Goal: Task Accomplishment & Management: Manage account settings

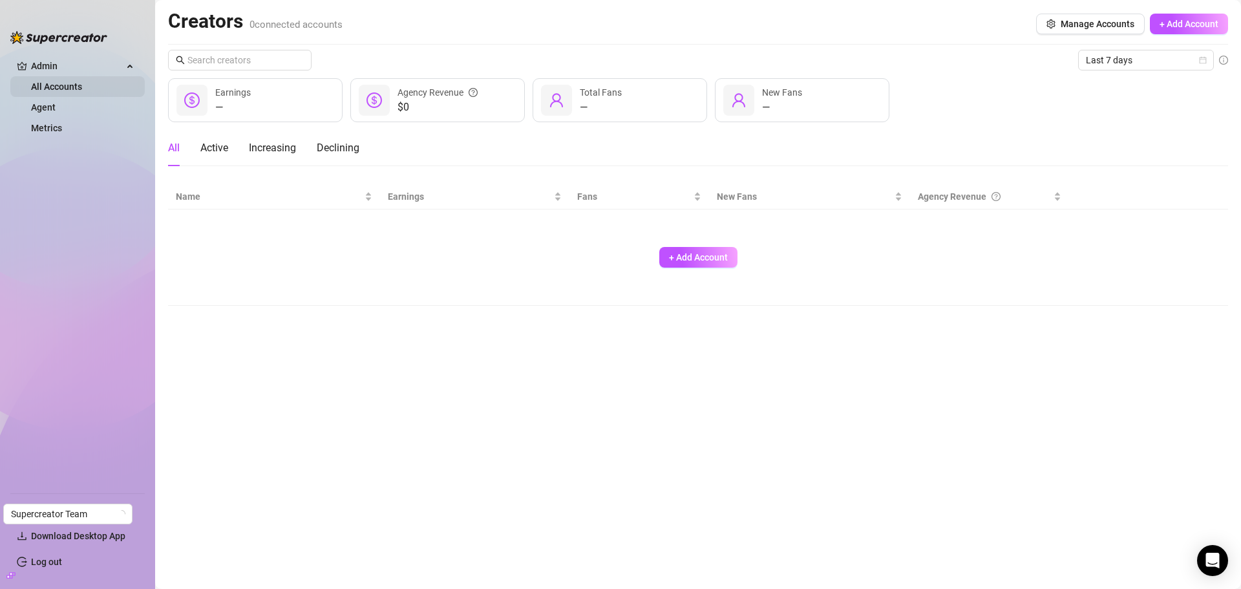
click at [69, 91] on link "All Accounts" at bounding box center [56, 86] width 51 height 10
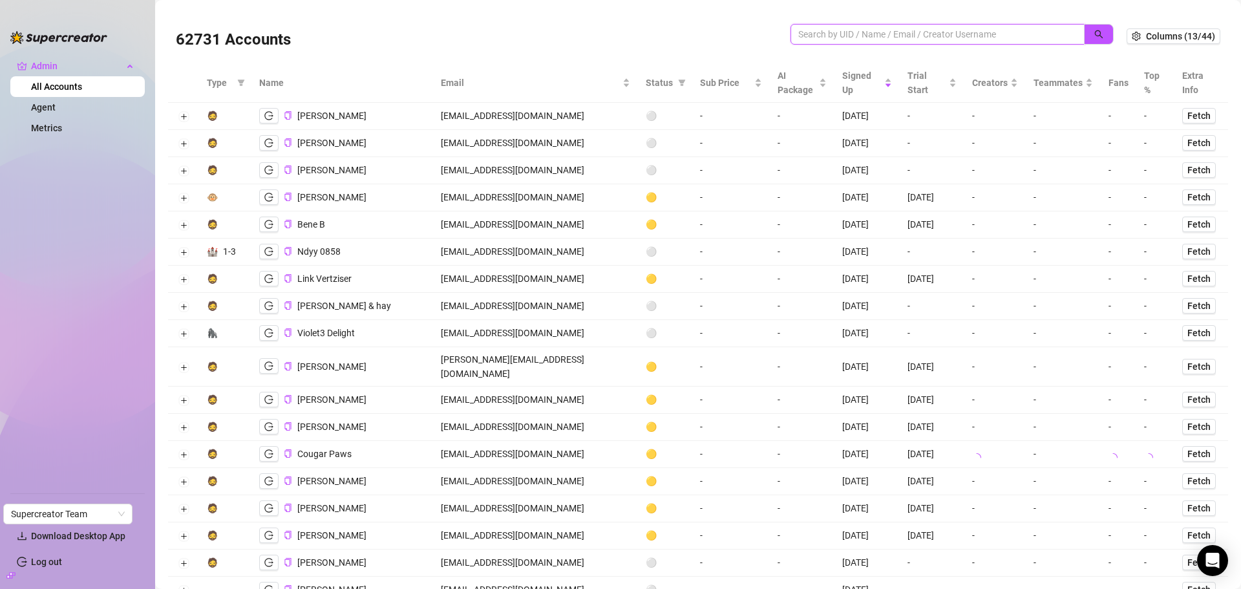
click at [885, 34] on input "search" at bounding box center [933, 34] width 268 height 14
paste input "pedrorollejr@gmail.com"
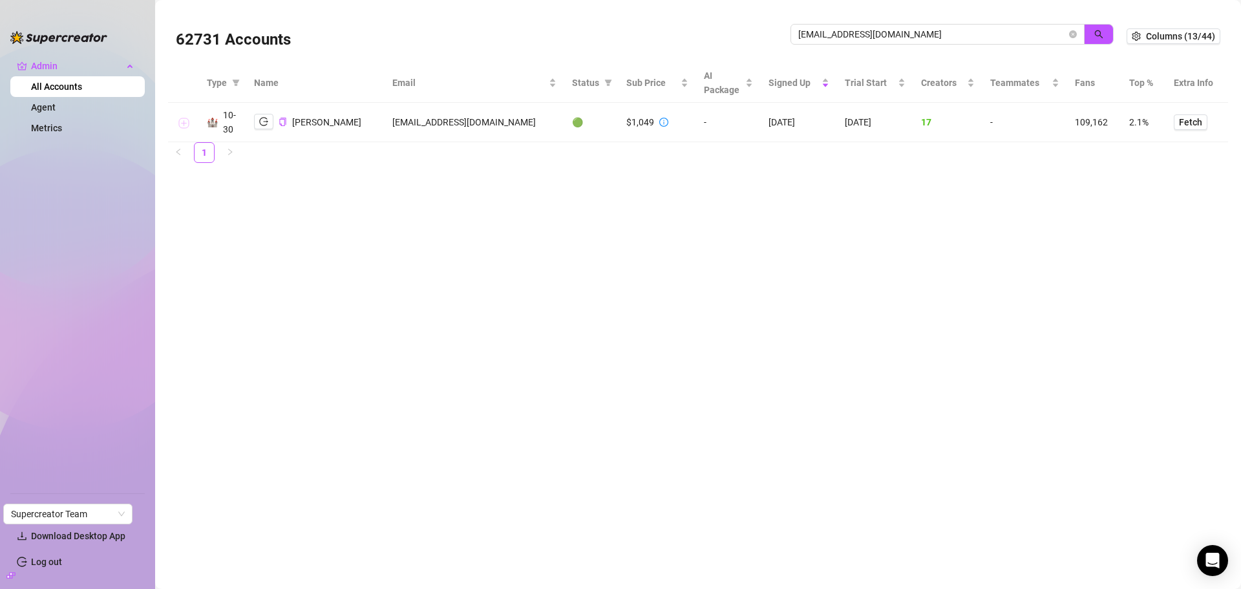
click at [189, 120] on button "Expand row" at bounding box center [183, 123] width 10 height 10
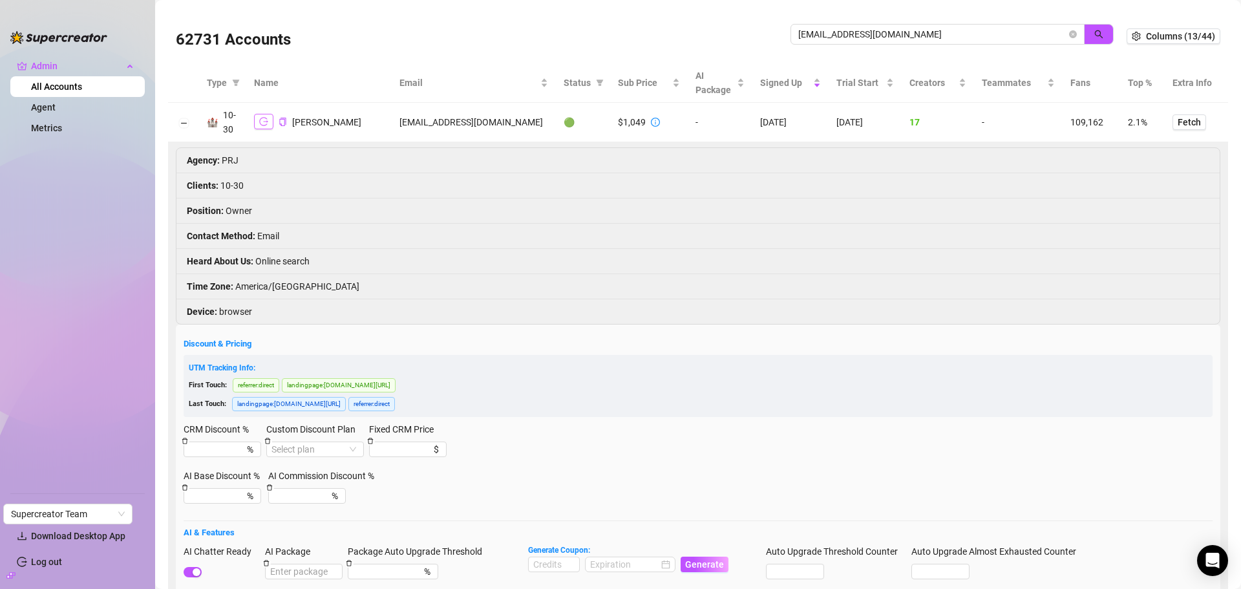
click at [264, 125] on icon "logout" at bounding box center [263, 122] width 9 height 8
drag, startPoint x: 856, startPoint y: 33, endPoint x: 764, endPoint y: 34, distance: 92.5
click at [764, 34] on div "62731 Accounts pedrorollejr@gmail.com" at bounding box center [651, 36] width 951 height 44
paste input "luchoprocrak"
click at [1095, 38] on icon "search" at bounding box center [1099, 34] width 9 height 9
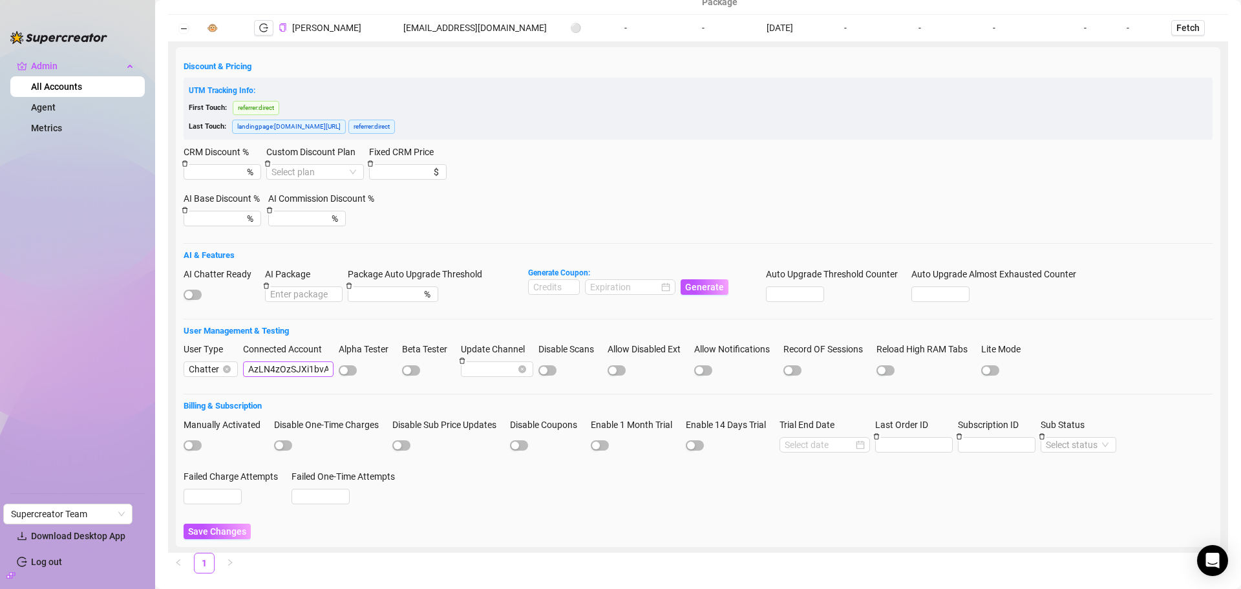
scroll to position [111, 0]
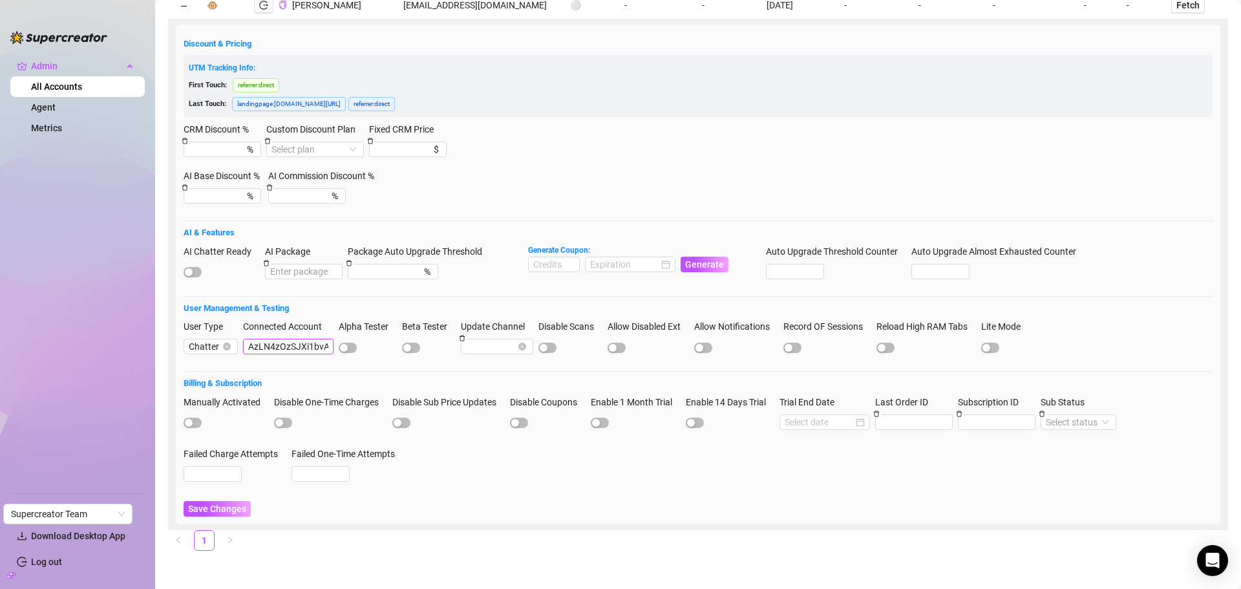
click at [283, 352] on input "AzLN4zOzSJXi1bvAieLLzX33eG72" at bounding box center [288, 347] width 91 height 16
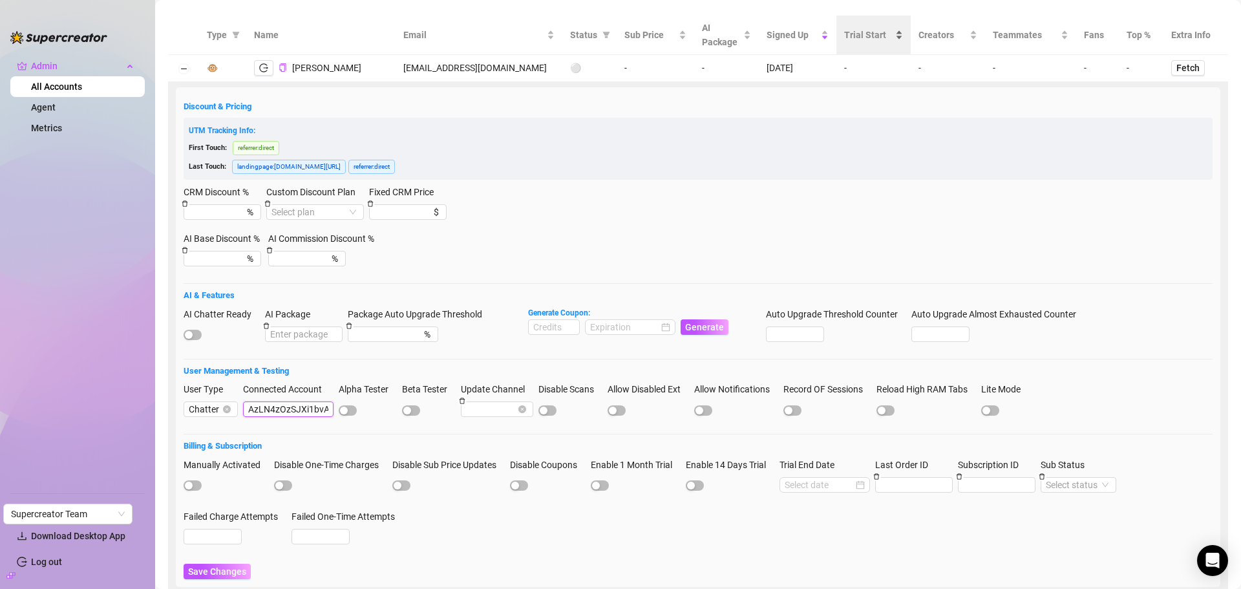
scroll to position [0, 0]
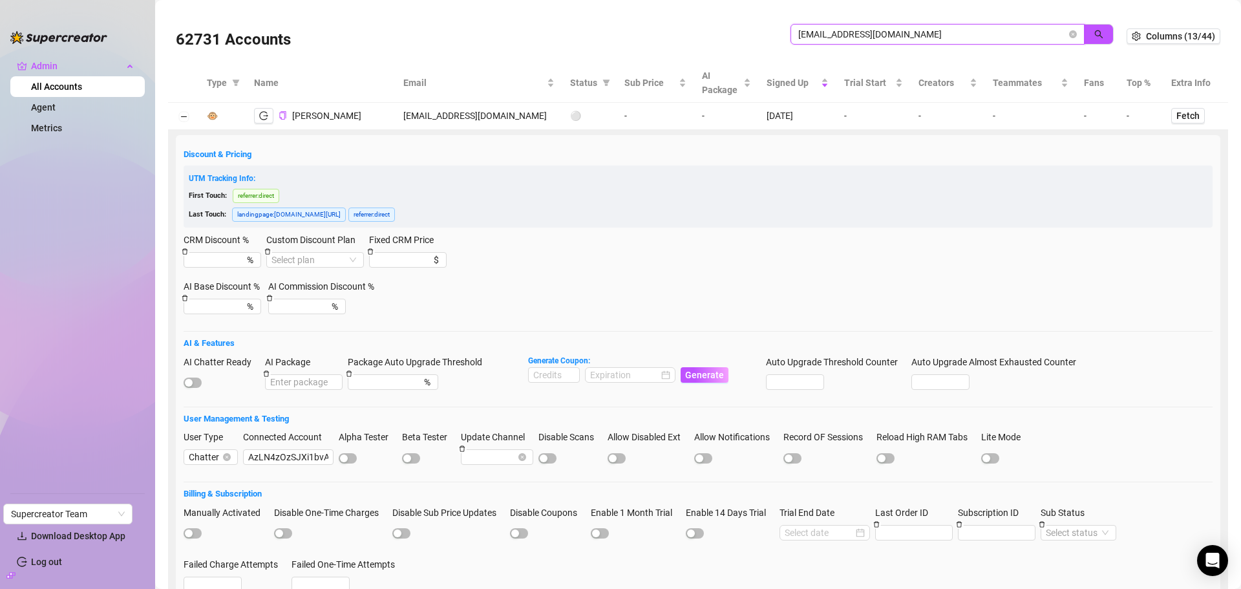
drag, startPoint x: 940, startPoint y: 41, endPoint x: 709, endPoint y: 32, distance: 231.7
click at [709, 32] on div "62731 Accounts luchoprocrak@gmail.com" at bounding box center [651, 36] width 951 height 44
paste input "shaqshaa514"
click at [1084, 30] on button "button" at bounding box center [1099, 34] width 30 height 21
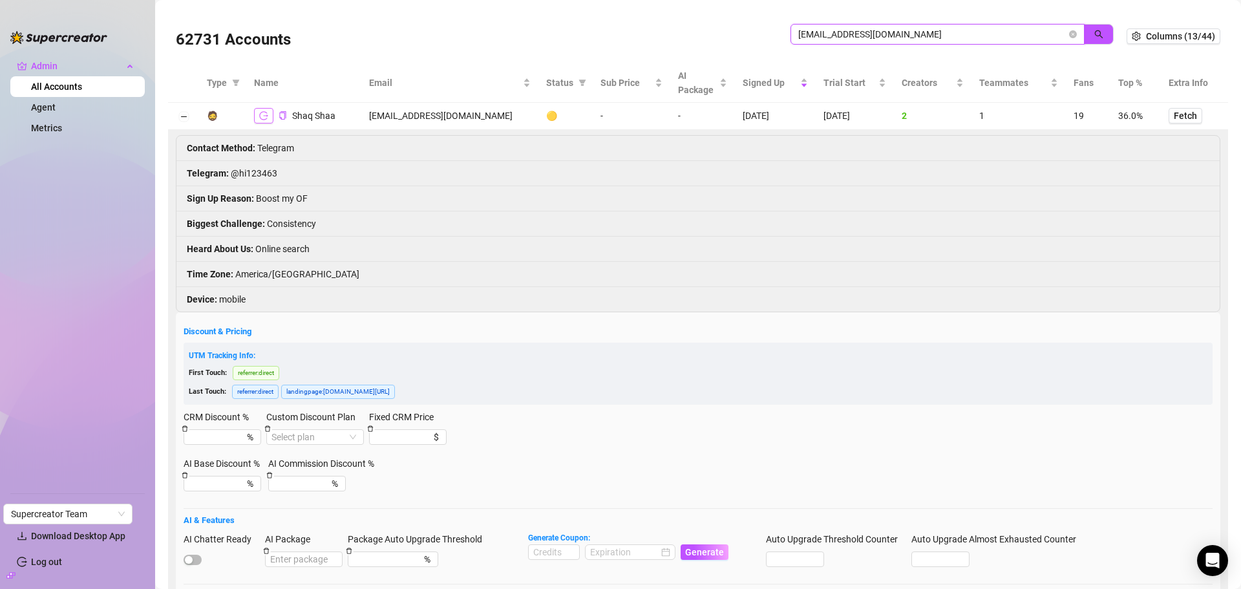
type input "shaqshaa514@gmail.com"
click at [257, 120] on button "button" at bounding box center [263, 116] width 19 height 16
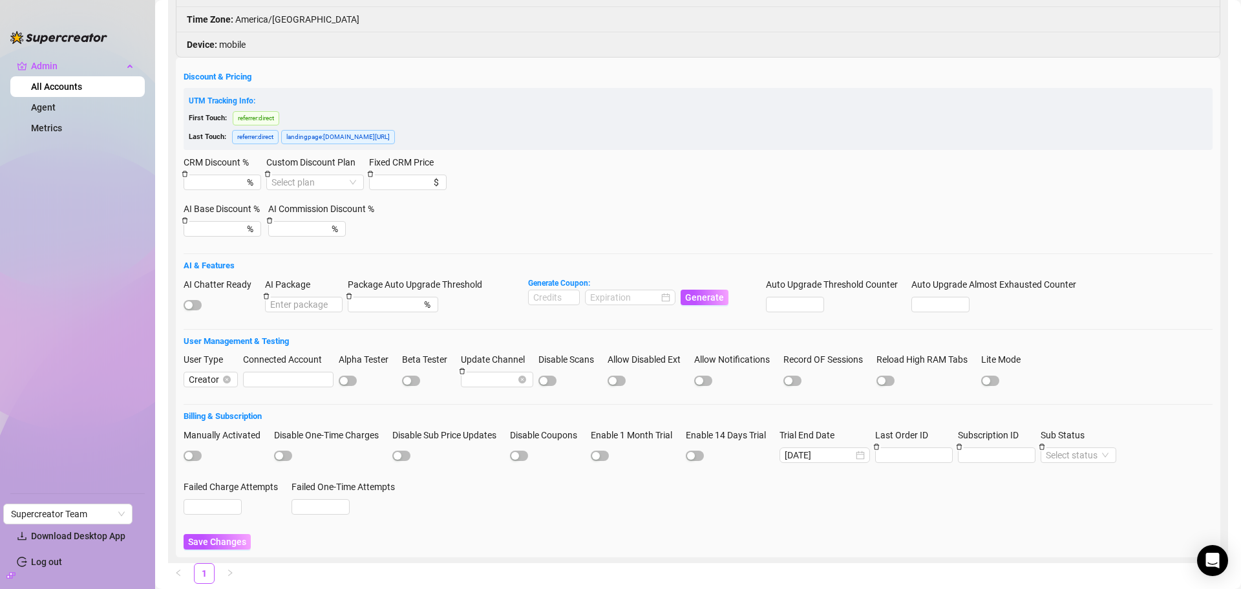
scroll to position [259, 0]
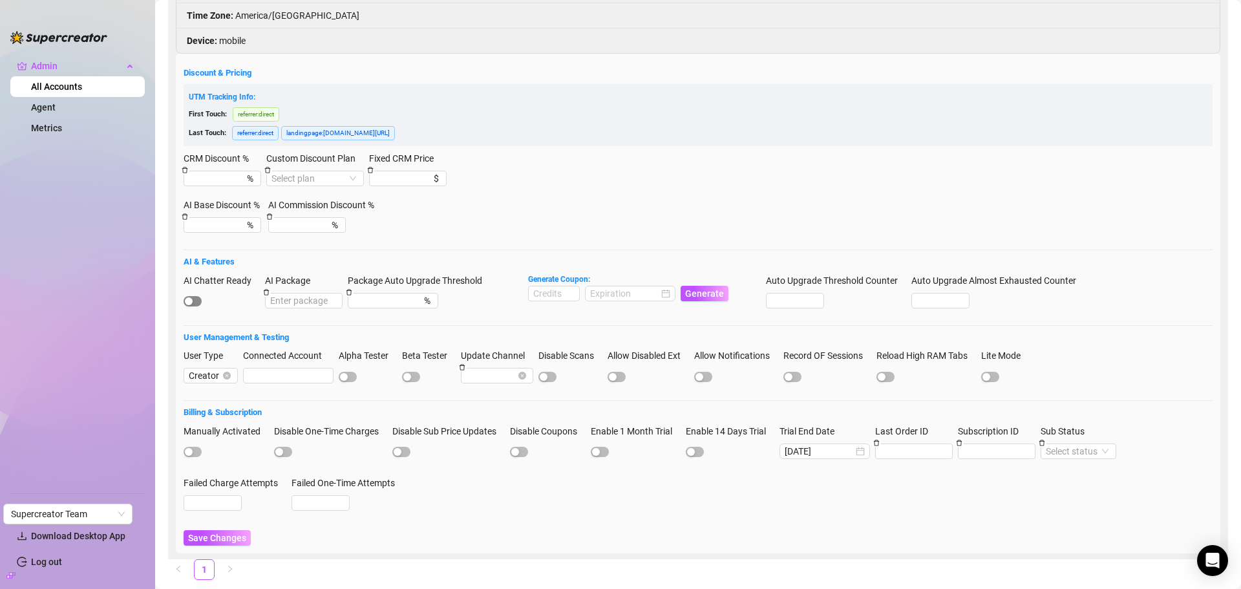
click at [195, 297] on span "button" at bounding box center [193, 301] width 18 height 10
click at [555, 291] on input at bounding box center [554, 293] width 50 height 14
click at [665, 296] on div at bounding box center [630, 293] width 80 height 14
type input "1000"
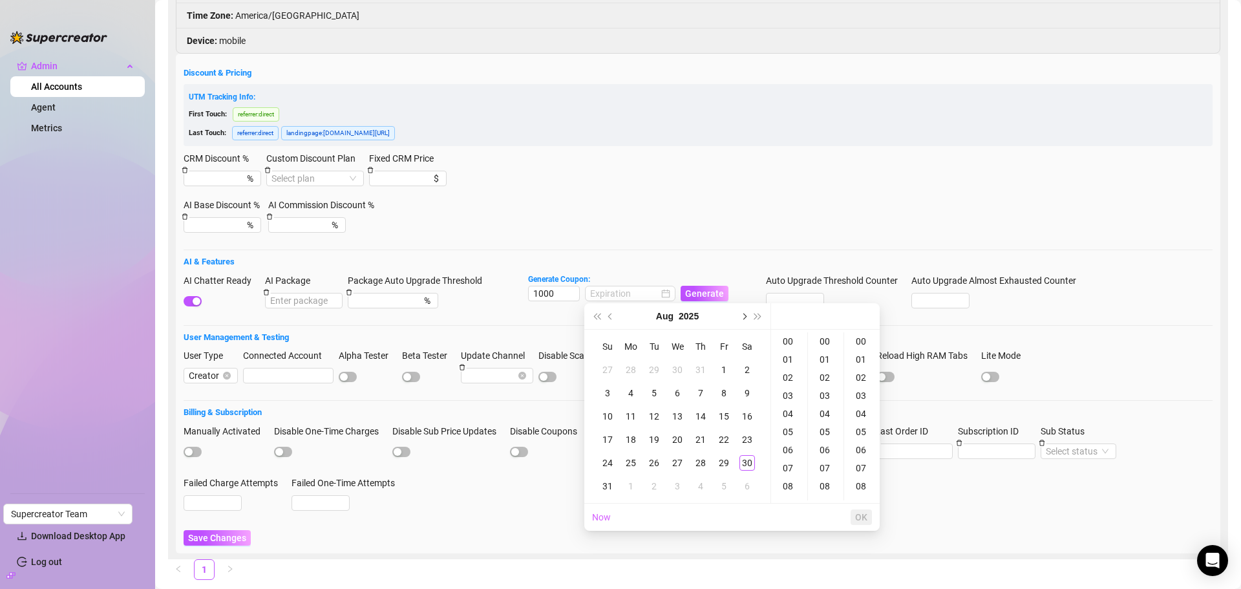
click at [741, 315] on button "Next month (PageDown)" at bounding box center [743, 316] width 14 height 26
click at [658, 462] on div "30" at bounding box center [655, 463] width 16 height 16
type input "2025-09-30 00:00:00"
drag, startPoint x: 856, startPoint y: 513, endPoint x: 790, endPoint y: 394, distance: 135.8
click at [857, 513] on span "OK" at bounding box center [861, 517] width 12 height 10
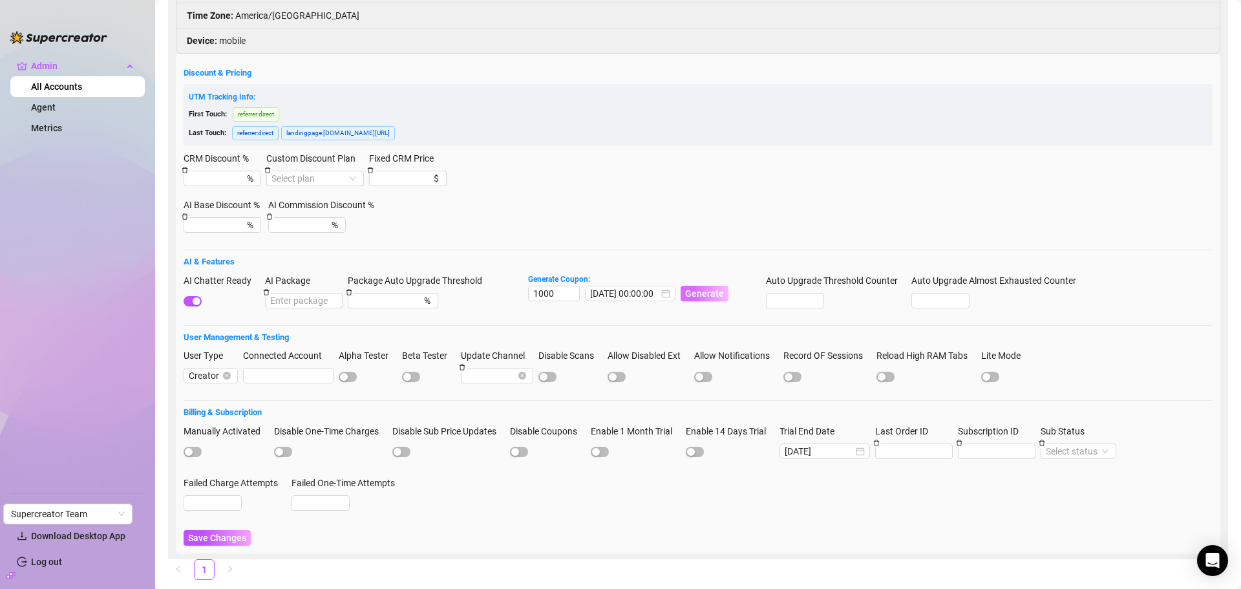
click at [709, 297] on span "Generate" at bounding box center [704, 293] width 39 height 10
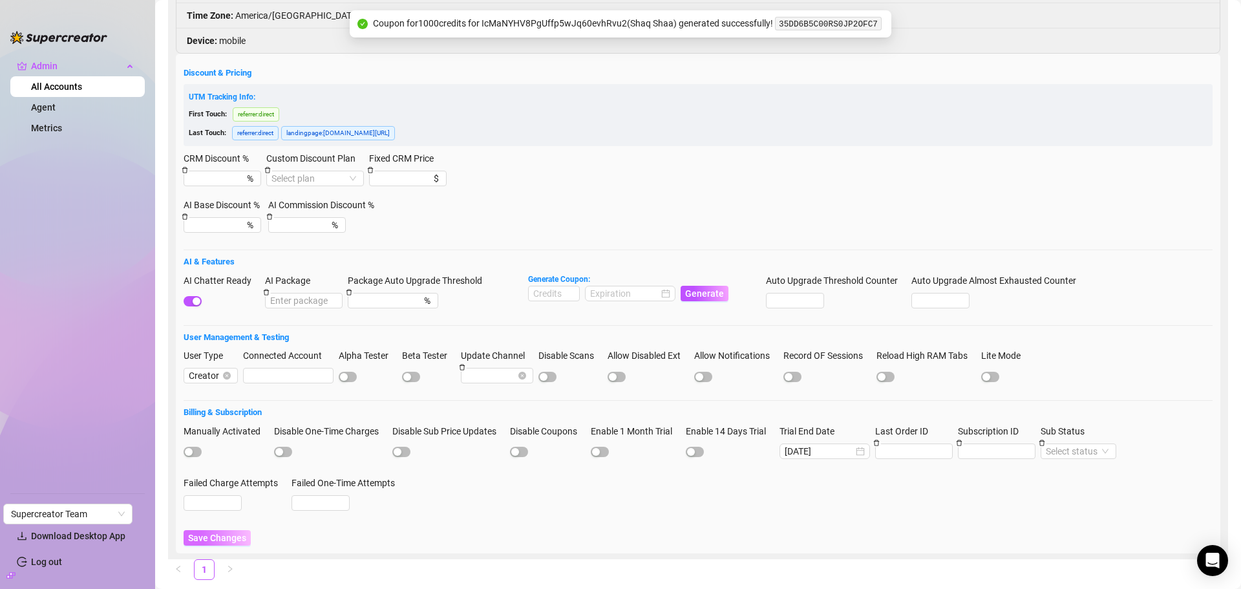
click at [227, 537] on span "Save Changes" at bounding box center [217, 538] width 58 height 10
drag, startPoint x: 873, startPoint y: 25, endPoint x: 777, endPoint y: 27, distance: 95.7
click at [777, 27] on code "35DD6B5C00RS0JP2OFC7" at bounding box center [828, 24] width 107 height 14
copy code "35DD6B5C00RS0JP2OFC7"
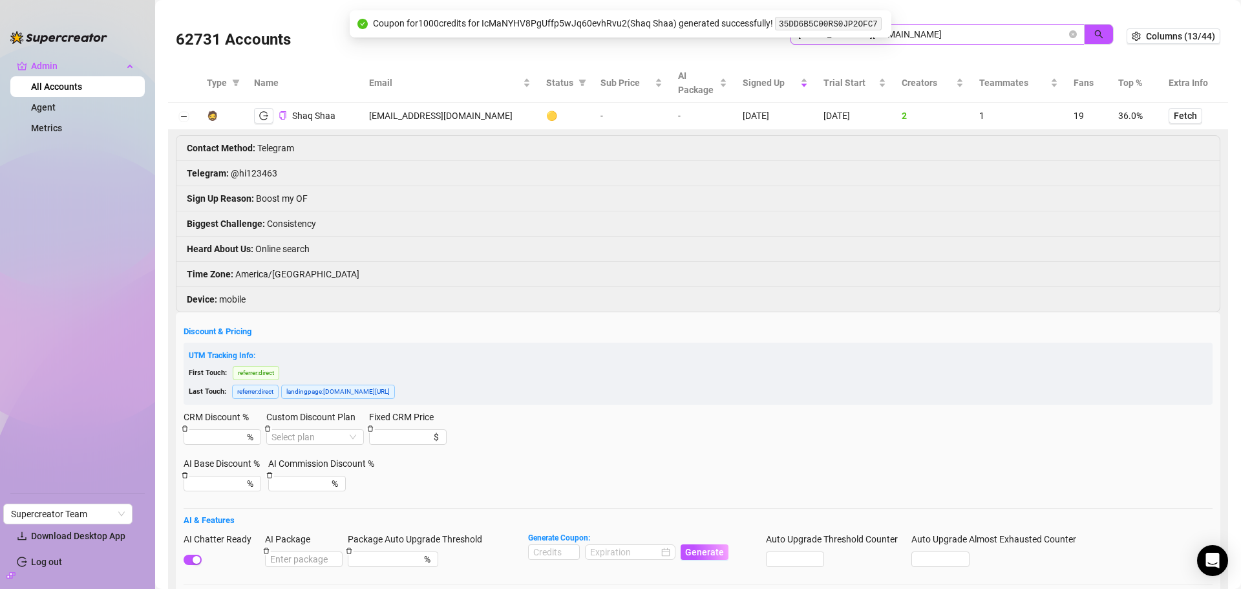
click at [936, 26] on span "shaqshaa514@gmail.com" at bounding box center [938, 34] width 294 height 21
click at [910, 38] on span "shaqshaa514@gmail.com" at bounding box center [938, 34] width 294 height 21
drag, startPoint x: 921, startPoint y: 34, endPoint x: 669, endPoint y: 39, distance: 252.2
click at [669, 39] on div "62731 Accounts shaqshaa514@gmail.com" at bounding box center [651, 36] width 951 height 44
paste input "admin@pdmsocials.net"
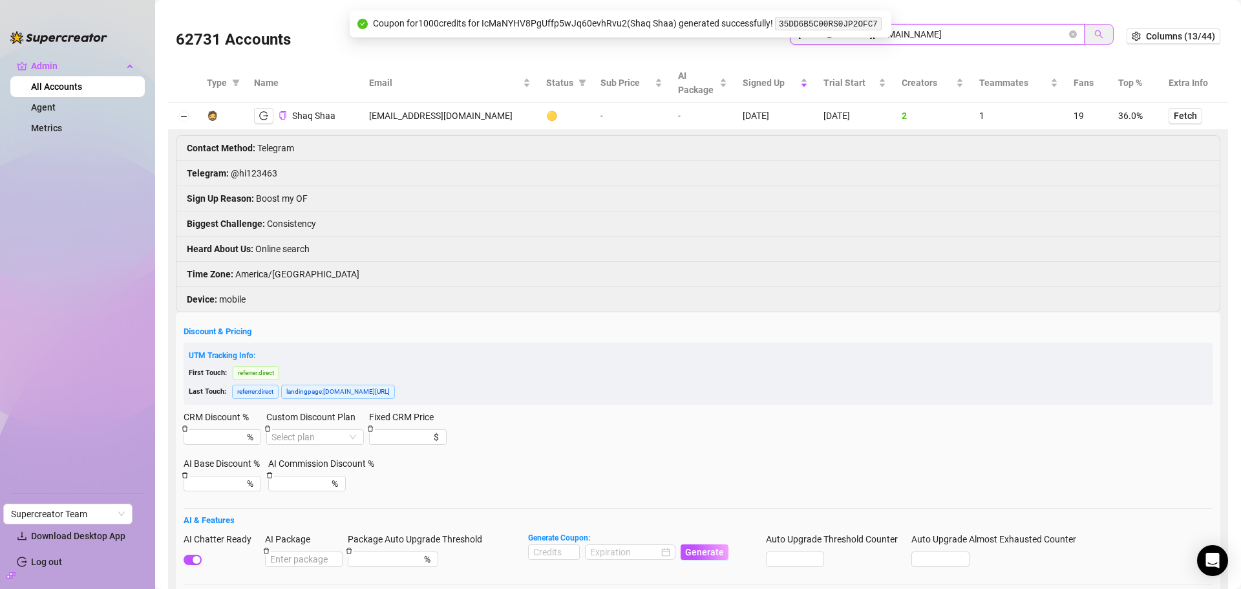
click at [1095, 39] on span "button" at bounding box center [1099, 34] width 9 height 10
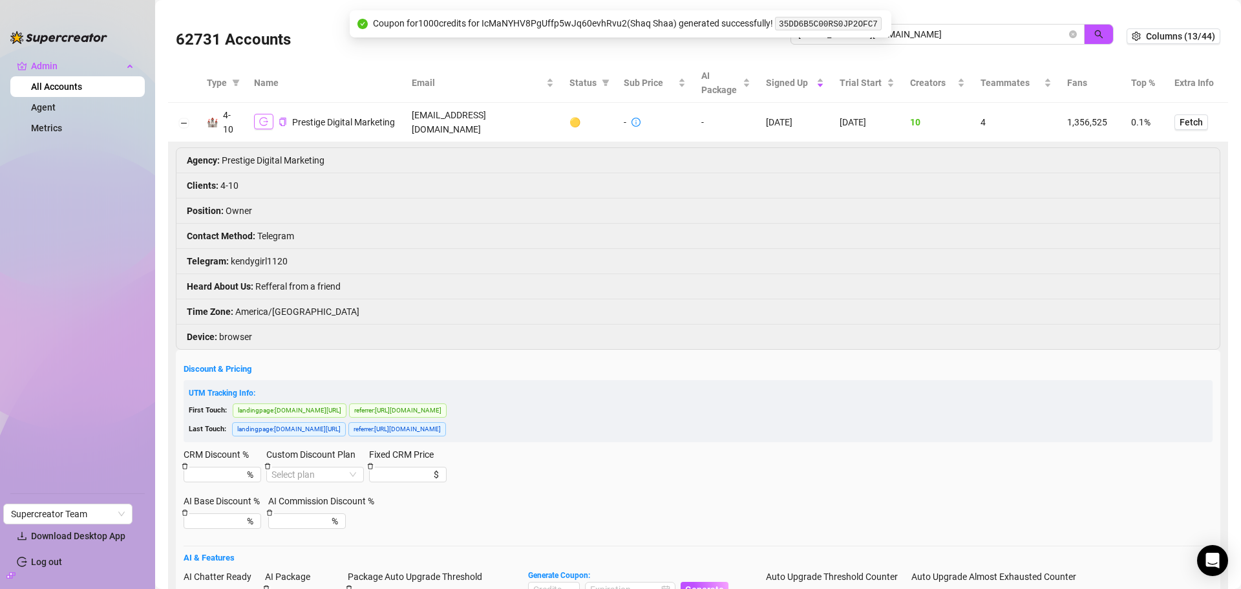
click at [259, 120] on icon "logout" at bounding box center [263, 121] width 9 height 9
drag, startPoint x: 933, startPoint y: 39, endPoint x: 638, endPoint y: 43, distance: 295.5
click at [638, 43] on div "62731 Accounts admin@pdmsocials.net" at bounding box center [651, 36] width 951 height 44
type input "engene"
drag, startPoint x: 1093, startPoint y: 41, endPoint x: 982, endPoint y: 32, distance: 111.6
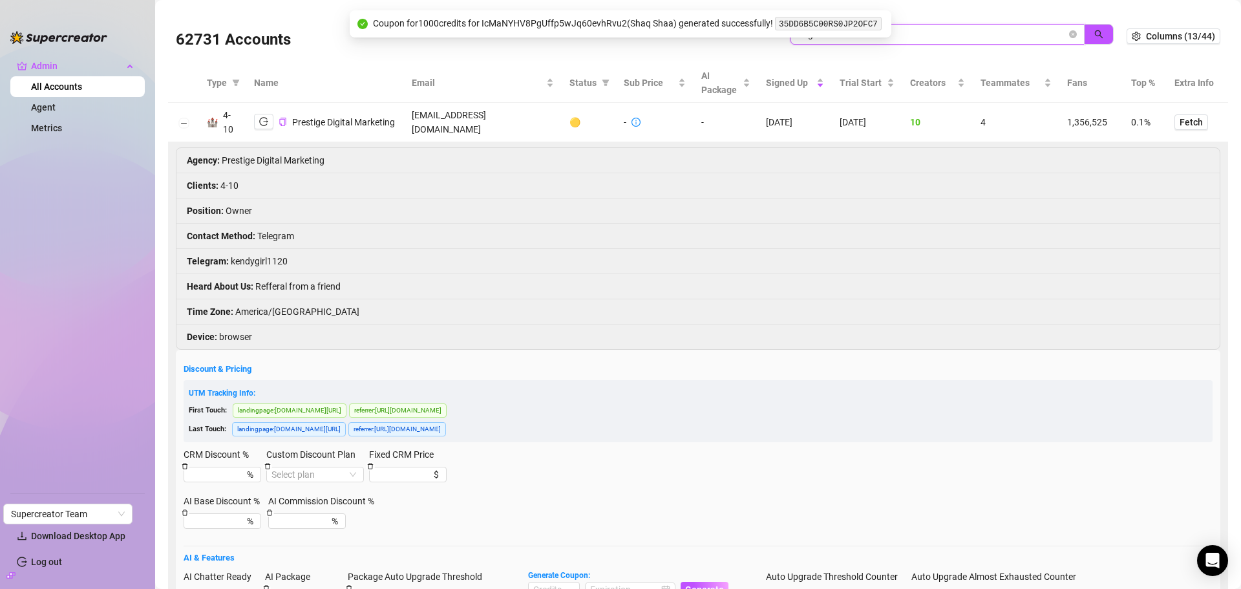
click at [1093, 40] on button "button" at bounding box center [1099, 34] width 30 height 21
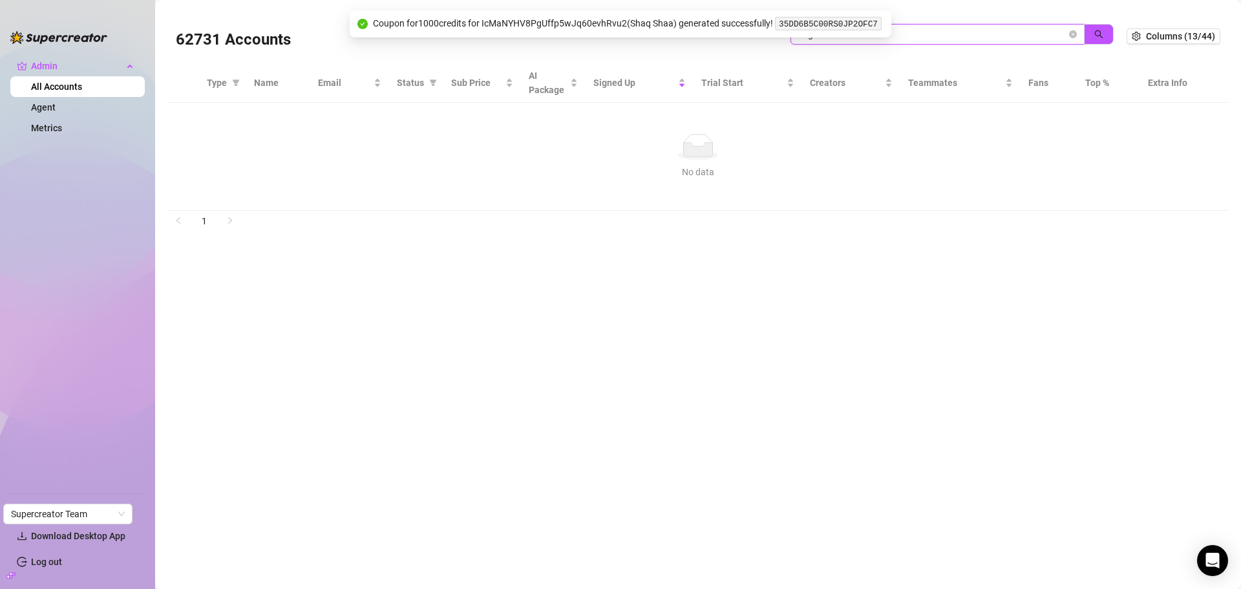
click at [913, 36] on input "engene" at bounding box center [933, 34] width 268 height 14
drag, startPoint x: 900, startPoint y: 35, endPoint x: 711, endPoint y: 47, distance: 189.2
click at [711, 47] on div "62731 Accounts engene" at bounding box center [651, 36] width 951 height 44
type input "engine"
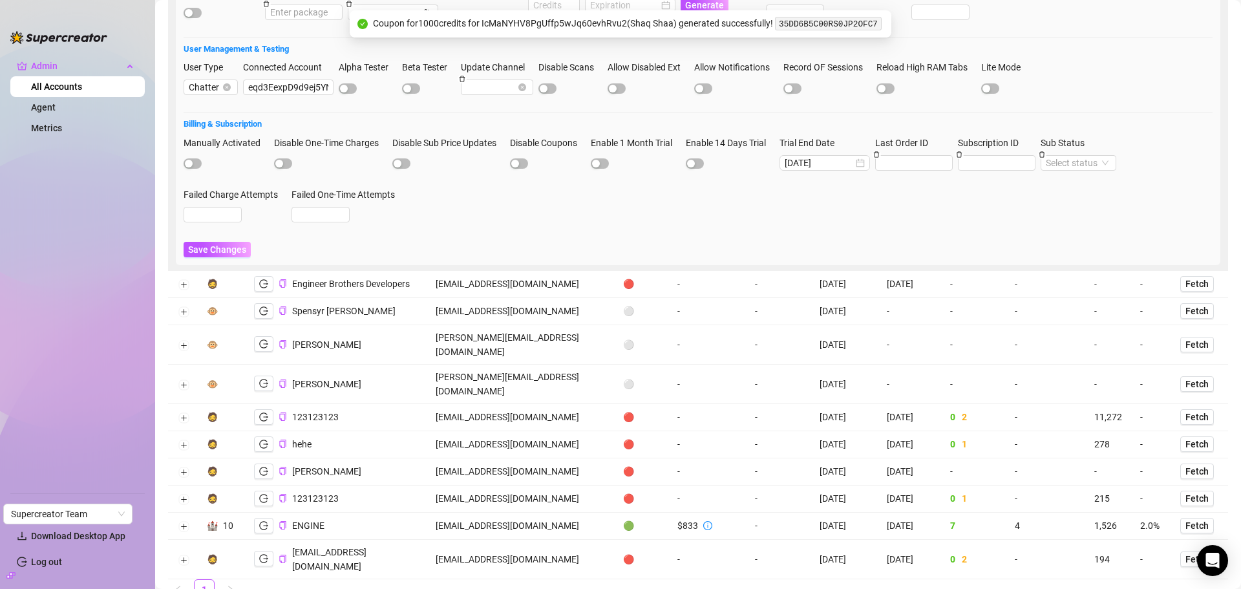
scroll to position [541, 0]
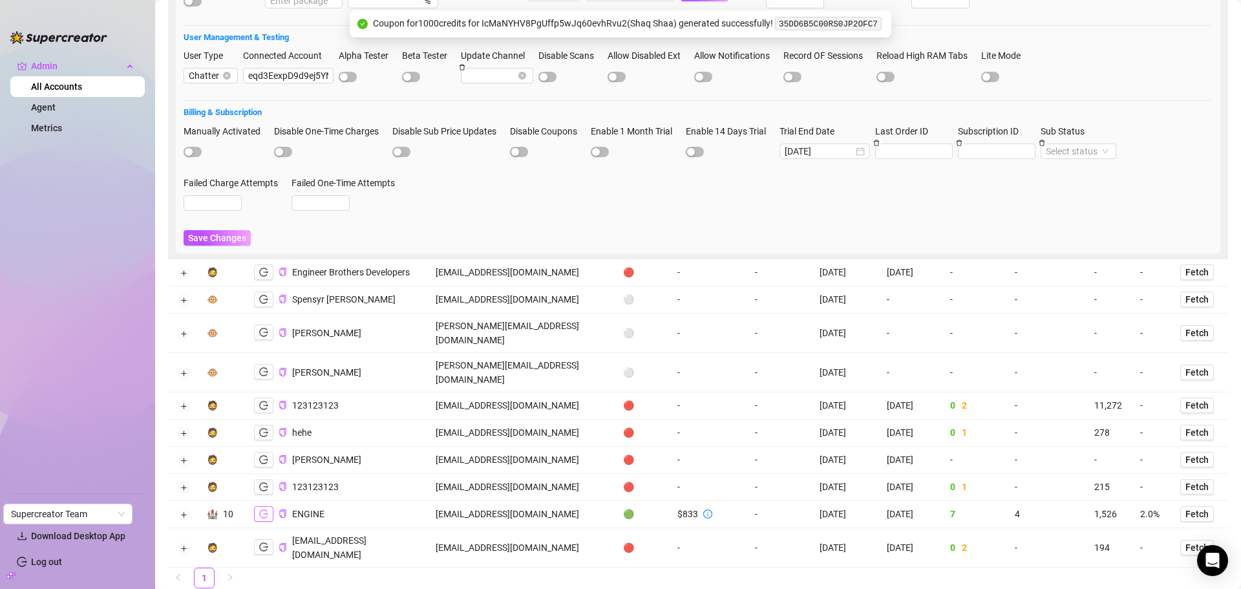
click at [259, 510] on icon "logout" at bounding box center [263, 514] width 9 height 9
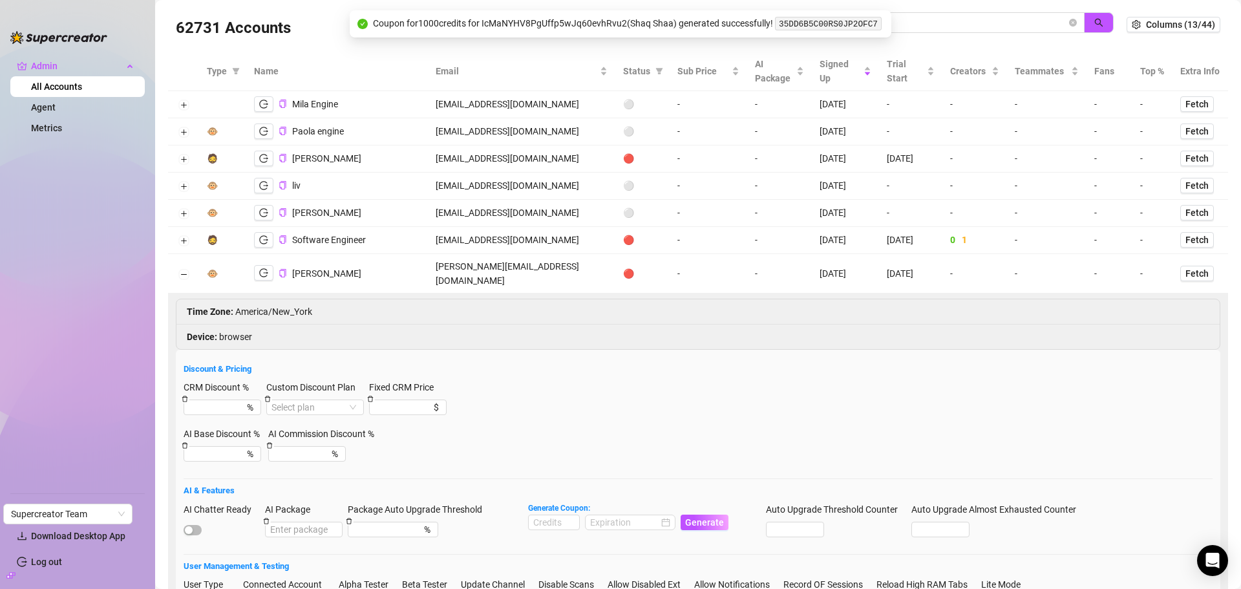
scroll to position [0, 0]
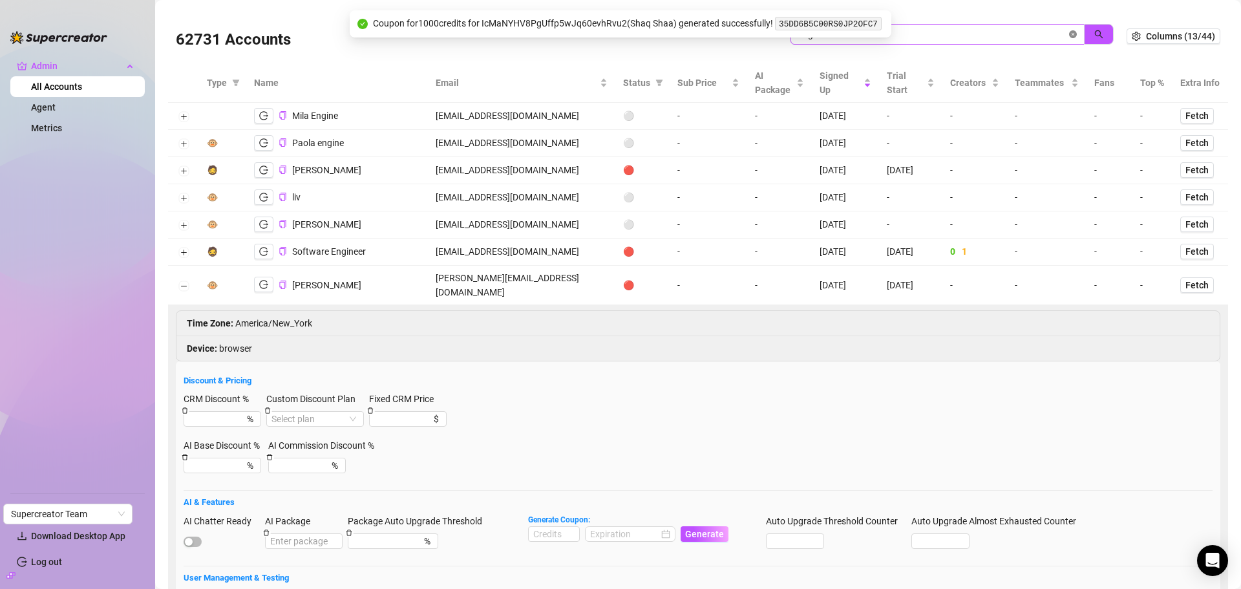
click at [1069, 34] on icon "close-circle" at bounding box center [1073, 34] width 8 height 8
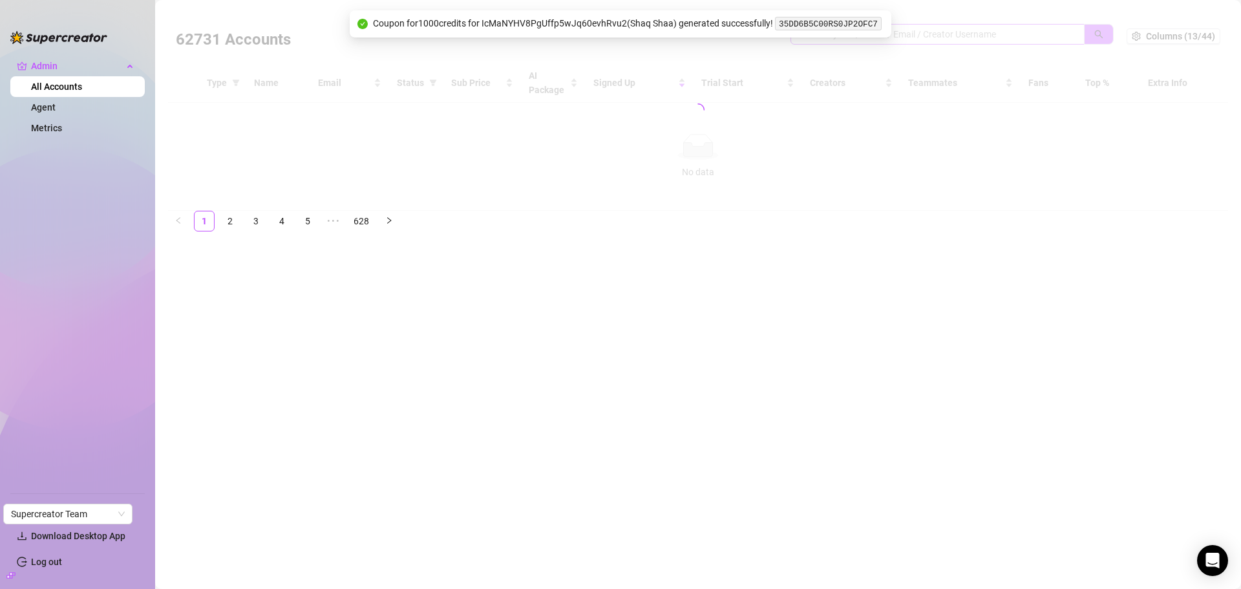
click at [1054, 36] on div at bounding box center [698, 110] width 1060 height 202
click at [1043, 36] on div at bounding box center [698, 110] width 1060 height 202
click at [1019, 36] on div at bounding box center [698, 110] width 1060 height 202
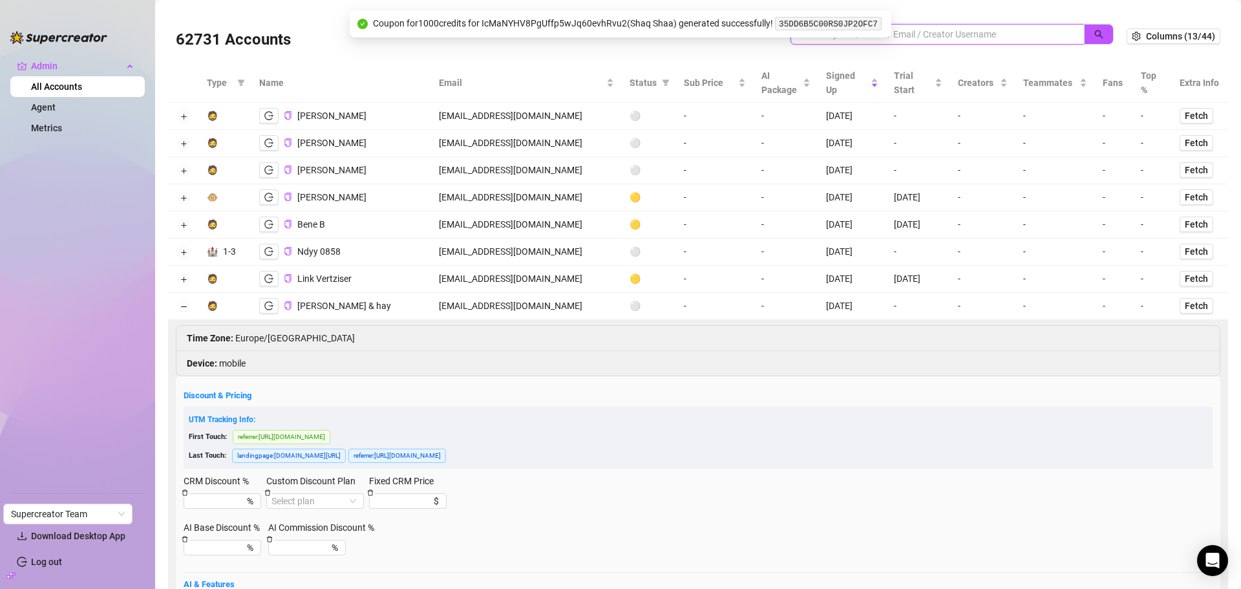
click at [1013, 28] on input "search" at bounding box center [933, 34] width 268 height 14
paste input "k.owen.vm@gmail.com"
click at [1100, 30] on button "button" at bounding box center [1099, 34] width 30 height 21
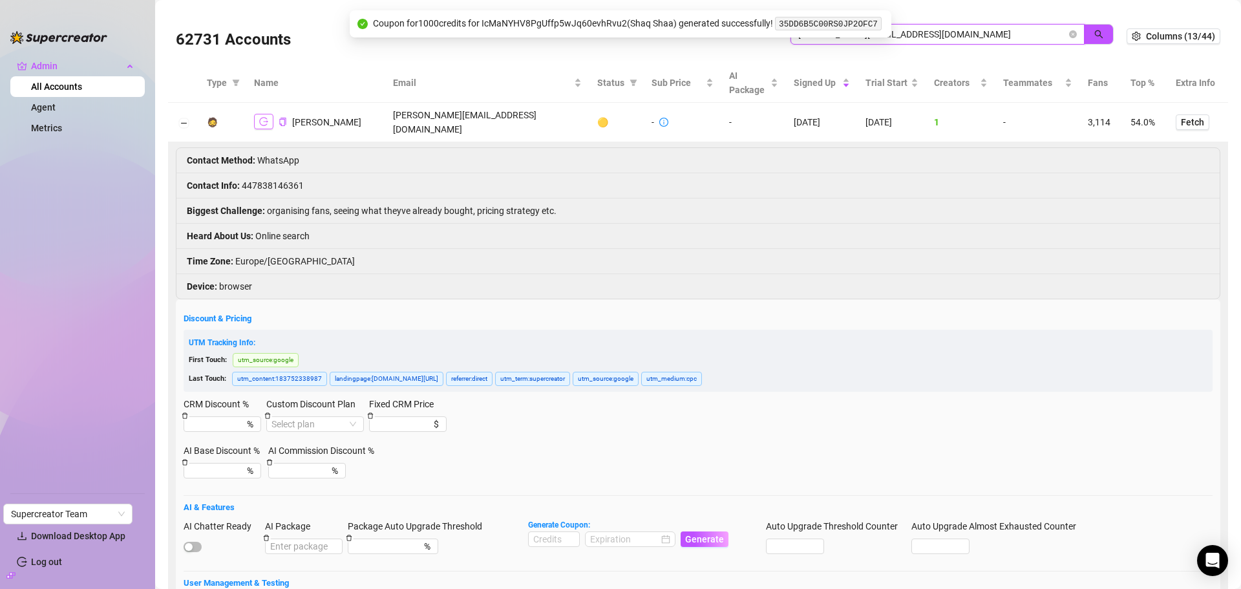
type input "k.owen.vm@gmail.com"
click at [263, 117] on icon "logout" at bounding box center [263, 121] width 9 height 9
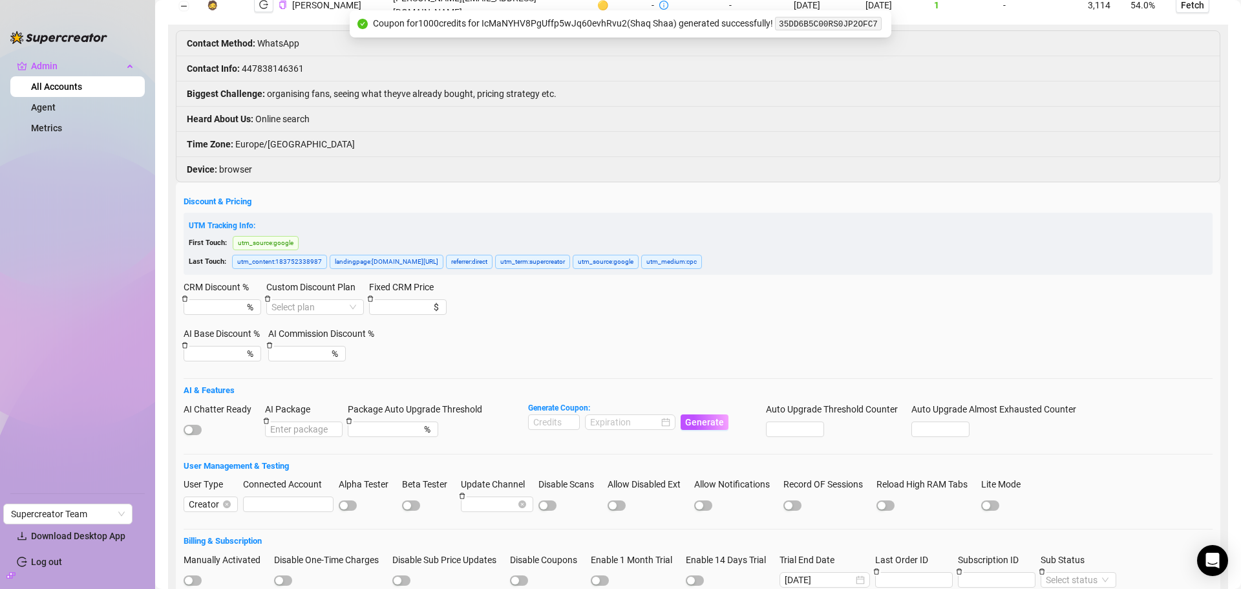
scroll to position [194, 0]
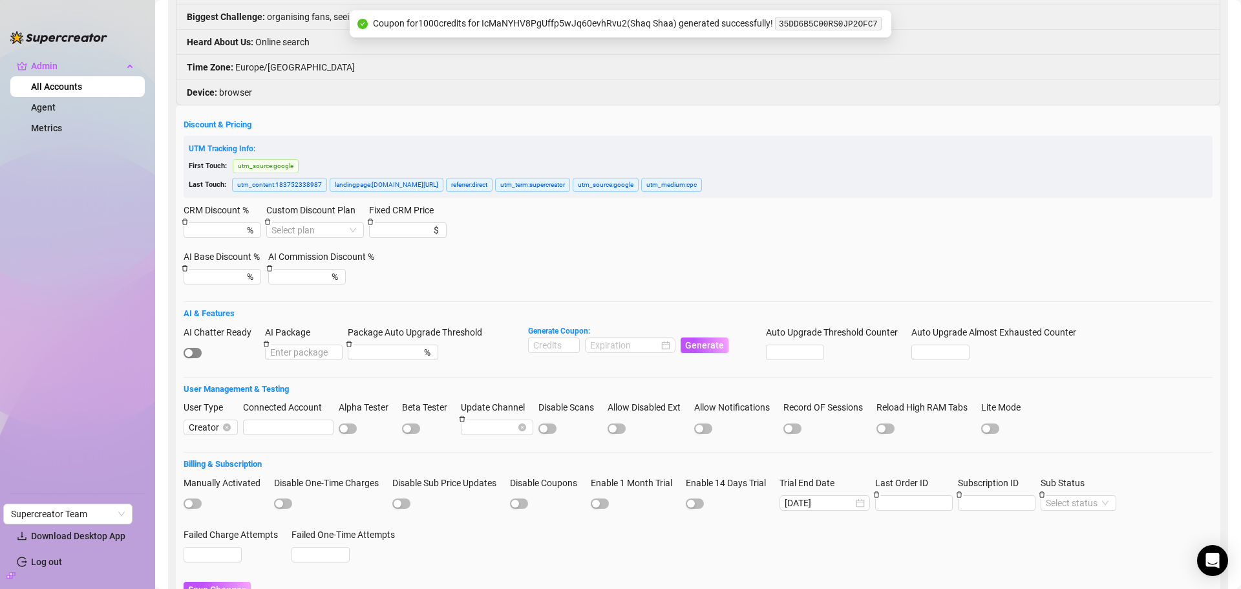
click at [197, 348] on span "button" at bounding box center [193, 353] width 18 height 10
click at [541, 338] on input at bounding box center [554, 345] width 50 height 14
type input "1000"
click at [620, 338] on input at bounding box center [624, 345] width 69 height 14
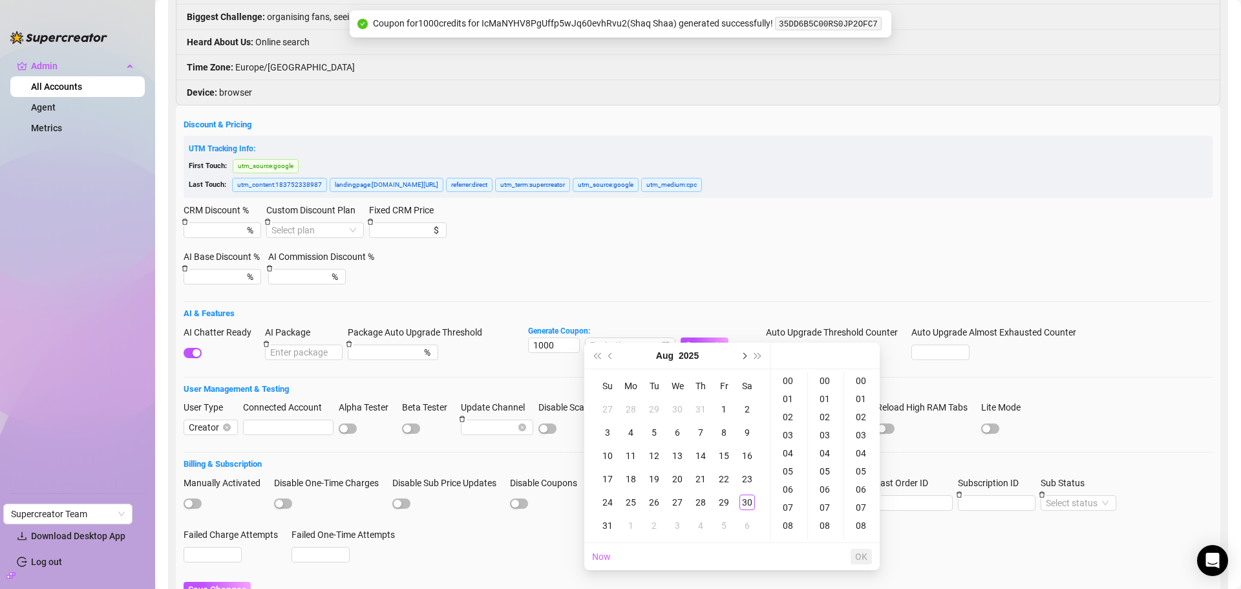
click at [738, 363] on button "Next month (PageDown)" at bounding box center [743, 356] width 14 height 26
click at [656, 498] on div "30" at bounding box center [655, 503] width 16 height 16
type input "2025-09-30 00:00:00"
click at [857, 557] on span "OK" at bounding box center [861, 557] width 12 height 10
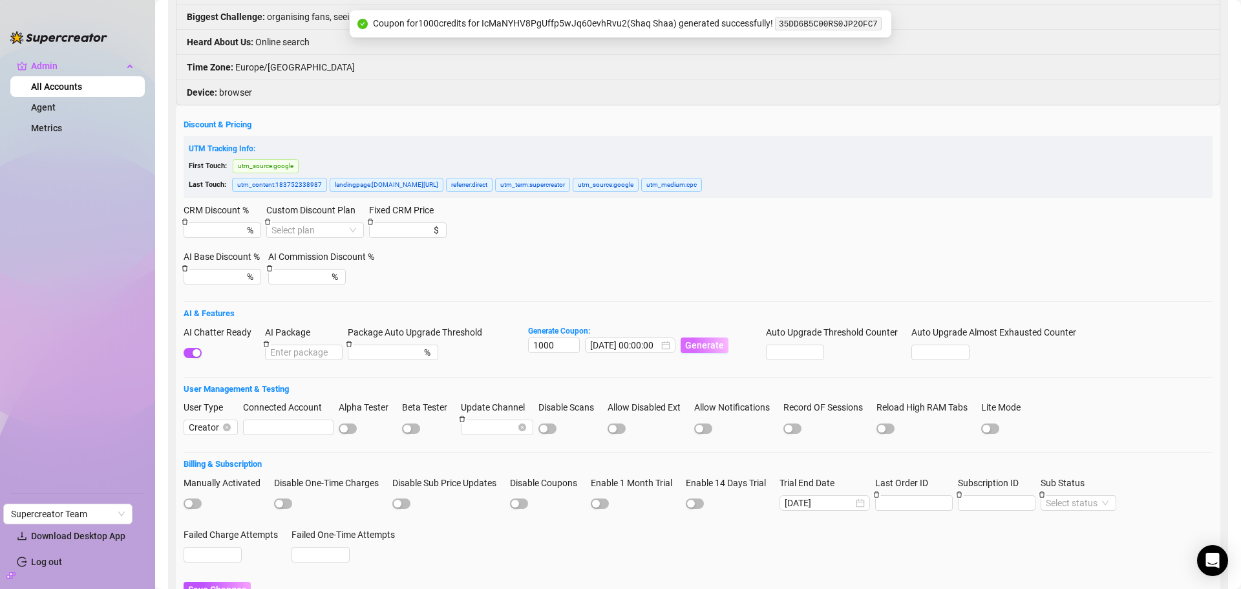
click at [709, 340] on span "Generate" at bounding box center [704, 345] width 39 height 10
drag, startPoint x: 863, startPoint y: 62, endPoint x: 767, endPoint y: 66, distance: 95.8
click at [786, 66] on code "7EC3382F00RS0JP2O667" at bounding box center [839, 61] width 107 height 14
copy code "7EC3382F00RS0JP2O667"
click at [212, 585] on span "Save Changes" at bounding box center [217, 590] width 58 height 10
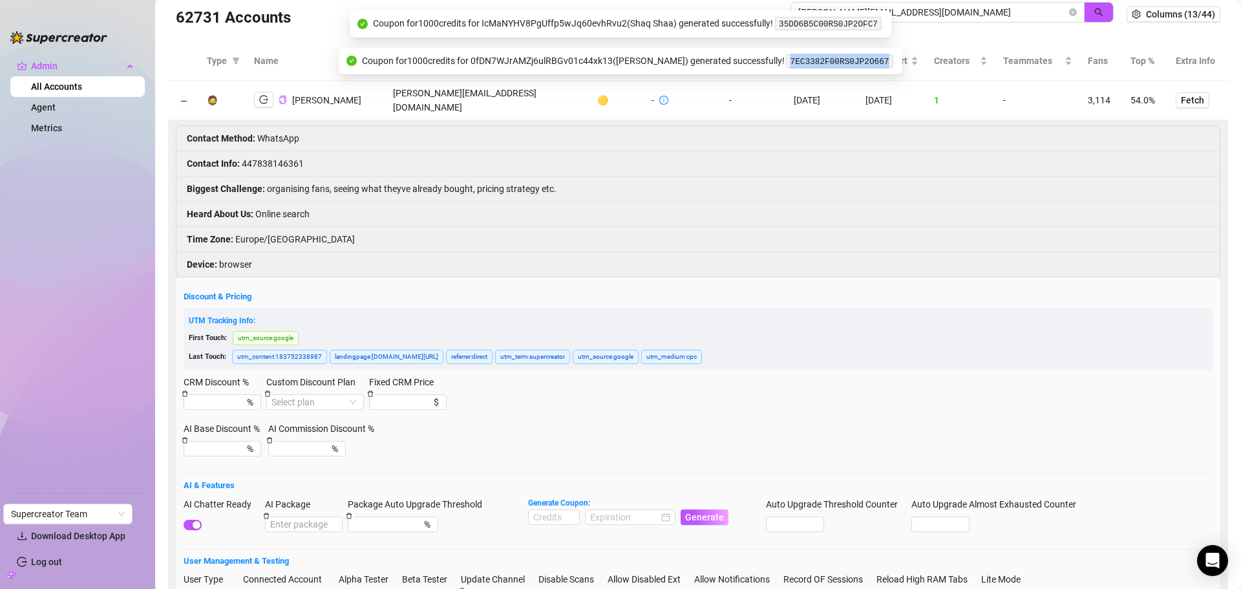
scroll to position [0, 0]
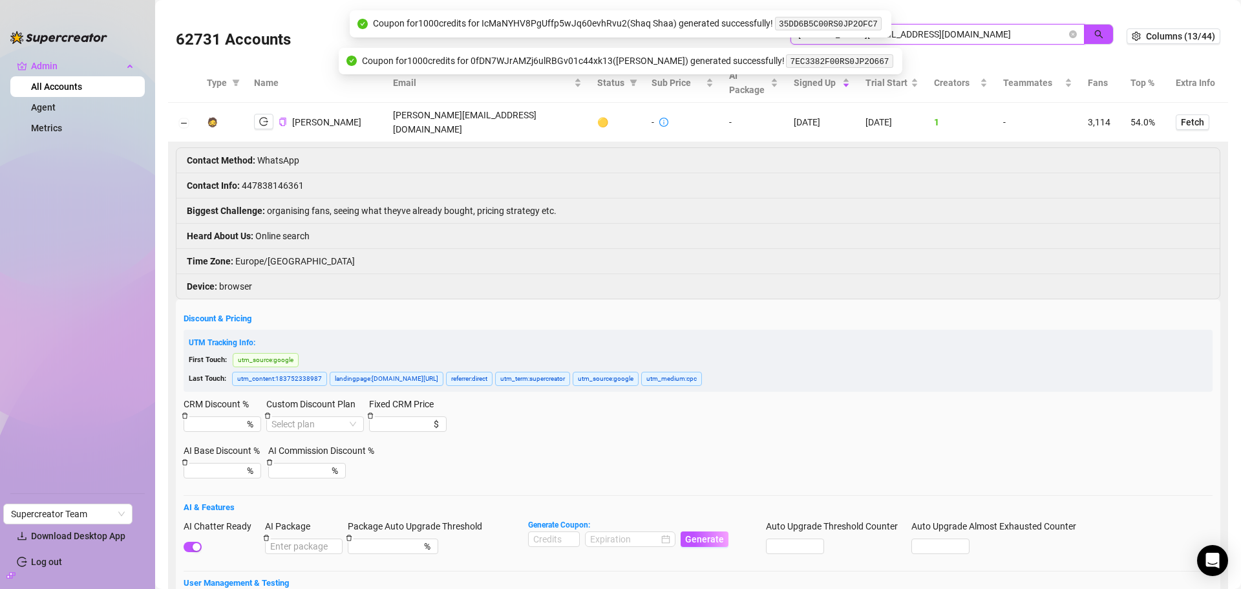
drag, startPoint x: 746, startPoint y: 36, endPoint x: 691, endPoint y: 36, distance: 55.0
click at [691, 36] on body "Admin All Accounts Agent Metrics Settings Download Desktop App Log out Supercre…" at bounding box center [620, 294] width 1241 height 589
click at [1069, 39] on span at bounding box center [1073, 34] width 8 height 14
drag, startPoint x: 1063, startPoint y: 36, endPoint x: 1006, endPoint y: 39, distance: 57.0
click at [1069, 36] on icon "close-circle" at bounding box center [1073, 34] width 8 height 8
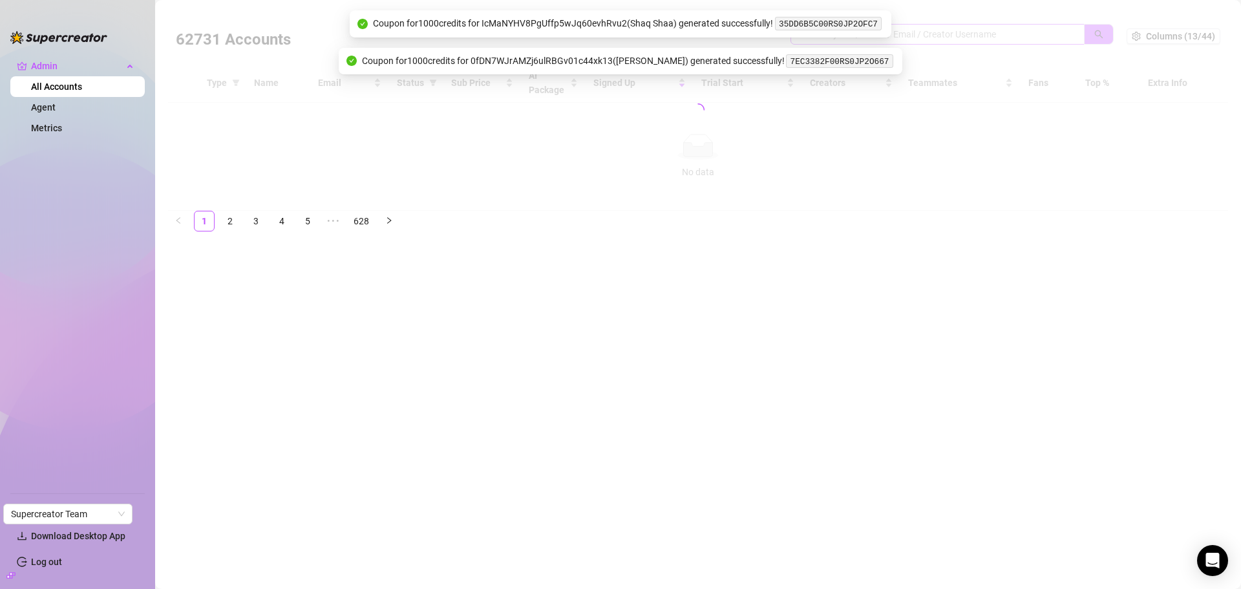
click at [989, 41] on div at bounding box center [698, 110] width 1060 height 202
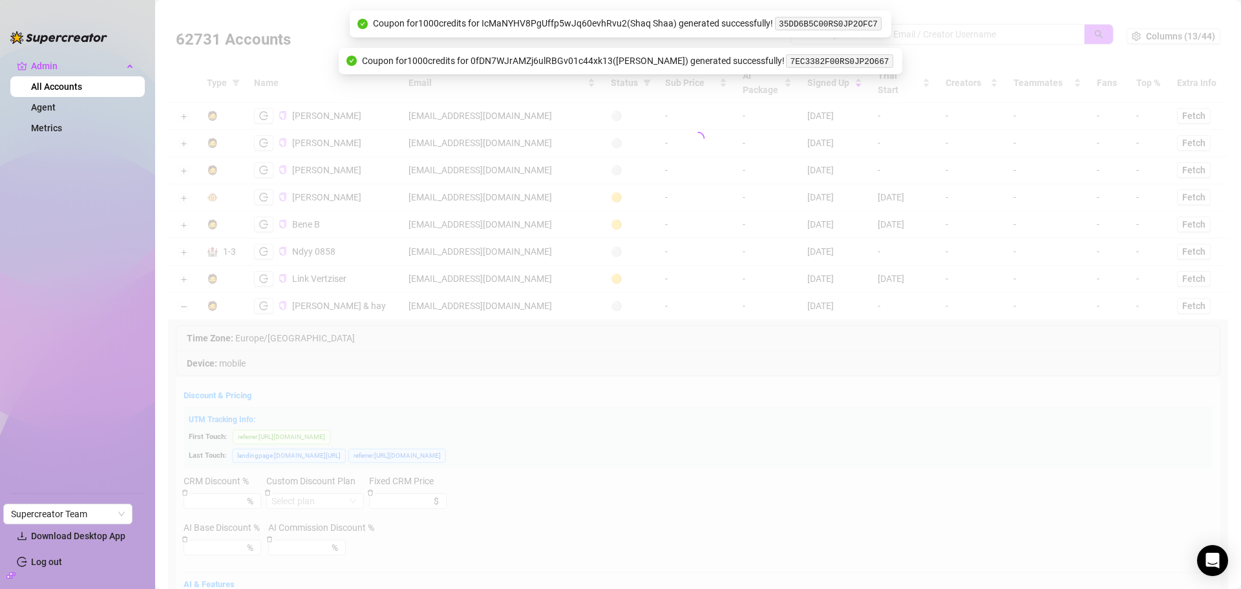
click at [949, 36] on div at bounding box center [698, 138] width 1060 height 259
click at [944, 32] on div at bounding box center [698, 138] width 1060 height 259
click at [942, 31] on input "search" at bounding box center [933, 34] width 268 height 14
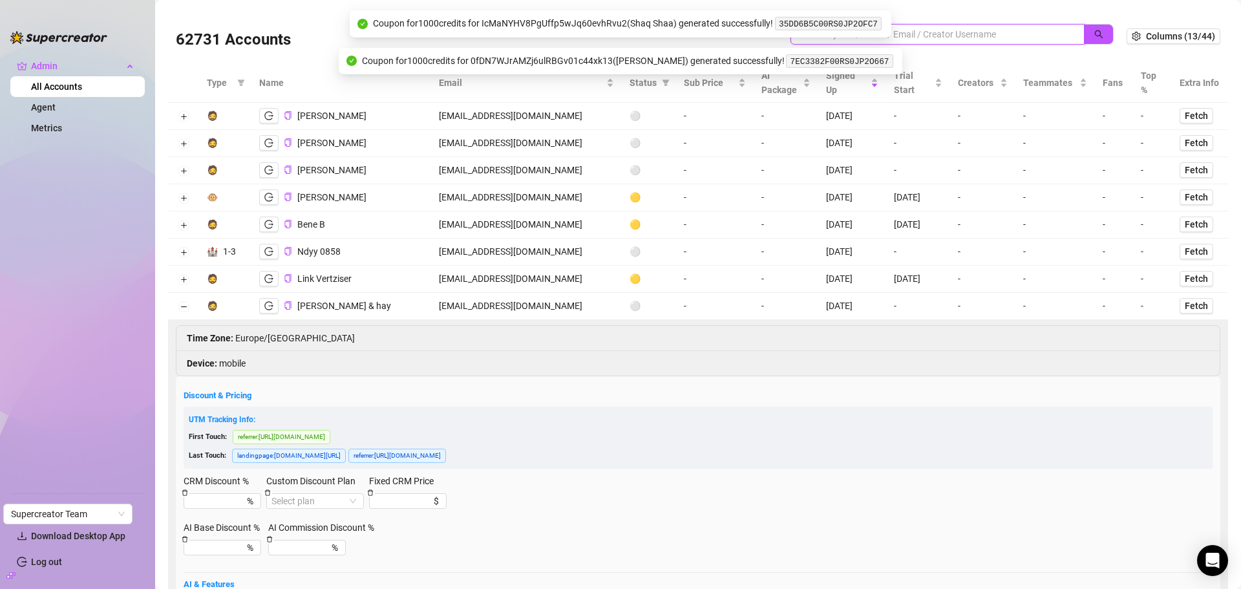
click at [942, 31] on input "search" at bounding box center [933, 34] width 268 height 14
paste input "[EMAIL_ADDRESS][DOMAIN_NAME]"
click at [1095, 37] on icon "search" at bounding box center [1099, 34] width 8 height 8
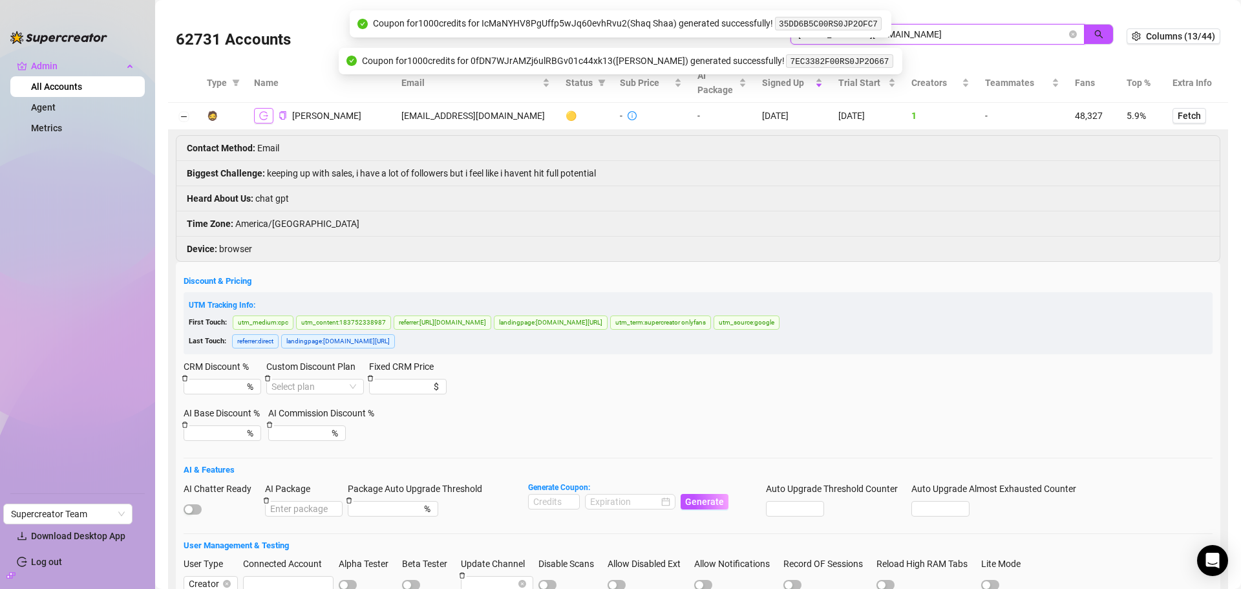
type input "[EMAIL_ADDRESS][DOMAIN_NAME]"
click at [266, 113] on icon "logout" at bounding box center [263, 115] width 9 height 9
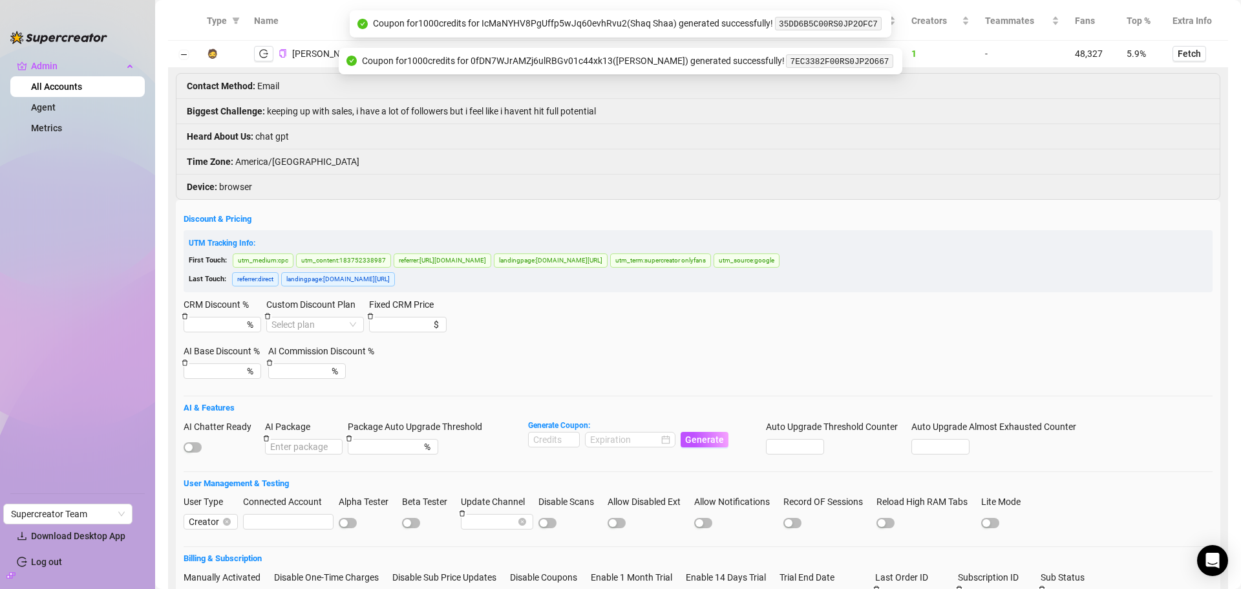
scroll to position [237, 0]
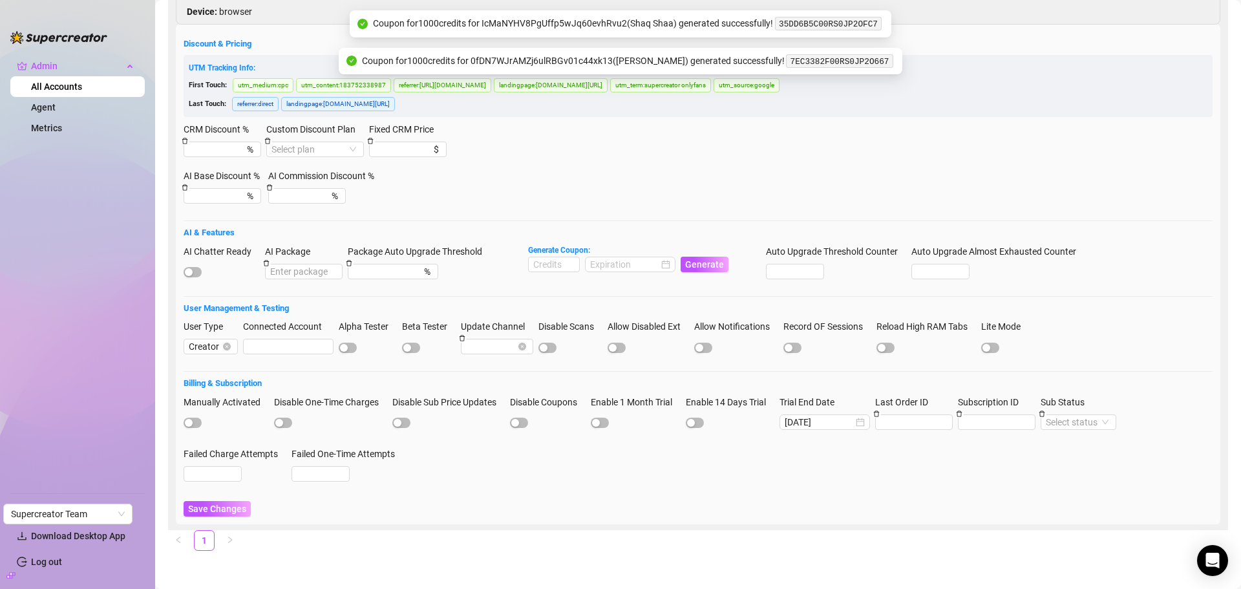
click at [202, 271] on div at bounding box center [222, 271] width 76 height 14
click at [199, 271] on span "button" at bounding box center [193, 272] width 18 height 10
click at [544, 267] on input at bounding box center [554, 264] width 50 height 14
type input "1000"
click at [627, 268] on input at bounding box center [624, 264] width 69 height 14
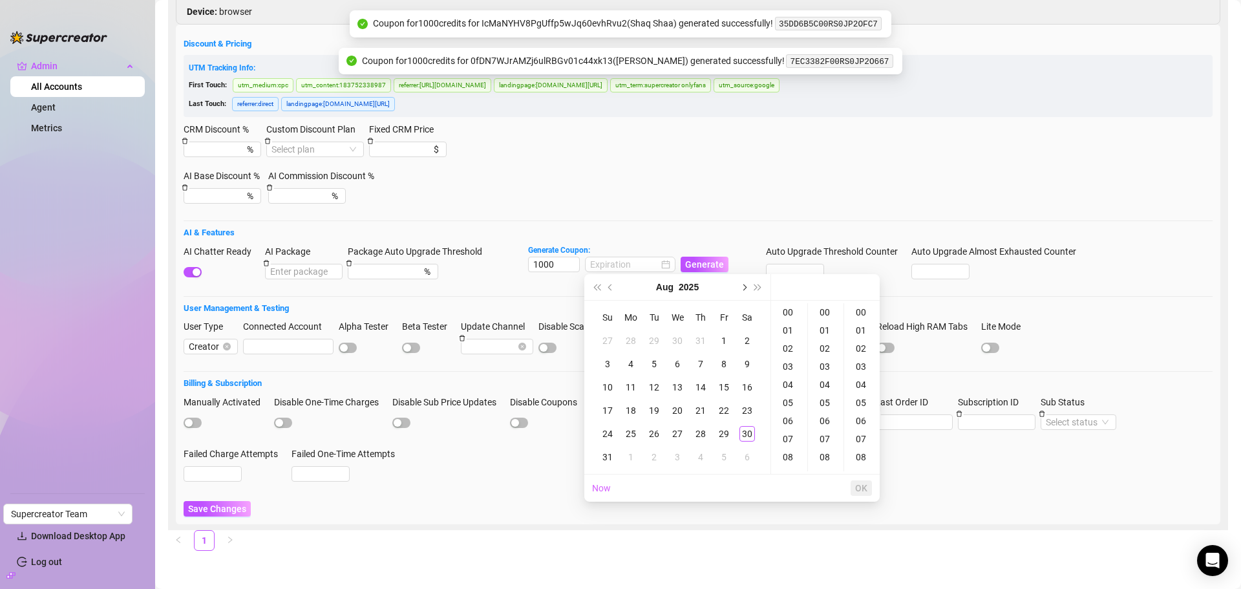
click at [743, 293] on button "Next month (PageDown)" at bounding box center [743, 287] width 14 height 26
click at [647, 427] on div "30" at bounding box center [655, 434] width 16 height 16
type input "2025-09-30 00:00:00"
click at [855, 487] on button "OK" at bounding box center [861, 488] width 21 height 16
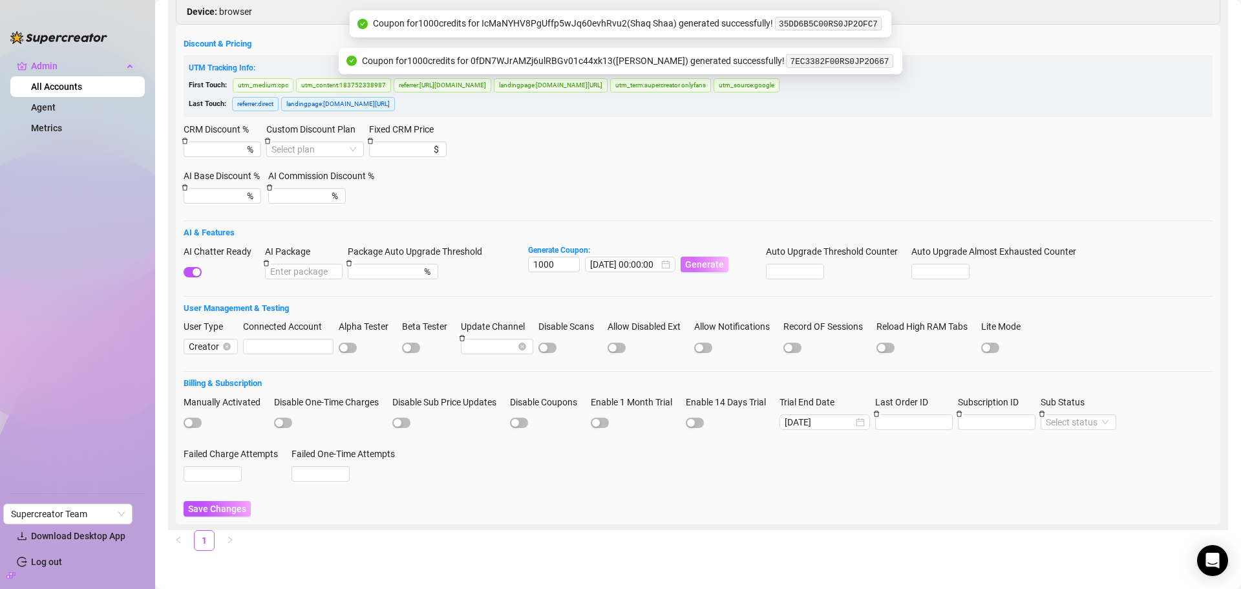
click at [702, 257] on button "Generate" at bounding box center [705, 265] width 48 height 16
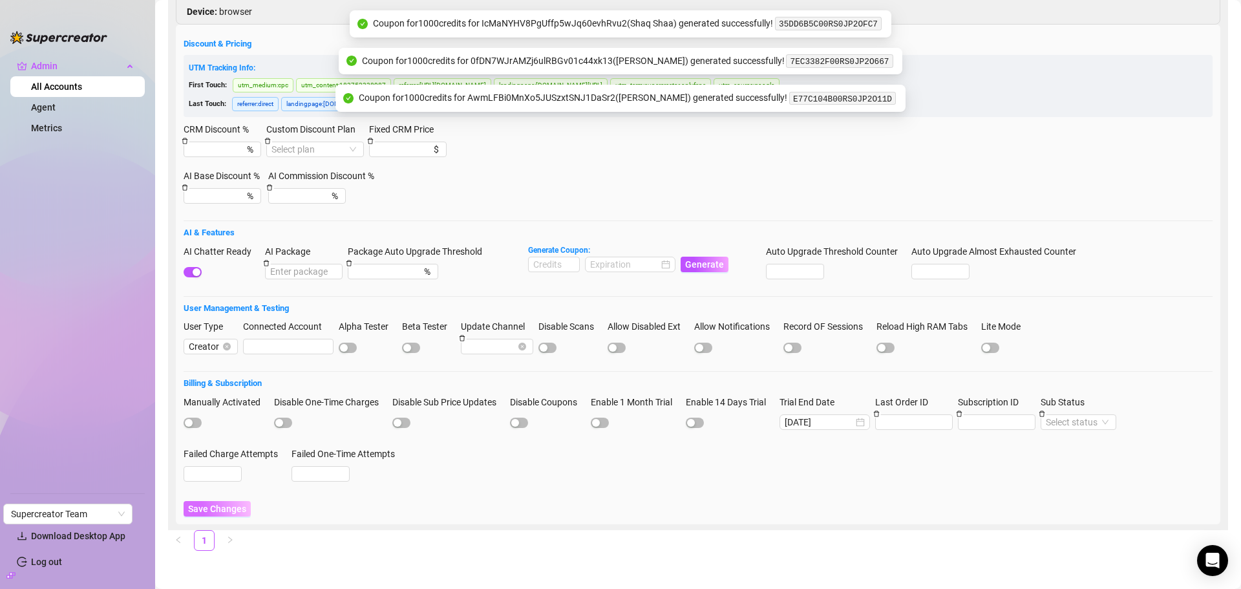
click at [226, 508] on span "Save Changes" at bounding box center [217, 509] width 58 height 10
drag, startPoint x: 875, startPoint y: 95, endPoint x: 779, endPoint y: 101, distance: 96.5
click at [790, 101] on code "E77C104B00RS0JP2O11D" at bounding box center [843, 99] width 107 height 14
copy code "E77C104B00RS0JP2O11D"
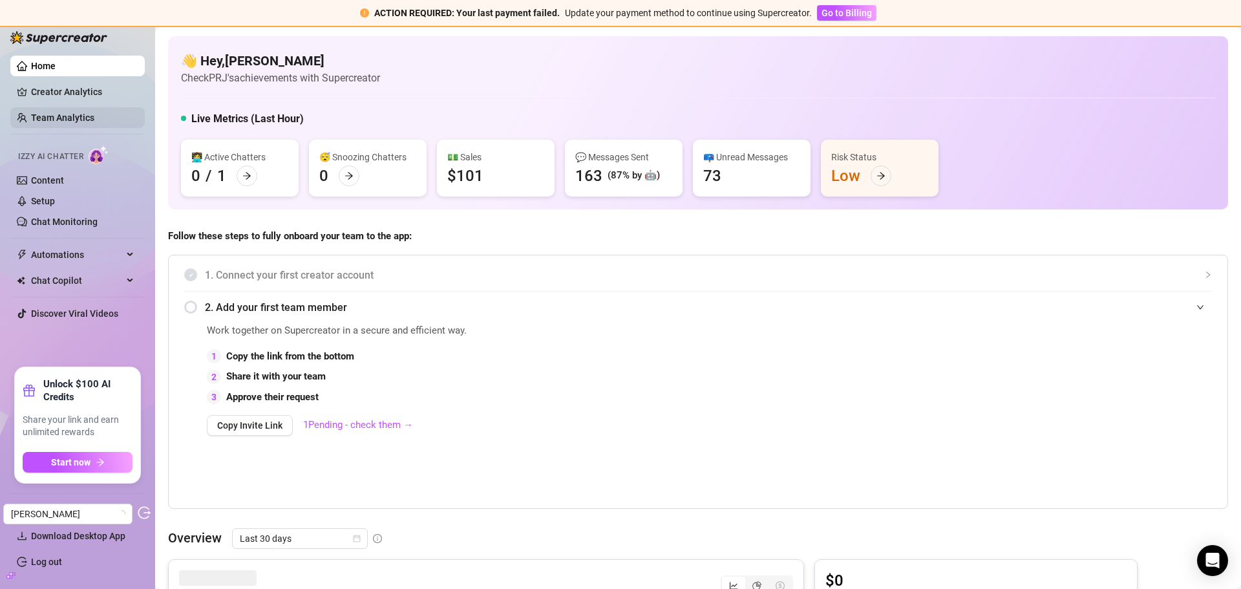
click at [72, 113] on link "Team Analytics" at bounding box center [62, 118] width 63 height 10
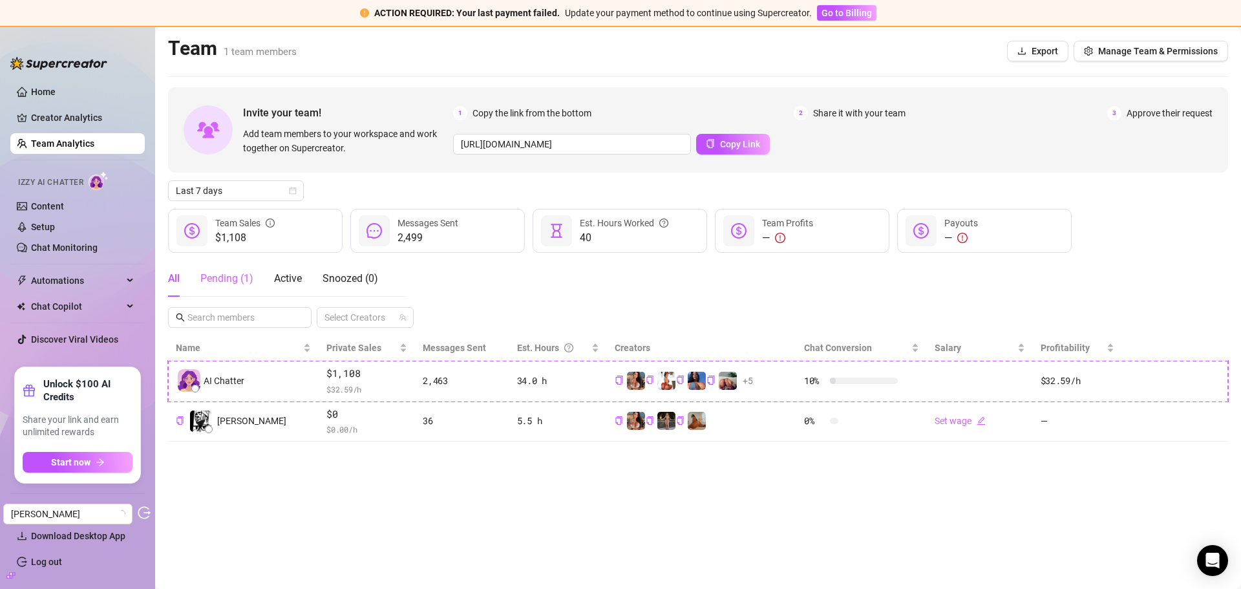
click at [224, 288] on div "Pending ( 1 )" at bounding box center [226, 279] width 53 height 36
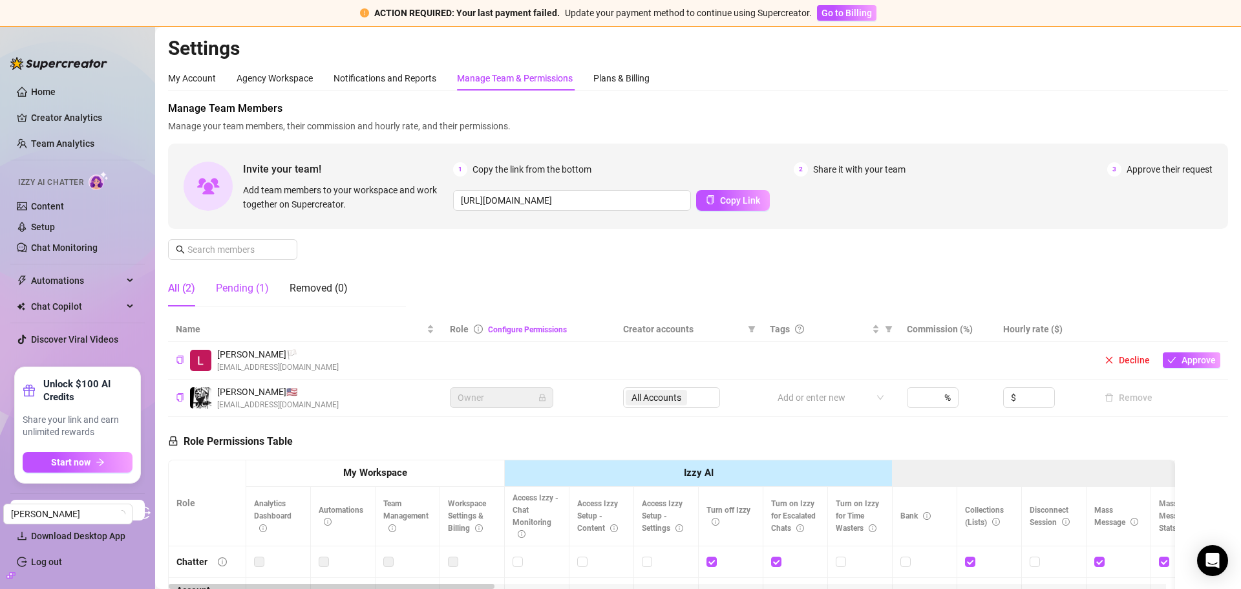
click at [255, 281] on div "Pending (1)" at bounding box center [242, 289] width 53 height 16
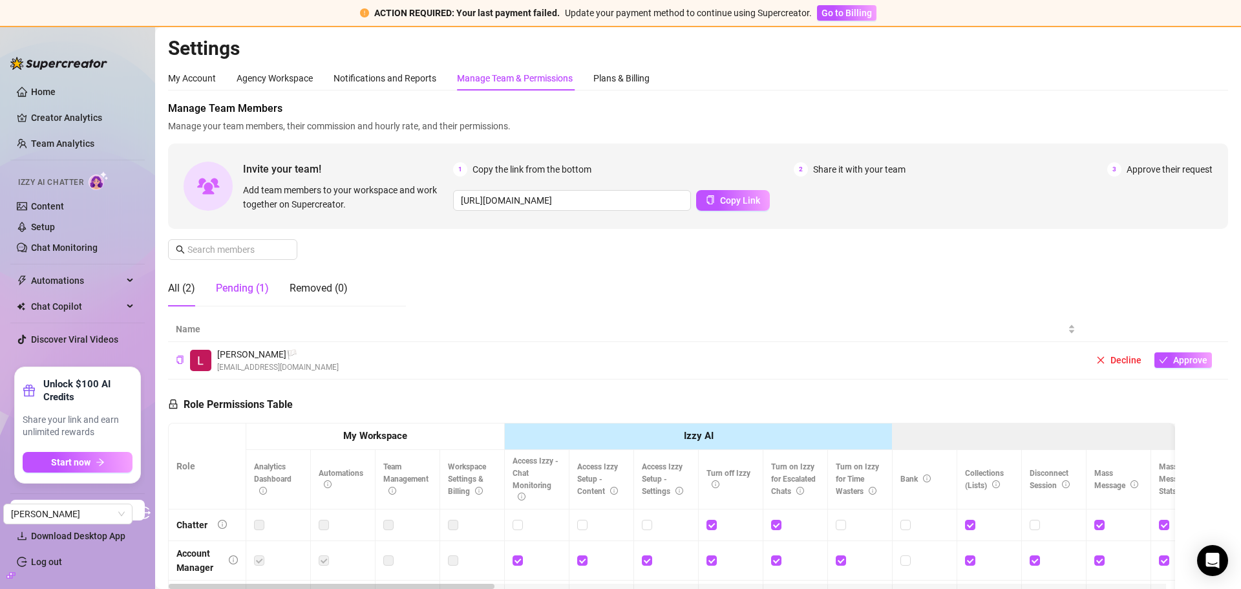
scroll to position [129, 0]
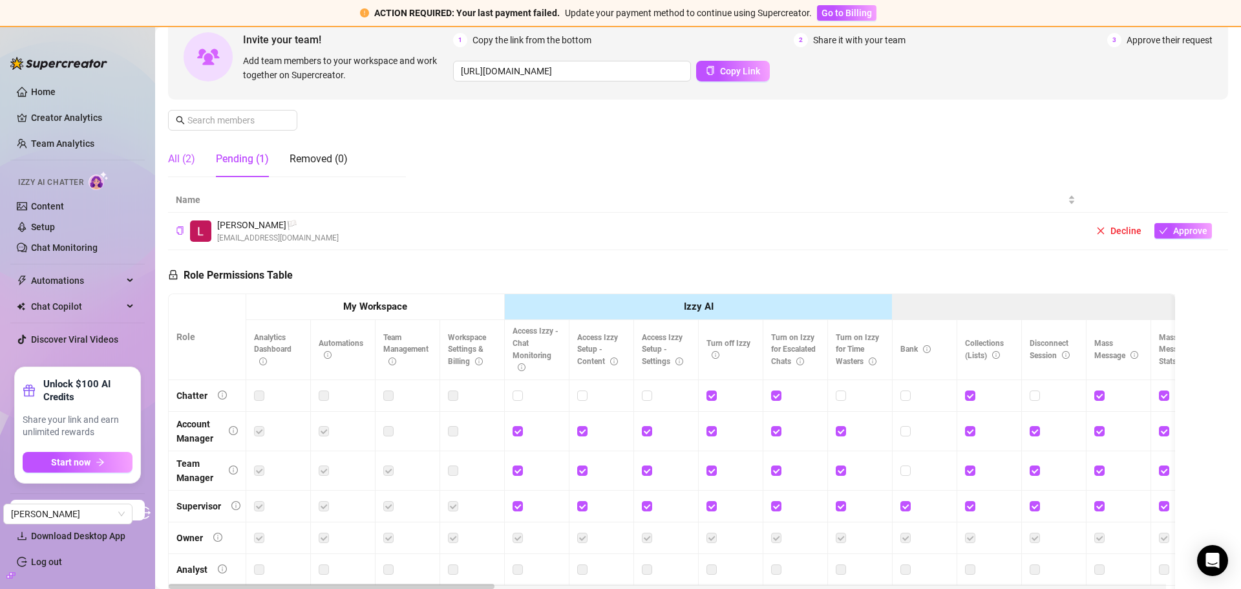
click at [182, 166] on div "All (2)" at bounding box center [181, 159] width 27 height 16
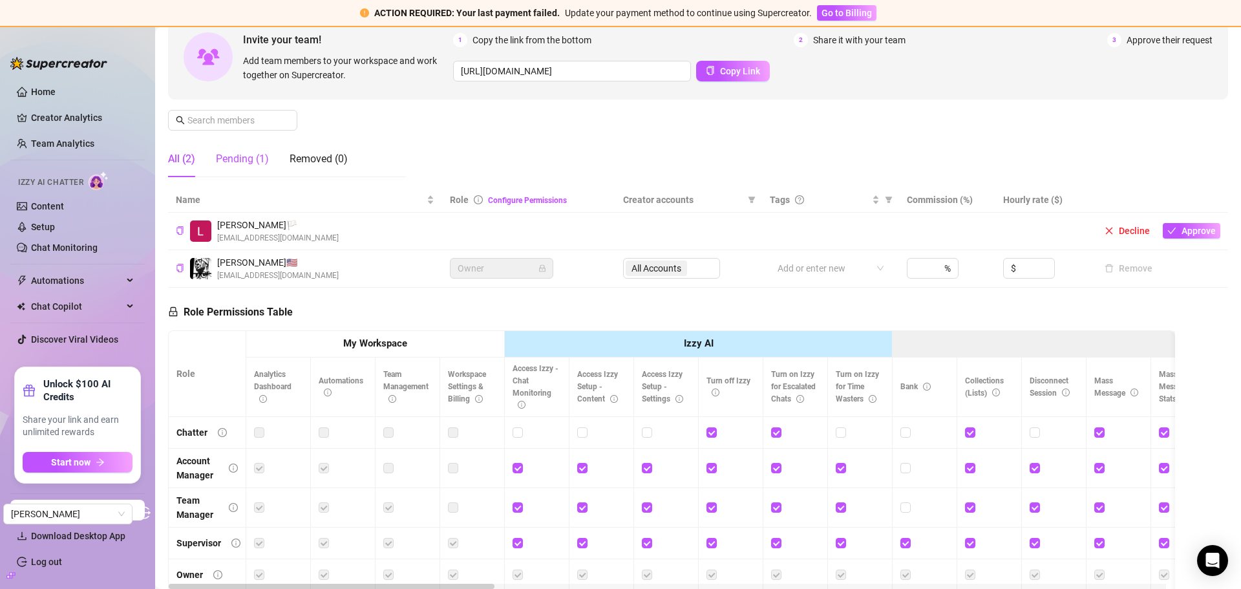
click at [259, 161] on div "Pending (1)" at bounding box center [242, 159] width 53 height 16
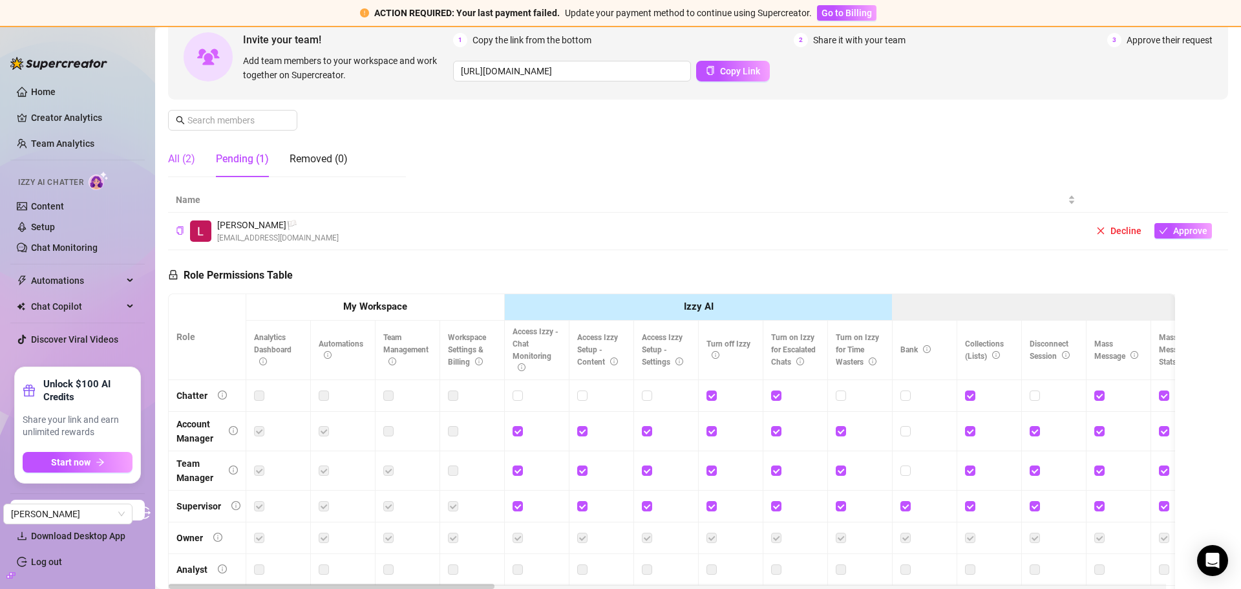
click at [171, 158] on div "All (2)" at bounding box center [181, 159] width 27 height 16
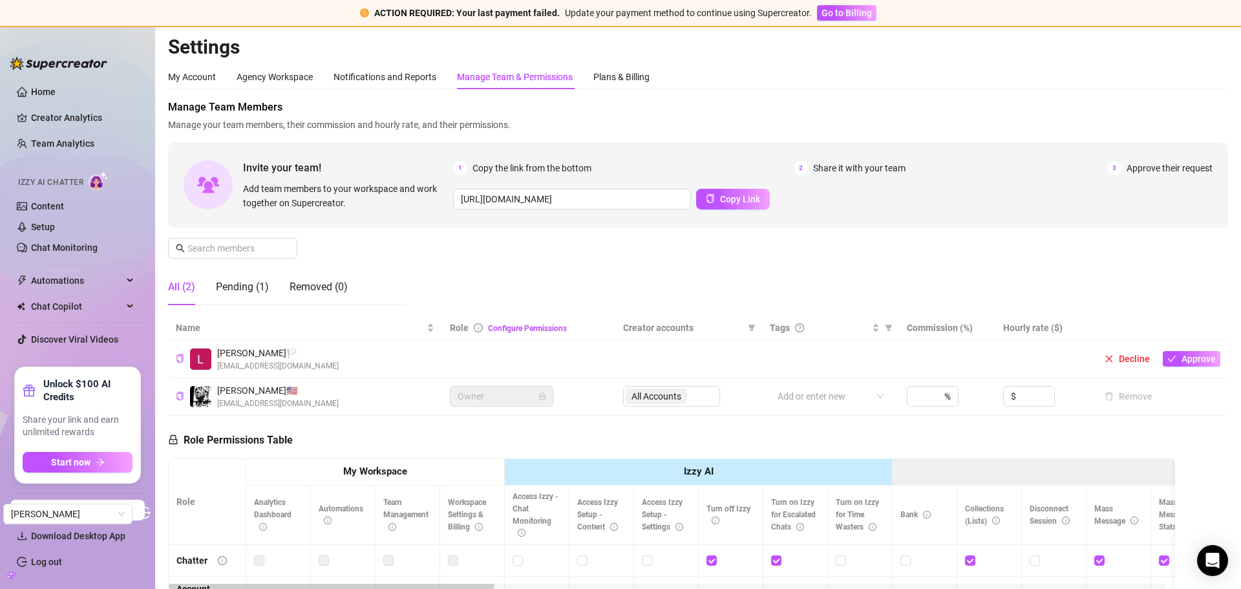
scroll to position [0, 0]
click at [56, 118] on link "Creator Analytics" at bounding box center [82, 117] width 103 height 21
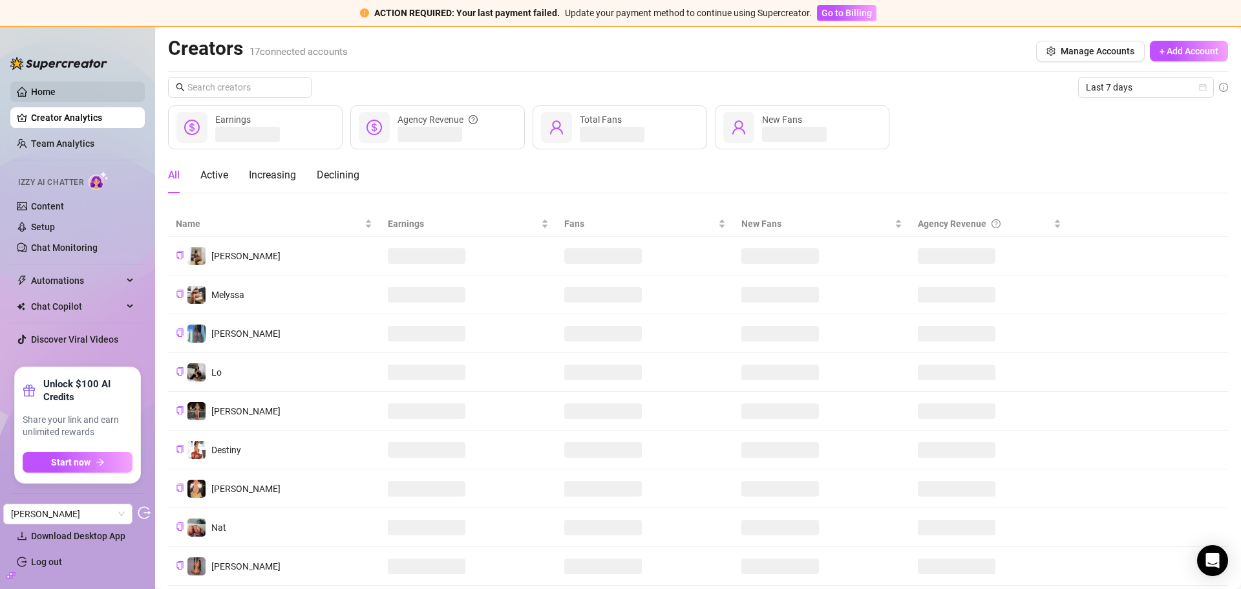
click at [47, 89] on link "Home" at bounding box center [43, 92] width 25 height 10
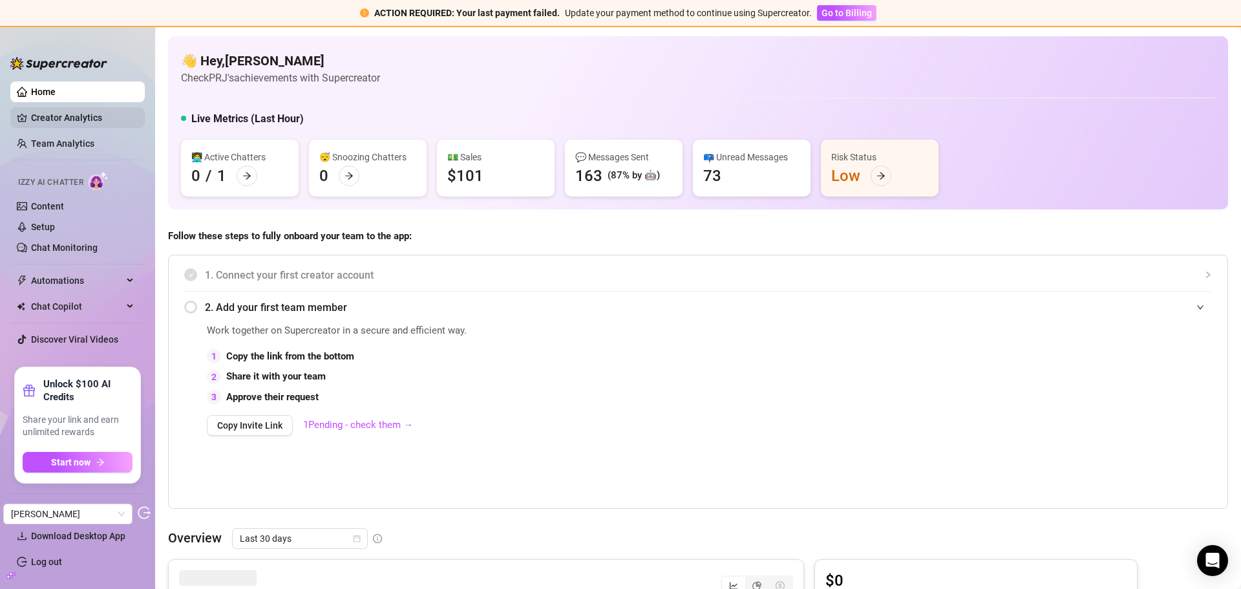
click at [78, 107] on link "Creator Analytics" at bounding box center [82, 117] width 103 height 21
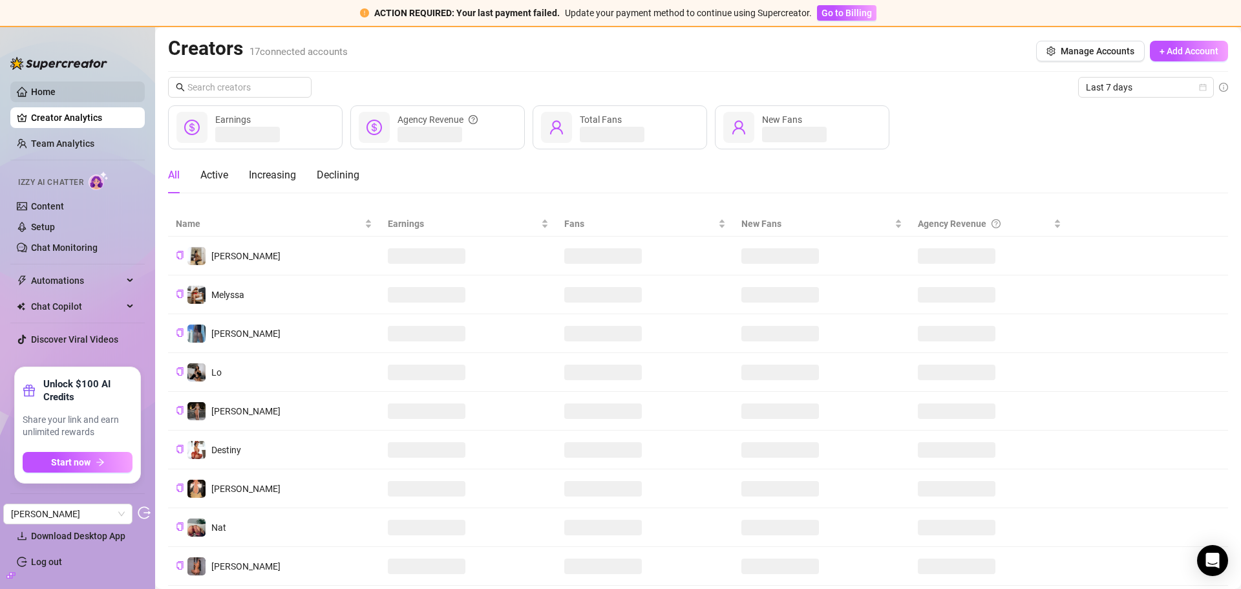
click at [56, 97] on link "Home" at bounding box center [43, 92] width 25 height 10
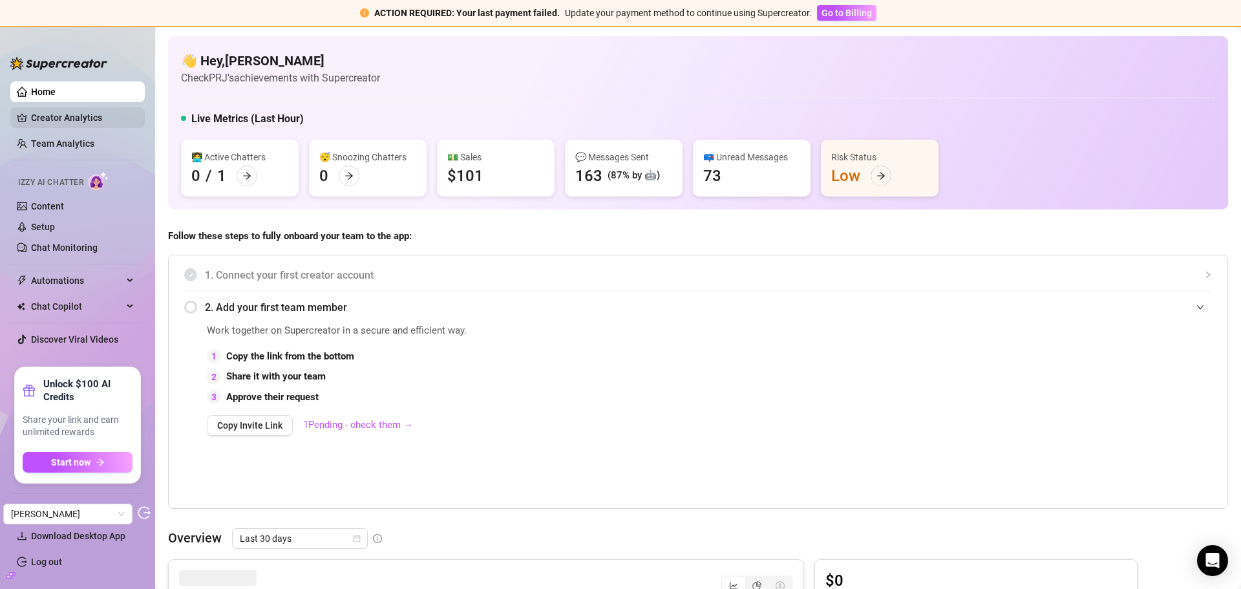
click at [59, 120] on link "Creator Analytics" at bounding box center [82, 117] width 103 height 21
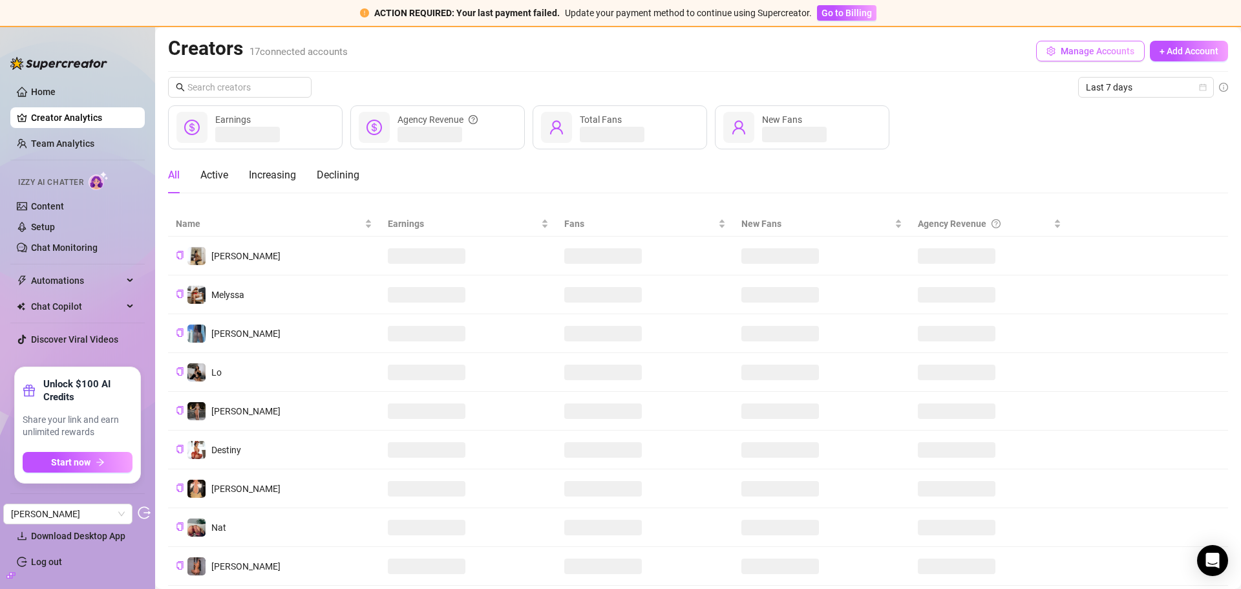
click at [1088, 52] on span "Manage Accounts" at bounding box center [1098, 51] width 74 height 10
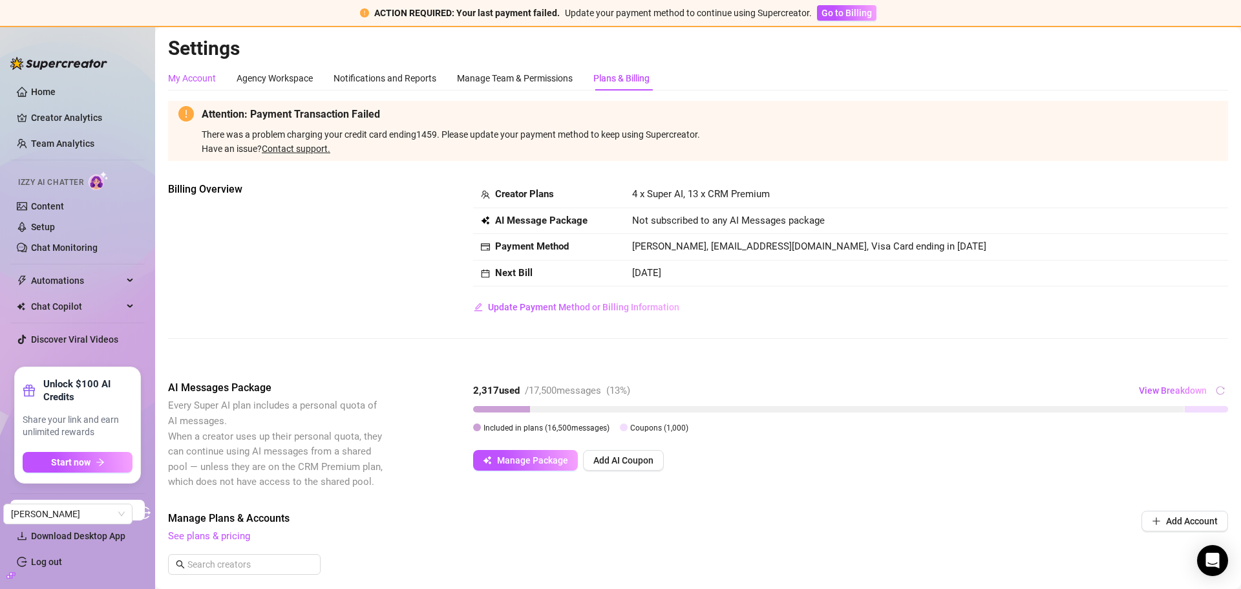
click at [186, 74] on div "My Account" at bounding box center [192, 78] width 48 height 14
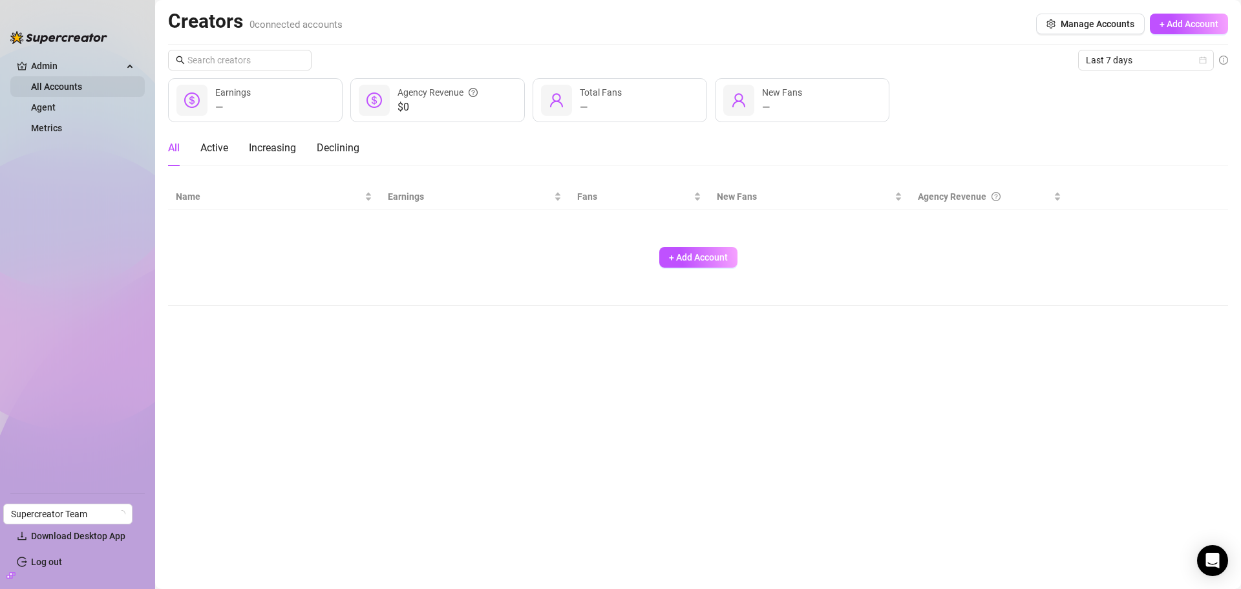
click at [65, 91] on link "All Accounts" at bounding box center [56, 86] width 51 height 10
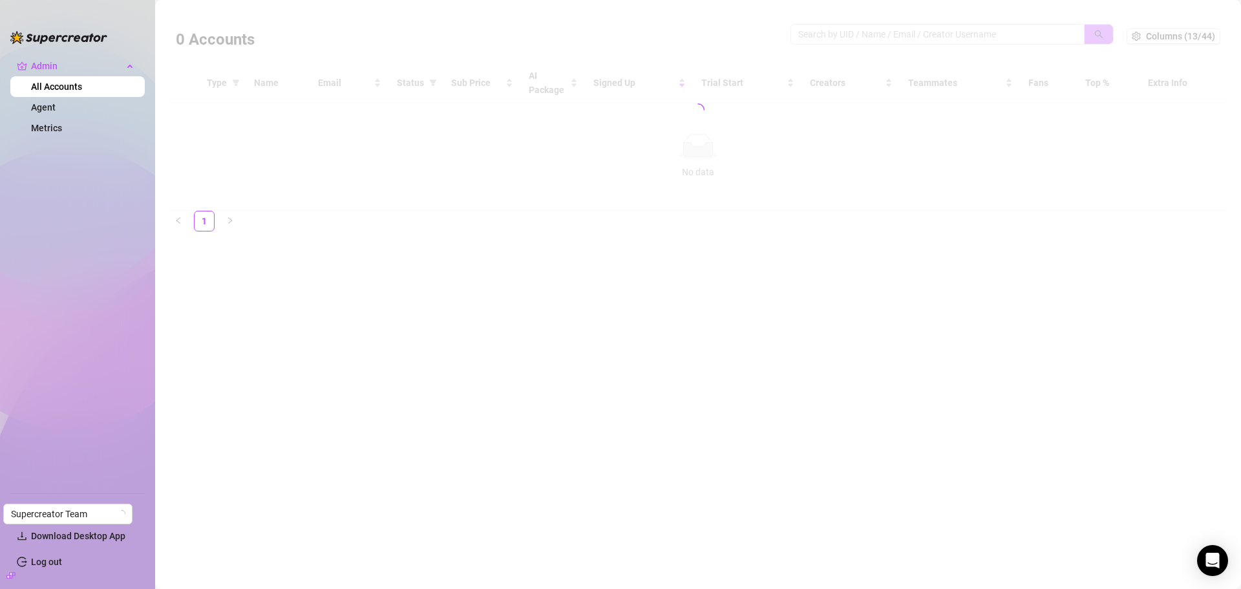
click at [839, 40] on div at bounding box center [698, 110] width 1060 height 202
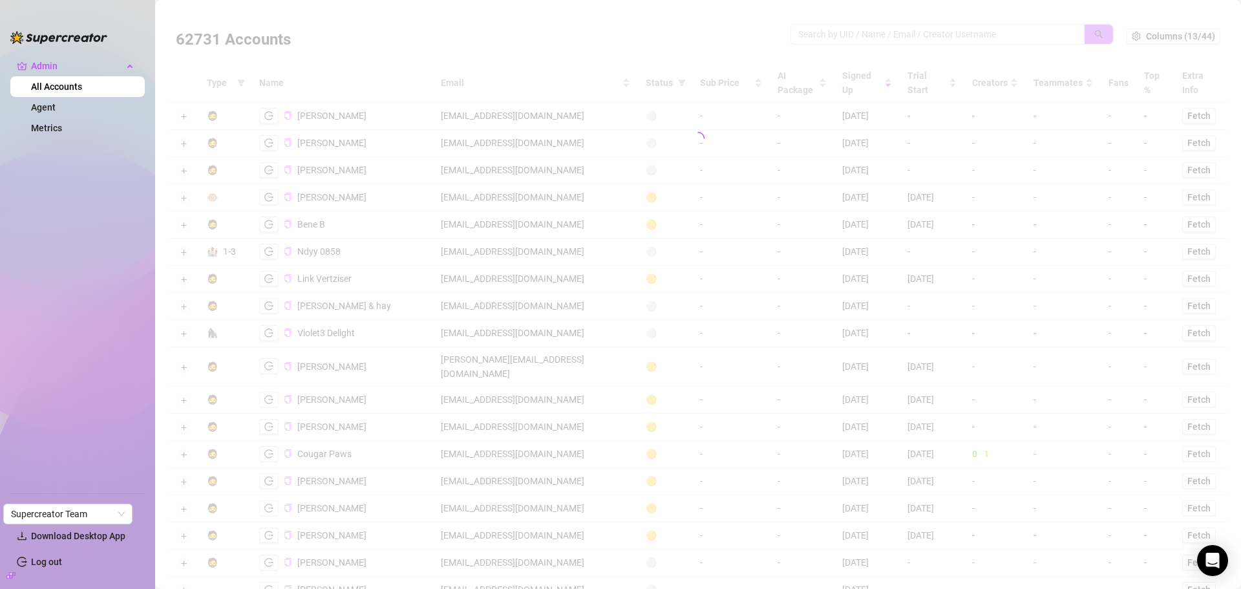
click at [846, 35] on div at bounding box center [698, 138] width 1060 height 259
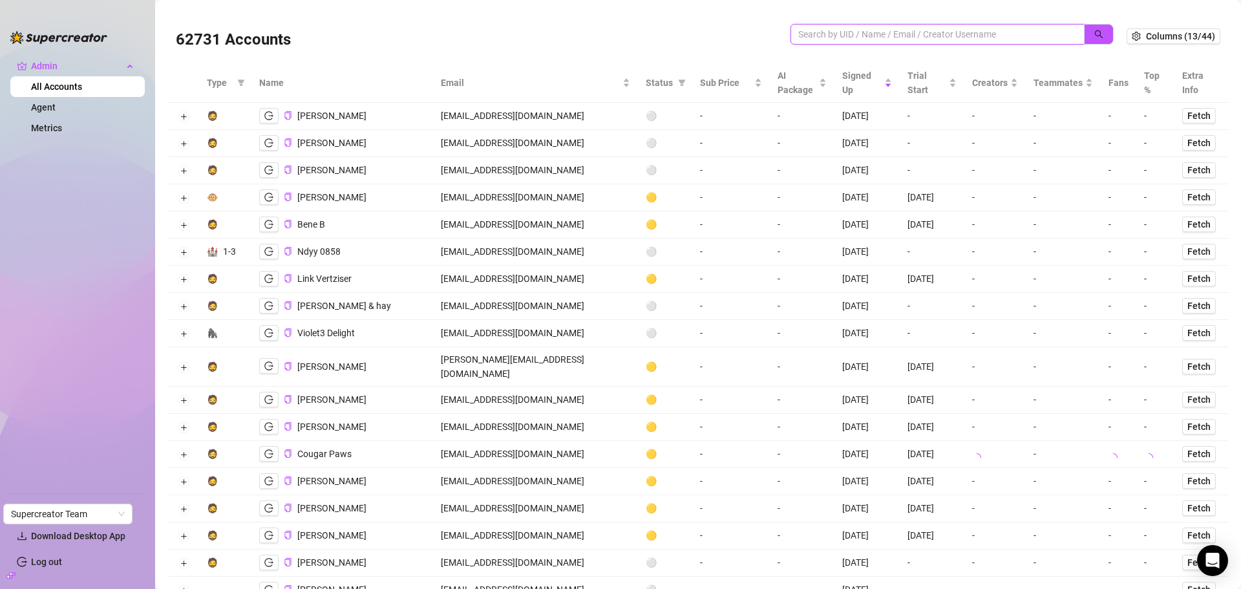
click at [846, 35] on input "search" at bounding box center [933, 34] width 268 height 14
paste input "AzLN4zOzSJXi1bvAieLLzX33eG72"
type input "AzLN4zOzSJXi1bvAieLLzX33eG72"
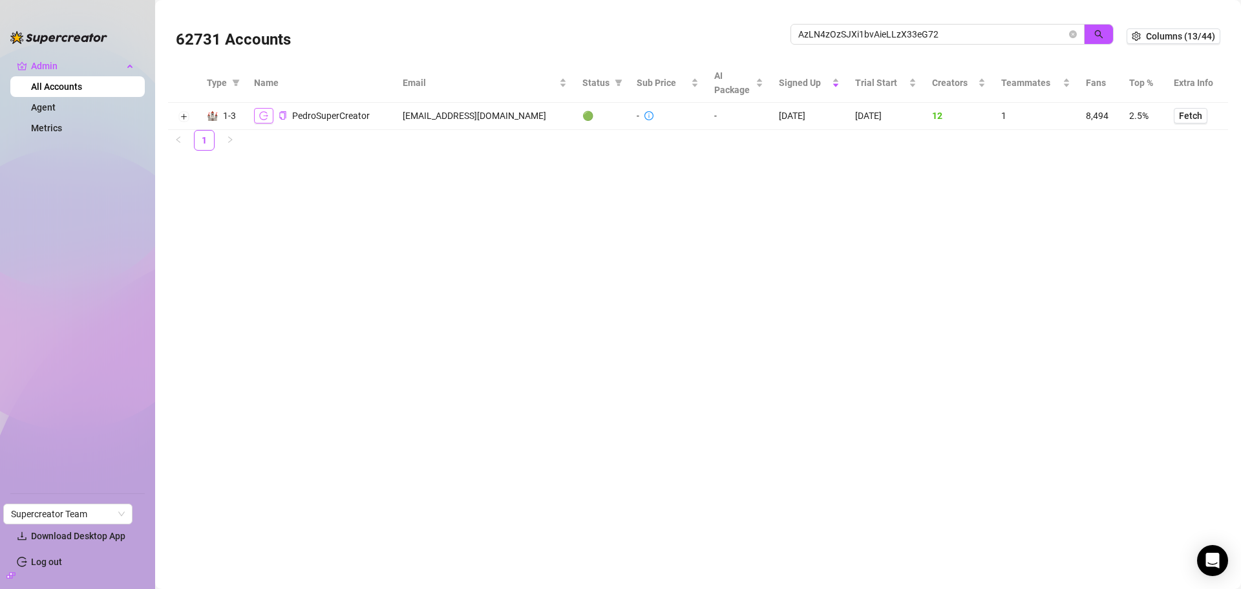
click at [265, 118] on icon "logout" at bounding box center [263, 115] width 9 height 9
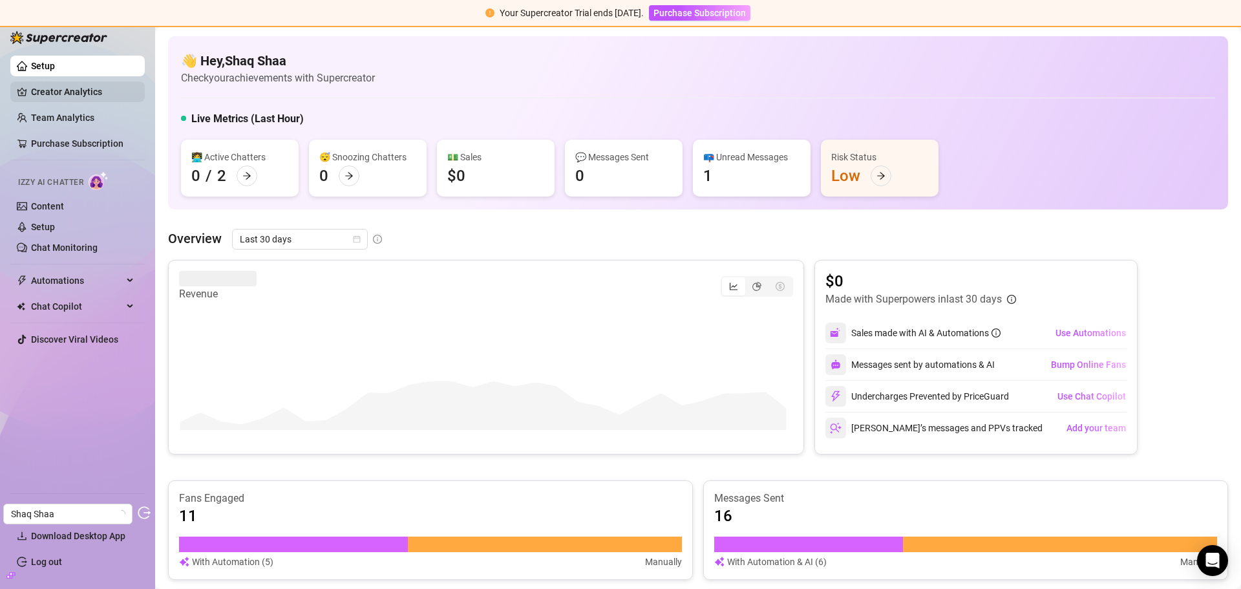
click at [91, 89] on link "Creator Analytics" at bounding box center [82, 91] width 103 height 21
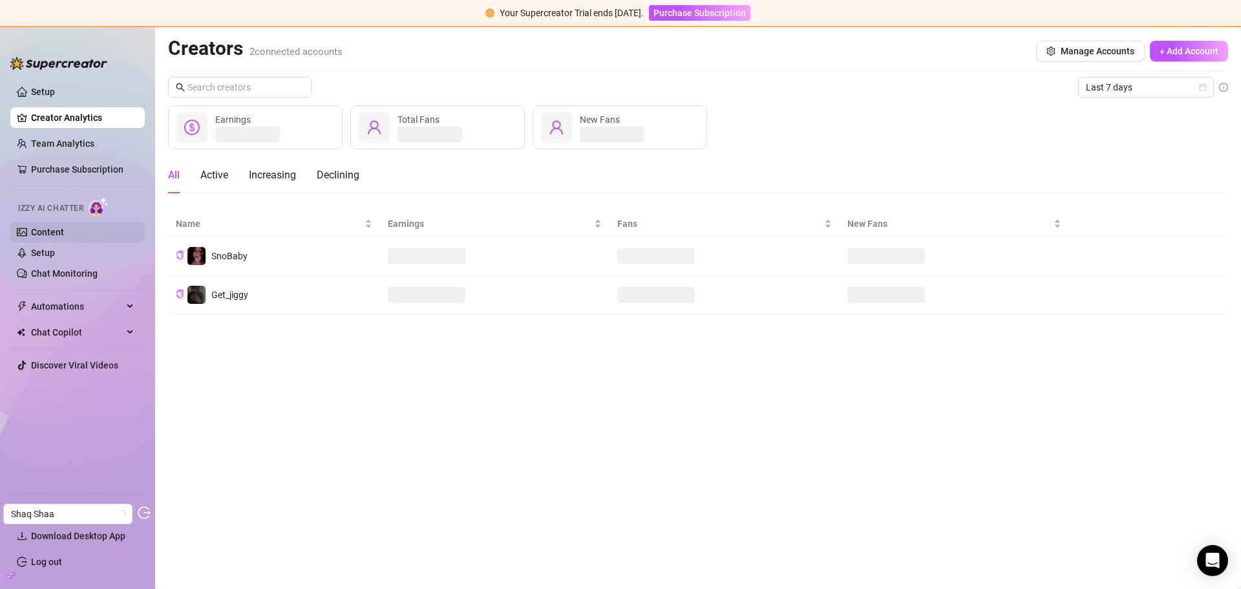
click at [38, 227] on link "Content" at bounding box center [47, 232] width 33 height 10
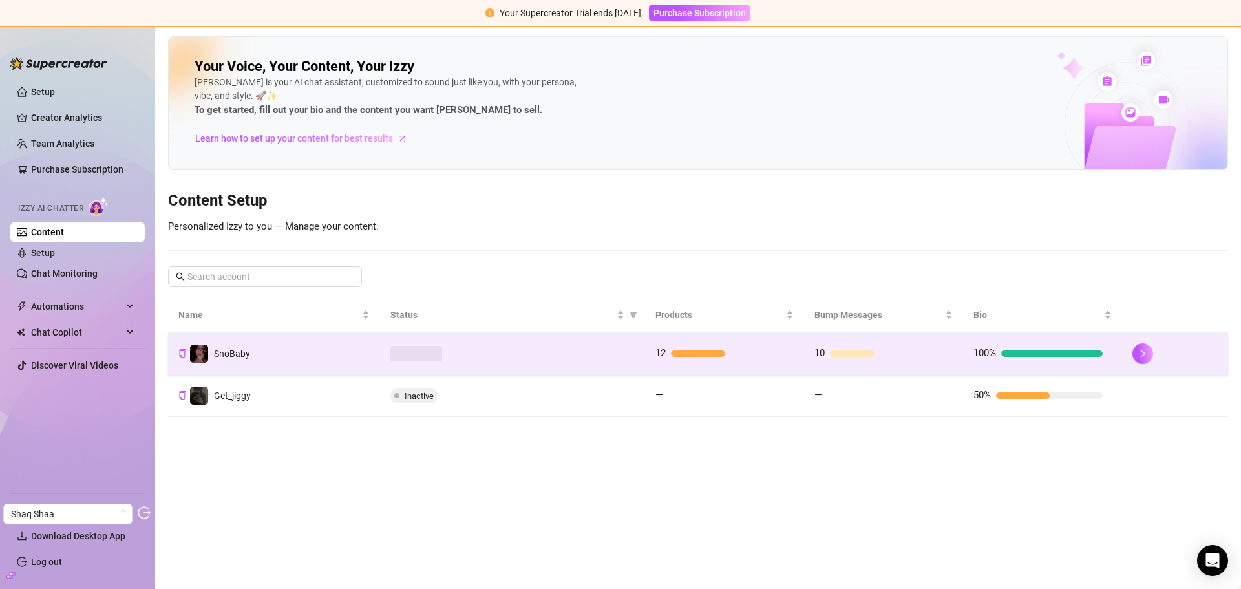
click at [531, 352] on div at bounding box center [513, 354] width 244 height 16
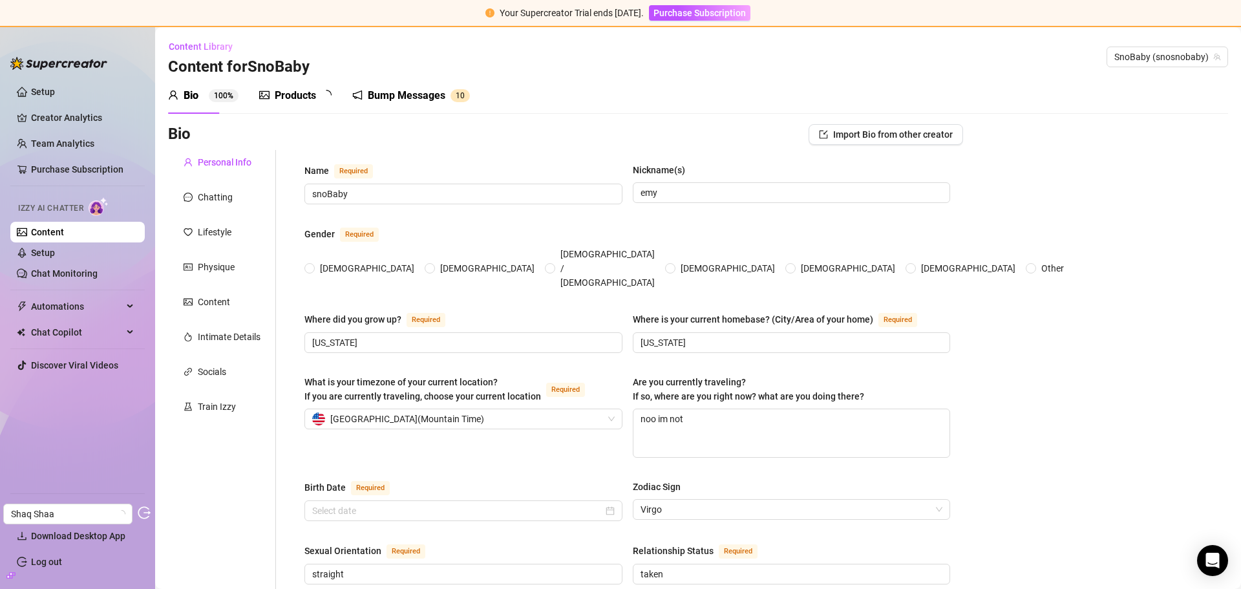
radio input "true"
type input "[DATE]"
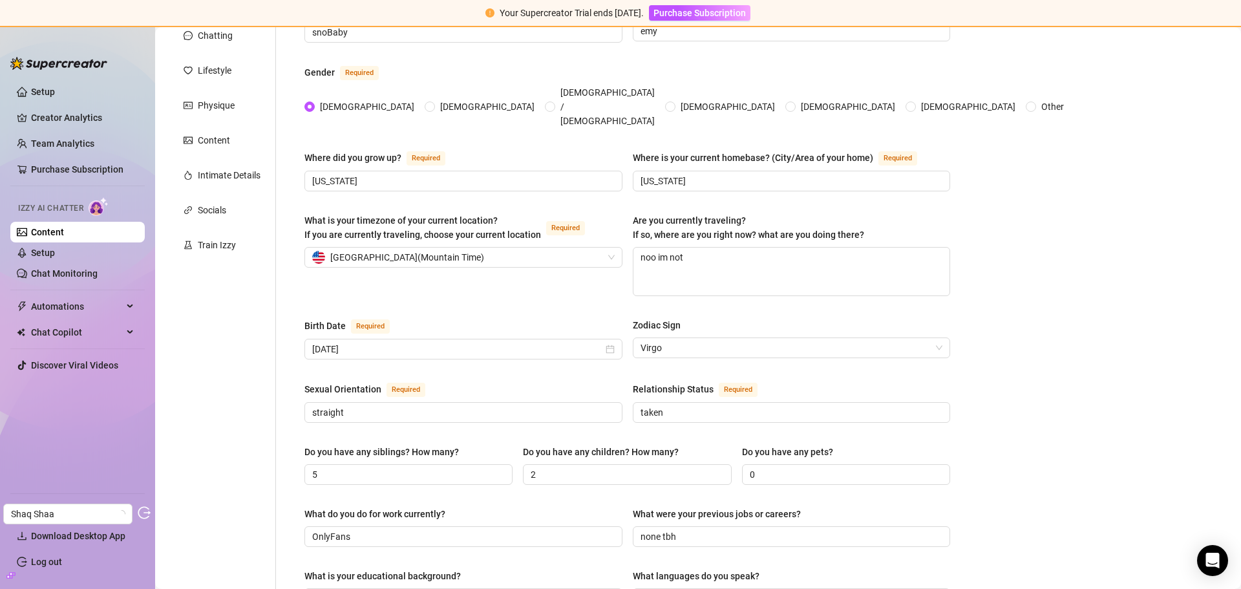
scroll to position [65, 0]
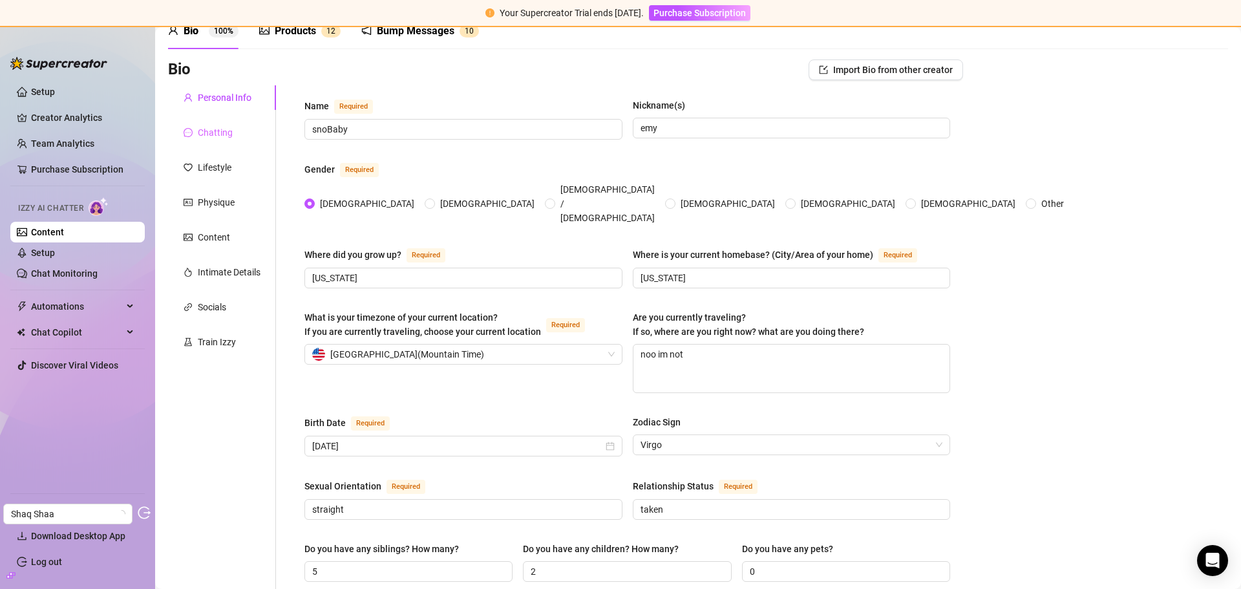
click at [236, 134] on div "Chatting" at bounding box center [222, 132] width 108 height 25
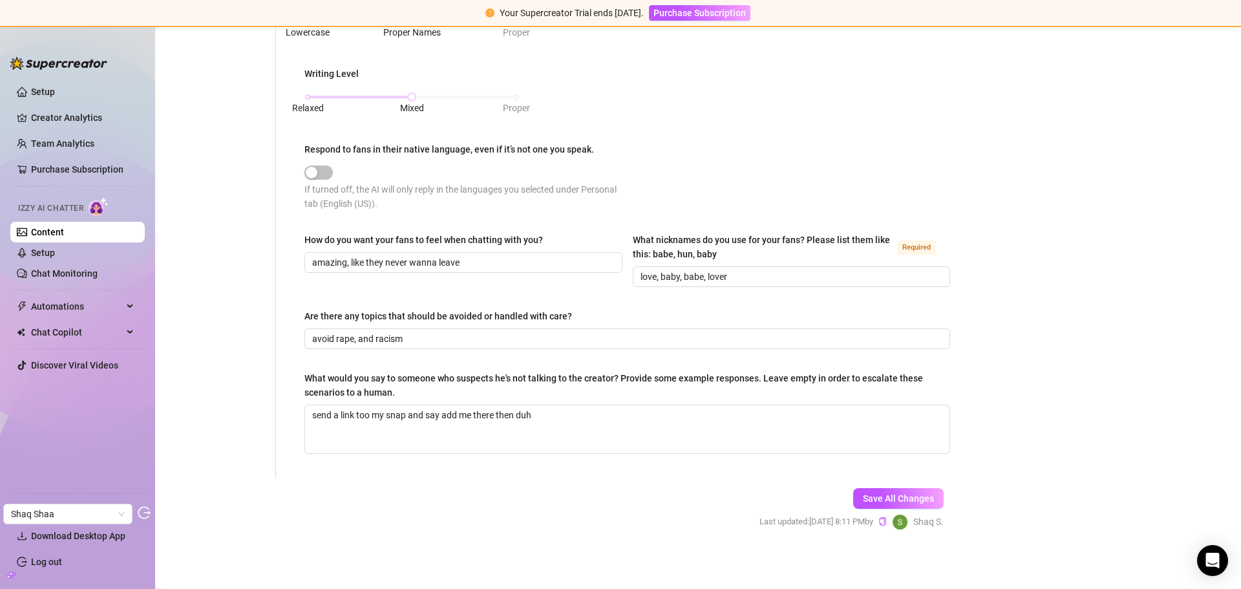
scroll to position [0, 0]
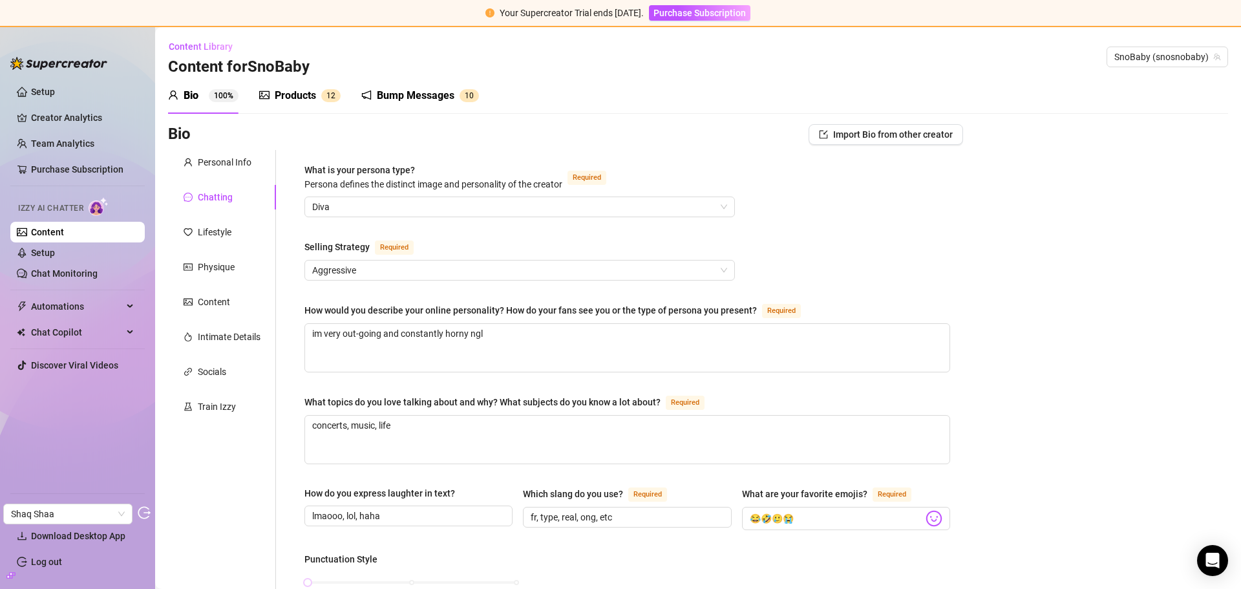
click at [305, 103] on div "Products" at bounding box center [295, 96] width 41 height 16
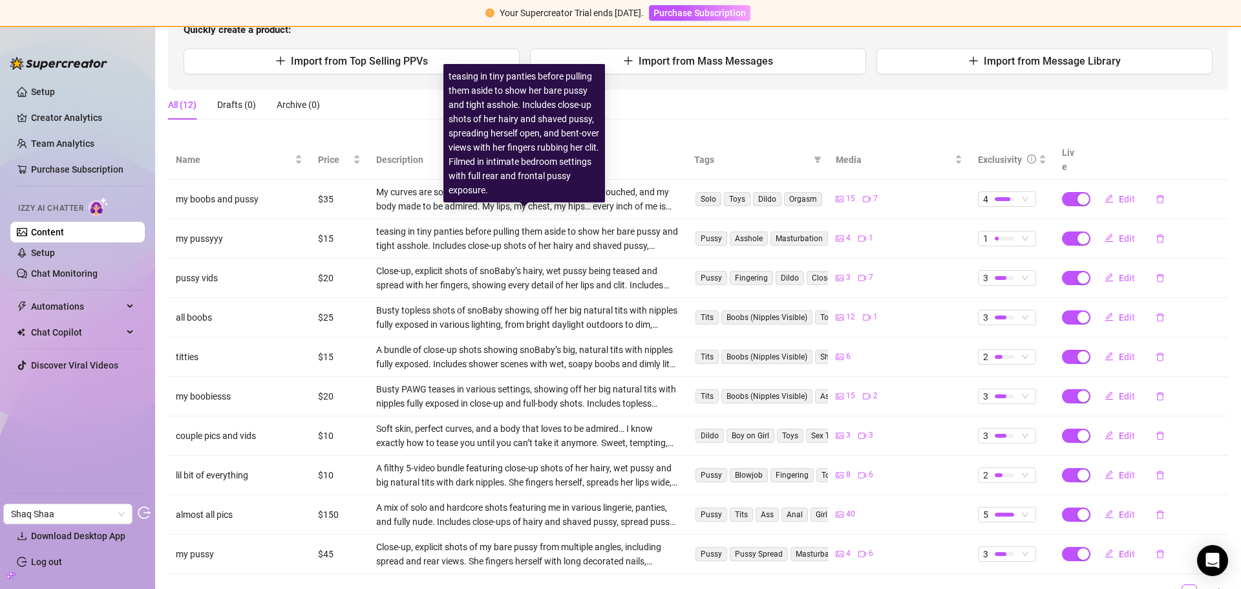
scroll to position [5, 0]
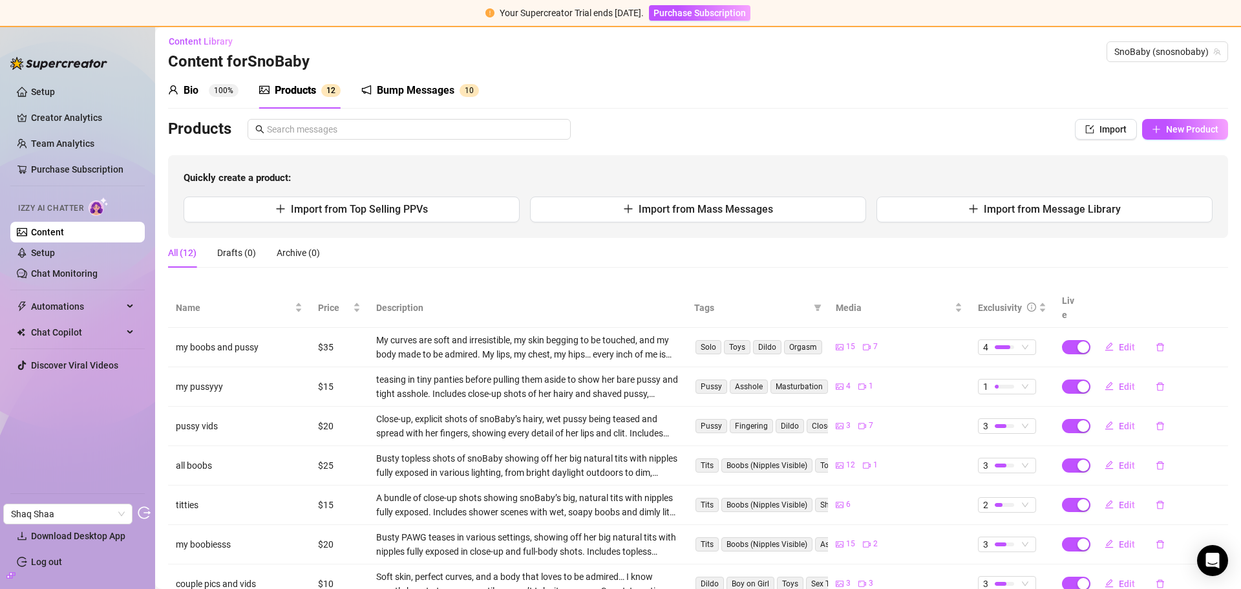
click at [400, 92] on div "Bump Messages" at bounding box center [416, 91] width 78 height 16
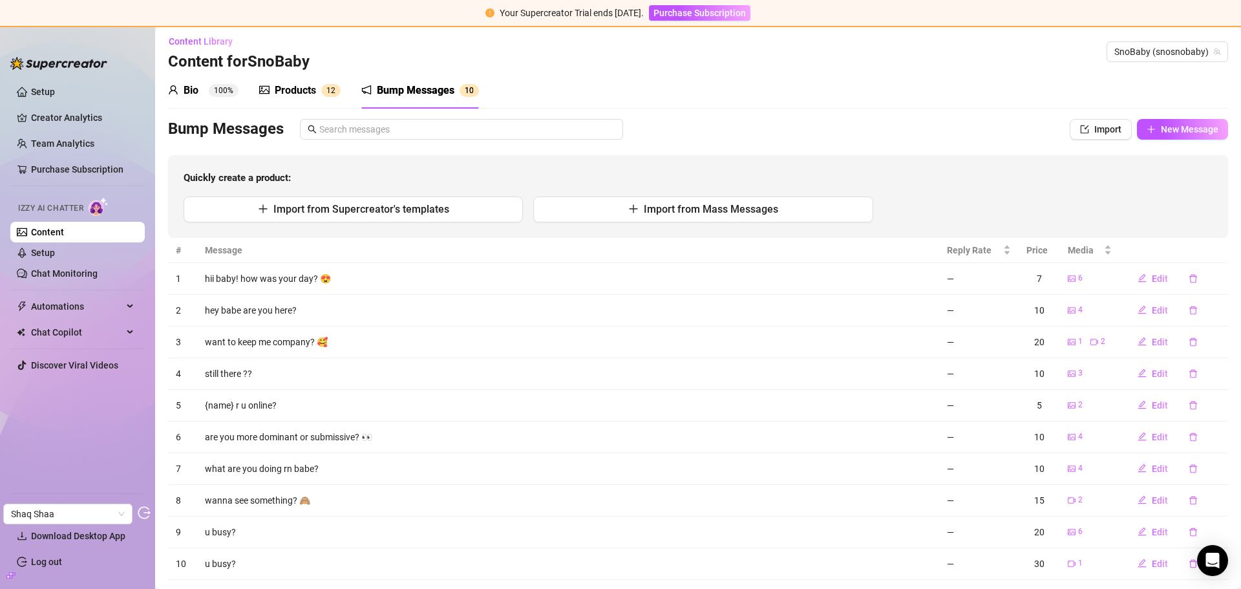
click at [309, 89] on div "Products" at bounding box center [295, 91] width 41 height 16
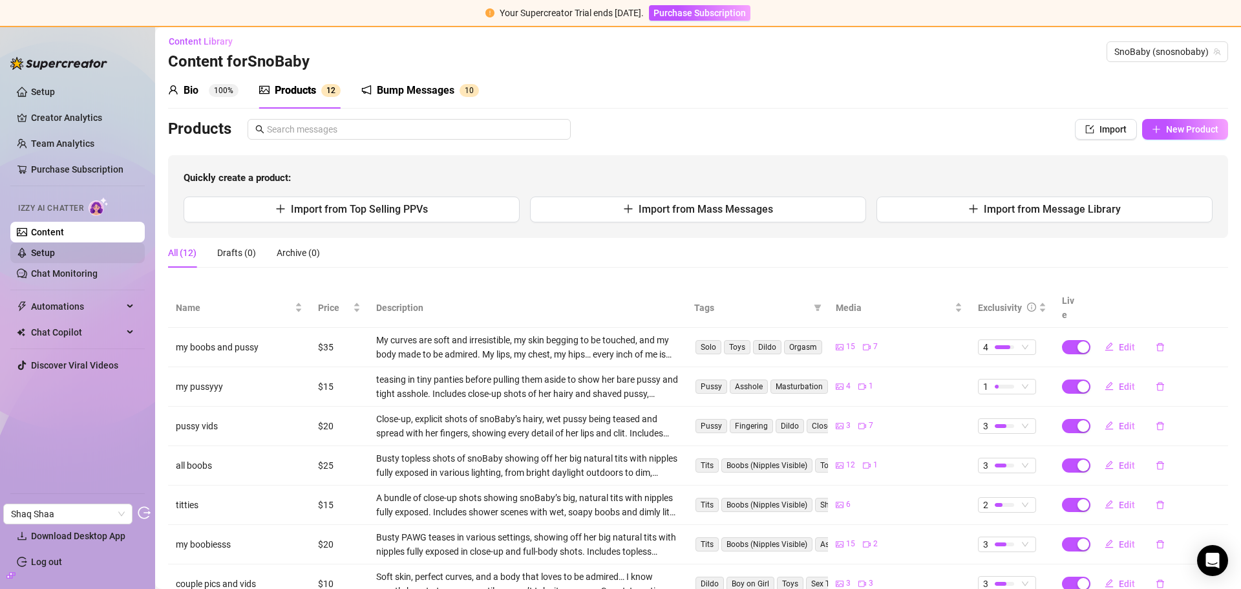
click at [46, 253] on link "Setup" at bounding box center [43, 253] width 24 height 10
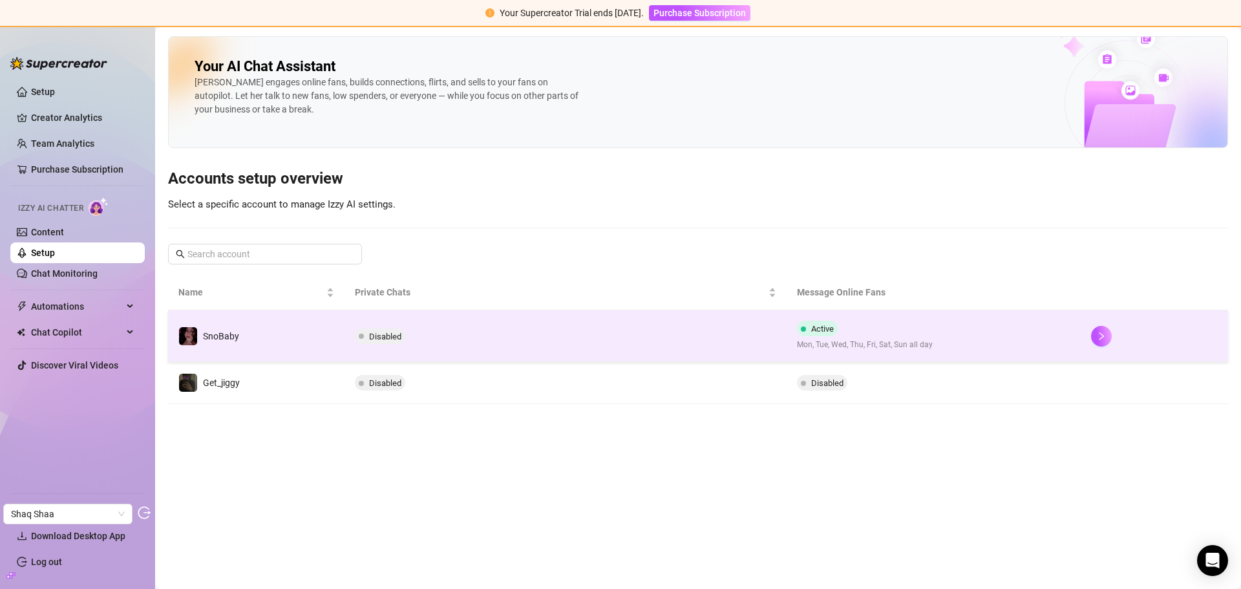
click at [548, 330] on td "Disabled" at bounding box center [566, 336] width 442 height 52
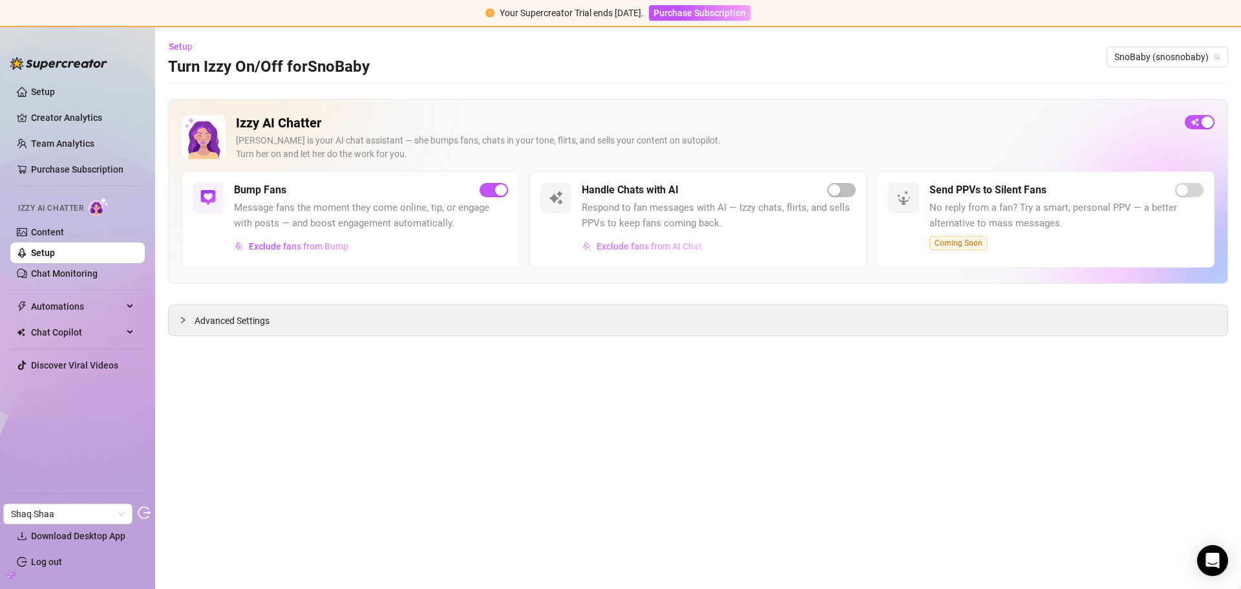
click at [636, 242] on span "Exclude fans from AI Chat" at bounding box center [649, 246] width 105 height 10
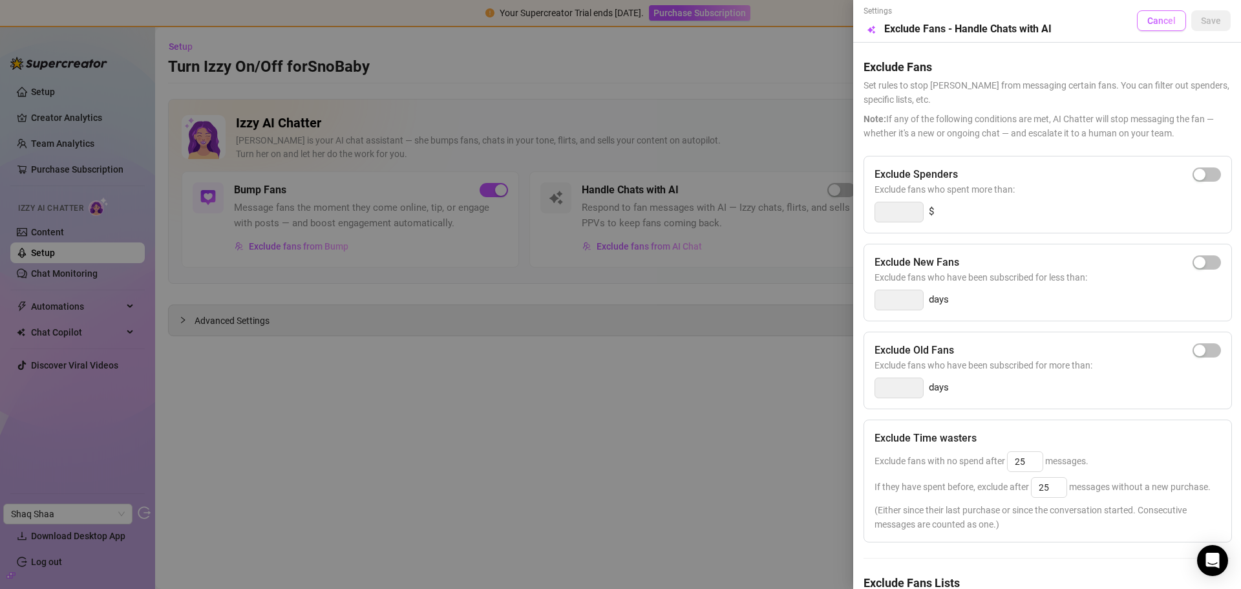
click at [1165, 27] on button "Cancel" at bounding box center [1161, 20] width 49 height 21
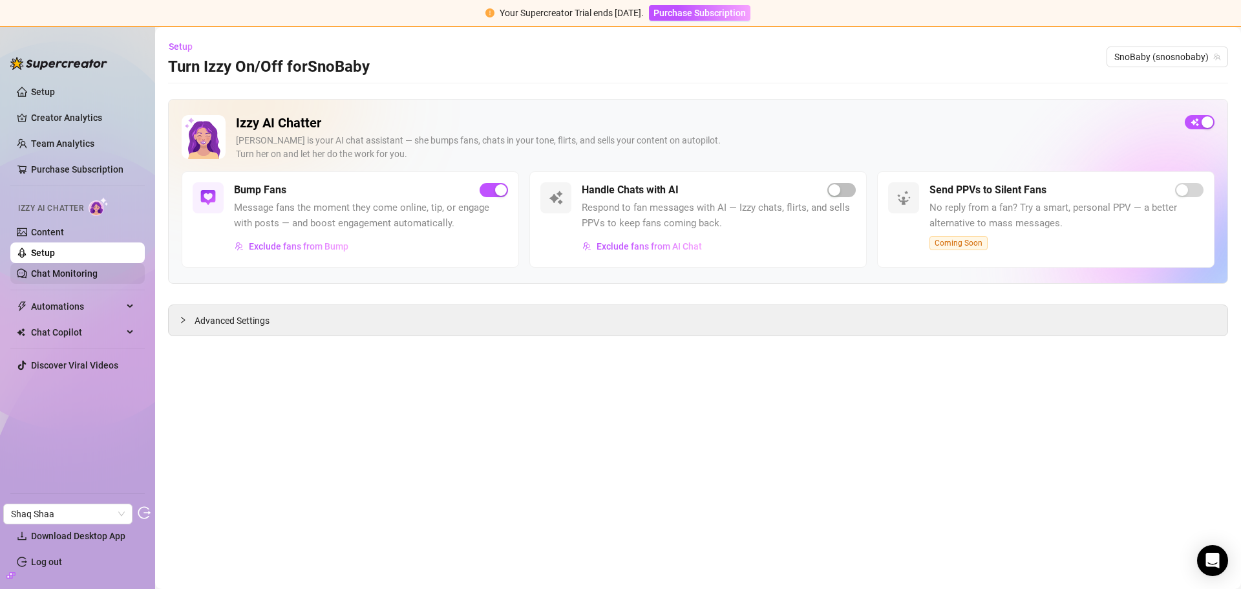
click at [56, 278] on link "Chat Monitoring" at bounding box center [64, 273] width 67 height 10
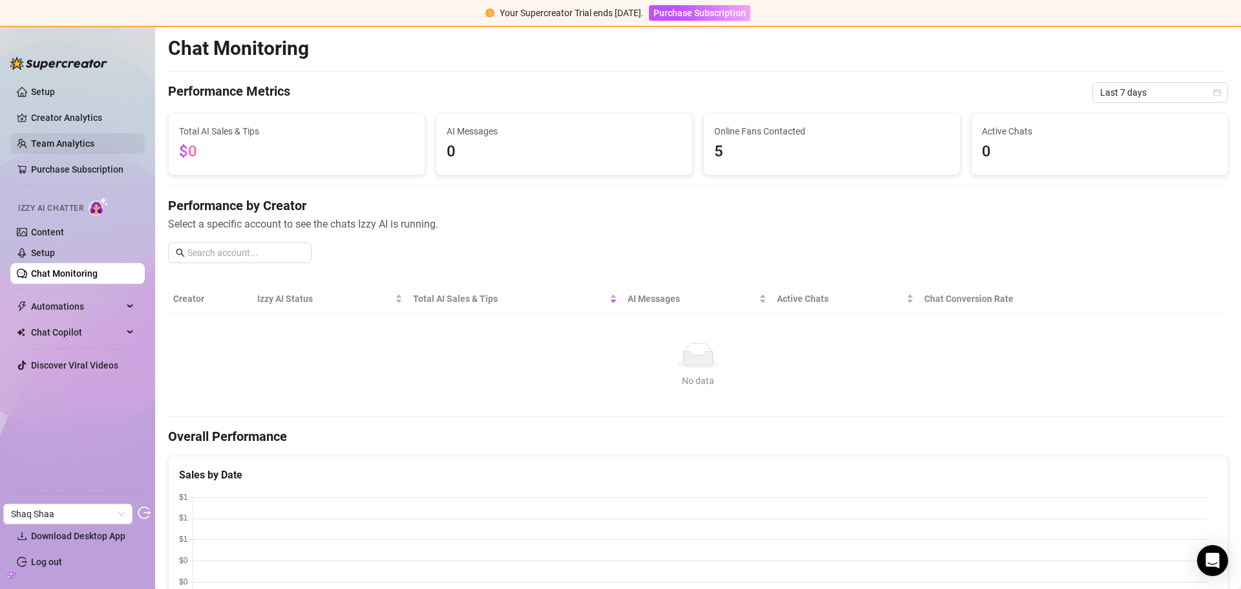
click at [65, 149] on link "Team Analytics" at bounding box center [62, 143] width 63 height 10
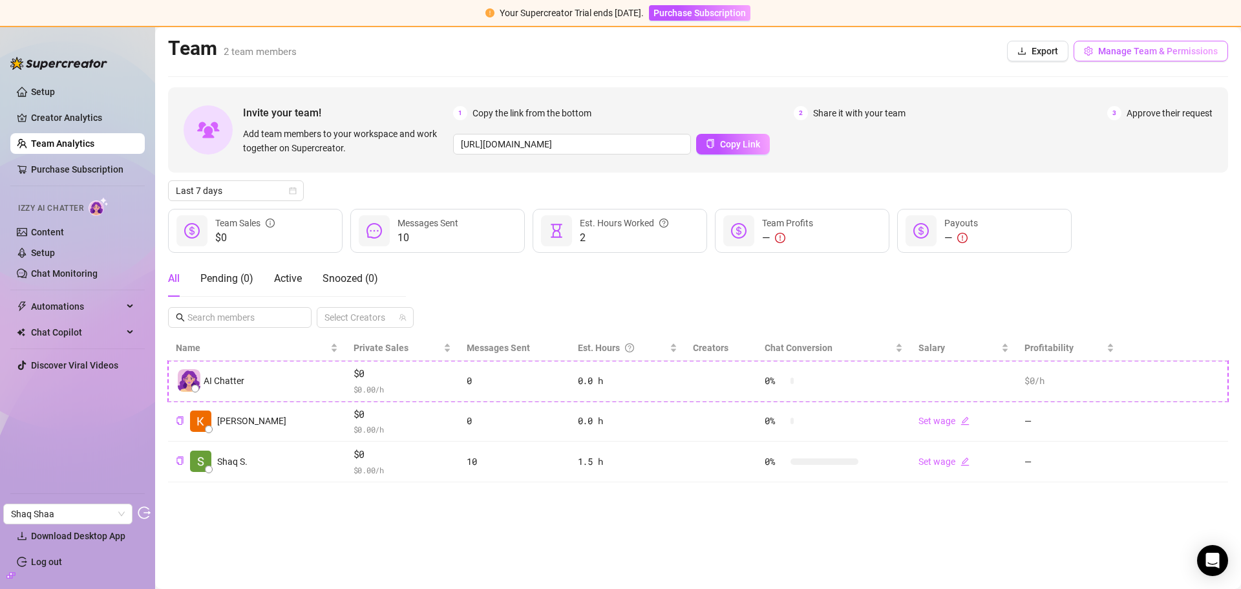
click at [1146, 51] on span "Manage Team & Permissions" at bounding box center [1159, 51] width 120 height 10
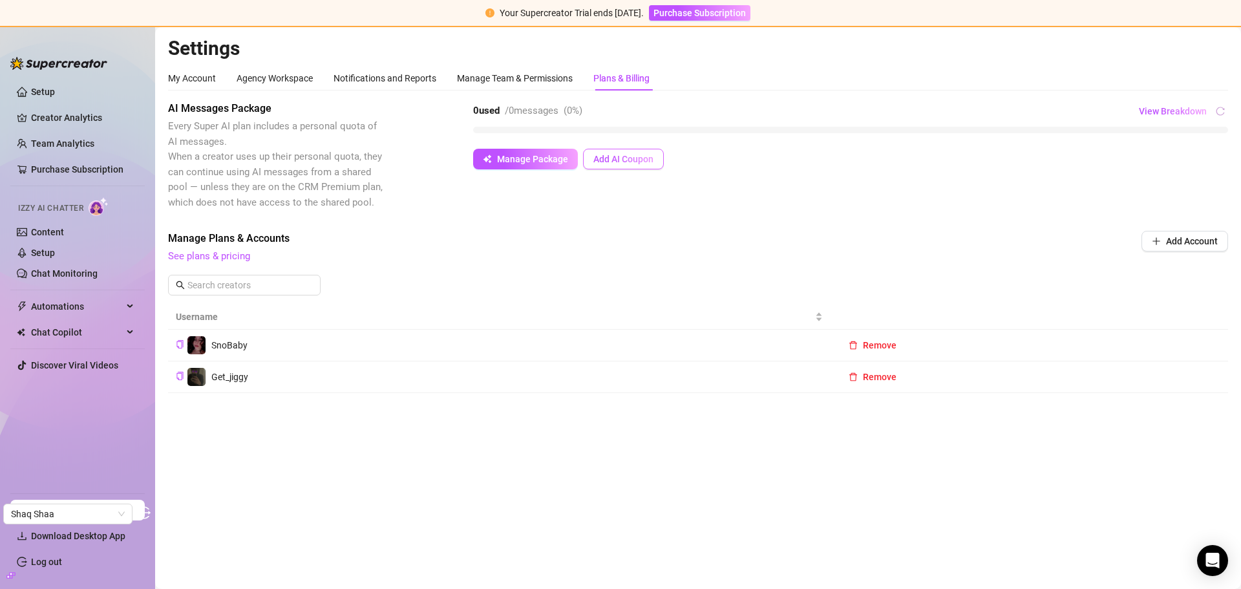
click at [624, 164] on span "Add AI Coupon" at bounding box center [624, 159] width 60 height 10
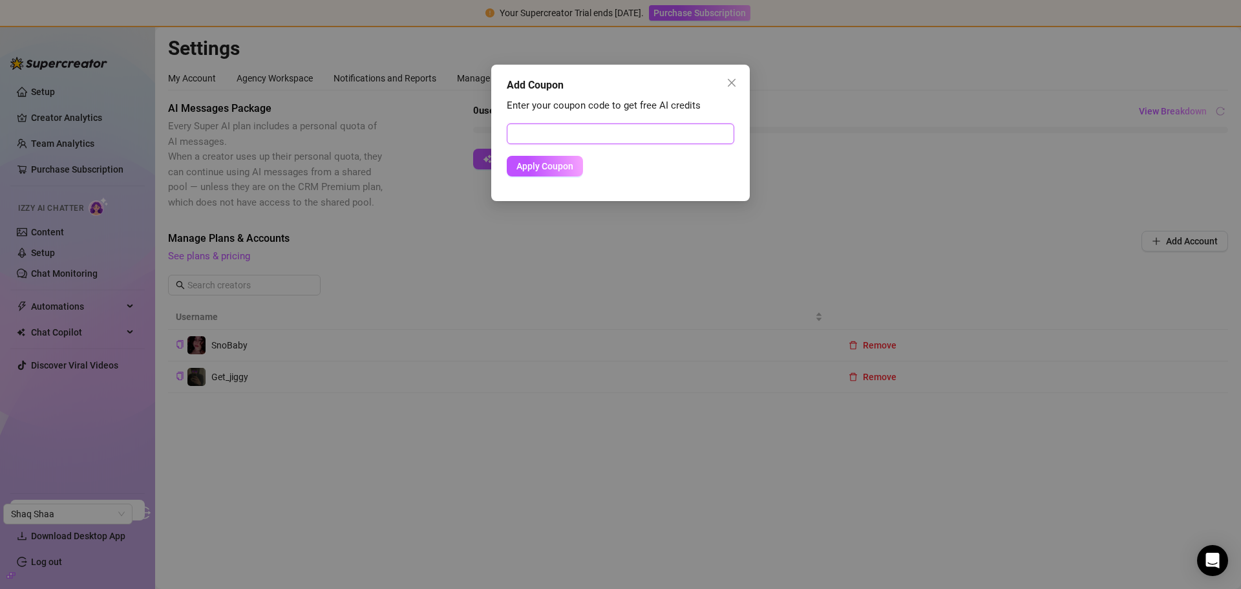
click at [596, 132] on input "text" at bounding box center [621, 134] width 228 height 21
paste input "35DD6B5C00RS0JP2OFC7"
type input "35DD6B5C00RS0JP2OFC7"
click at [552, 163] on span "Apply Coupon" at bounding box center [545, 166] width 57 height 10
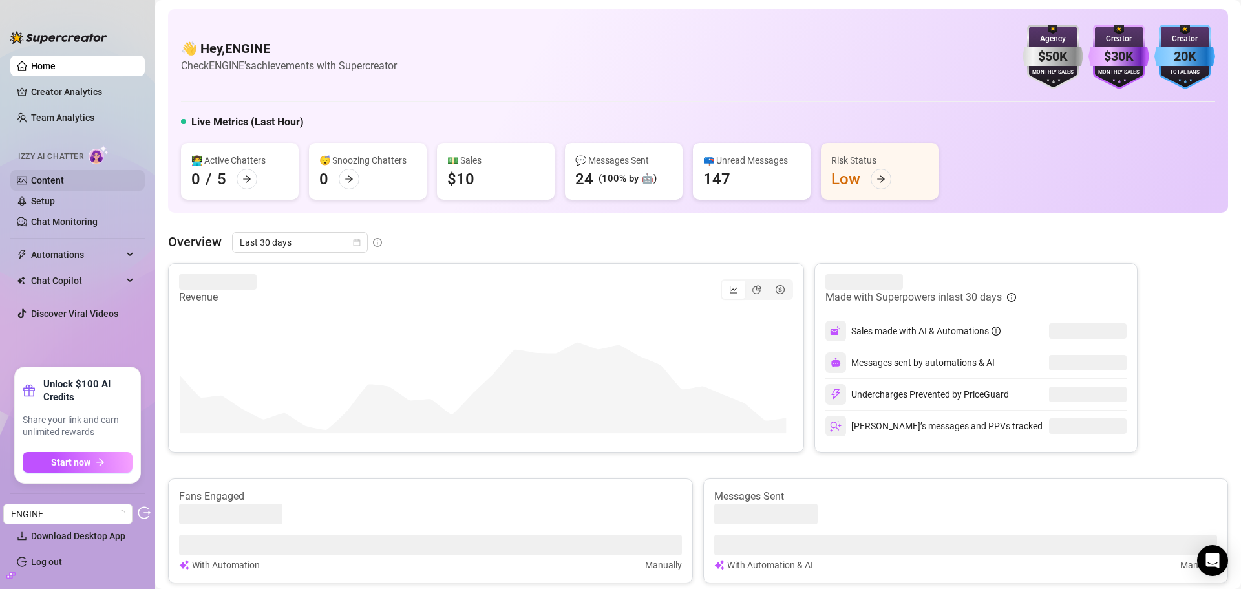
click at [50, 179] on link "Content" at bounding box center [47, 180] width 33 height 10
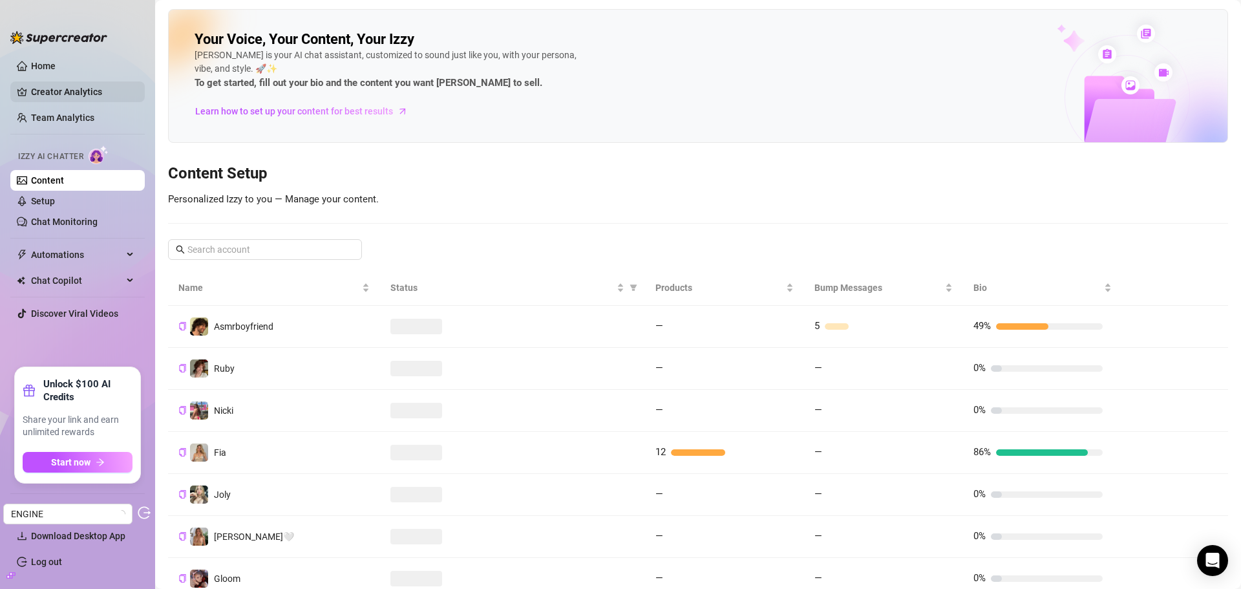
click at [61, 93] on link "Creator Analytics" at bounding box center [82, 91] width 103 height 21
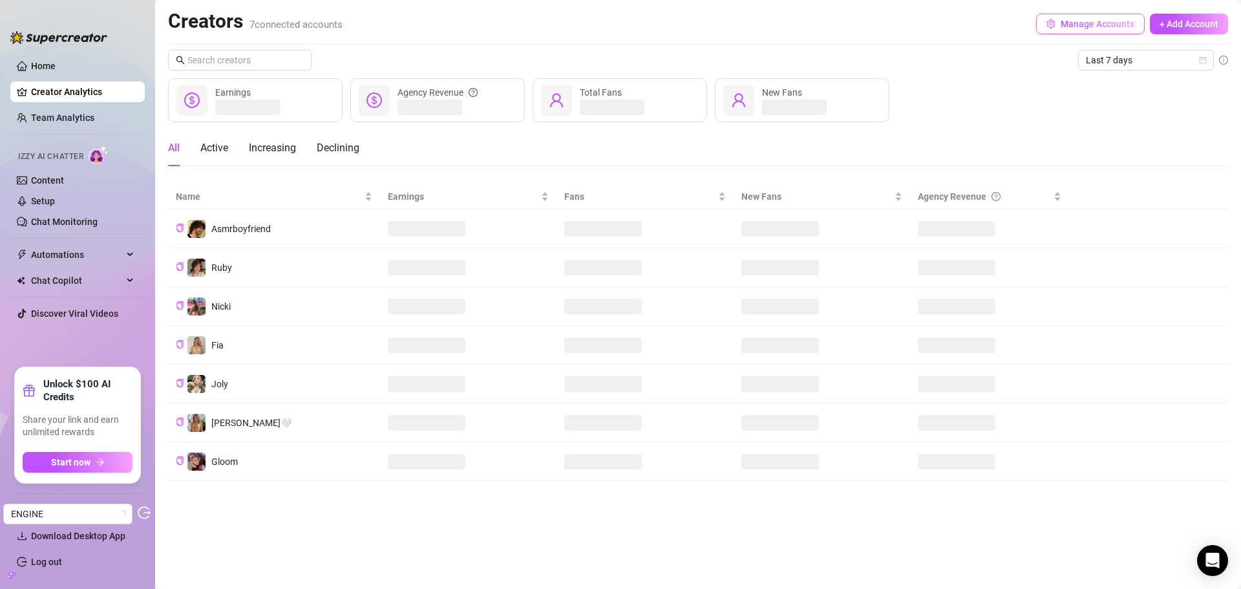
click at [1113, 22] on span "Manage Accounts" at bounding box center [1098, 24] width 74 height 10
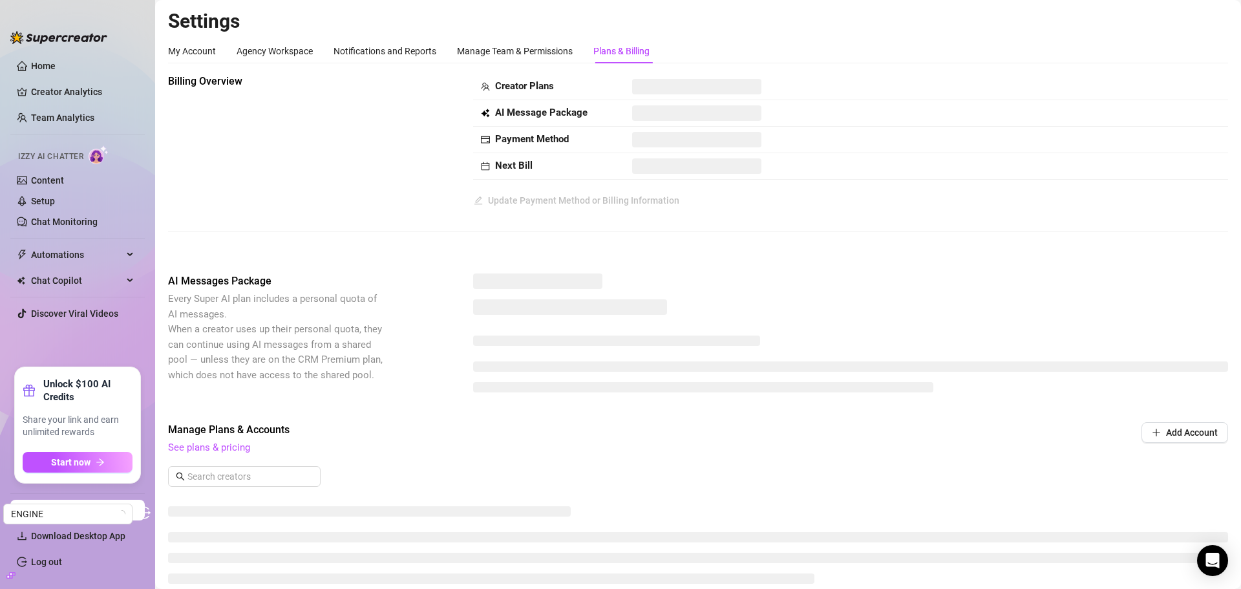
click at [604, 54] on div "Plans & Billing" at bounding box center [622, 51] width 56 height 14
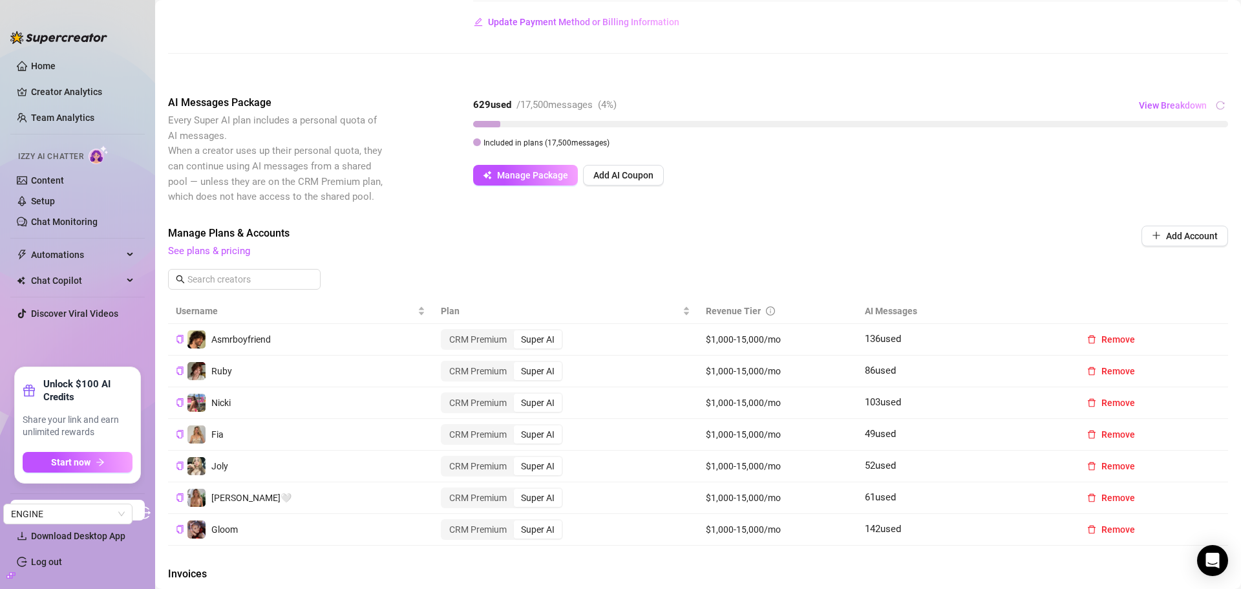
scroll to position [147, 0]
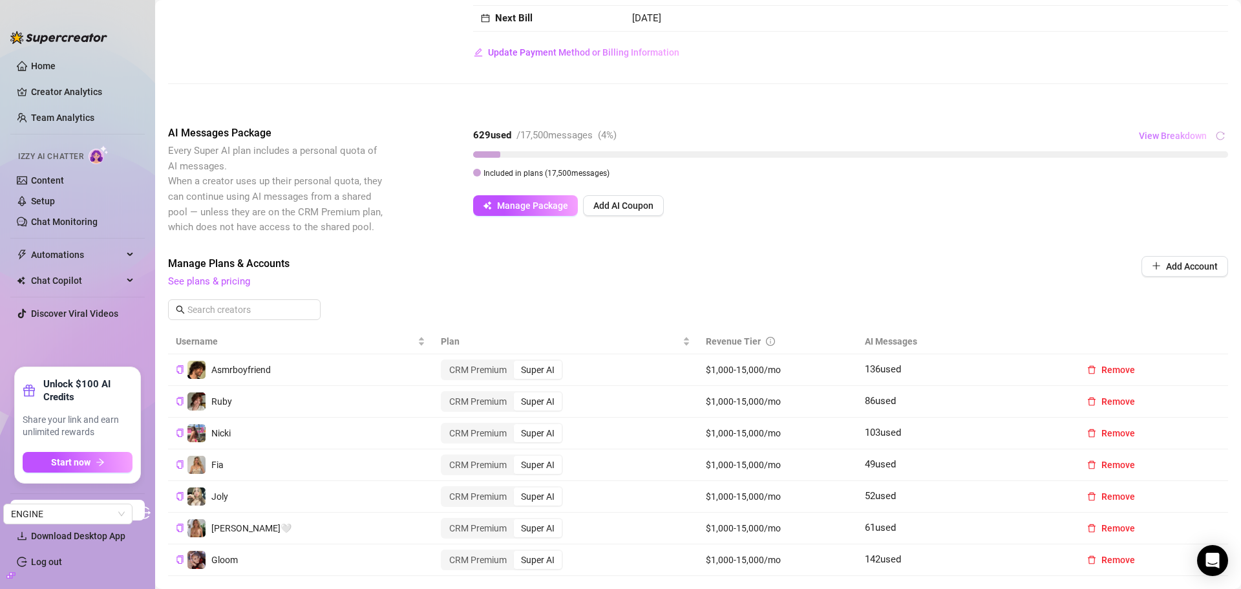
click at [1148, 134] on span "View Breakdown" at bounding box center [1173, 136] width 68 height 10
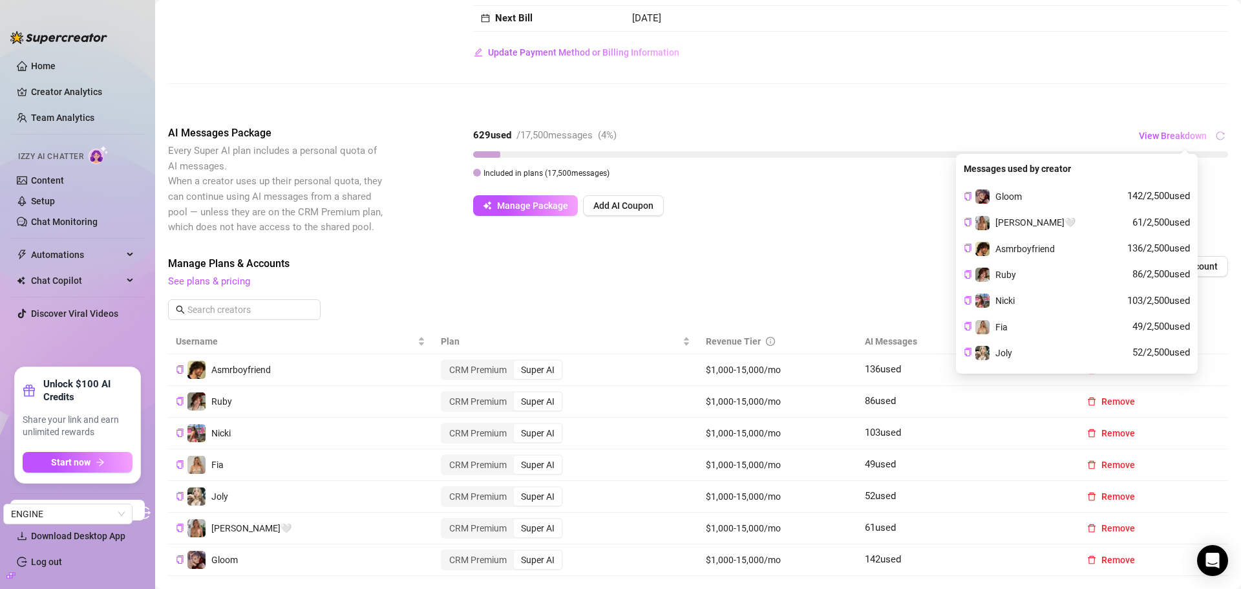
click at [1047, 100] on div "Billing Overview Creator Plans 7 x Super AI, 0 x CRM Premium AI Message Package…" at bounding box center [698, 16] width 1060 height 178
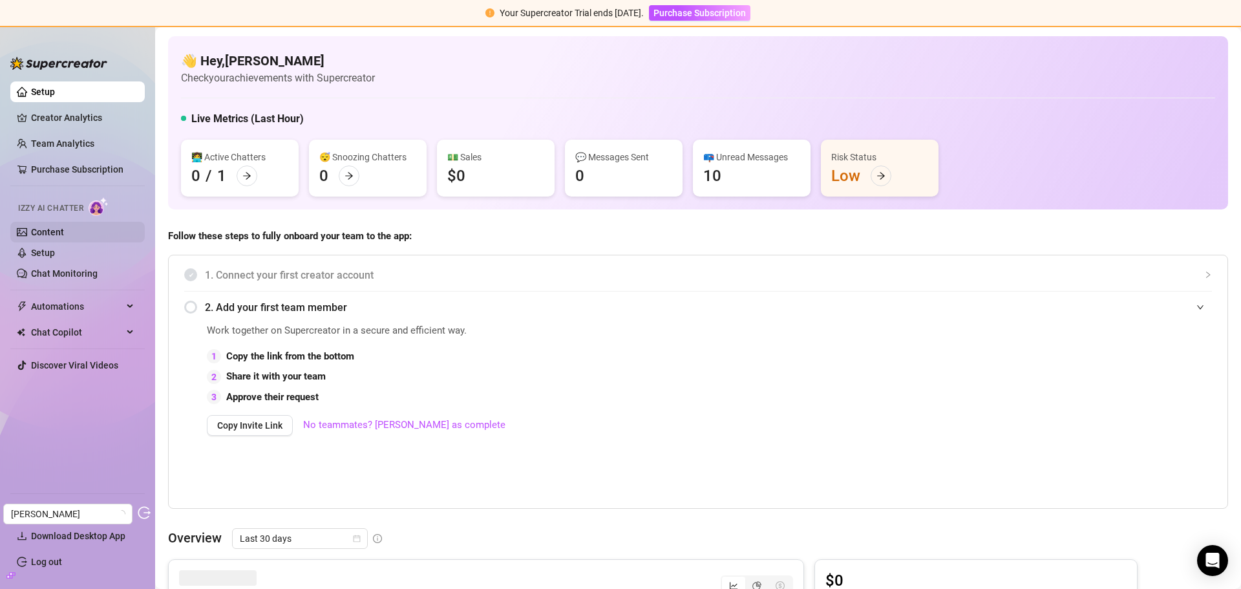
click at [57, 228] on link "Content" at bounding box center [47, 232] width 33 height 10
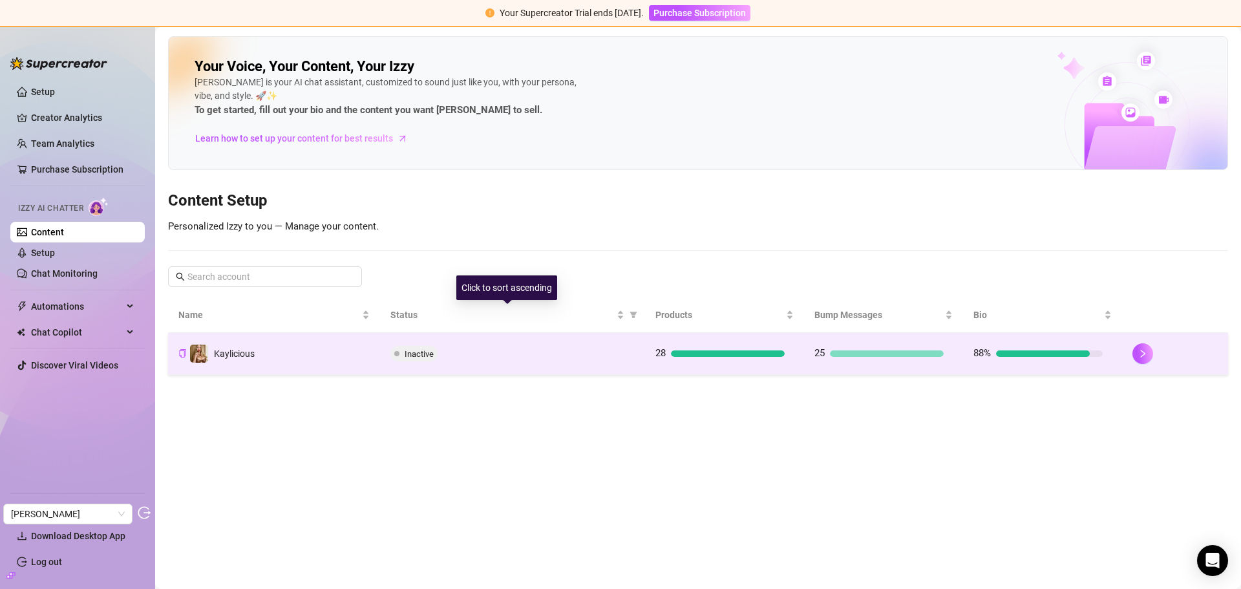
click at [522, 341] on td "Inactive" at bounding box center [512, 354] width 265 height 42
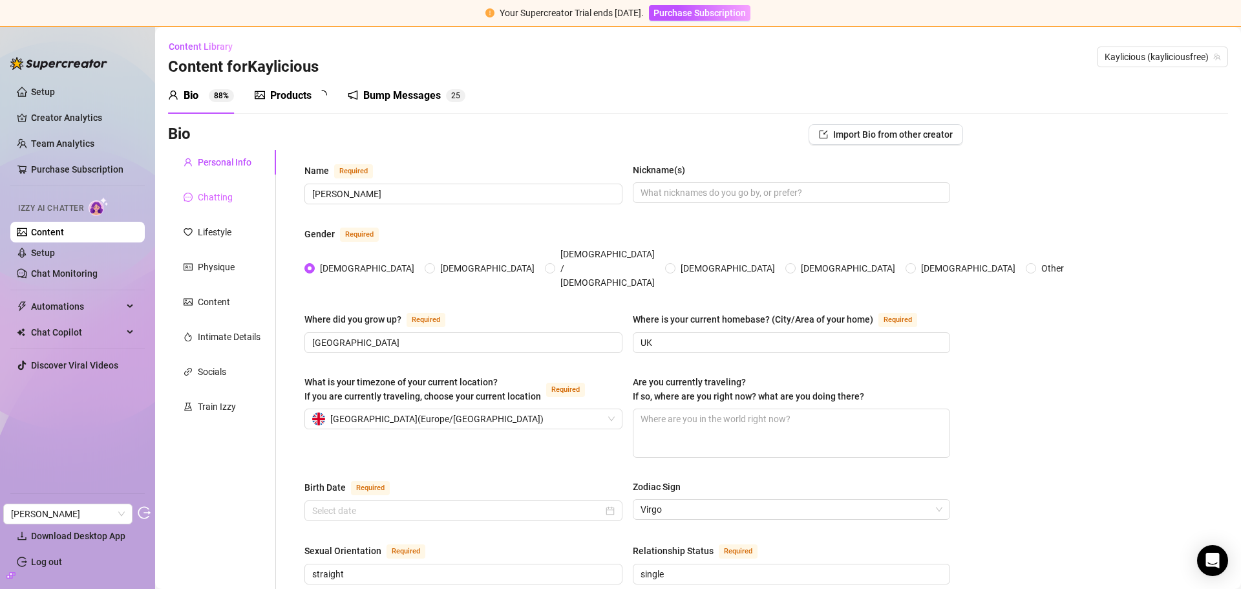
radio input "true"
type input "September 15th, 1998"
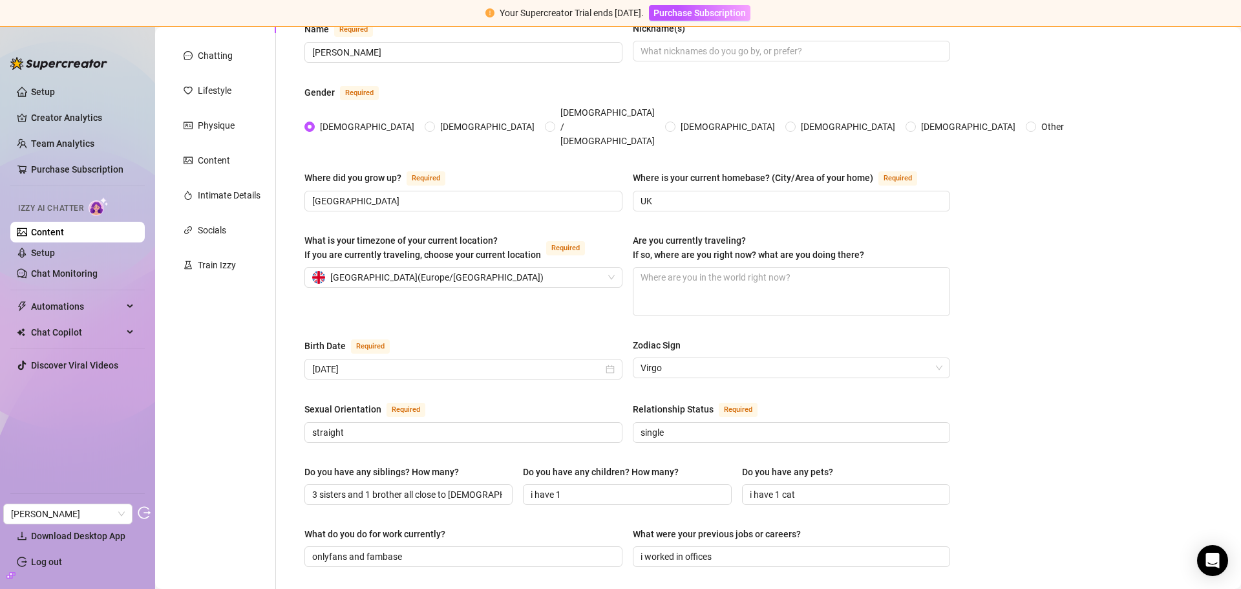
scroll to position [72, 0]
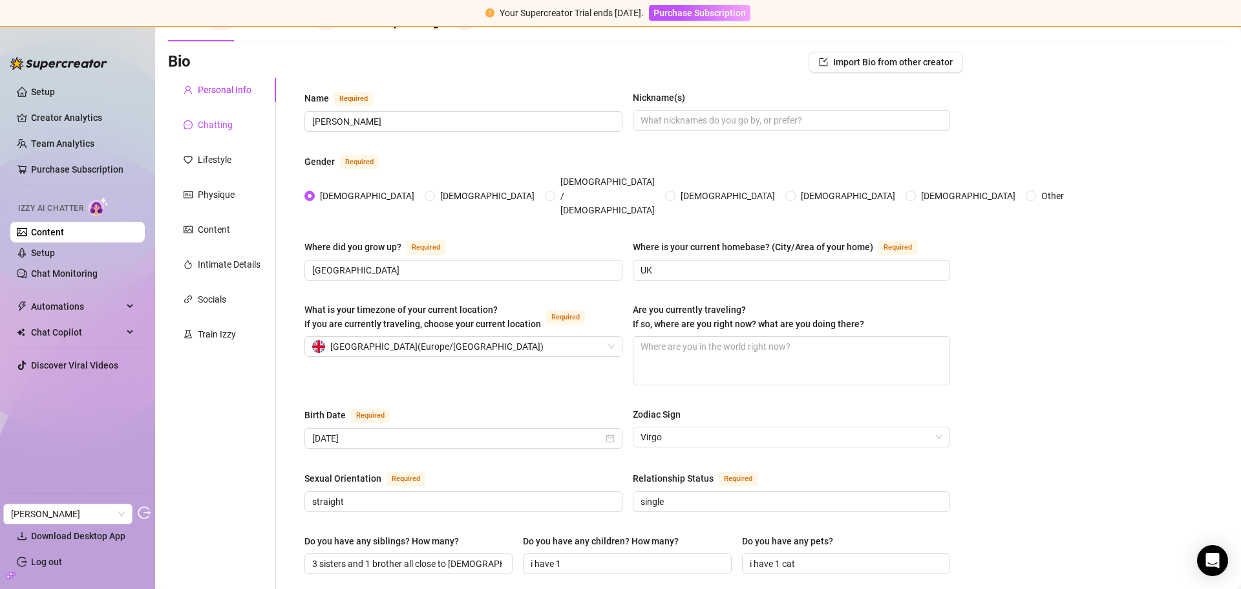
click at [225, 127] on div "Chatting" at bounding box center [215, 125] width 35 height 14
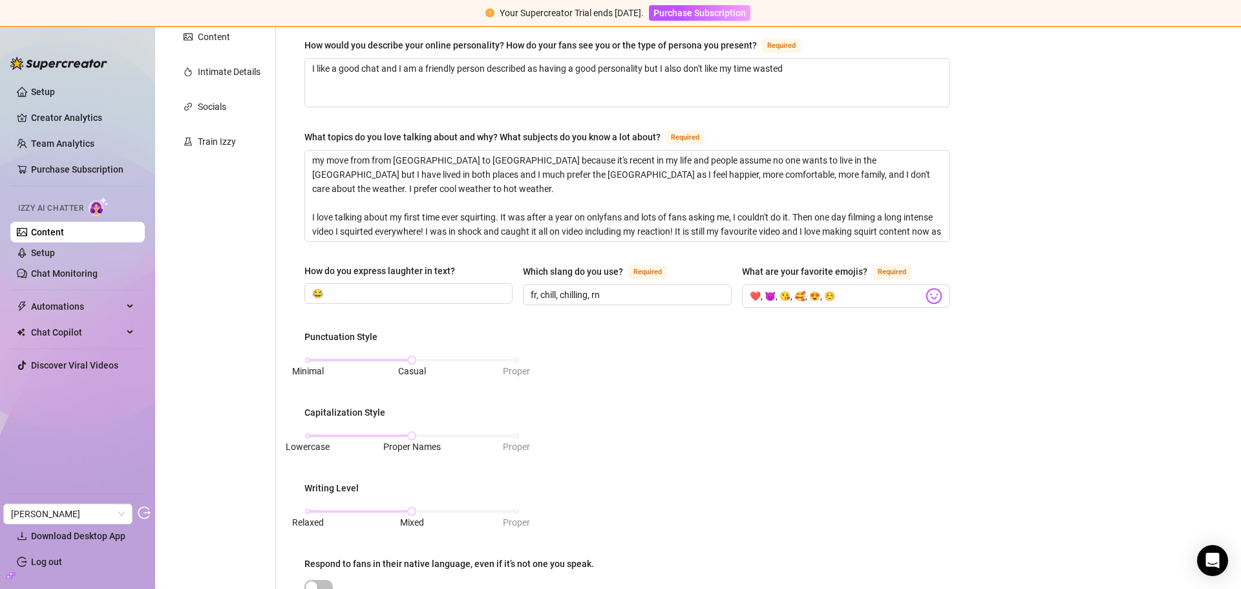
scroll to position [137, 0]
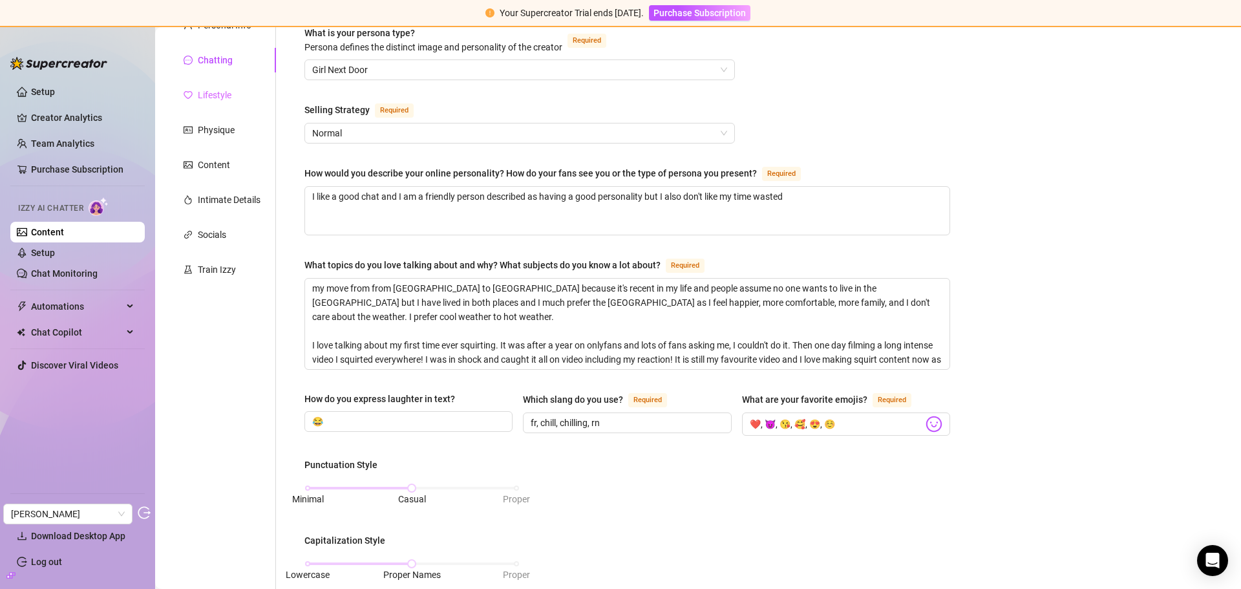
click at [217, 86] on div "Lifestyle" at bounding box center [222, 95] width 108 height 25
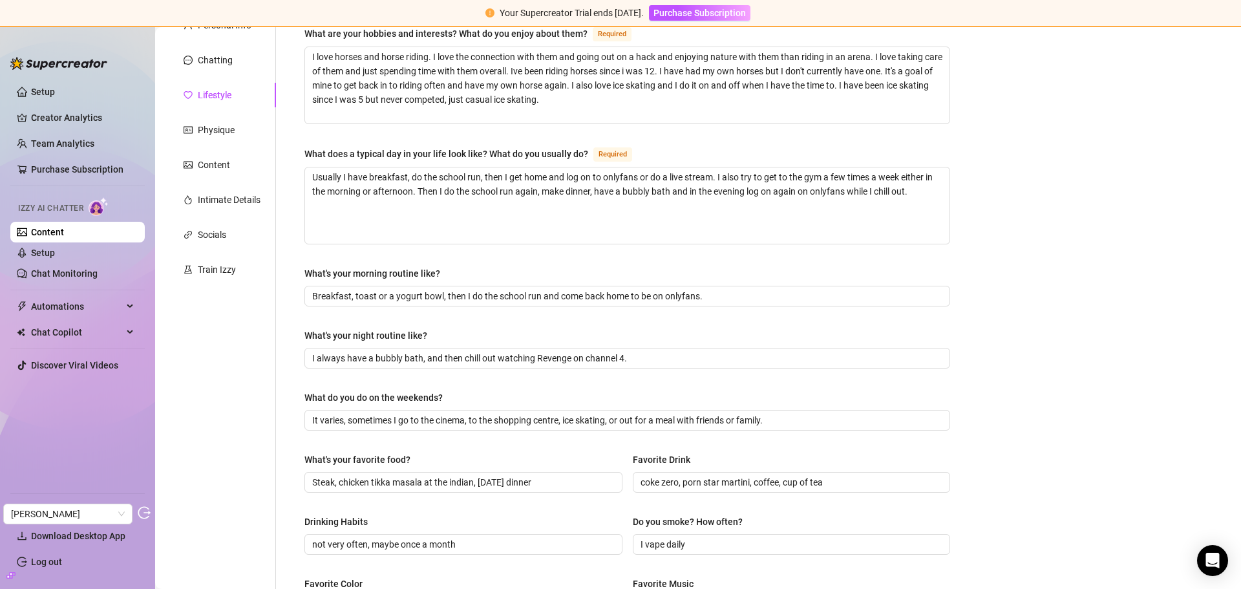
scroll to position [0, 0]
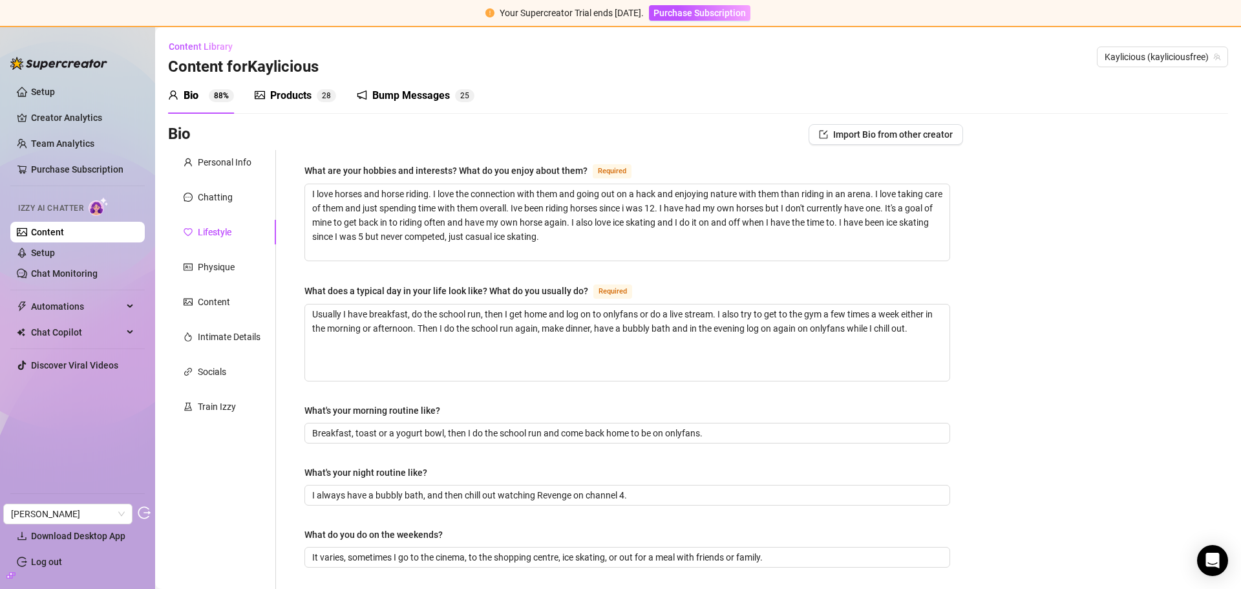
click at [279, 85] on div "Products 2 8" at bounding box center [295, 96] width 81 height 36
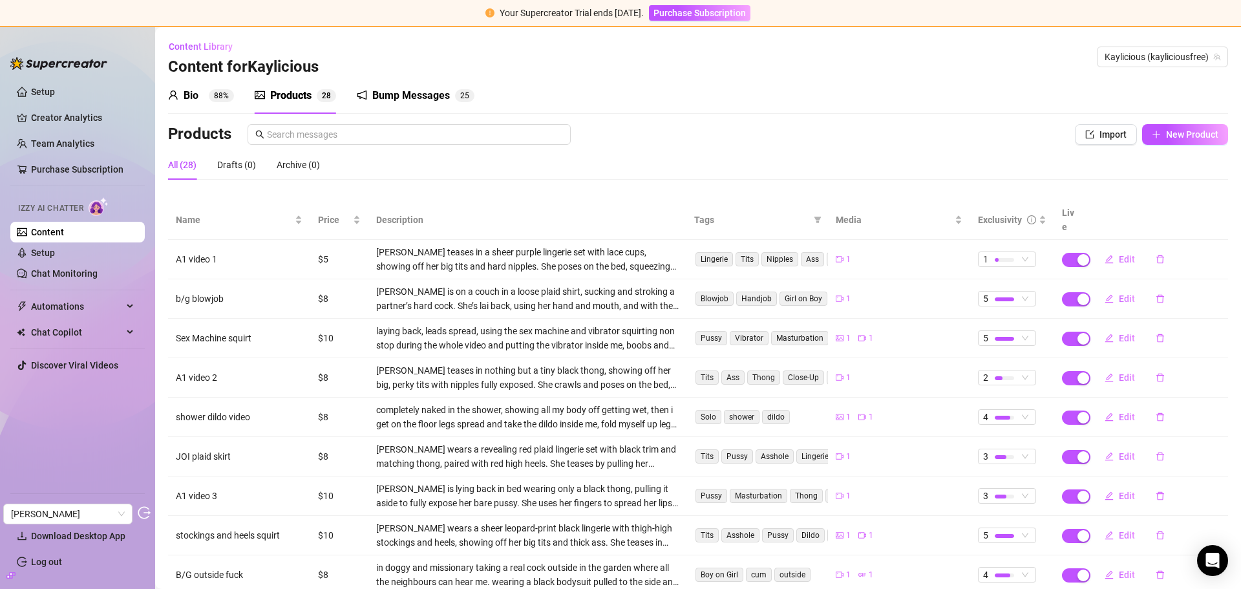
click at [400, 96] on div "Bump Messages" at bounding box center [411, 96] width 78 height 16
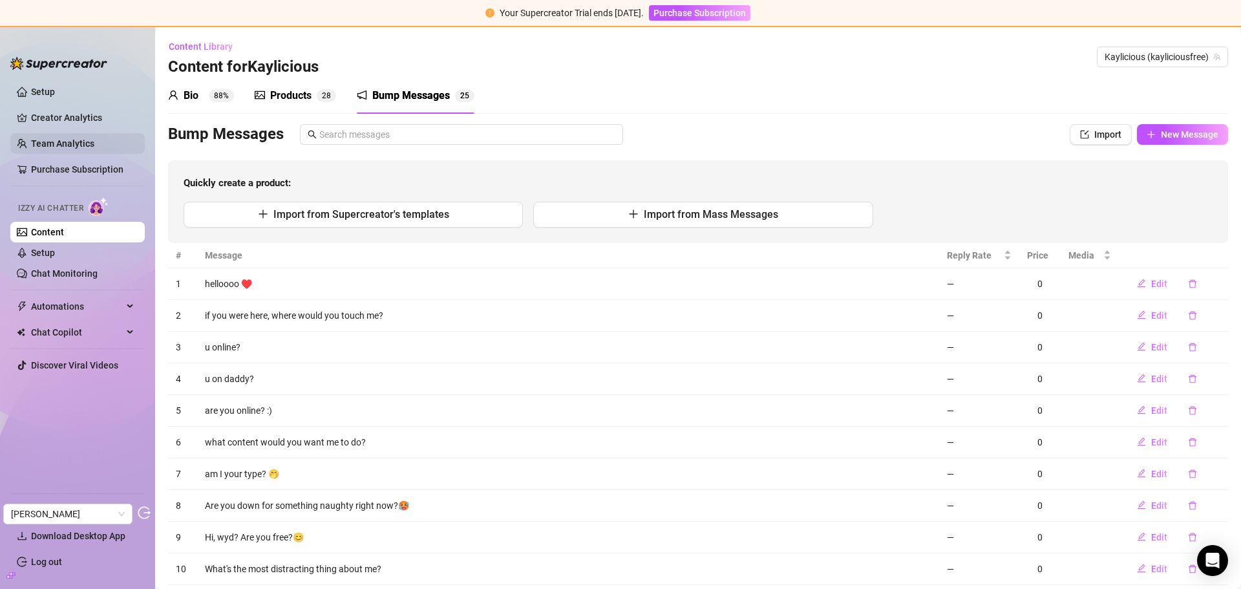
click at [54, 149] on link "Team Analytics" at bounding box center [62, 143] width 63 height 10
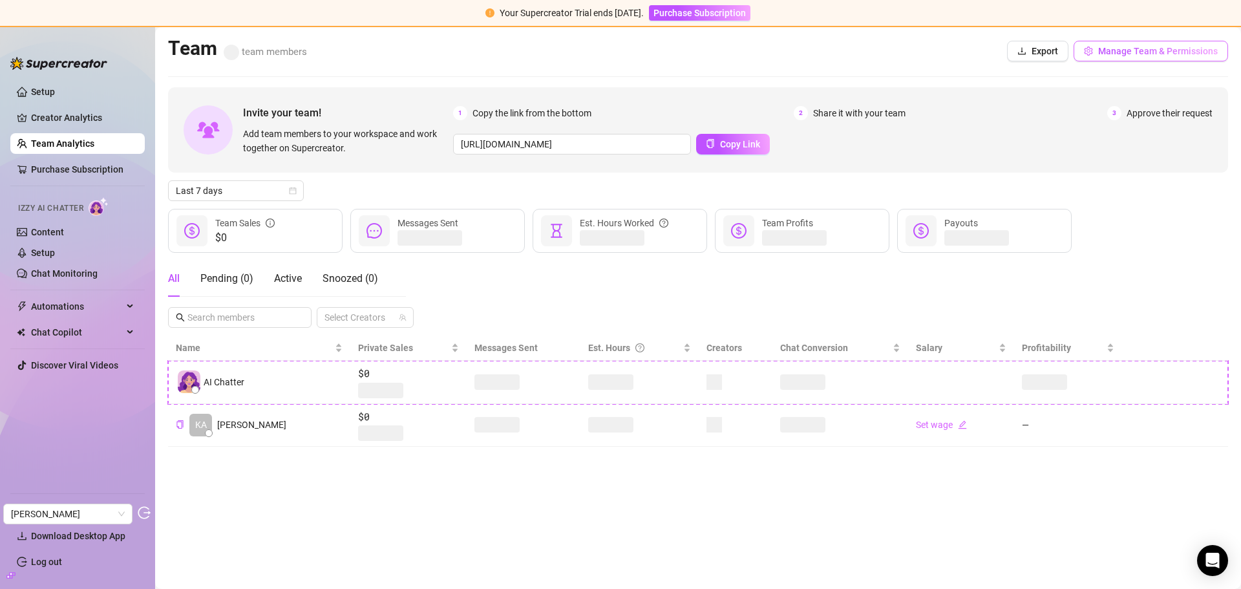
click at [1152, 44] on button "Manage Team & Permissions" at bounding box center [1151, 51] width 155 height 21
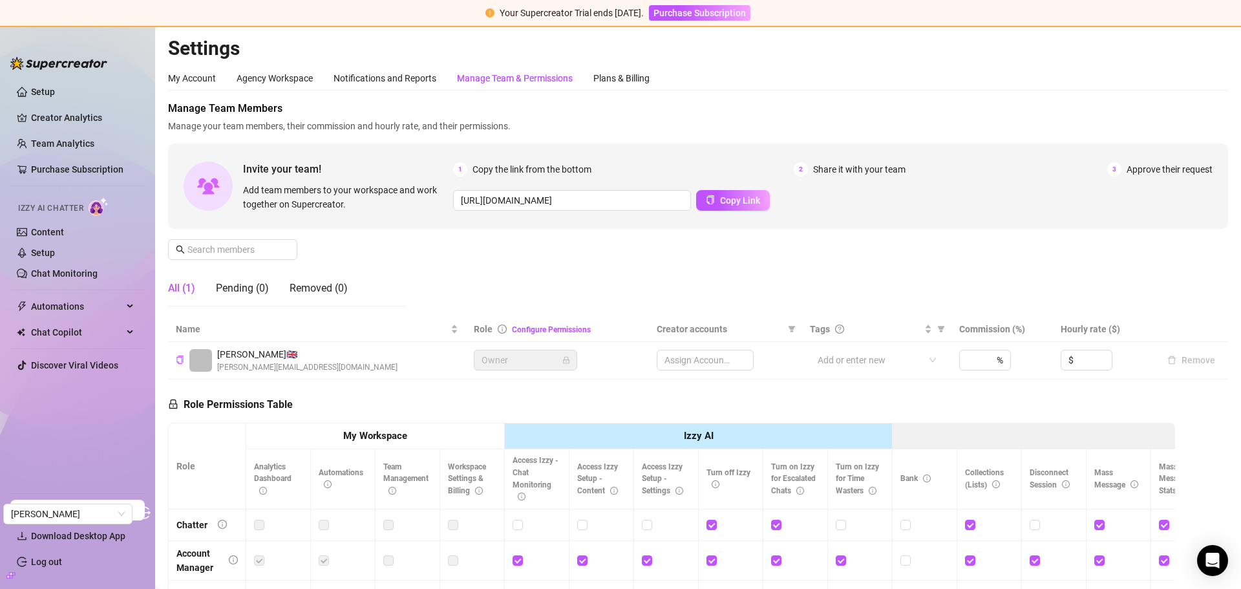
click at [619, 70] on div "Plans & Billing" at bounding box center [622, 78] width 56 height 25
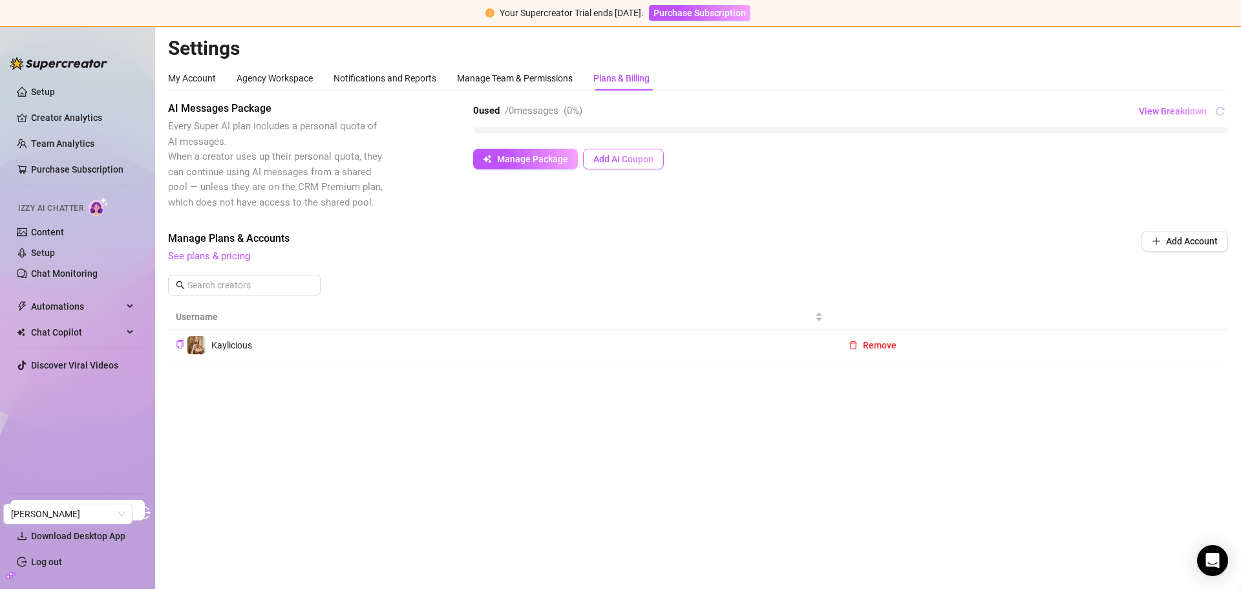
click at [610, 156] on span "Add AI Coupon" at bounding box center [624, 159] width 60 height 10
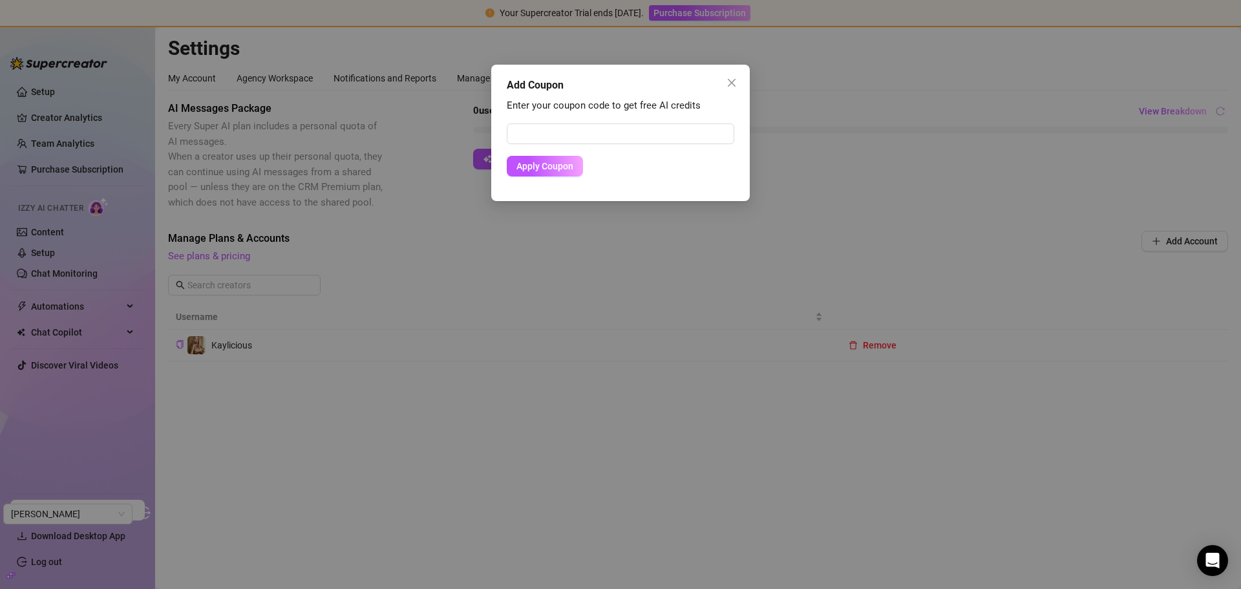
click at [590, 145] on form "Apply Coupon" at bounding box center [621, 150] width 228 height 53
click at [586, 137] on input "text" at bounding box center [621, 134] width 228 height 21
paste input "7EC3382F00RS0JP2O667"
type input "7EC3382F00RS0JP2O667"
click at [551, 156] on button "Apply Coupon" at bounding box center [545, 166] width 76 height 21
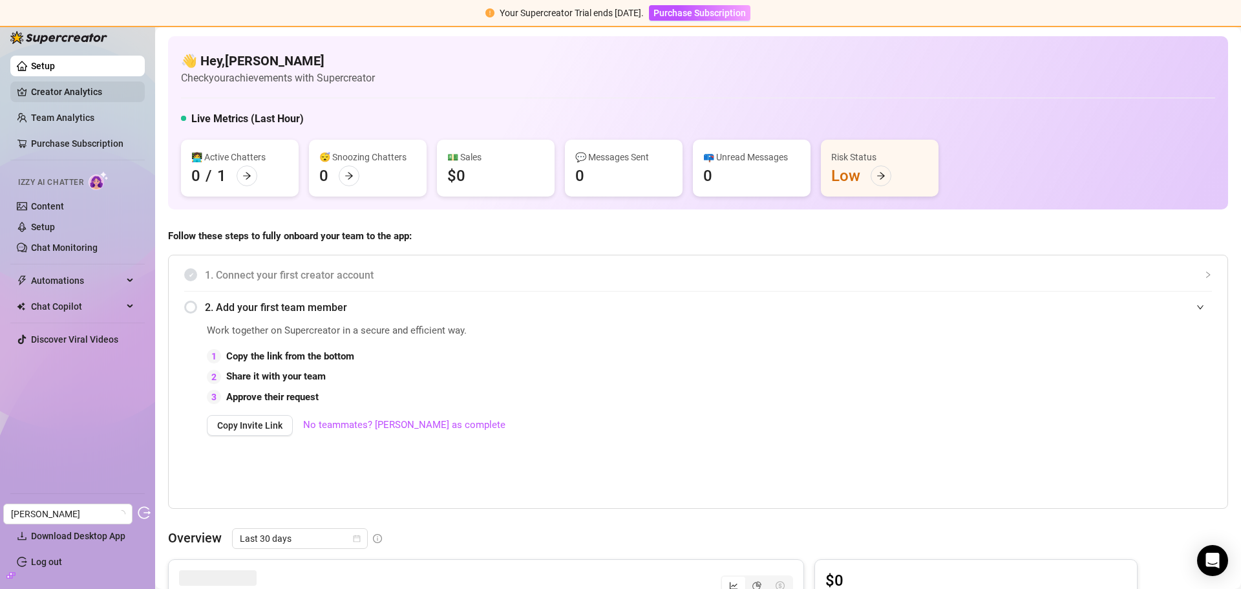
click at [62, 92] on link "Creator Analytics" at bounding box center [82, 91] width 103 height 21
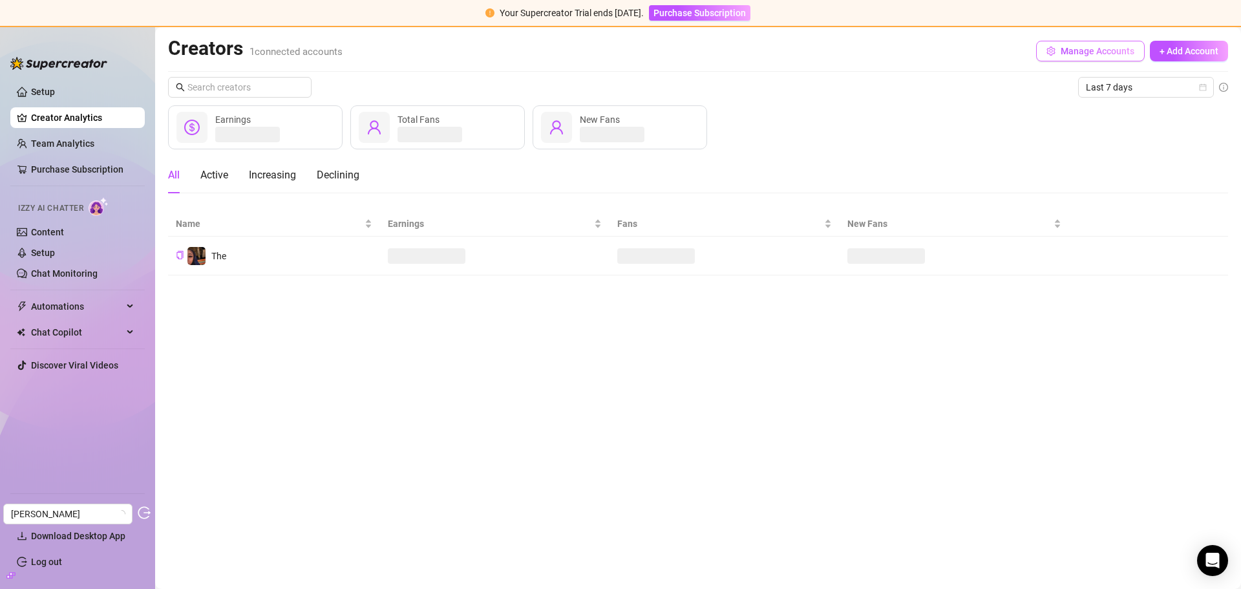
click at [1102, 48] on span "Manage Accounts" at bounding box center [1098, 51] width 74 height 10
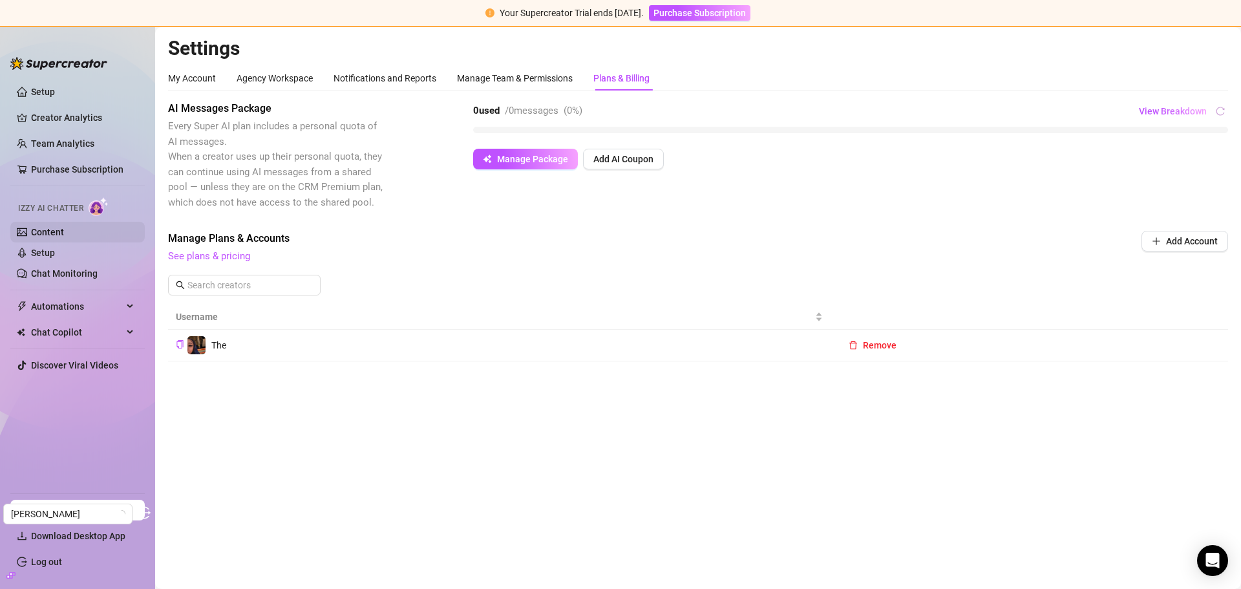
click at [40, 233] on link "Content" at bounding box center [47, 232] width 33 height 10
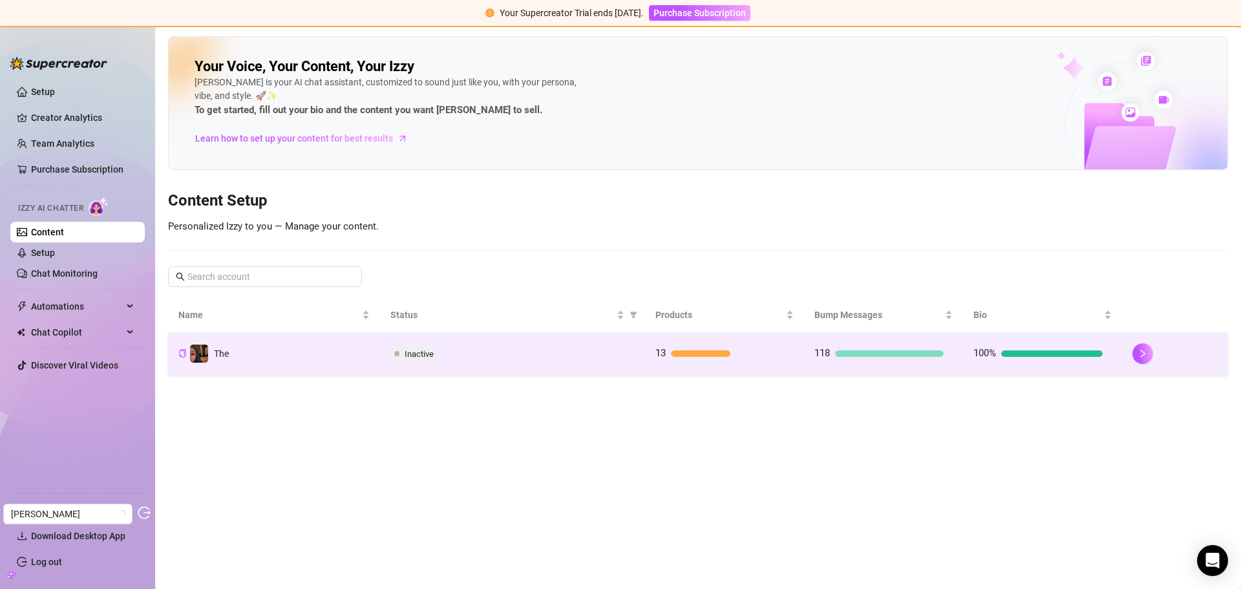
click at [747, 343] on td "13" at bounding box center [724, 354] width 159 height 42
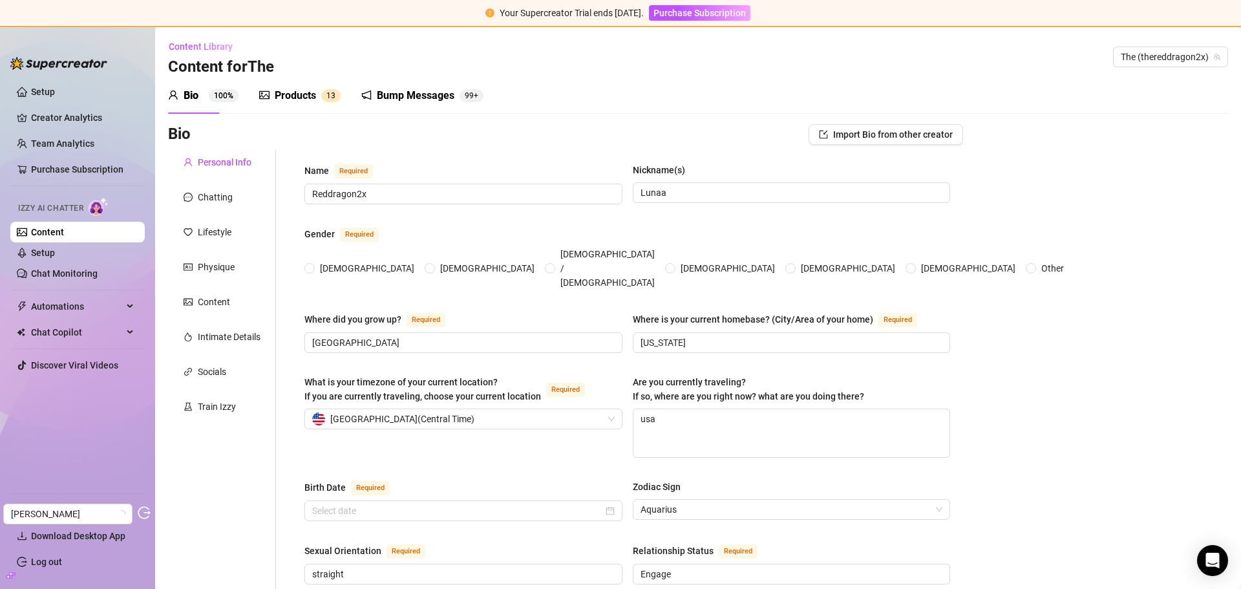
radio input "true"
type input "[DATE]"
click at [218, 196] on div "Chatting" at bounding box center [215, 197] width 35 height 14
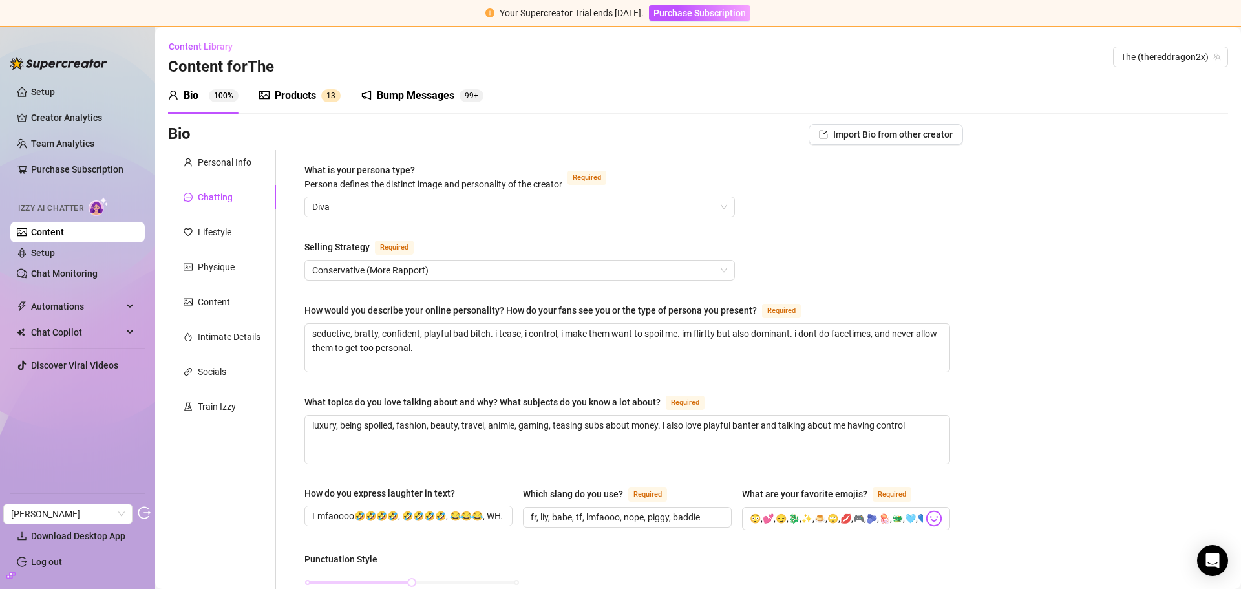
click at [310, 90] on div "Products" at bounding box center [295, 96] width 41 height 16
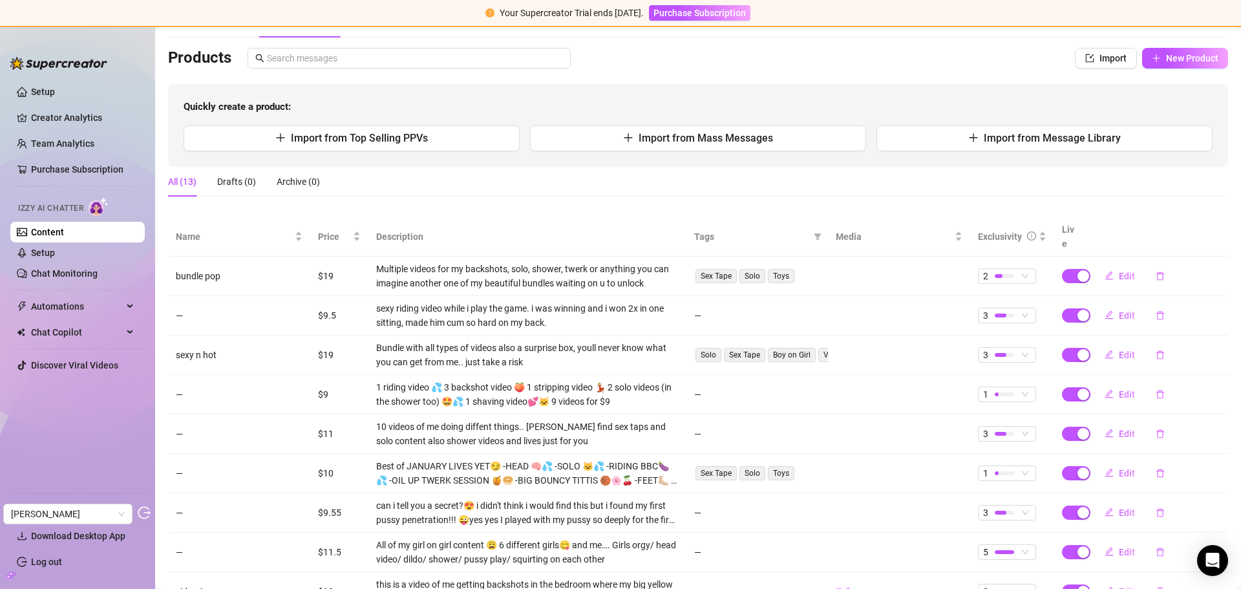
scroll to position [194, 0]
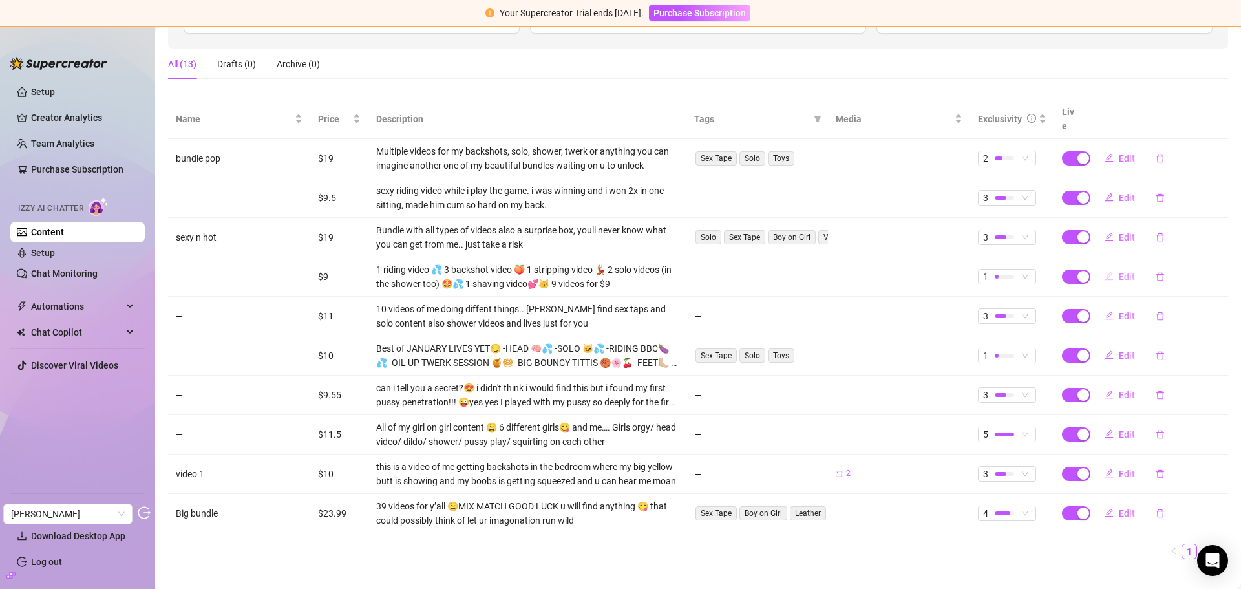
click at [1119, 272] on span "Edit" at bounding box center [1127, 277] width 16 height 10
type textarea "1 riding video 💦 3 backshot video 🍑 1 stripping video 💃🏼 2 solo videos (in the …"
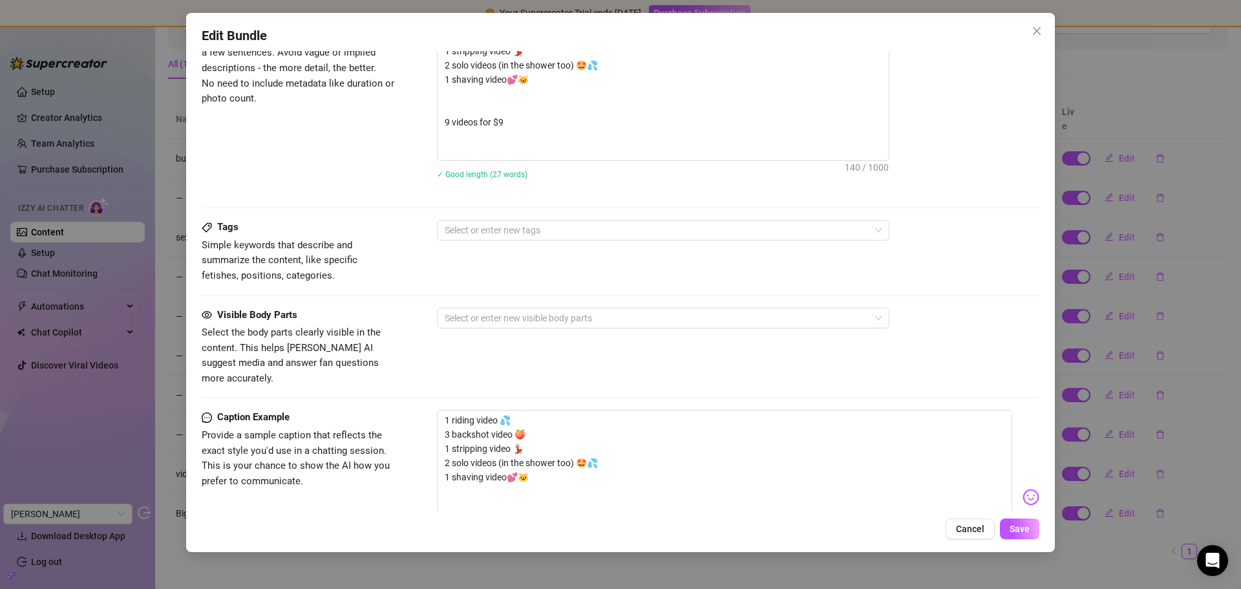
scroll to position [841, 0]
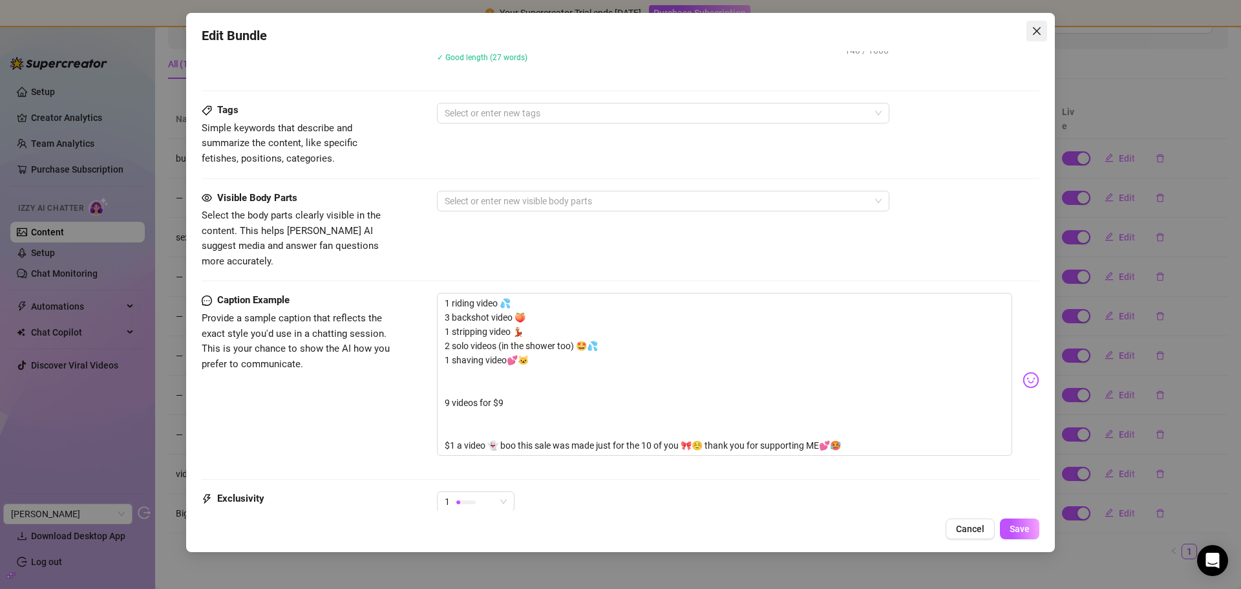
click at [1042, 34] on icon "close" at bounding box center [1037, 31] width 10 height 10
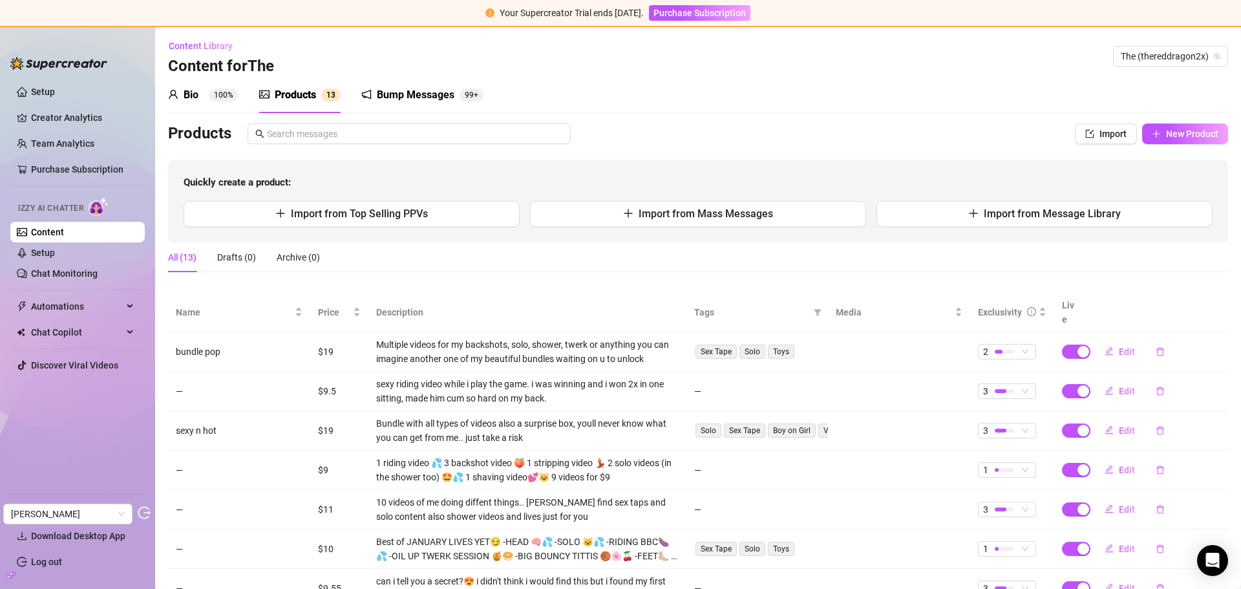
scroll to position [0, 0]
drag, startPoint x: 69, startPoint y: 144, endPoint x: 1127, endPoint y: 80, distance: 1060.4
click at [69, 144] on link "Team Analytics" at bounding box center [62, 143] width 63 height 10
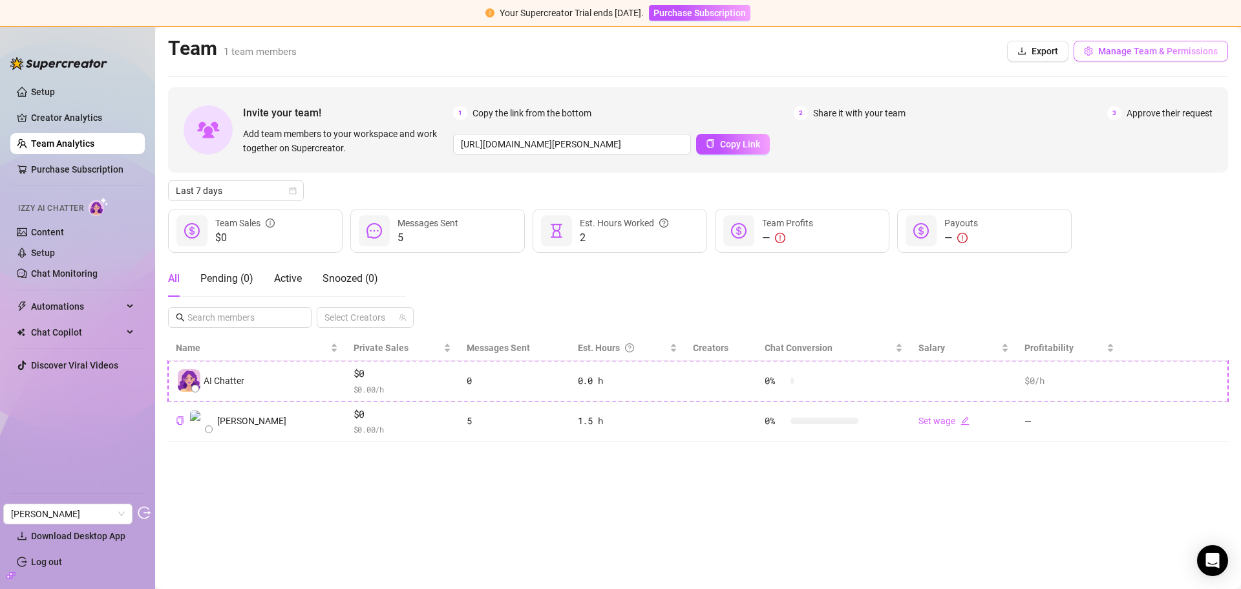
click at [1124, 43] on button "Manage Team & Permissions" at bounding box center [1151, 51] width 155 height 21
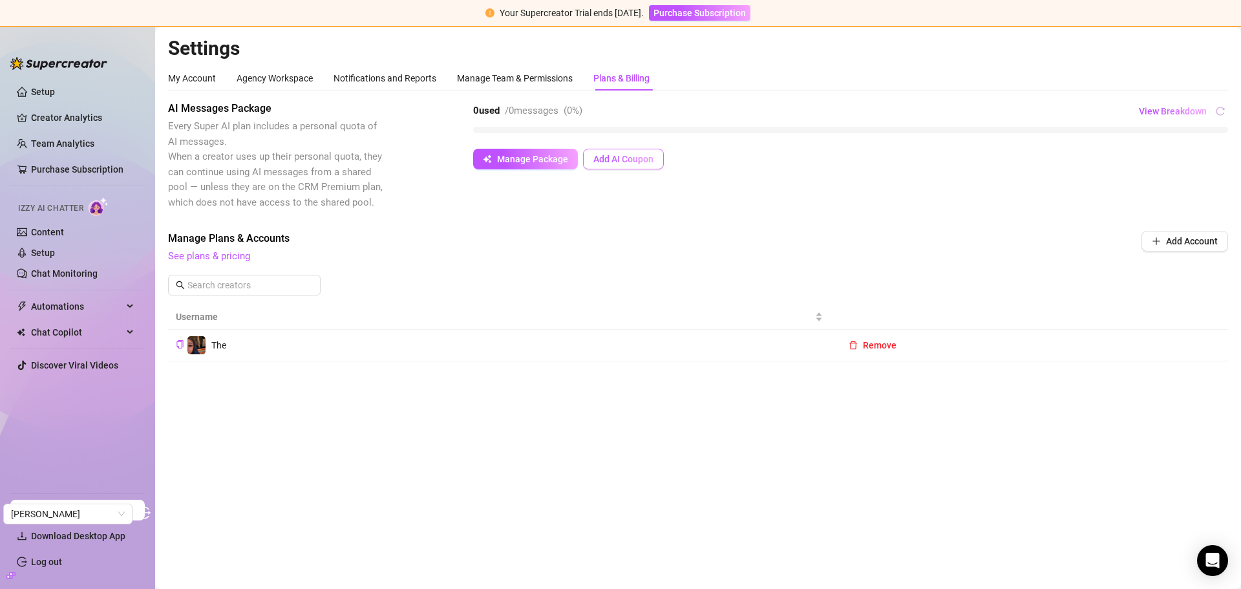
click at [639, 158] on span "Add AI Coupon" at bounding box center [624, 159] width 60 height 10
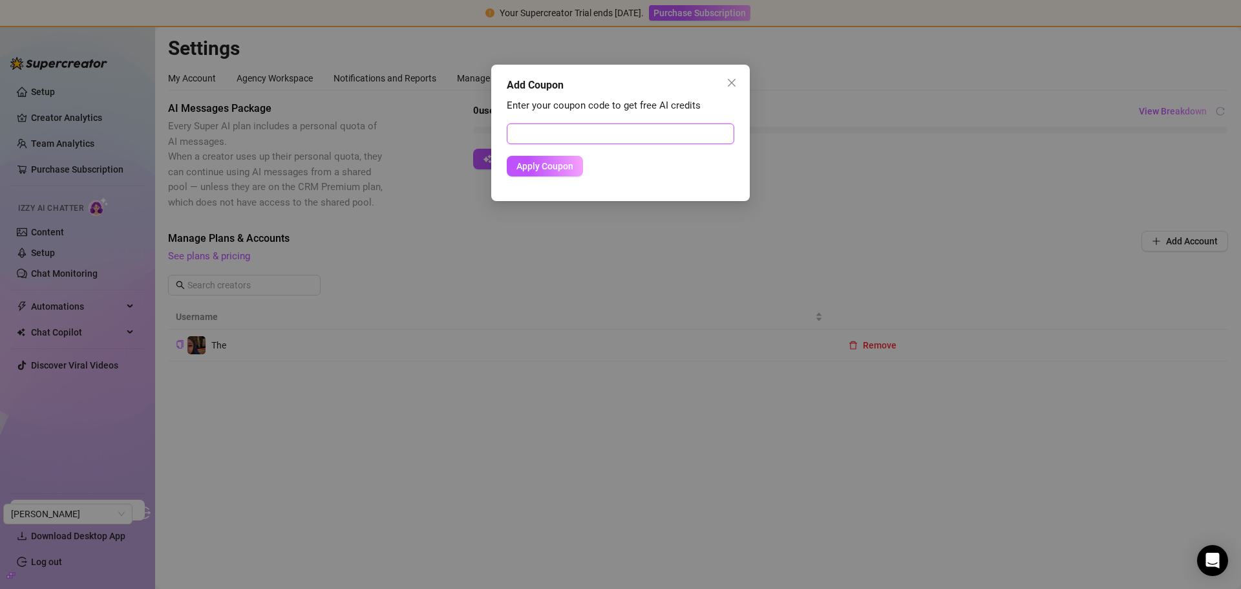
click at [557, 138] on input "text" at bounding box center [621, 134] width 228 height 21
paste input "E77C104B00RS0JP2O11D"
type input "E77C104B00RS0JP2O11D"
click at [555, 166] on span "Apply Coupon" at bounding box center [545, 166] width 57 height 10
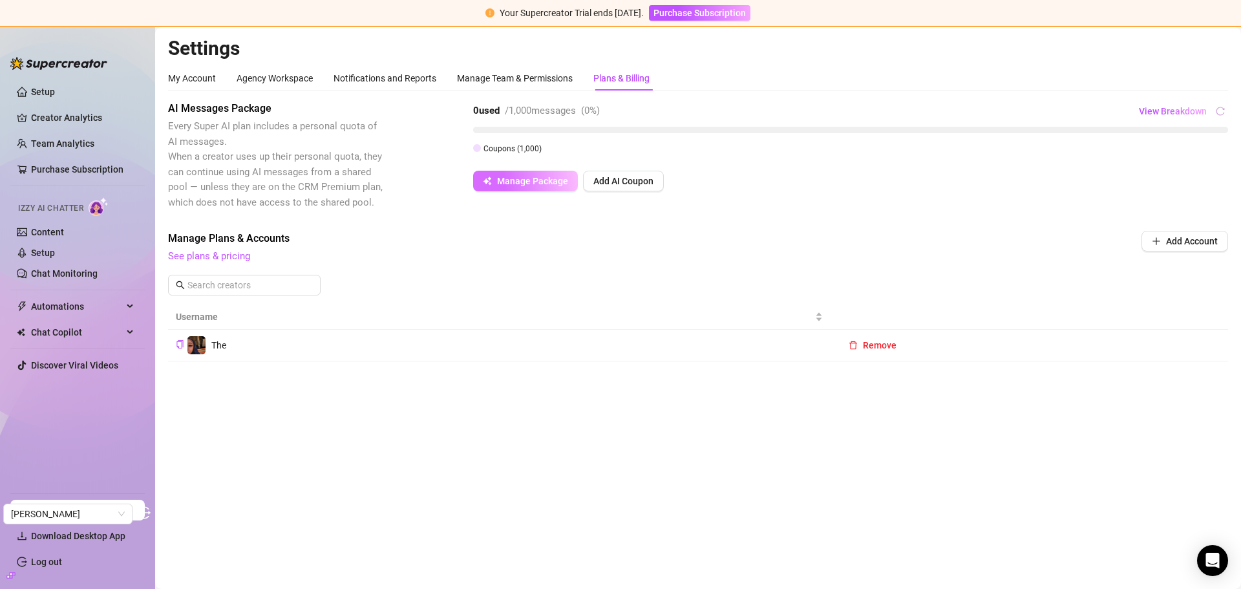
click at [530, 188] on button "Manage Package" at bounding box center [525, 181] width 105 height 21
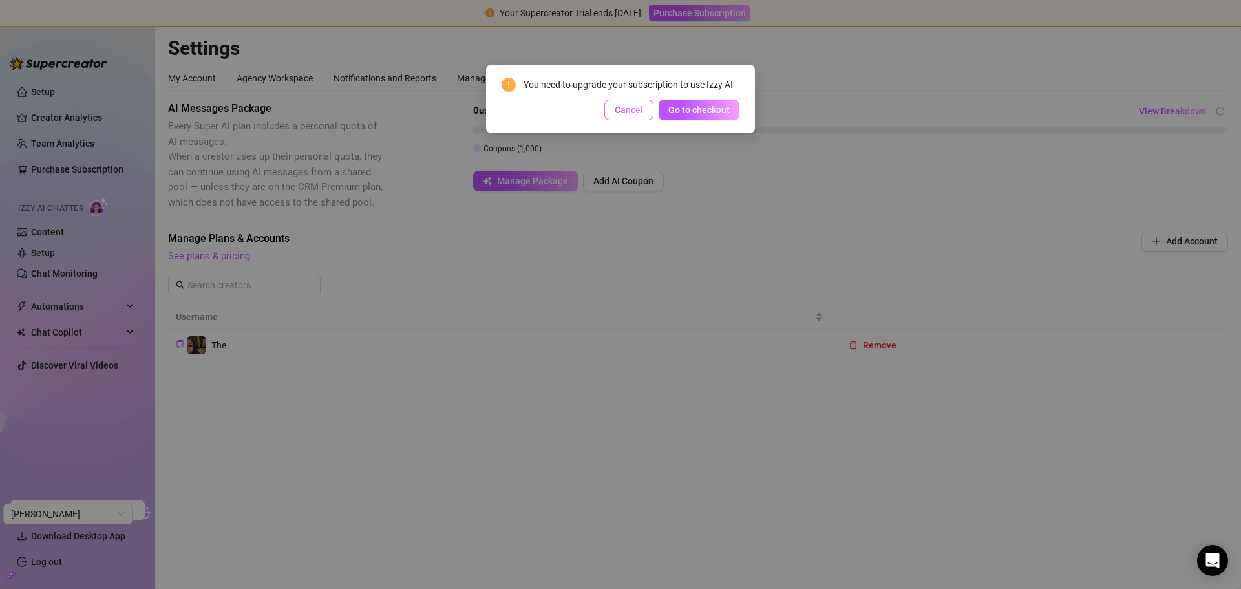
click at [630, 111] on span "Cancel" at bounding box center [629, 110] width 28 height 10
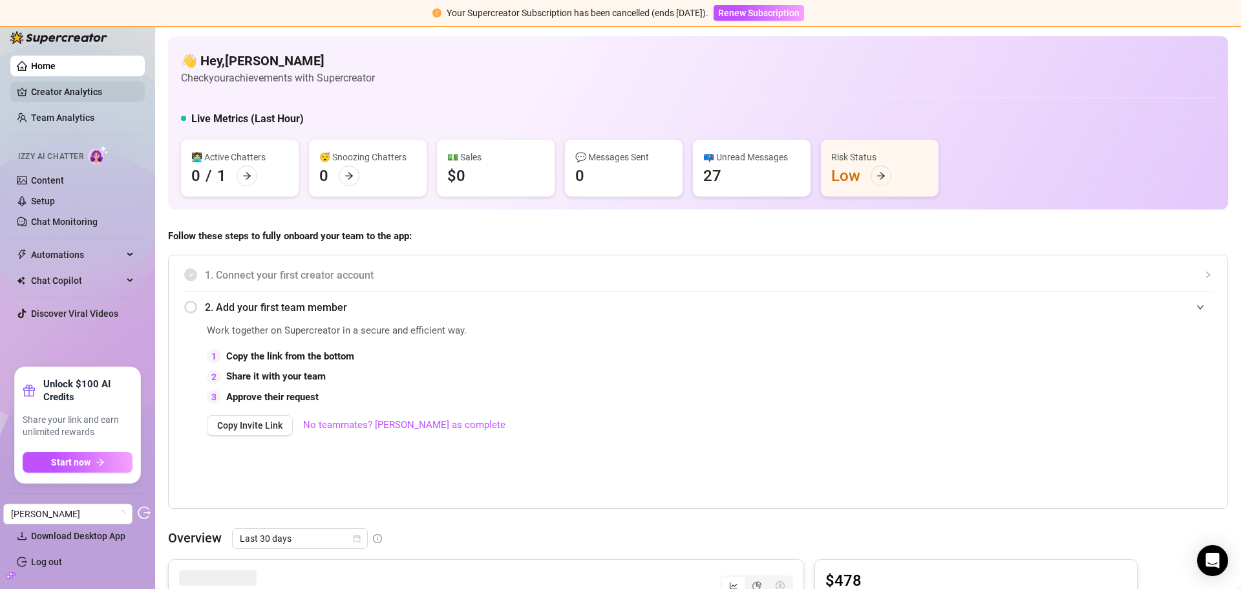
click at [78, 88] on link "Creator Analytics" at bounding box center [82, 91] width 103 height 21
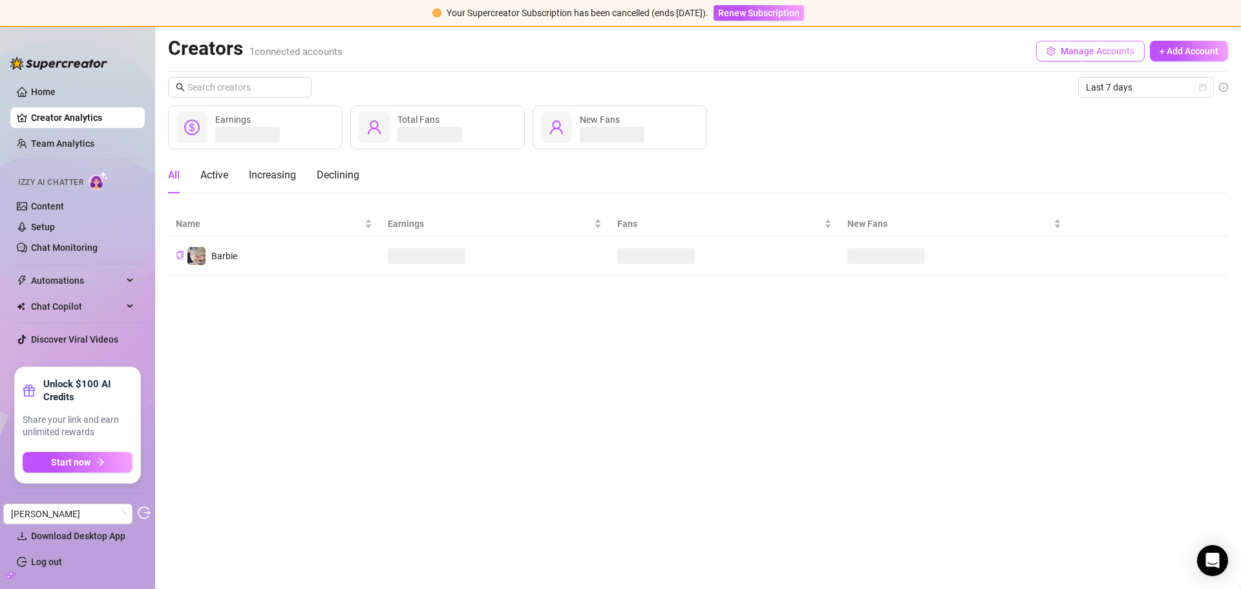
click at [1081, 52] on span "Manage Accounts" at bounding box center [1098, 51] width 74 height 10
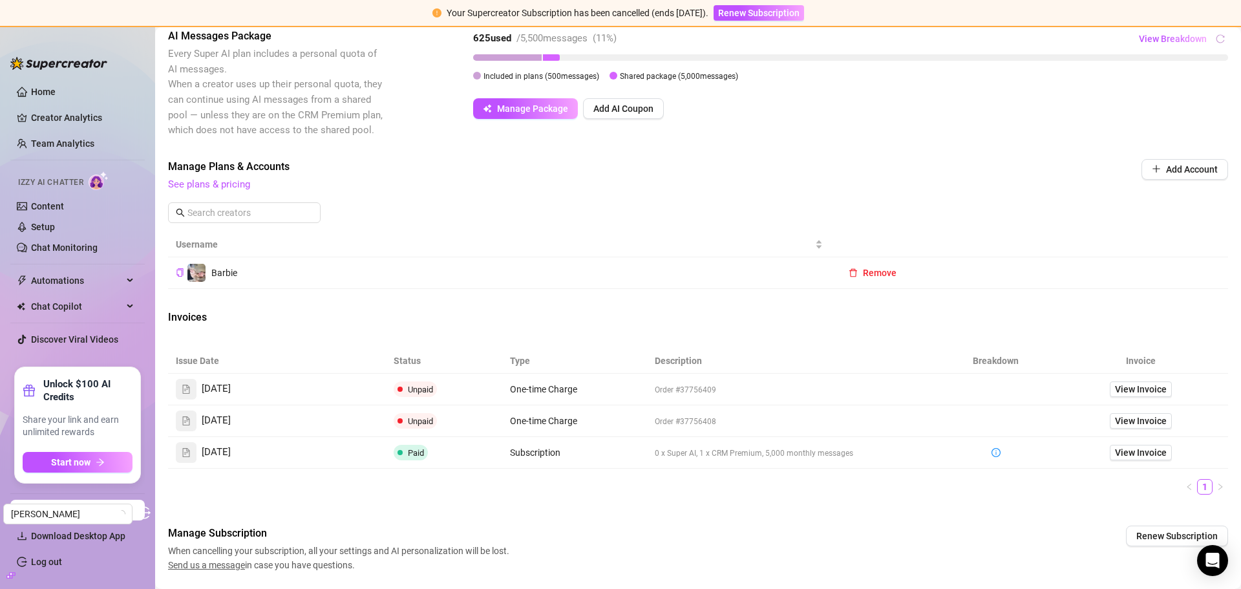
scroll to position [308, 0]
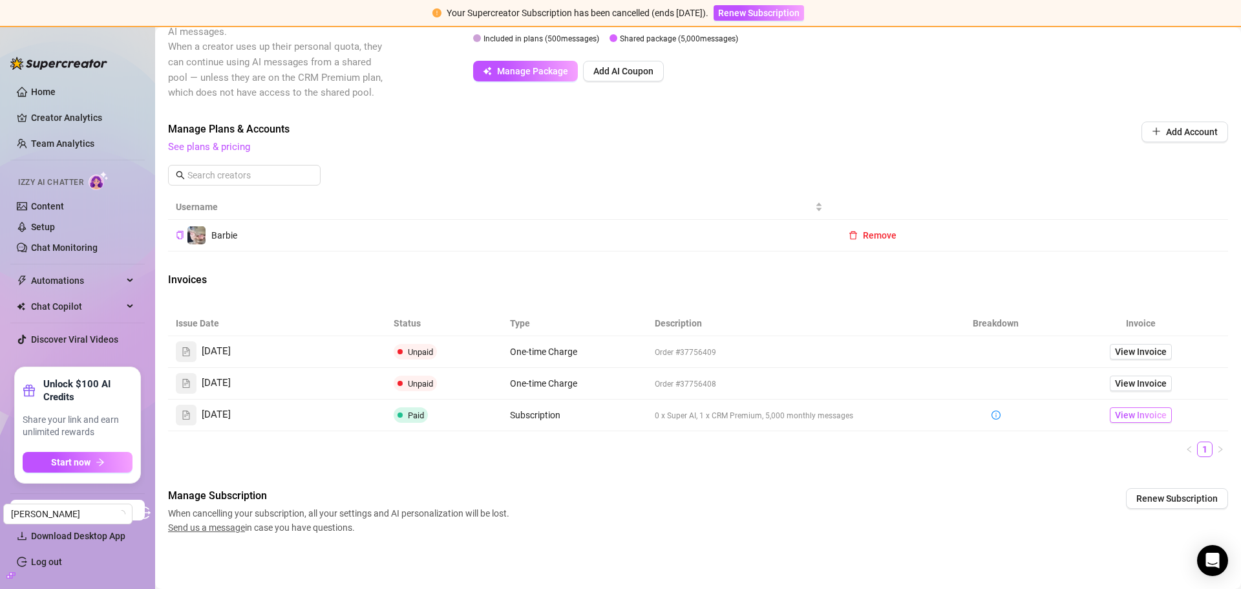
click at [1119, 413] on span "View Invoice" at bounding box center [1141, 415] width 52 height 14
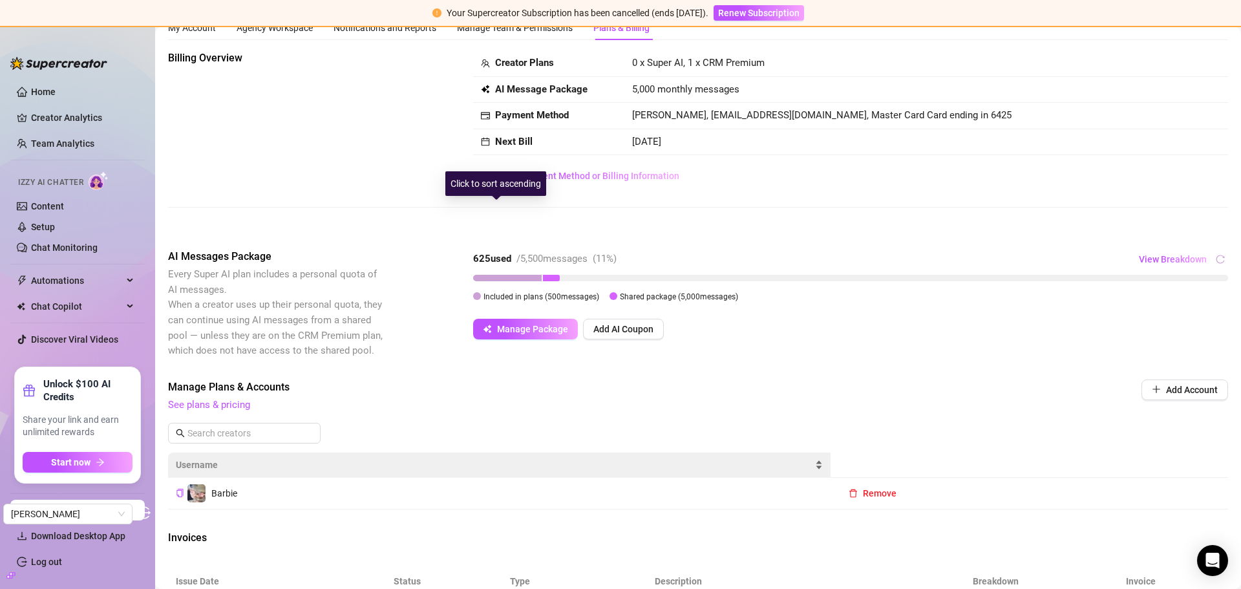
scroll to position [50, 0]
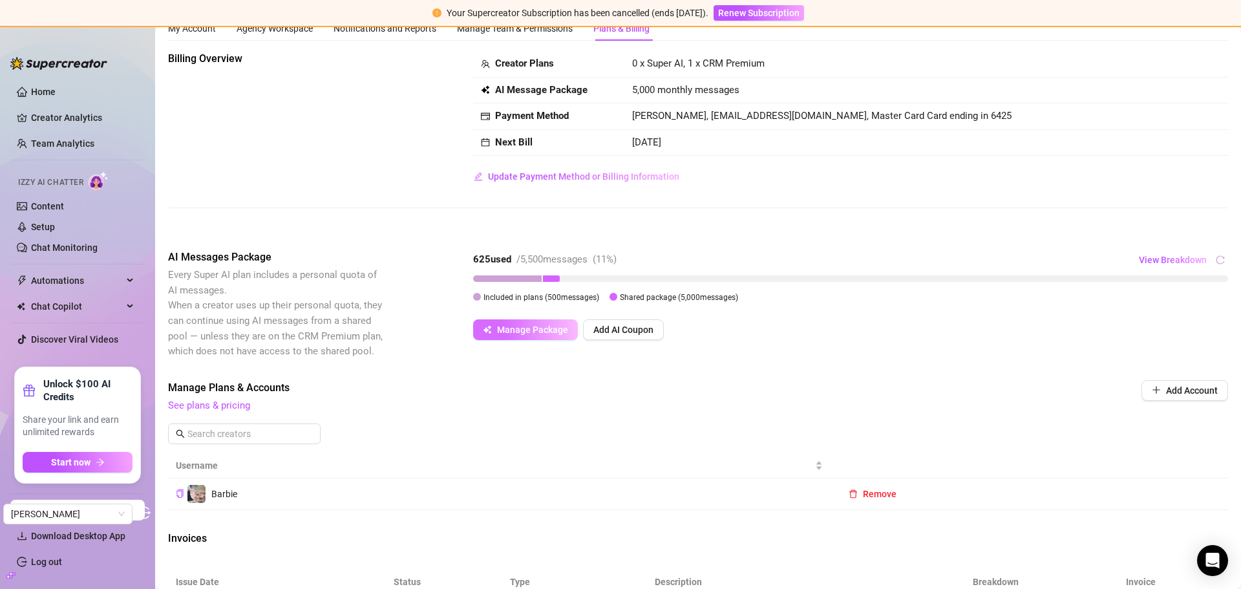
click at [522, 332] on span "Manage Package" at bounding box center [532, 330] width 71 height 10
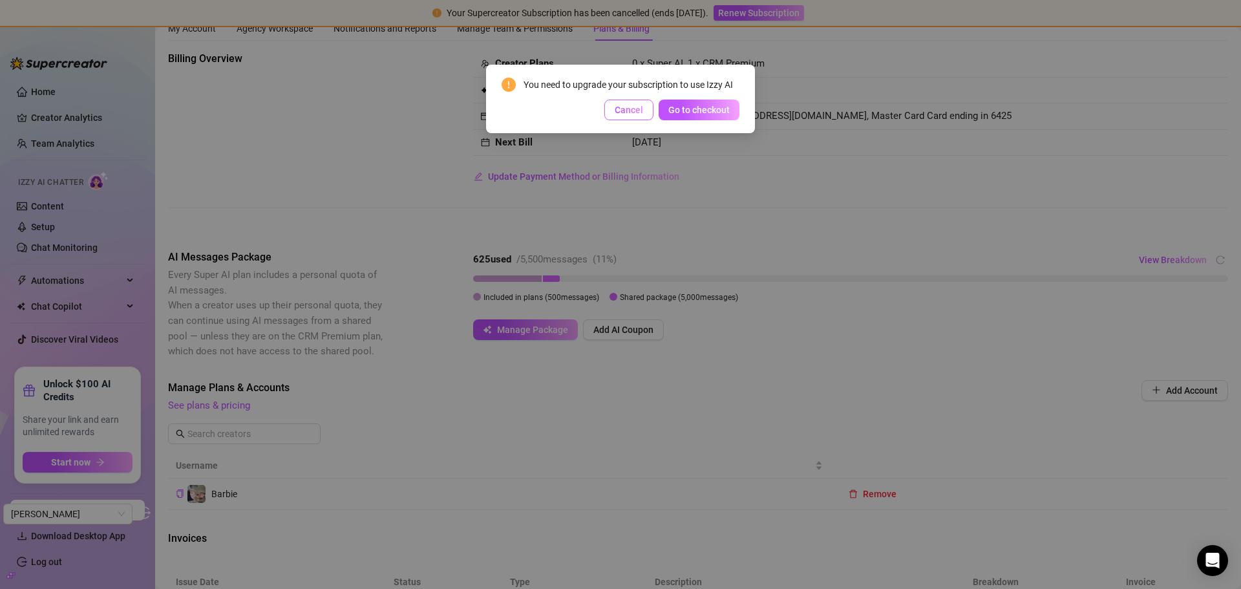
click at [631, 111] on span "Cancel" at bounding box center [629, 110] width 28 height 10
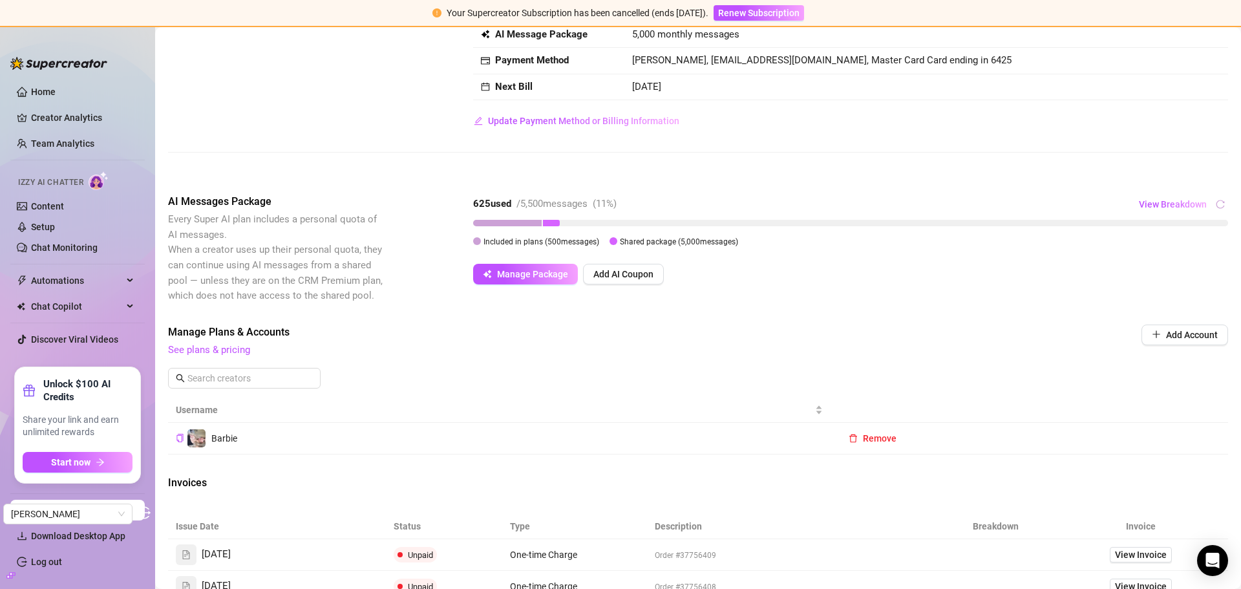
scroll to position [0, 0]
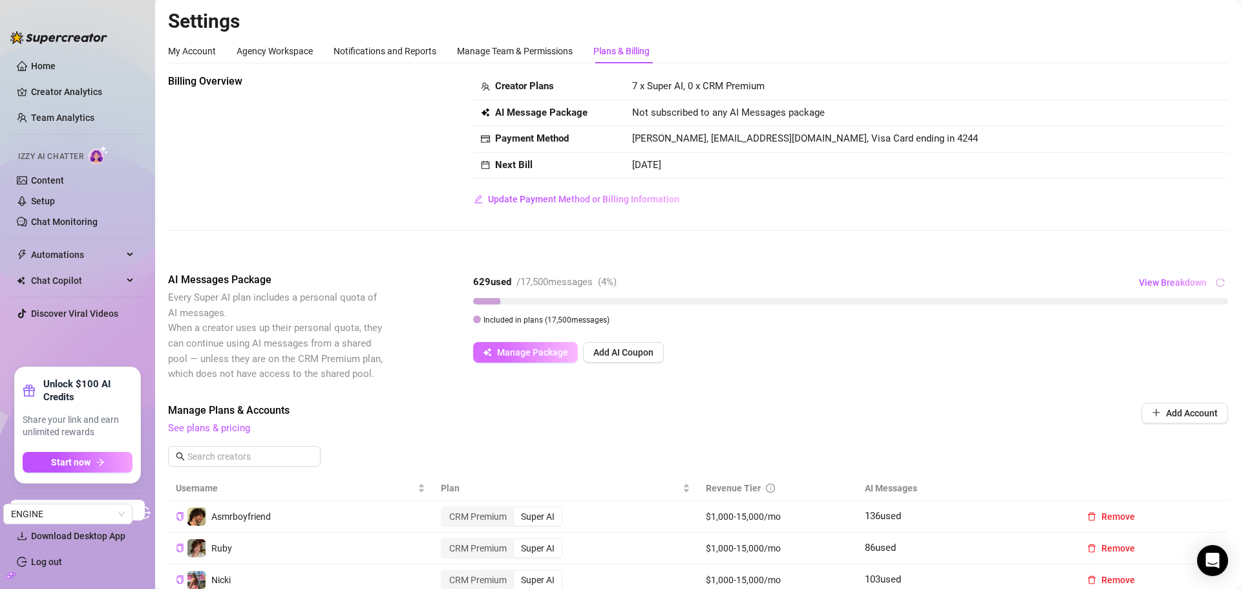
scroll to position [147, 0]
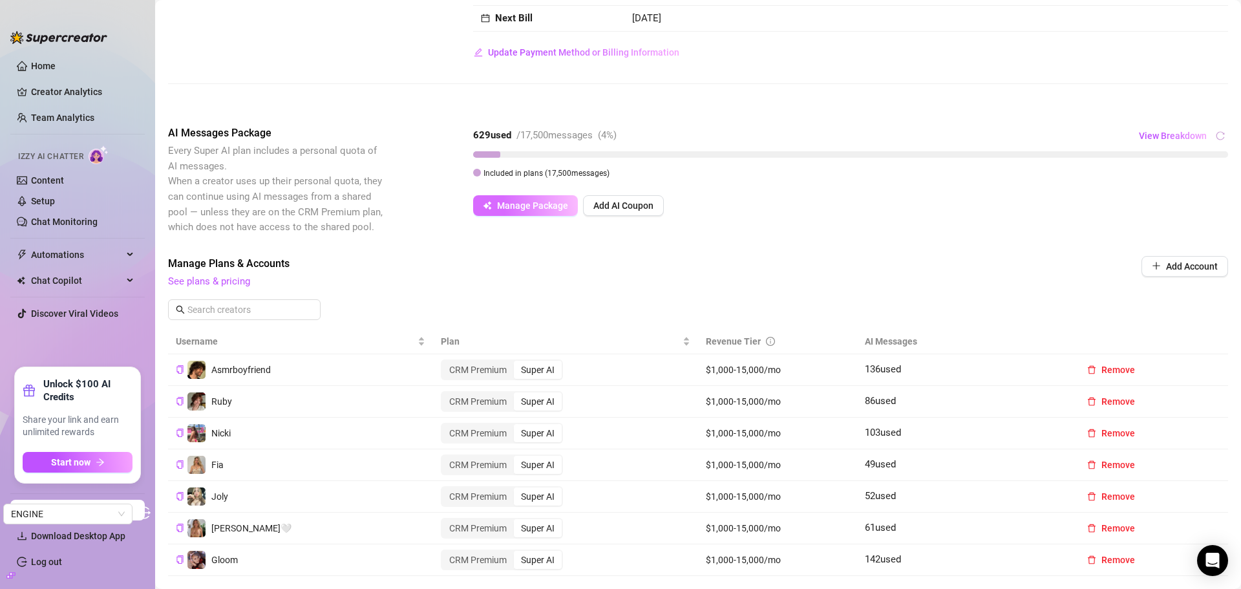
click at [526, 208] on span "Manage Package" at bounding box center [532, 205] width 71 height 10
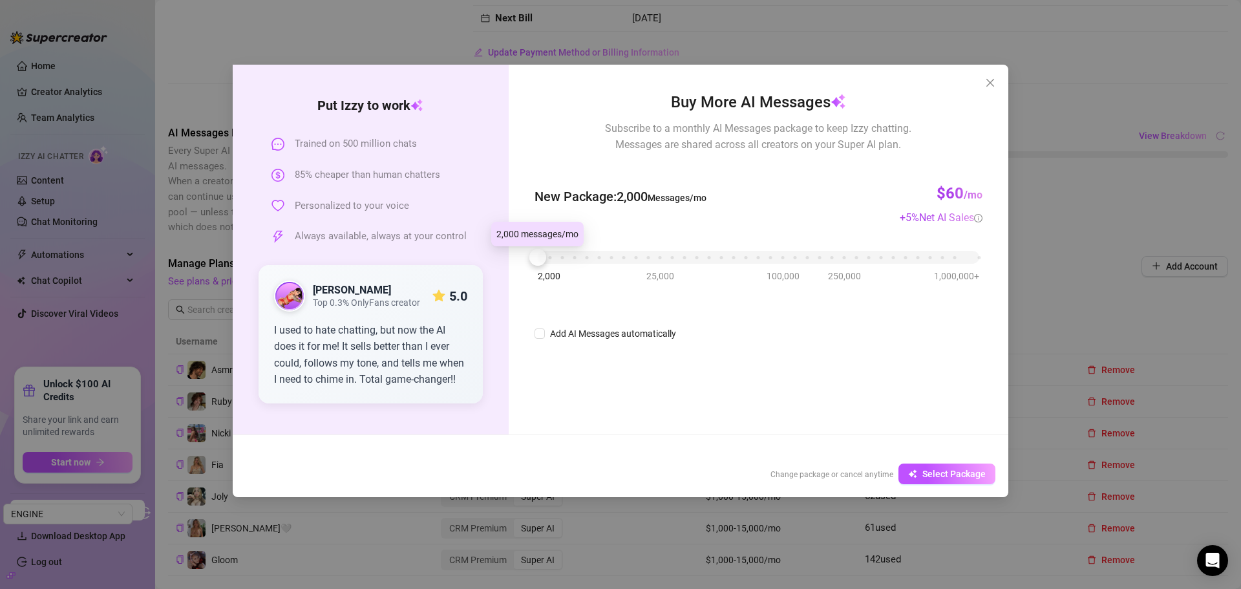
drag, startPoint x: 548, startPoint y: 261, endPoint x: 521, endPoint y: 261, distance: 27.2
click at [521, 261] on div "Buy More AI Messages Subscribe to a monthly AI Messages package to keep Izzy ch…" at bounding box center [759, 250] width 500 height 370
click at [994, 84] on icon "close" at bounding box center [990, 83] width 10 height 10
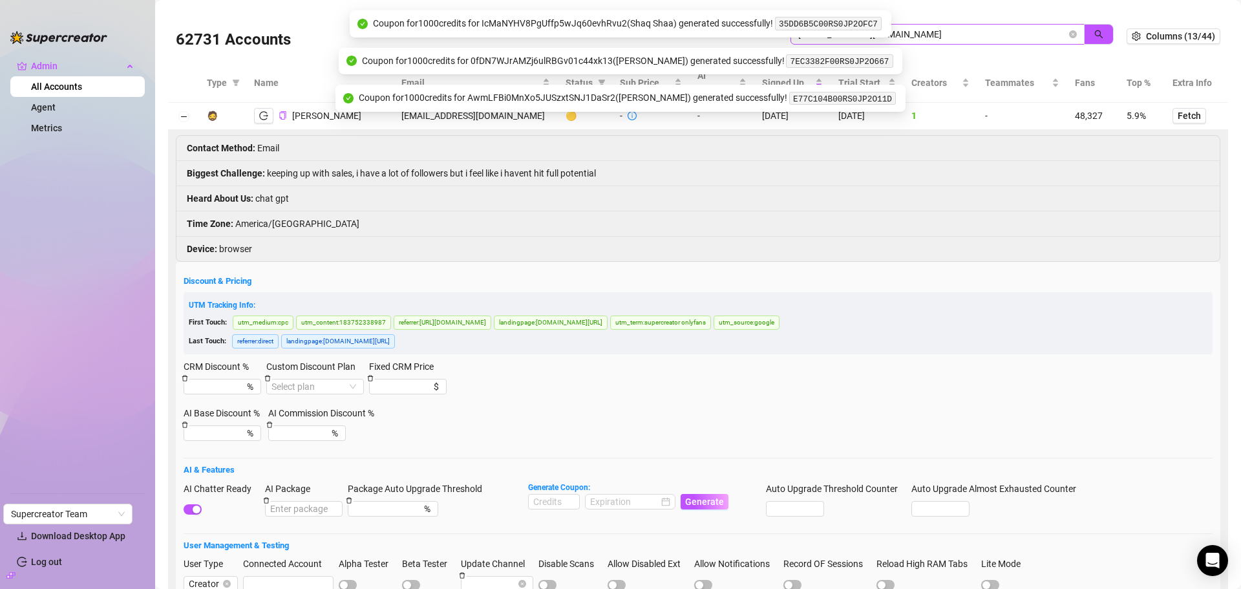
click at [921, 42] on span "[EMAIL_ADDRESS][DOMAIN_NAME]" at bounding box center [938, 34] width 294 height 21
drag, startPoint x: 923, startPoint y: 30, endPoint x: 711, endPoint y: 39, distance: 212.3
click at [711, 39] on div "62731 Accounts [EMAIL_ADDRESS][DOMAIN_NAME]" at bounding box center [651, 36] width 951 height 44
paste input "pedrorollejr"
click at [1095, 30] on icon "search" at bounding box center [1099, 34] width 9 height 9
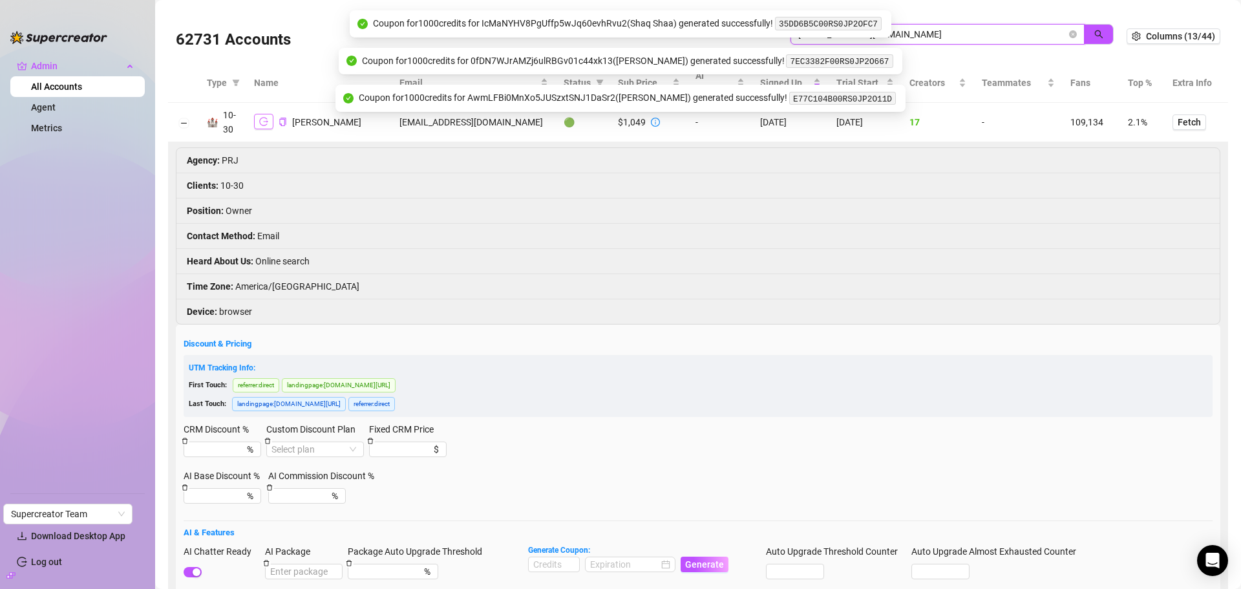
type input "[EMAIL_ADDRESS][DOMAIN_NAME]"
click at [256, 127] on button "button" at bounding box center [263, 122] width 19 height 16
drag, startPoint x: 936, startPoint y: 34, endPoint x: 762, endPoint y: 37, distance: 174.0
click at [762, 37] on body "Admin All Accounts Agent Metrics Settings Download Desktop App Log out Supercre…" at bounding box center [620, 294] width 1241 height 589
click at [1069, 35] on icon "close-circle" at bounding box center [1073, 34] width 8 height 8
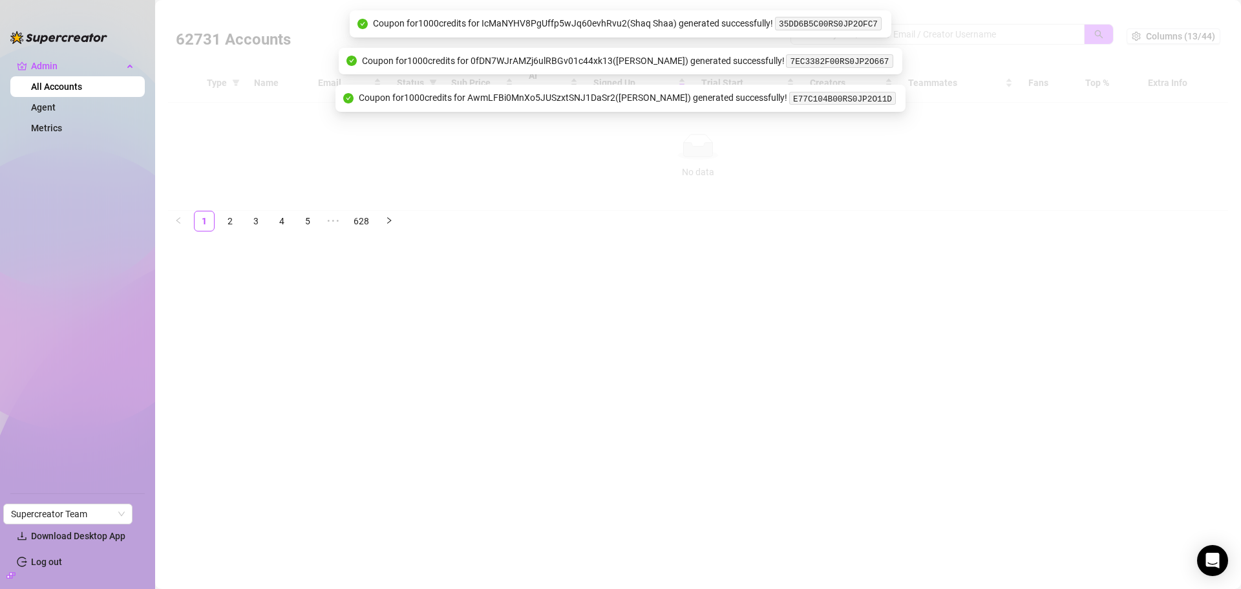
click at [1013, 34] on div at bounding box center [698, 110] width 1060 height 202
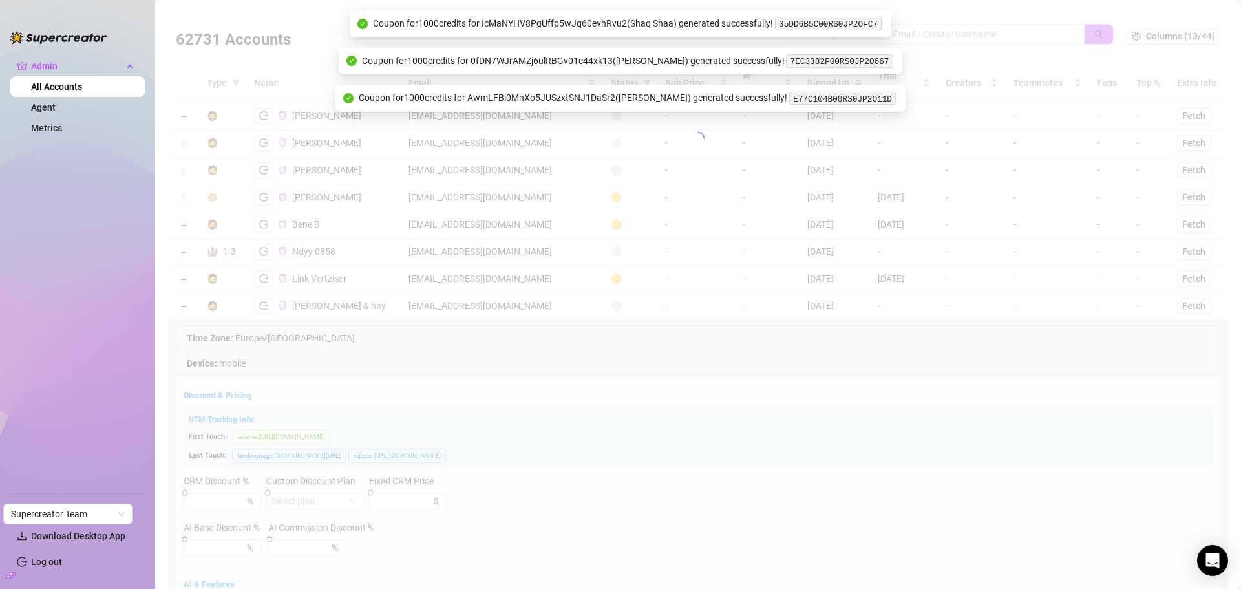
click at [956, 34] on div at bounding box center [698, 138] width 1060 height 259
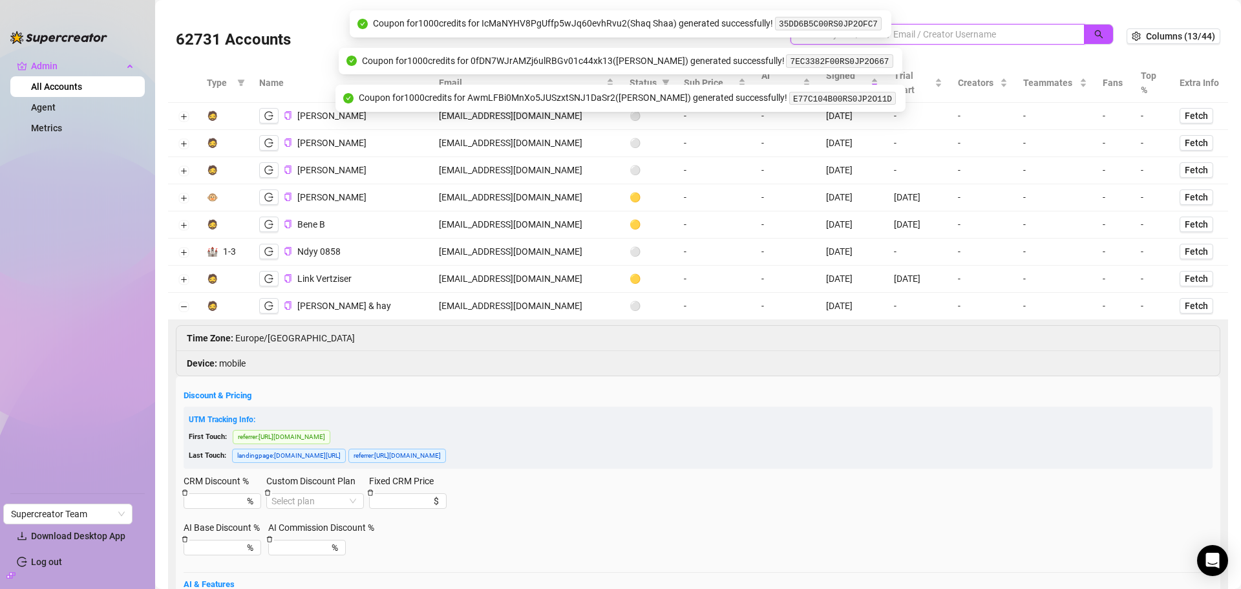
click at [956, 34] on input "search" at bounding box center [933, 34] width 268 height 14
paste input "[EMAIL_ADDRESS][DOMAIN_NAME]"
click at [1095, 37] on icon "search" at bounding box center [1099, 34] width 9 height 9
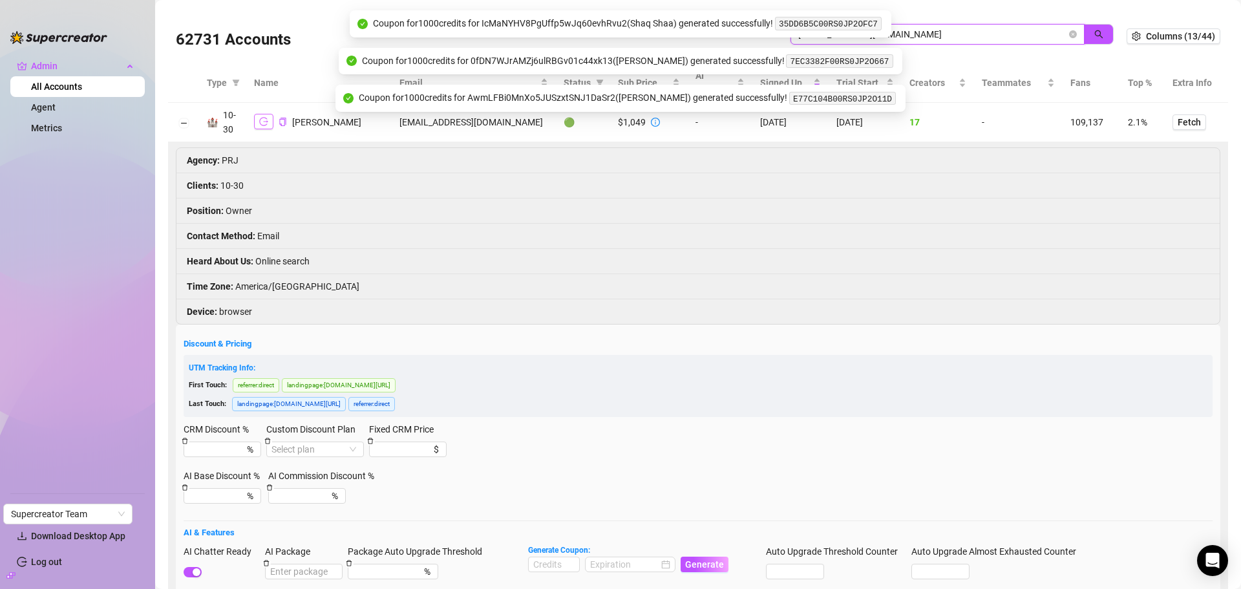
type input "[EMAIL_ADDRESS][DOMAIN_NAME]"
click at [268, 124] on button "button" at bounding box center [263, 122] width 19 height 16
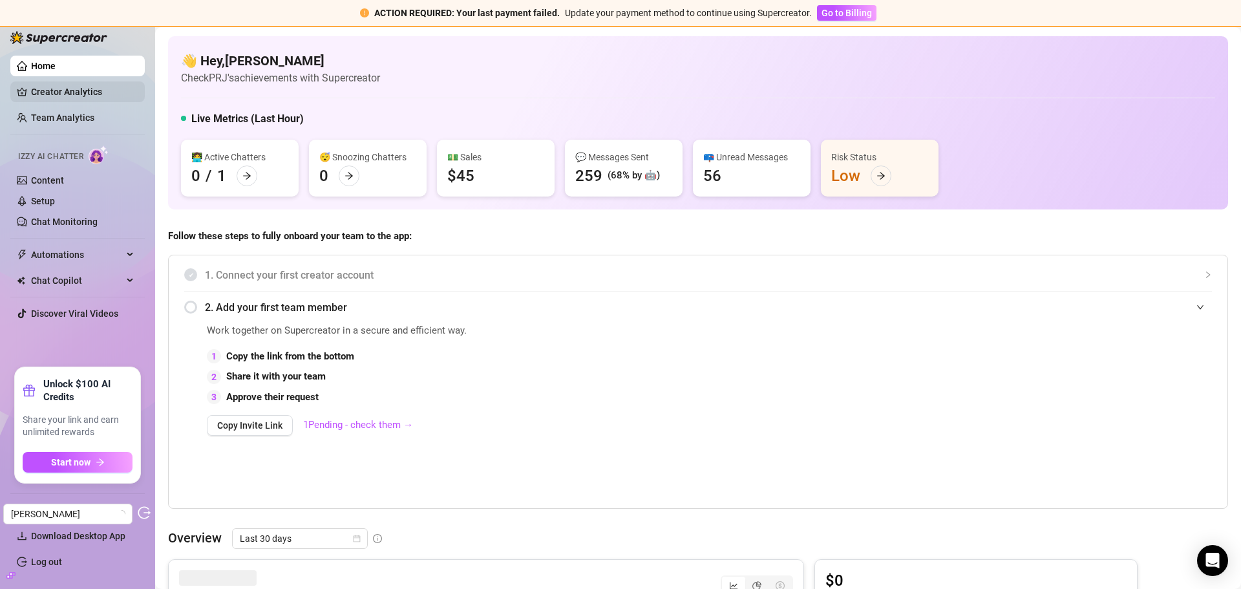
click at [65, 96] on link "Creator Analytics" at bounding box center [82, 91] width 103 height 21
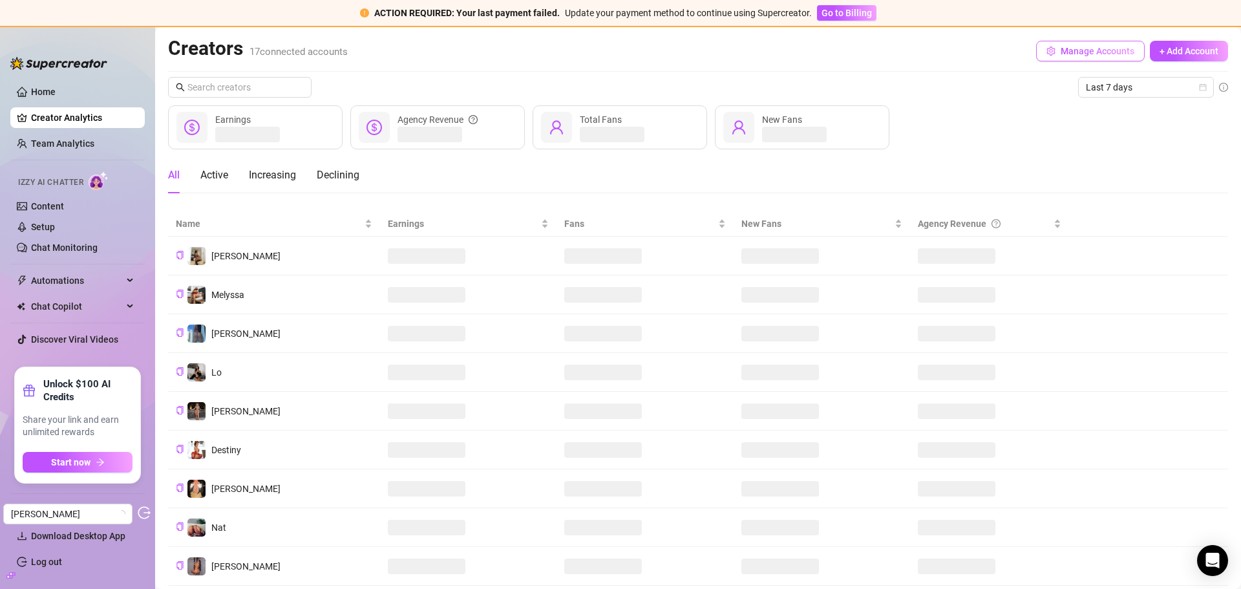
click at [1075, 53] on span "Manage Accounts" at bounding box center [1098, 51] width 74 height 10
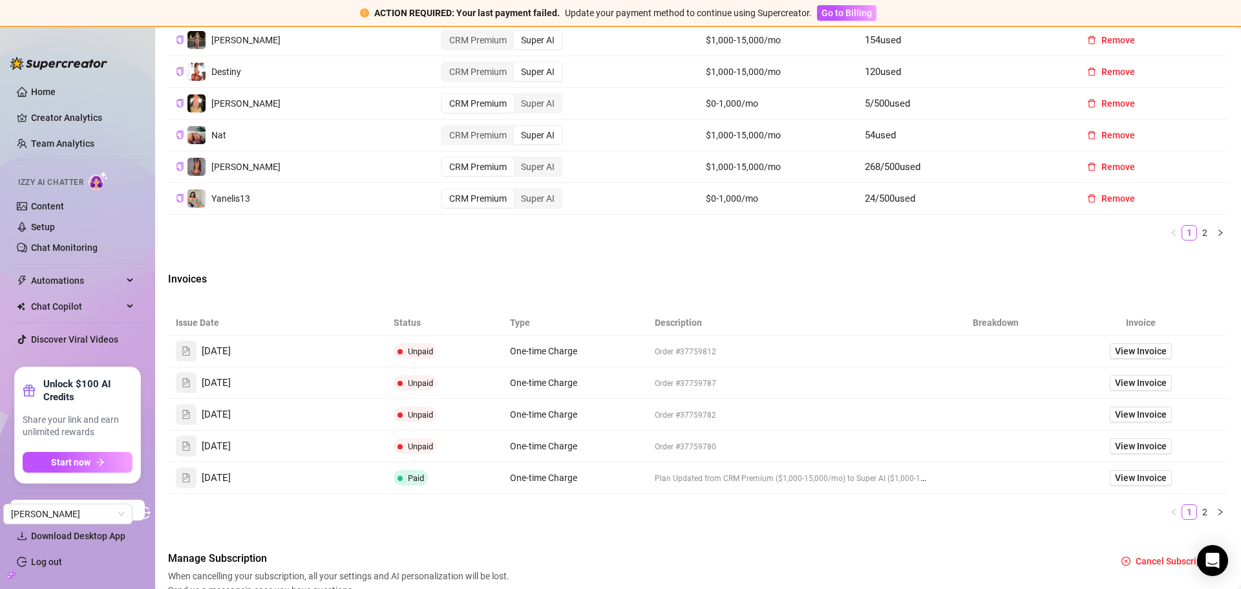
scroll to position [711, 0]
click at [1134, 480] on span "View Invoice" at bounding box center [1141, 478] width 52 height 14
click at [1198, 510] on link "2" at bounding box center [1205, 512] width 14 height 14
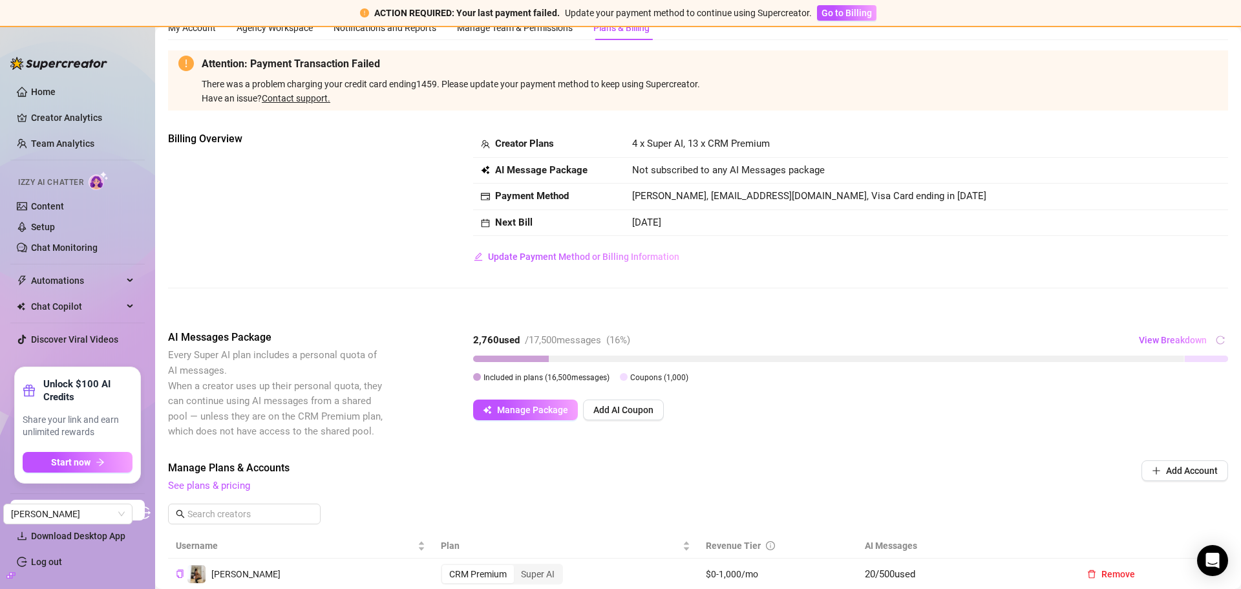
scroll to position [0, 0]
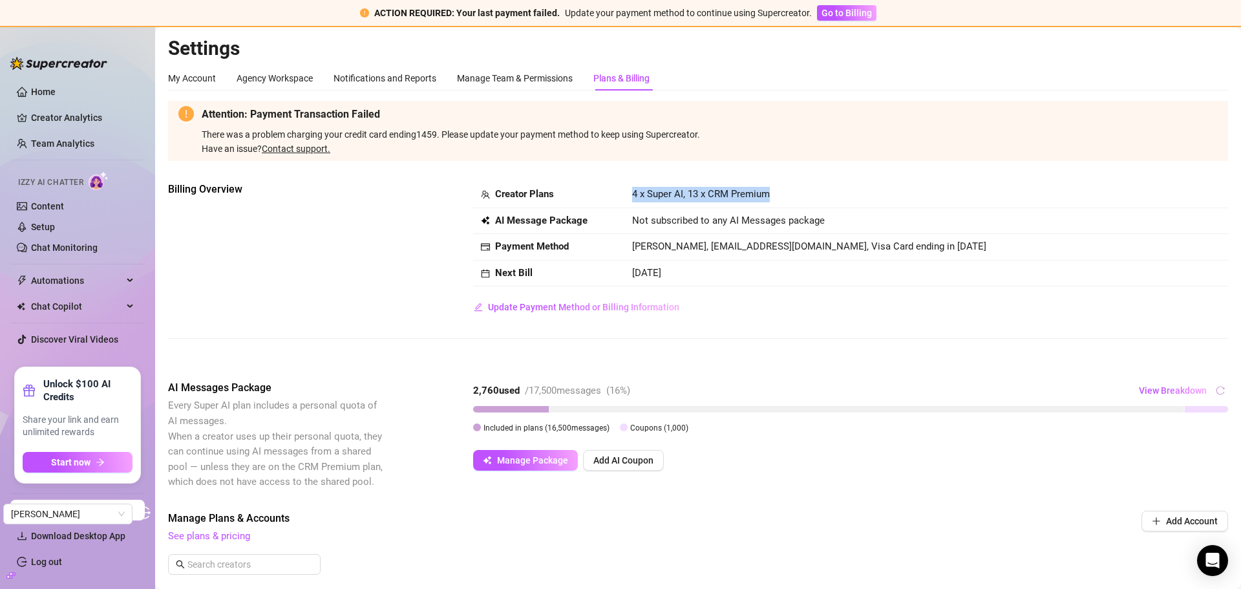
drag, startPoint x: 777, startPoint y: 197, endPoint x: 626, endPoint y: 197, distance: 151.3
click at [626, 197] on td "4 x Super AI, 13 x CRM Premium" at bounding box center [927, 195] width 604 height 27
copy span "4 x Super AI, 13 x CRM Premium"
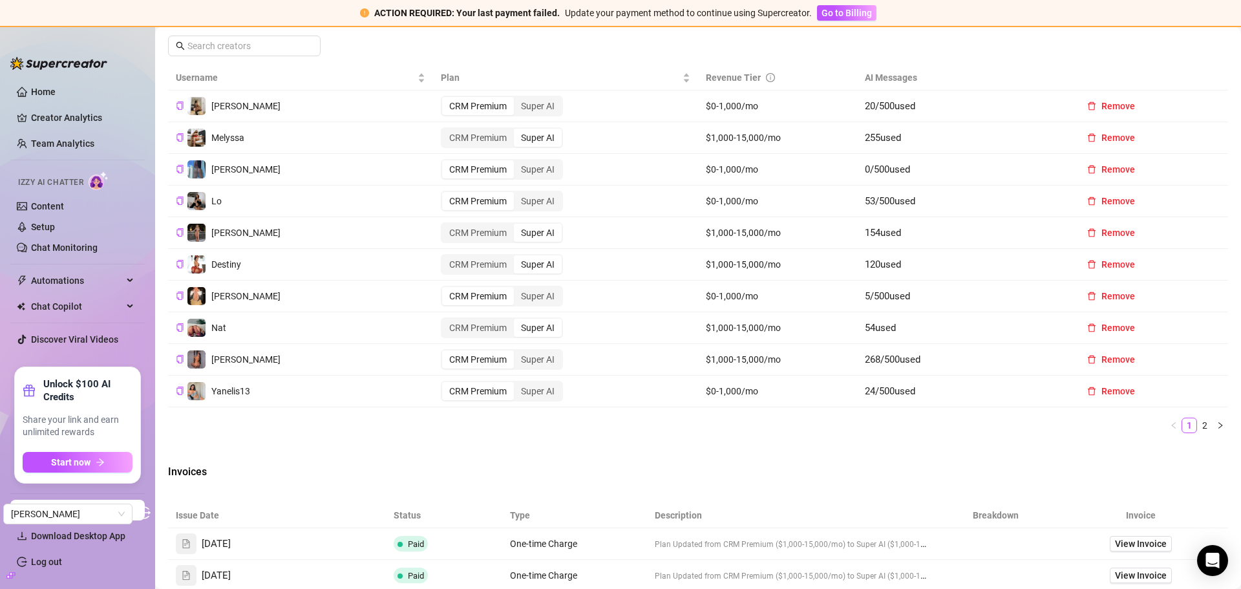
scroll to position [517, 0]
click at [1198, 429] on link "2" at bounding box center [1205, 427] width 14 height 14
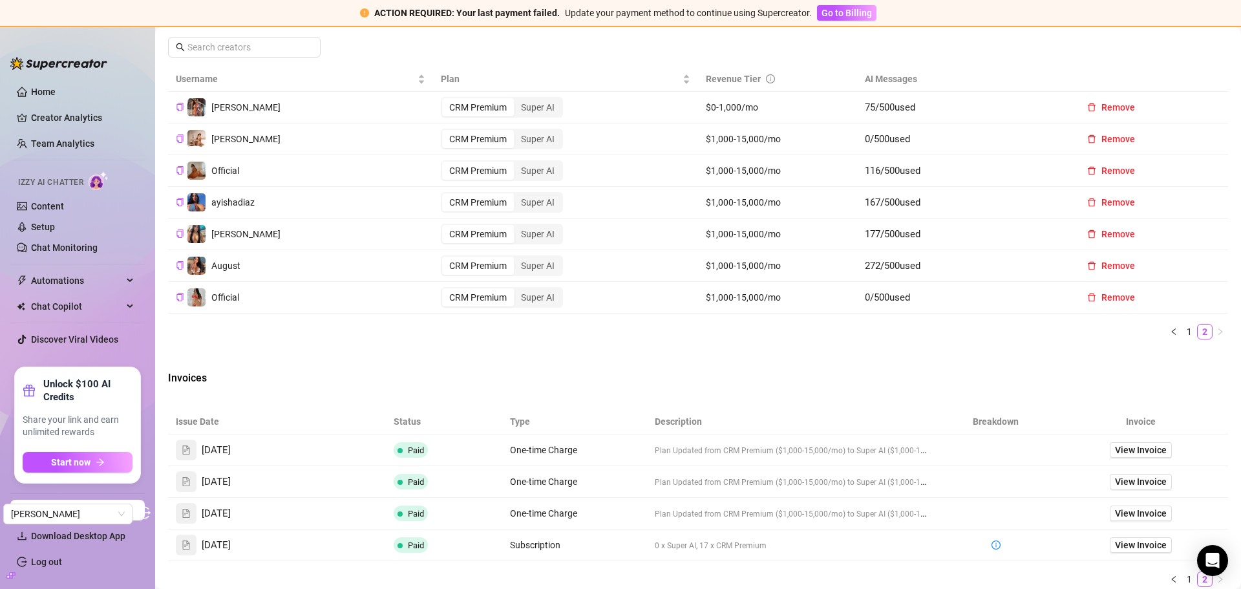
scroll to position [65, 0]
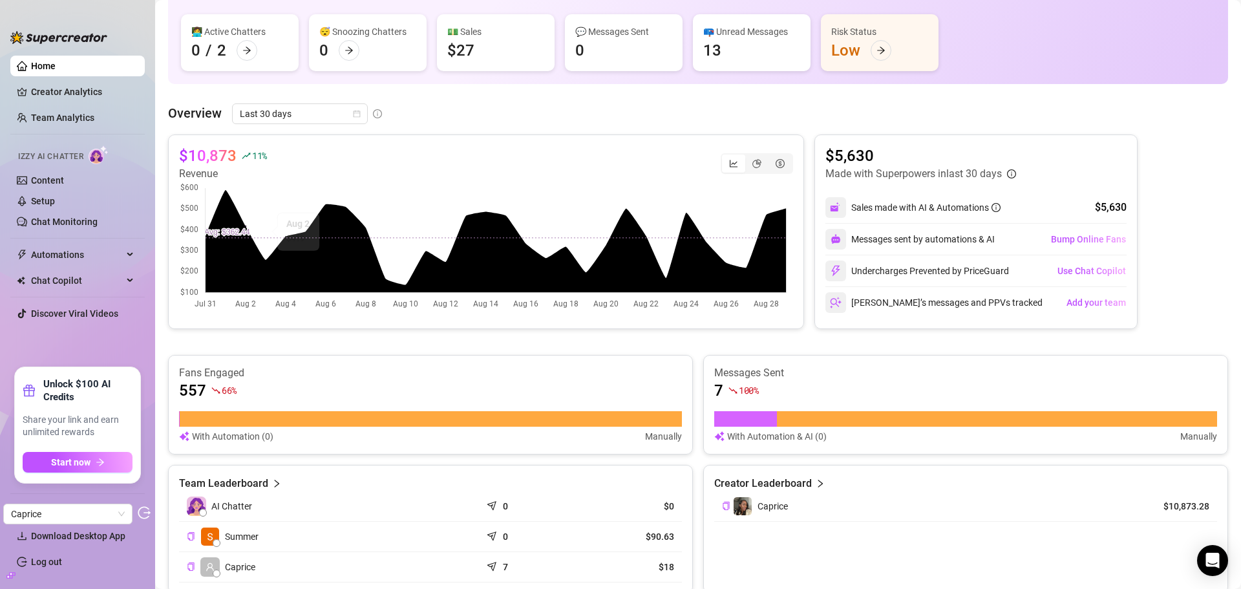
scroll to position [129, 0]
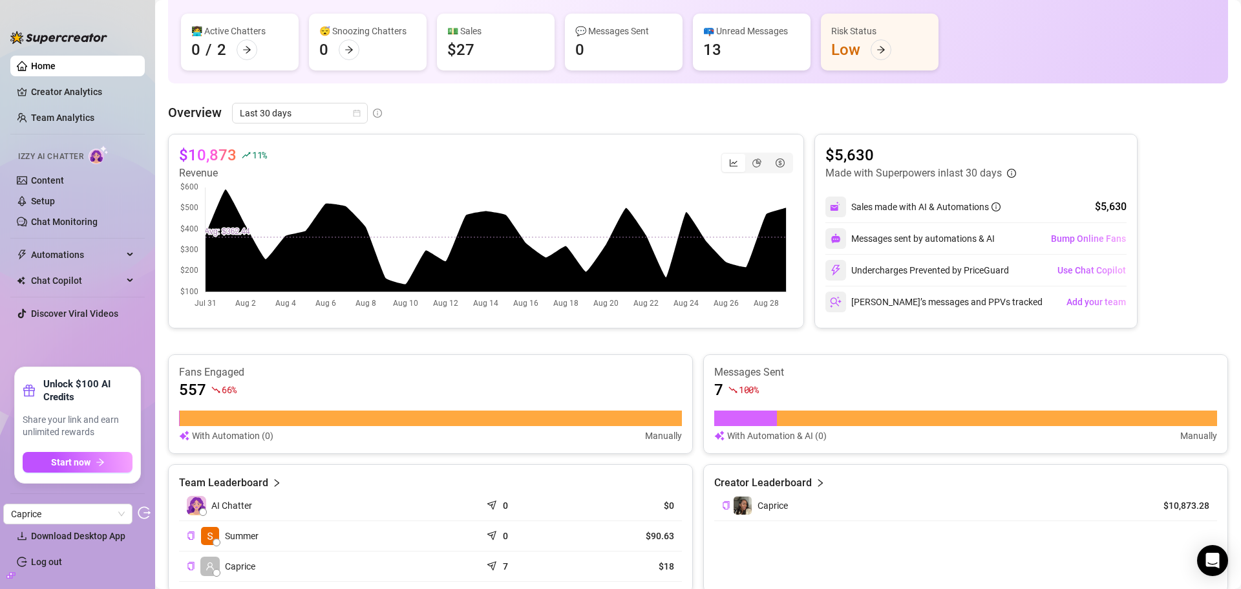
drag, startPoint x: 63, startPoint y: 109, endPoint x: 894, endPoint y: 8, distance: 837.5
click at [63, 113] on link "Team Analytics" at bounding box center [62, 118] width 63 height 10
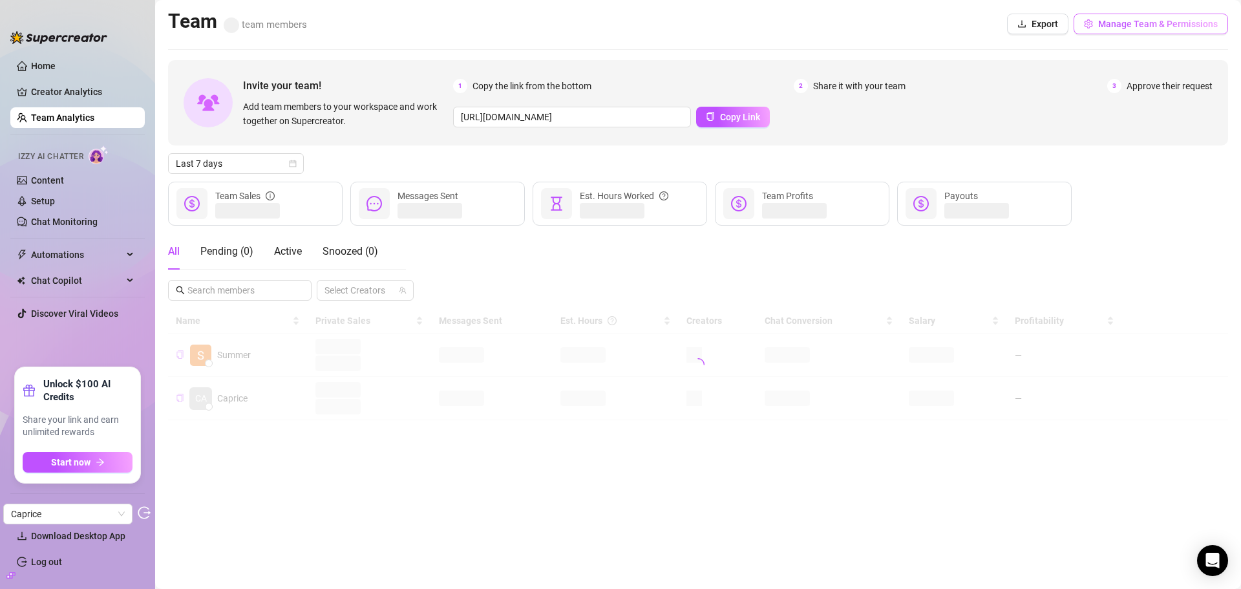
click at [1115, 17] on button "Manage Team & Permissions" at bounding box center [1151, 24] width 155 height 21
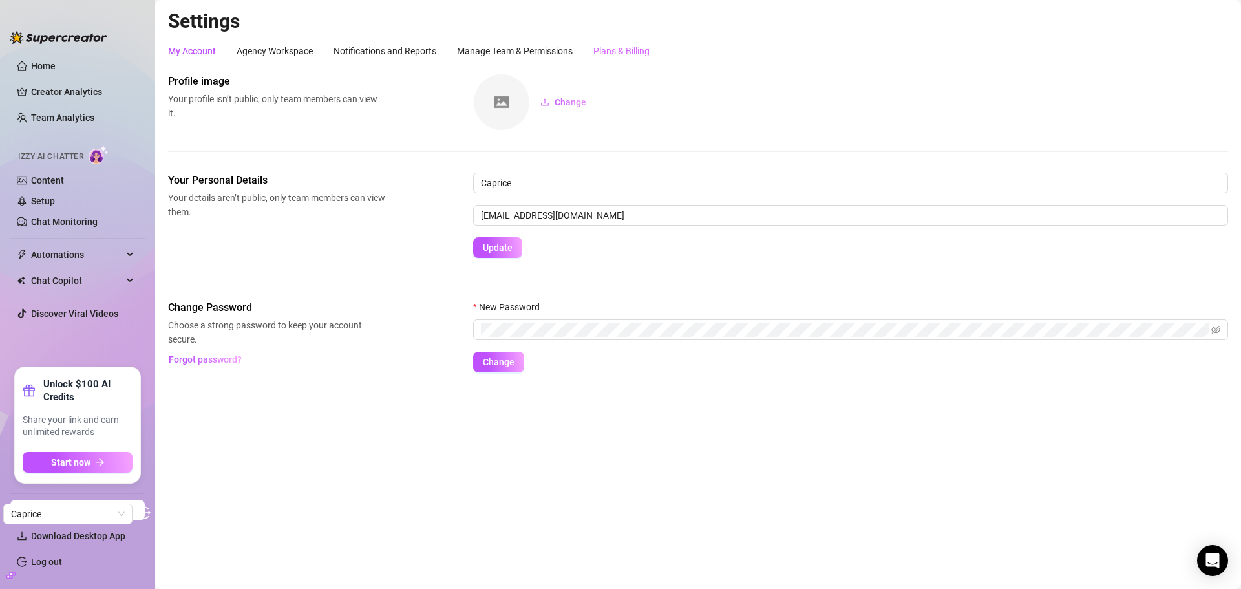
click at [625, 38] on div "Settings My Account Agency Workspace Notifications and Reports Manage Team & Pe…" at bounding box center [698, 198] width 1060 height 379
click at [611, 56] on div "Plans & Billing" at bounding box center [622, 51] width 56 height 14
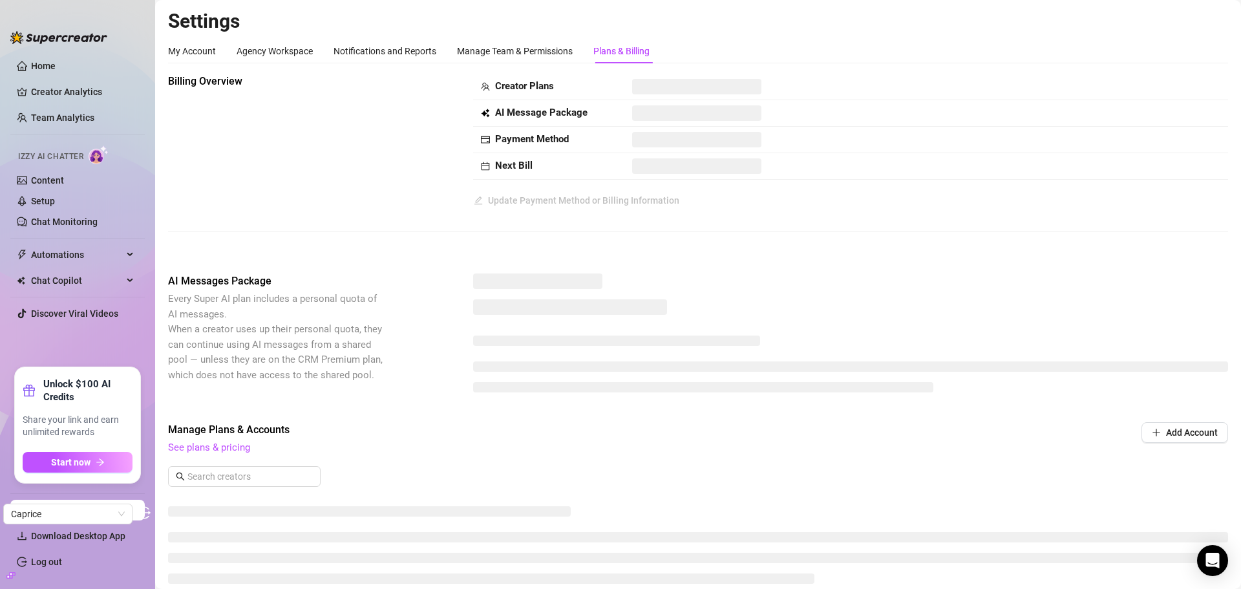
click at [621, 53] on div "Plans & Billing" at bounding box center [622, 51] width 56 height 14
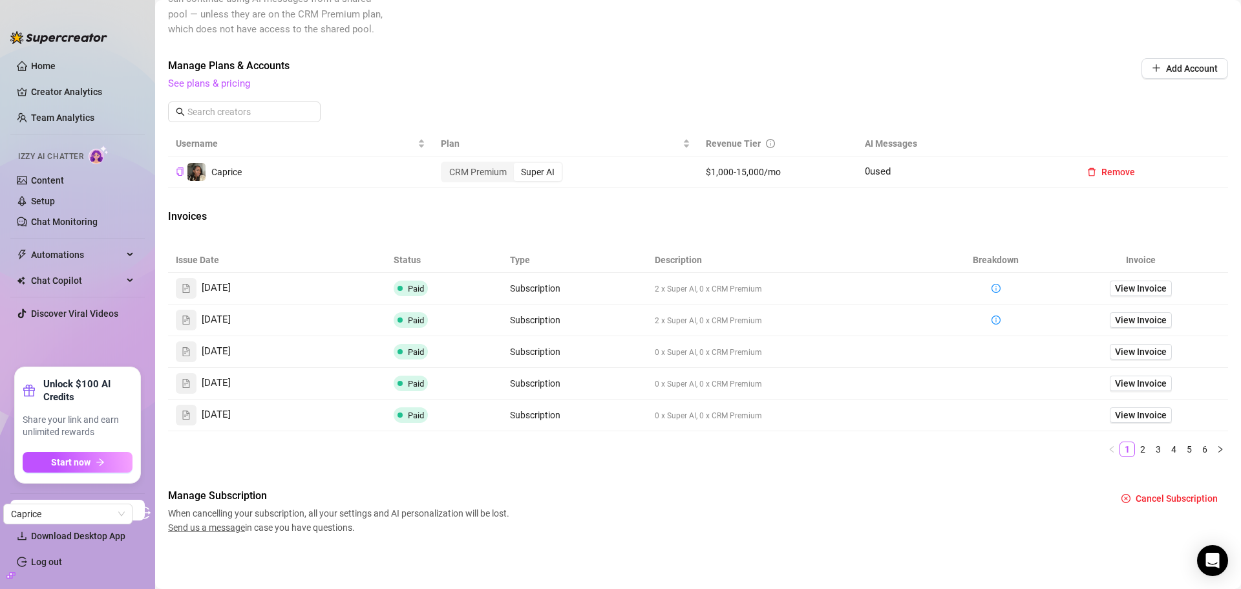
scroll to position [345, 0]
click at [1119, 286] on span "View Invoice" at bounding box center [1141, 288] width 52 height 14
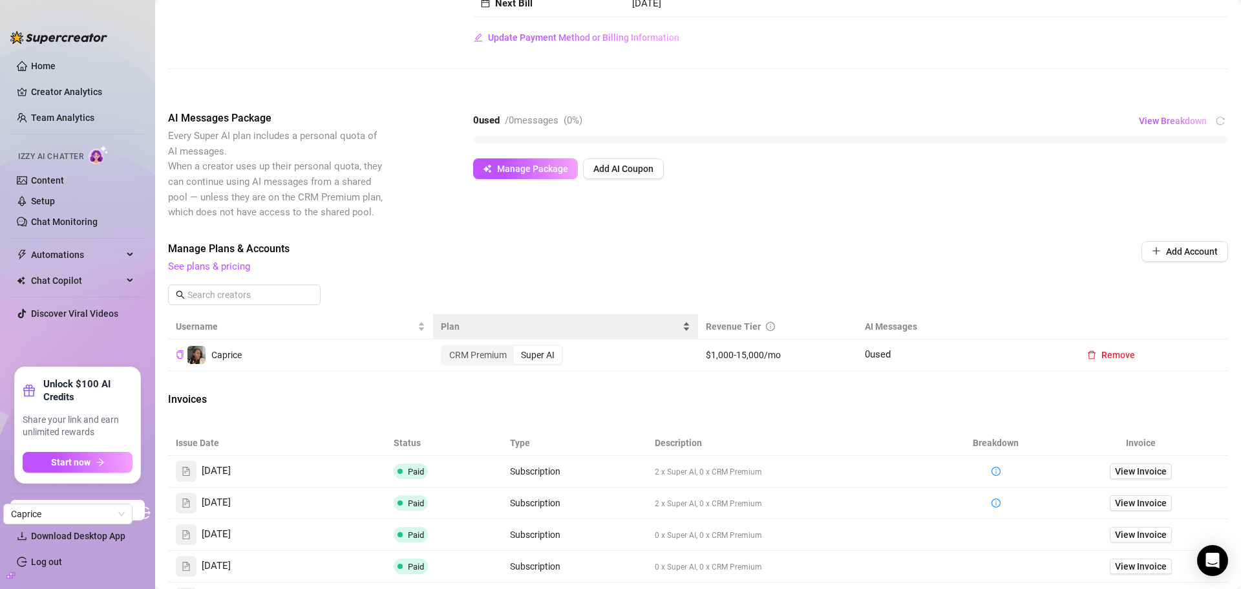
scroll to position [259, 0]
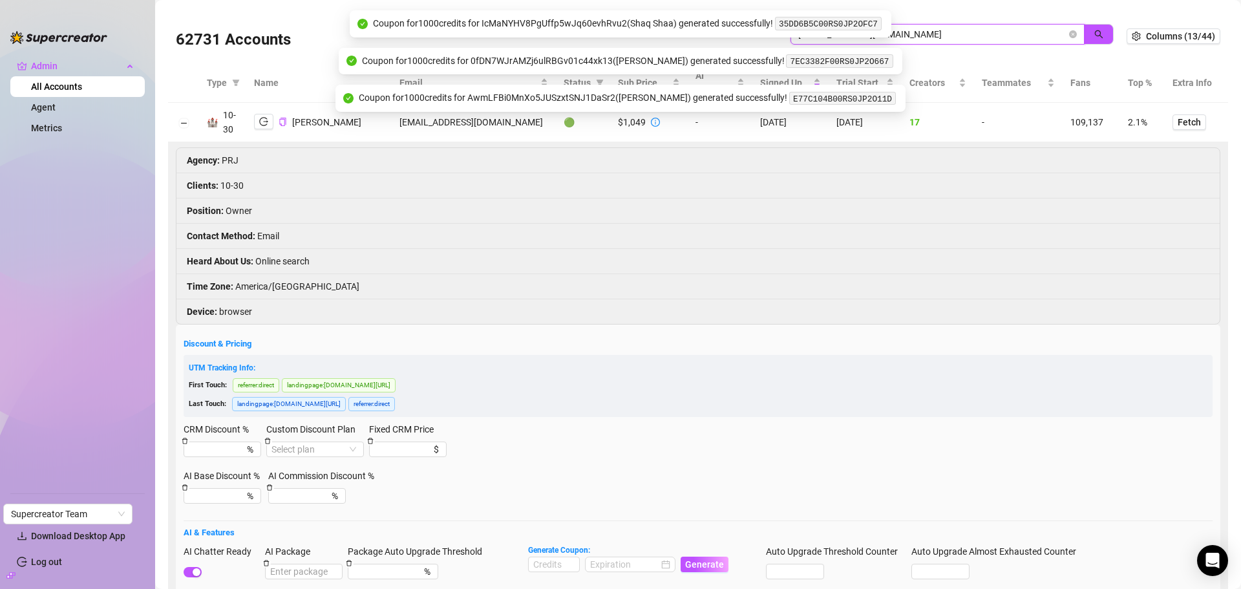
drag, startPoint x: 945, startPoint y: 36, endPoint x: 687, endPoint y: 34, distance: 258.0
click at [687, 34] on body "Admin All Accounts Agent Metrics Settings Download Desktop App Log out Supercre…" at bounding box center [620, 294] width 1241 height 589
click at [1059, 32] on span "pedrorollejr@gmail.com" at bounding box center [938, 34] width 294 height 21
click at [1069, 33] on icon "close-circle" at bounding box center [1073, 34] width 8 height 8
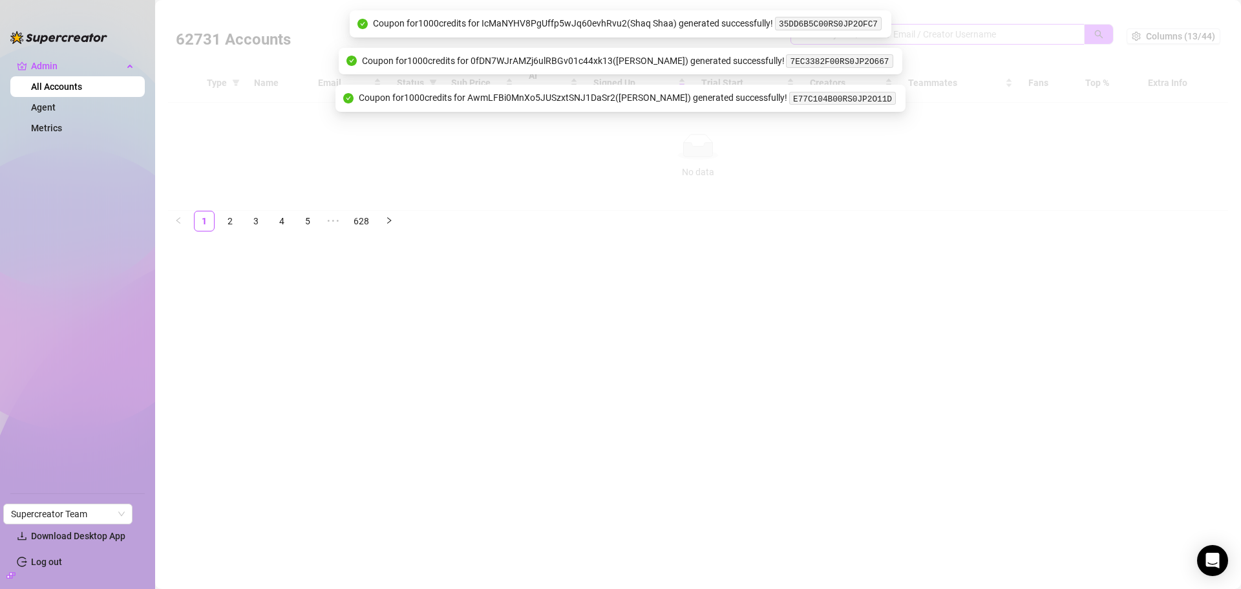
click at [943, 35] on div at bounding box center [698, 110] width 1060 height 202
click at [941, 35] on div at bounding box center [698, 110] width 1060 height 202
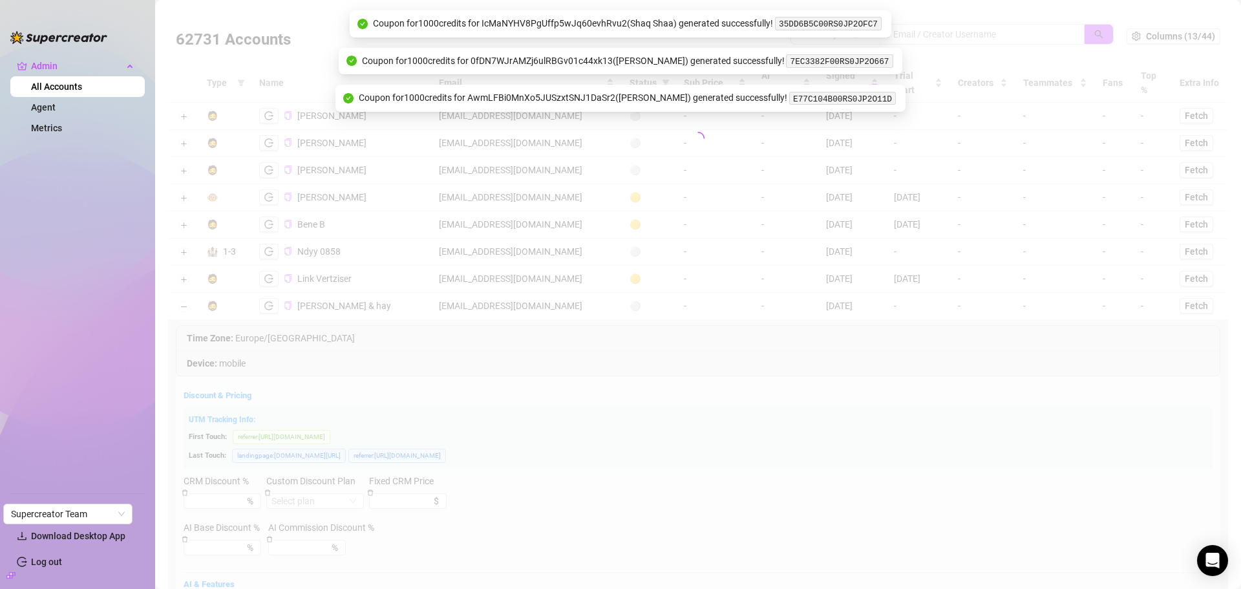
click at [940, 30] on div at bounding box center [698, 138] width 1060 height 259
click at [938, 30] on input "search" at bounding box center [933, 34] width 268 height 14
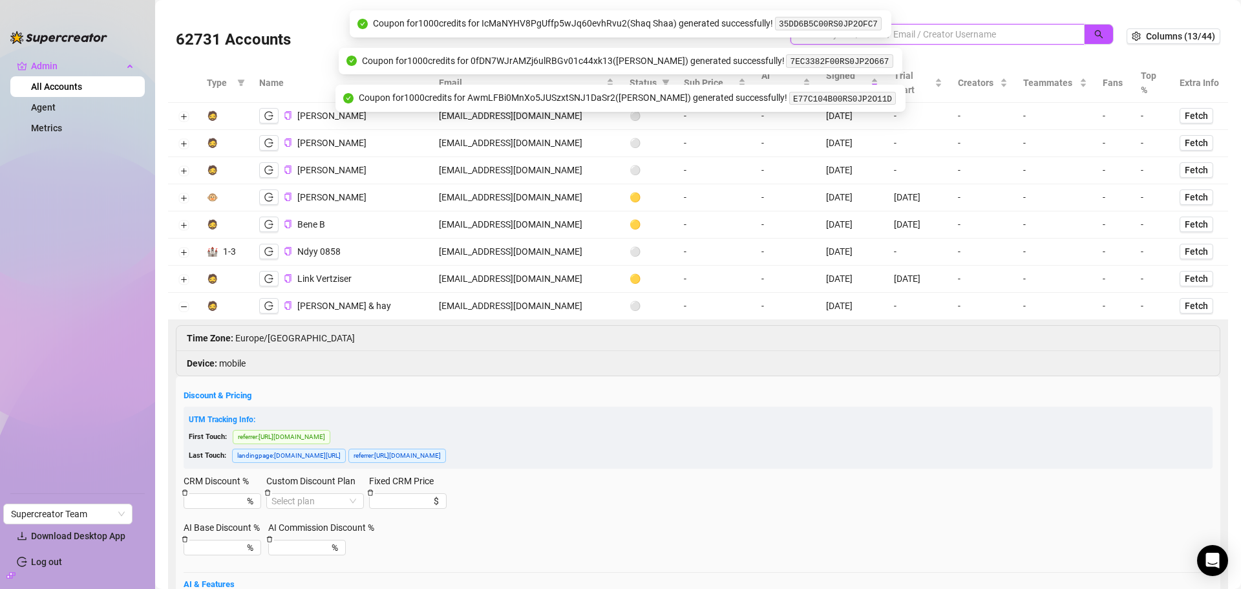
click at [933, 30] on input "search" at bounding box center [933, 34] width 268 height 14
paste input "[EMAIL_ADDRESS][DOMAIN_NAME]"
click at [1084, 28] on button "button" at bounding box center [1099, 34] width 30 height 21
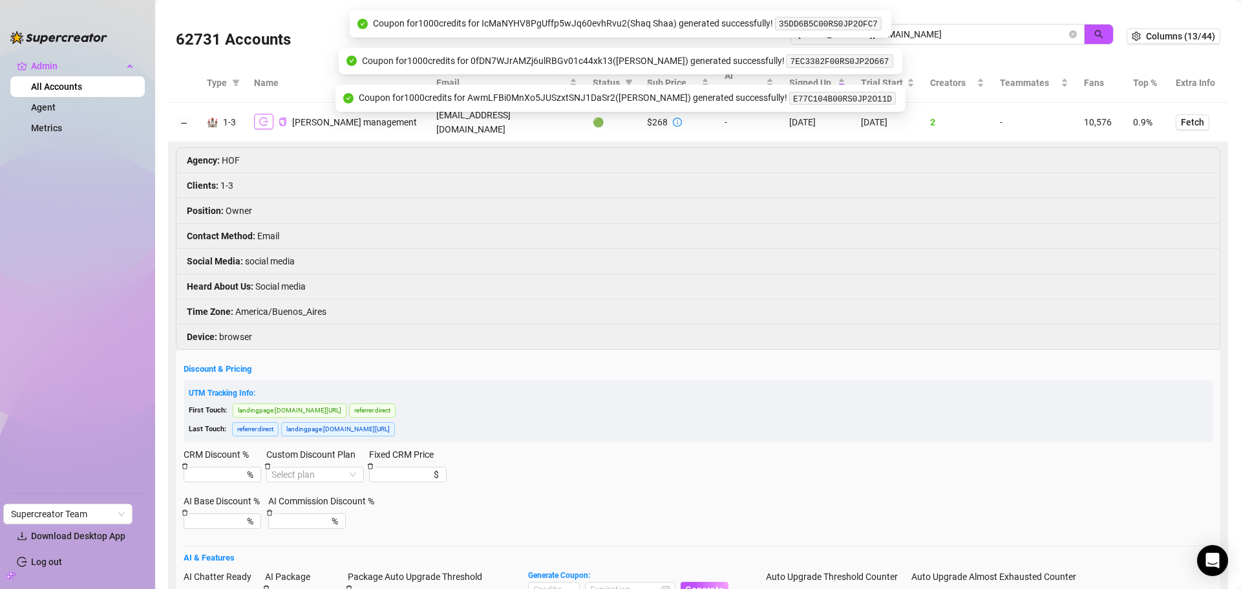
click at [266, 122] on button "button" at bounding box center [263, 122] width 19 height 16
drag, startPoint x: 724, startPoint y: 43, endPoint x: 678, endPoint y: 43, distance: 45.9
click at [678, 43] on div "62731 Accounts pazhilgemberg@icloud.com" at bounding box center [651, 36] width 951 height 44
paste input "abbi_cirque@outlook"
click at [1099, 25] on button "button" at bounding box center [1099, 34] width 30 height 21
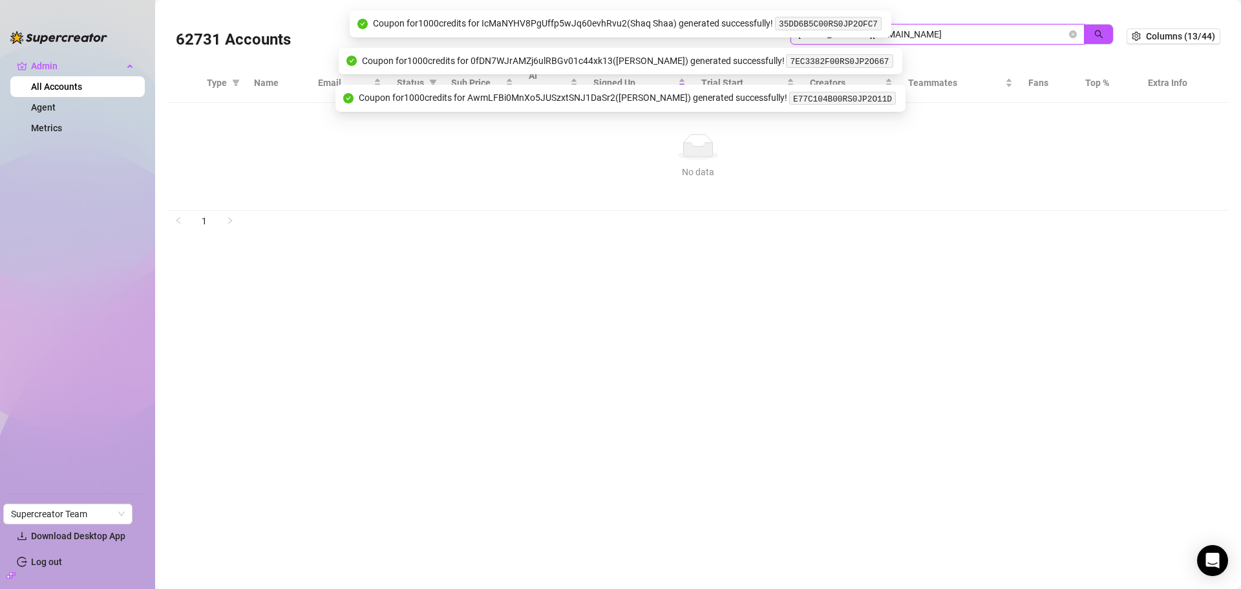
drag, startPoint x: 927, startPoint y: 35, endPoint x: 740, endPoint y: 29, distance: 187.6
click at [740, 29] on body "Admin All Accounts Agent Metrics Settings Download Desktop App Log out Supercre…" at bounding box center [620, 294] width 1241 height 589
click at [911, 37] on input "abbi_cirque@outlook.com" at bounding box center [933, 34] width 268 height 14
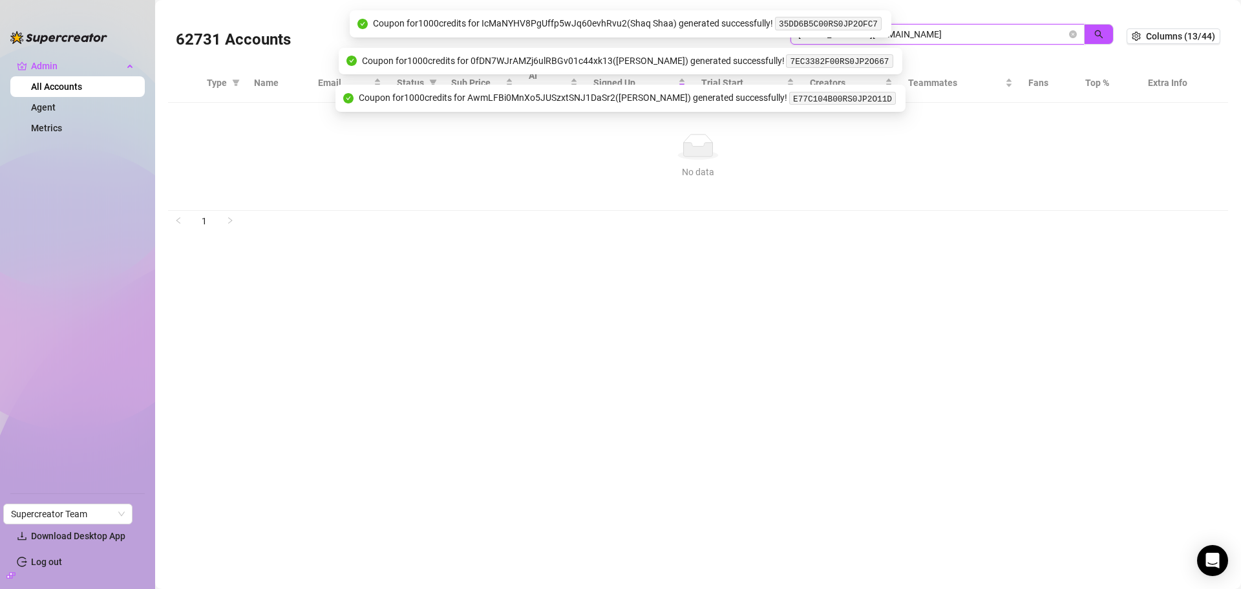
paste input "search"
click at [1097, 32] on icon "search" at bounding box center [1099, 34] width 8 height 8
type input "abbi_cirque@outlook.com"
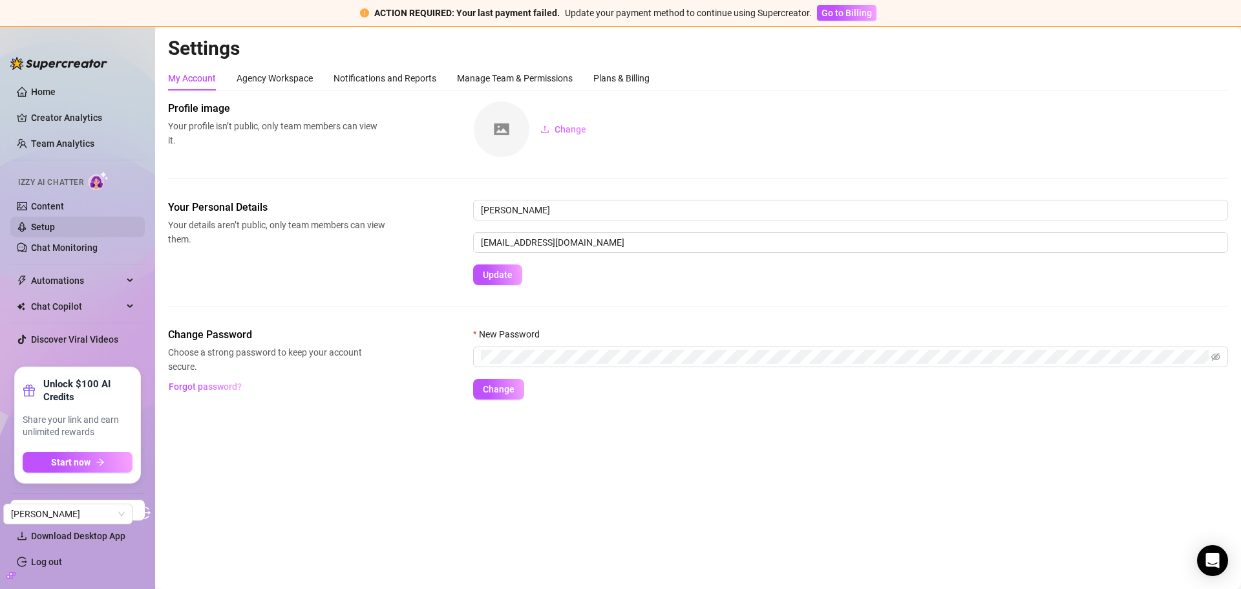
click at [41, 223] on link "Setup" at bounding box center [43, 227] width 24 height 10
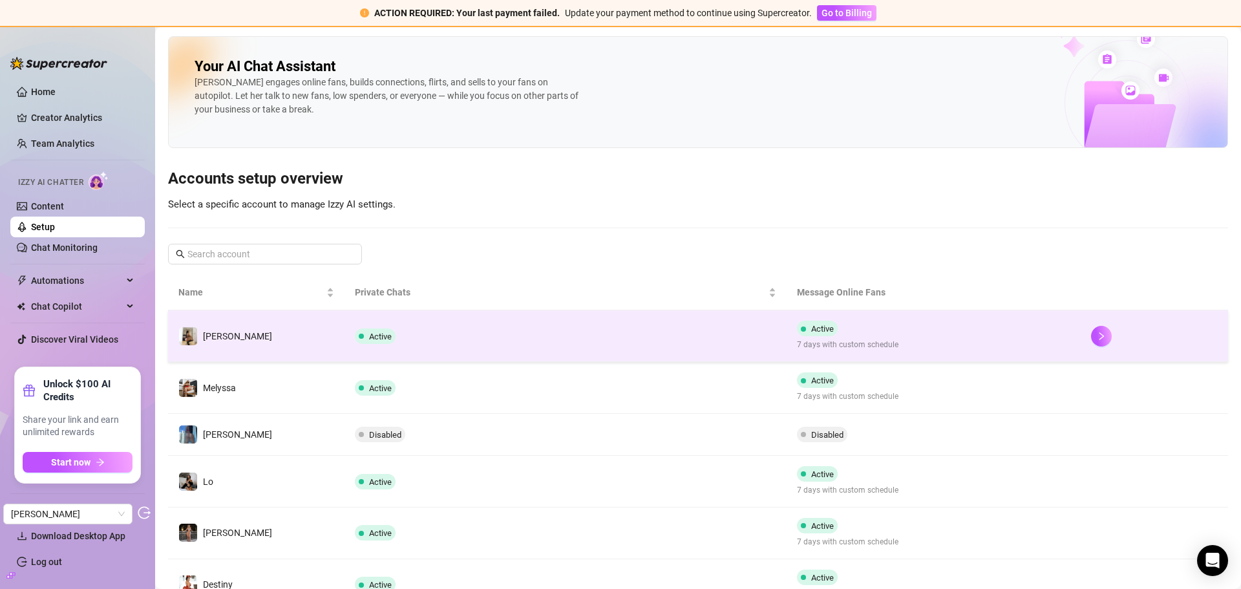
click at [542, 340] on td "Active" at bounding box center [566, 336] width 442 height 52
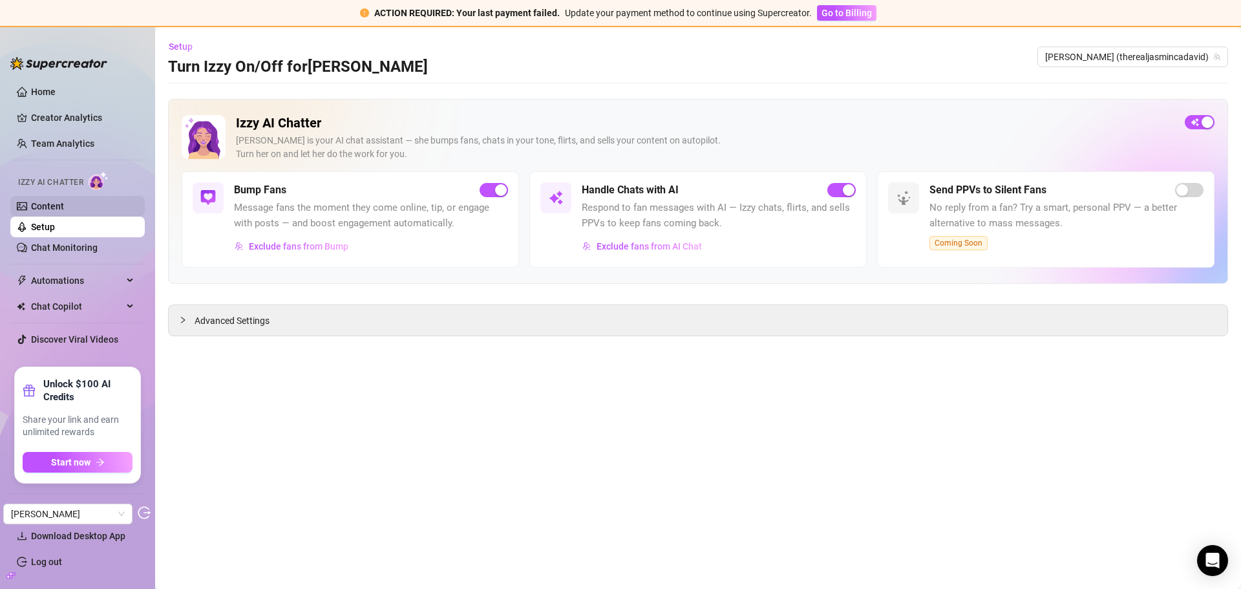
click at [64, 206] on link "Content" at bounding box center [47, 206] width 33 height 10
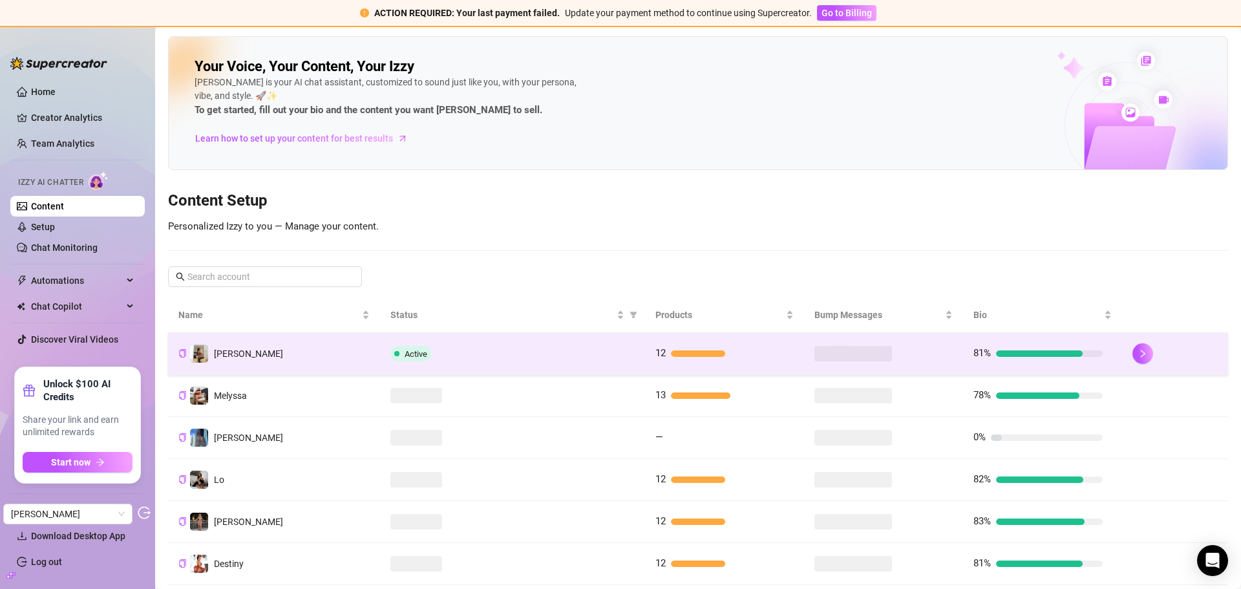
click at [549, 352] on div "Active" at bounding box center [513, 354] width 244 height 16
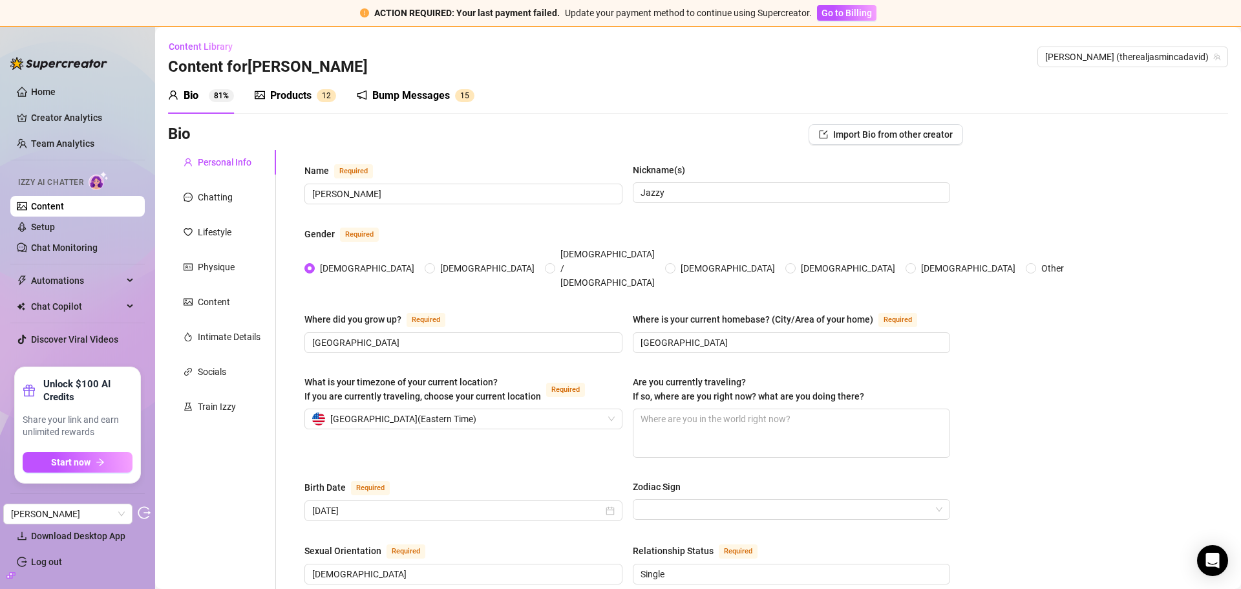
click at [304, 103] on div "Products" at bounding box center [290, 96] width 41 height 16
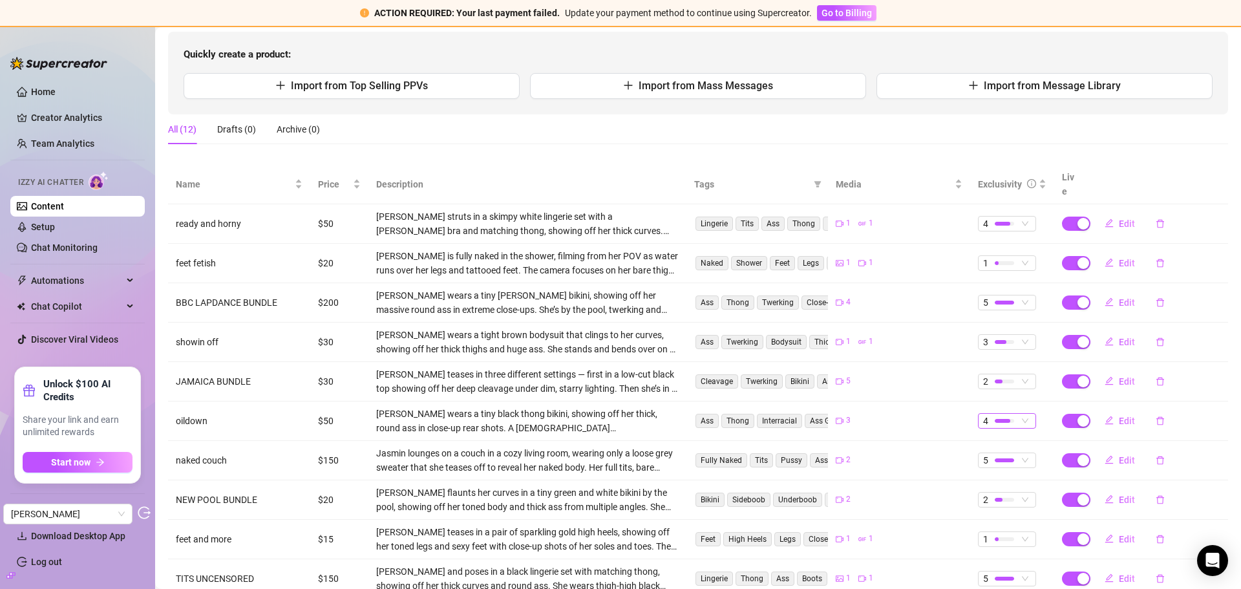
scroll to position [129, 0]
click at [1120, 257] on span "Edit" at bounding box center [1127, 262] width 16 height 10
type textarea "Sending you these wet pretty toes and soles so you can cum all over them papi"
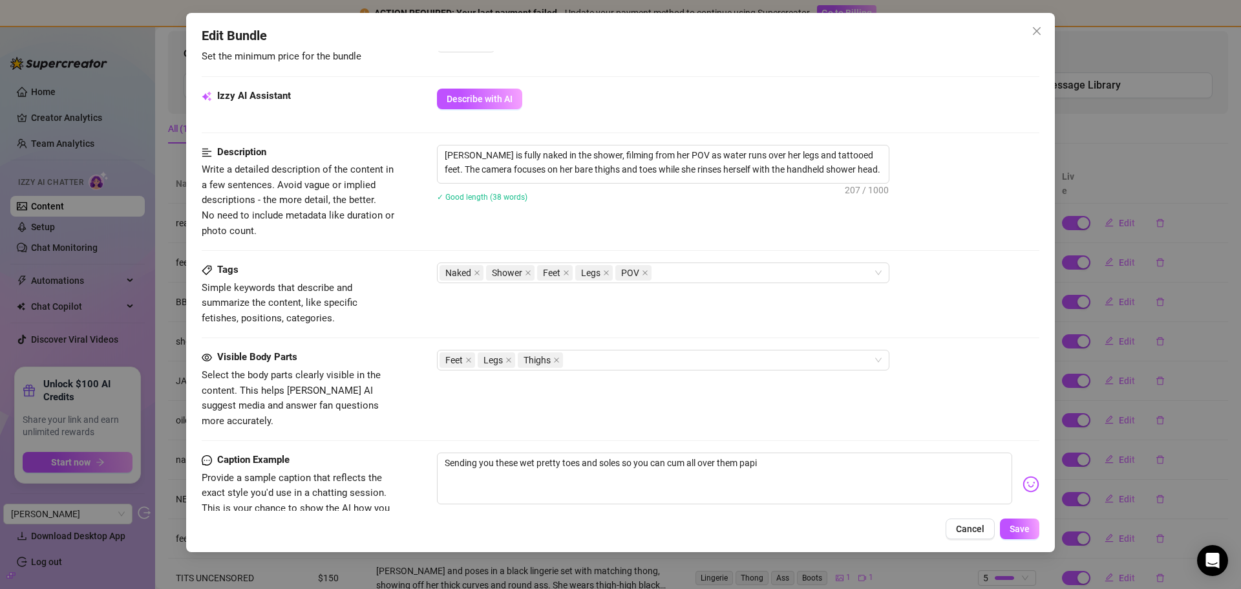
scroll to position [627, 0]
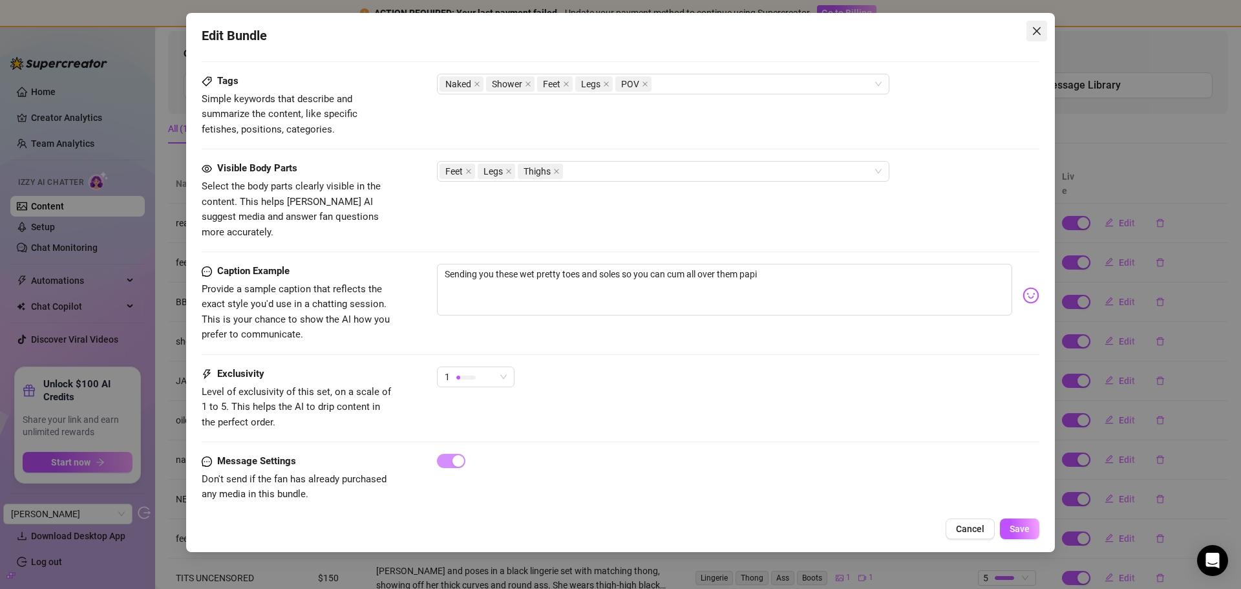
click at [1038, 33] on icon "close" at bounding box center [1037, 31] width 10 height 10
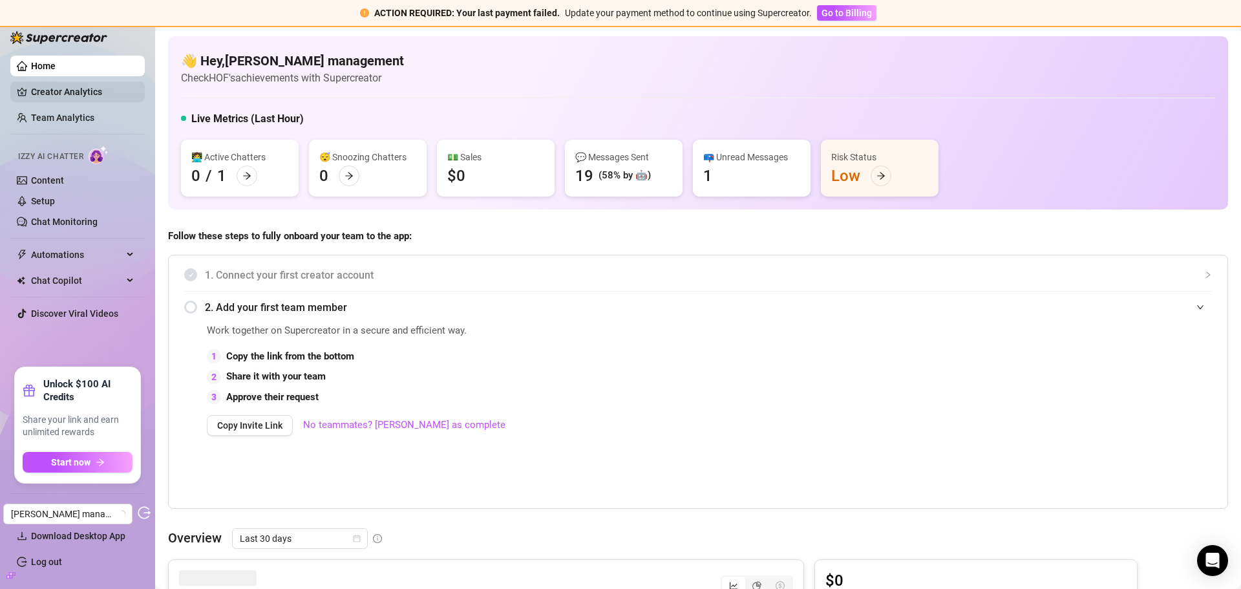
click at [71, 94] on link "Creator Analytics" at bounding box center [82, 91] width 103 height 21
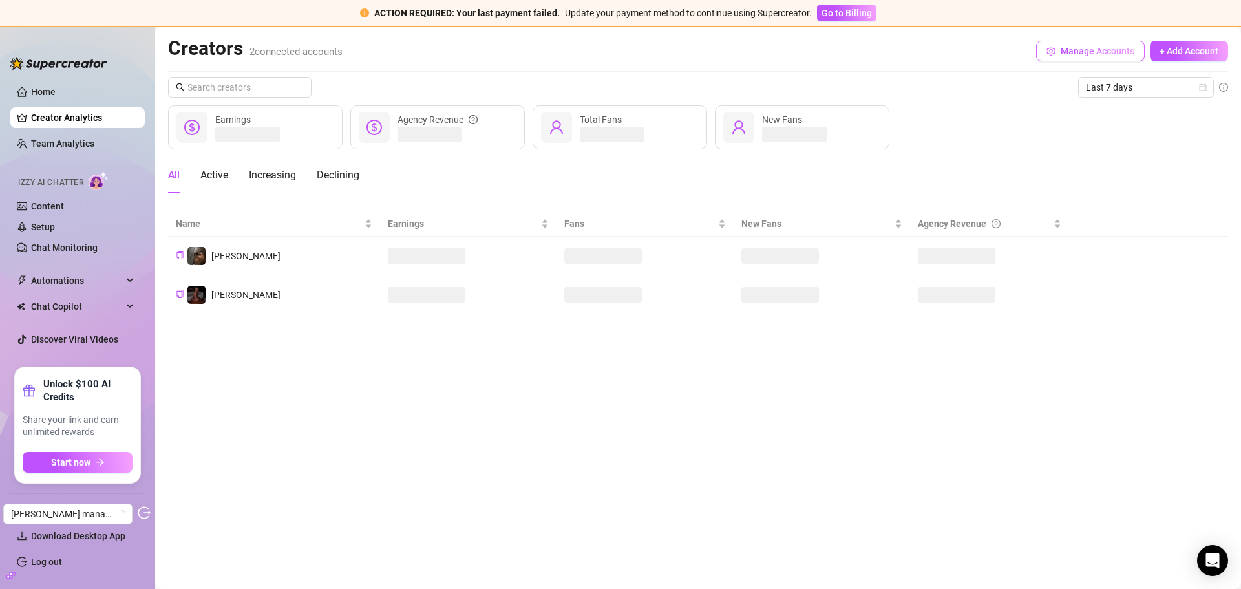
click at [1095, 46] on span "Manage Accounts" at bounding box center [1098, 51] width 74 height 10
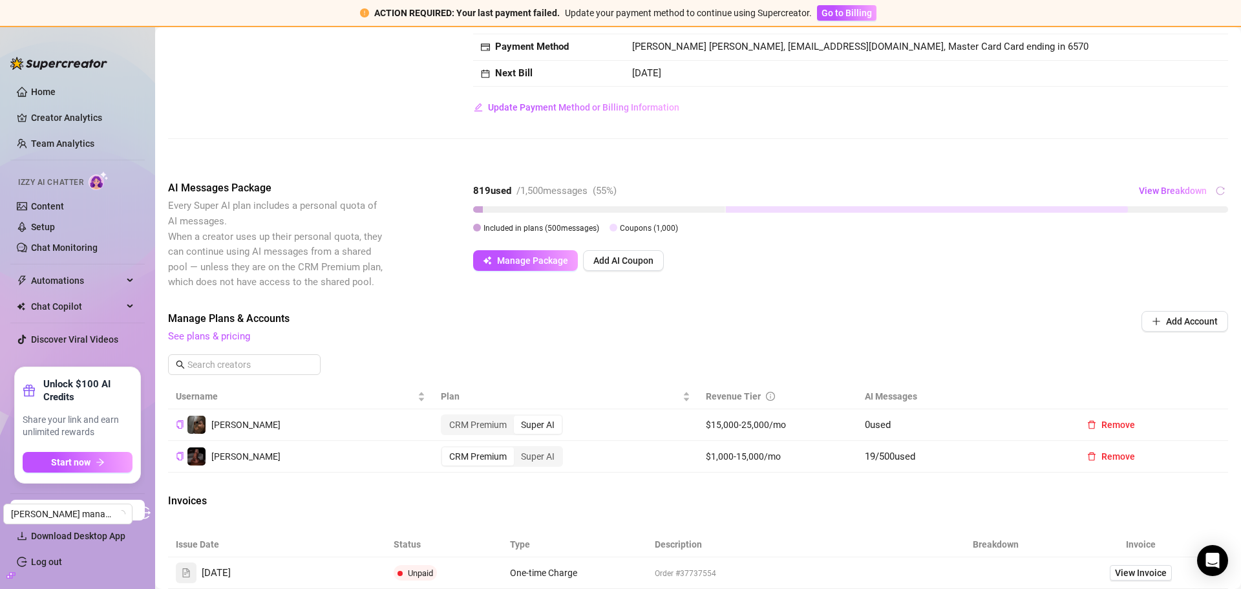
scroll to position [421, 0]
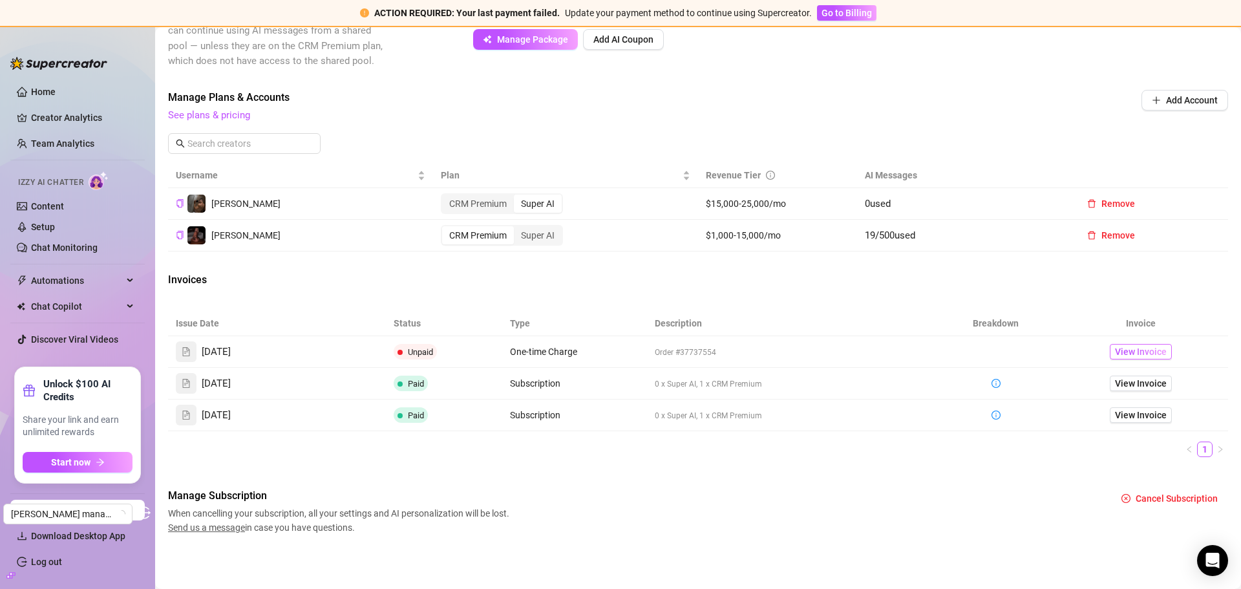
click at [1136, 344] on link "View Invoice" at bounding box center [1141, 352] width 62 height 16
click at [1115, 382] on span "View Invoice" at bounding box center [1141, 383] width 52 height 14
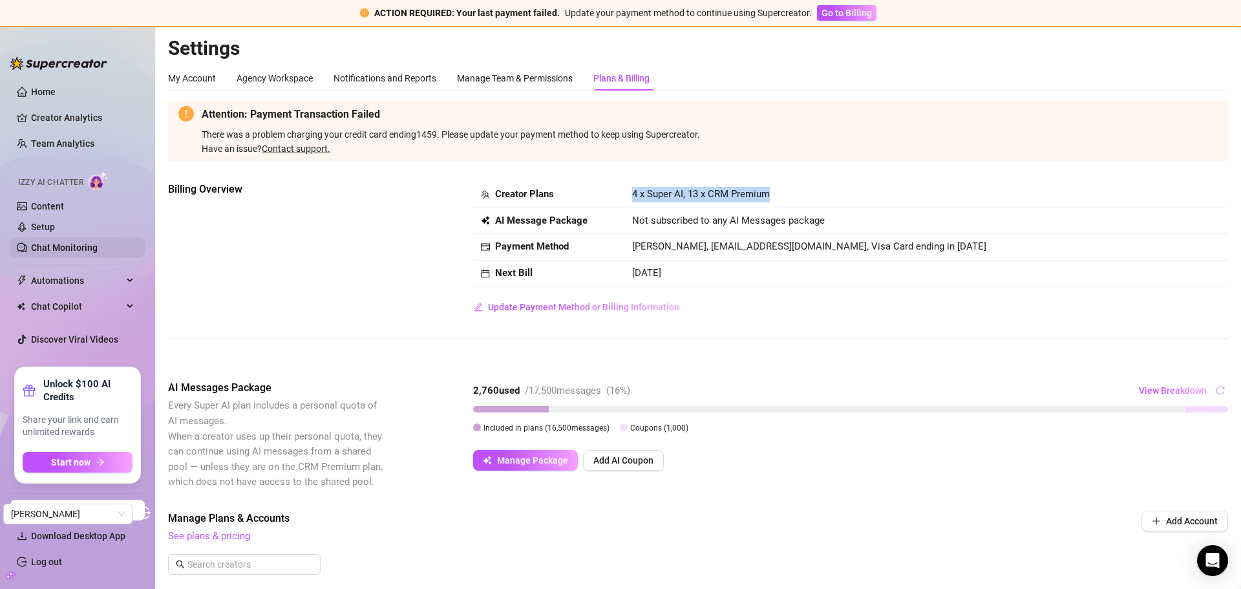
click at [69, 242] on link "Chat Monitoring" at bounding box center [64, 247] width 67 height 10
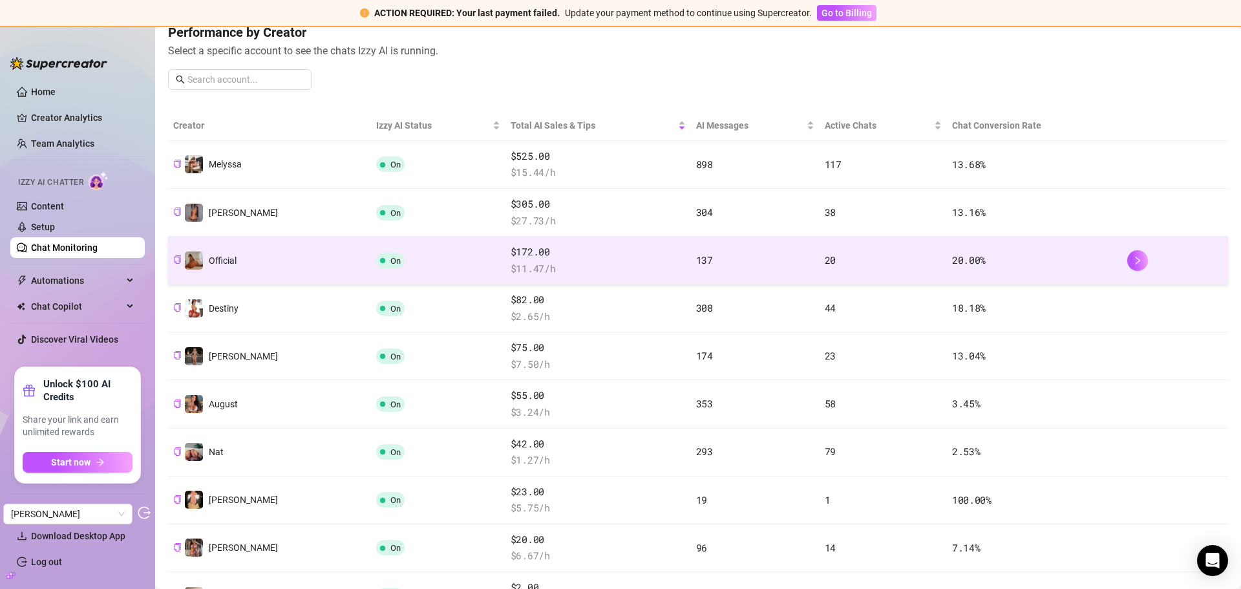
scroll to position [109, 0]
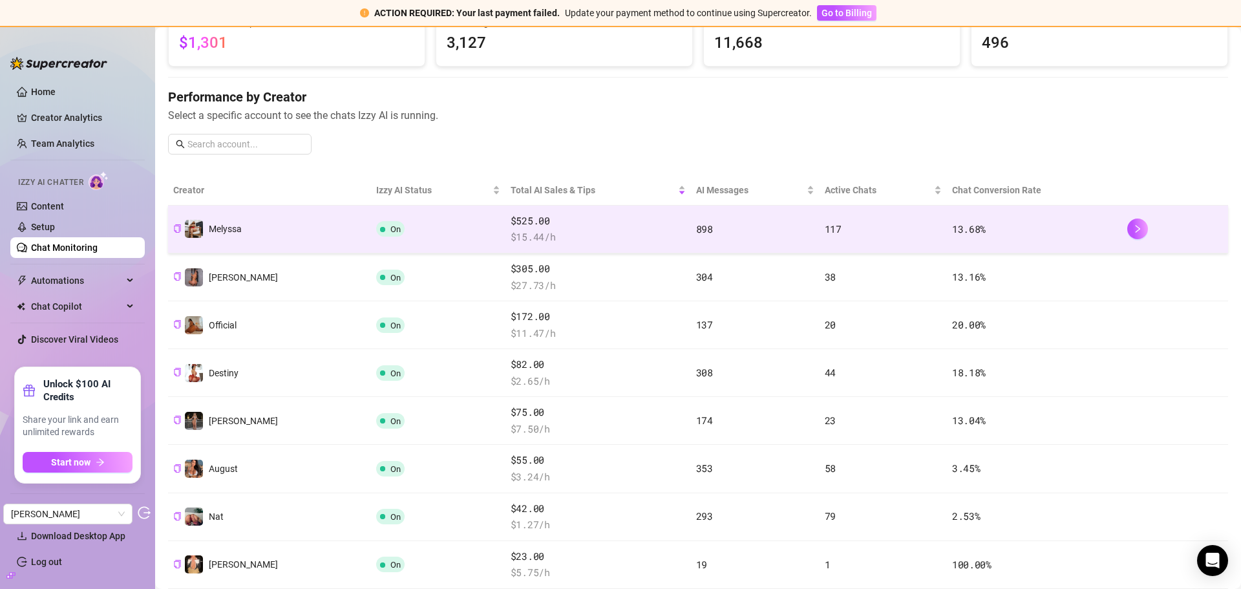
click at [1064, 220] on td "13.68 %" at bounding box center [1034, 230] width 175 height 48
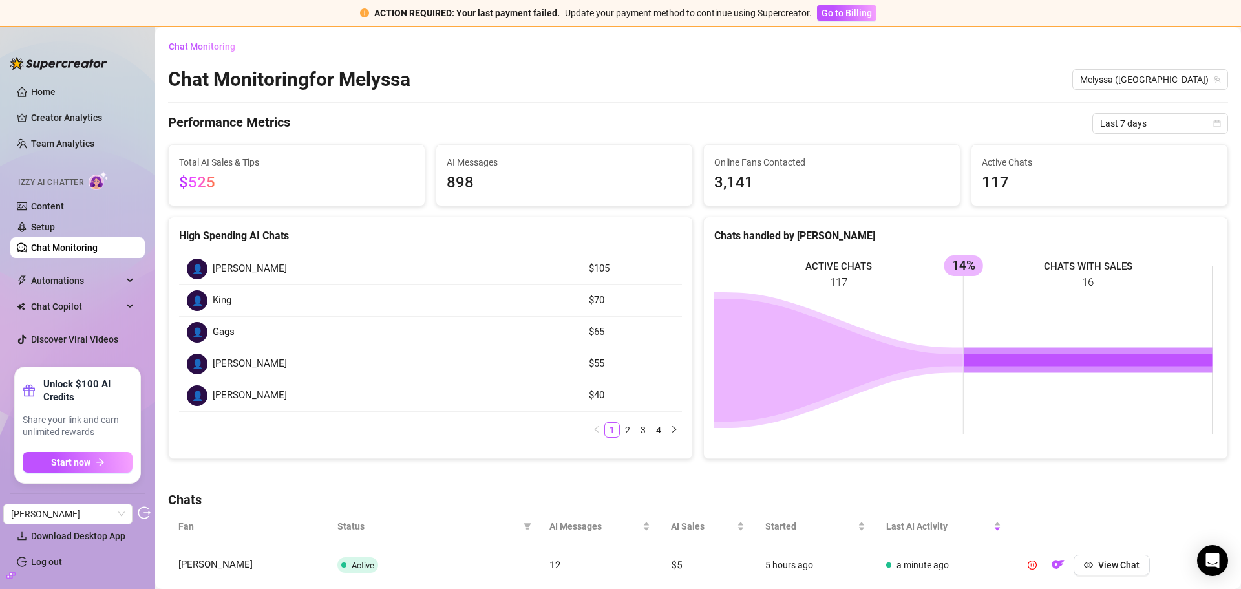
click at [258, 180] on span "$525" at bounding box center [296, 183] width 235 height 25
click at [98, 252] on link "Chat Monitoring" at bounding box center [64, 247] width 67 height 10
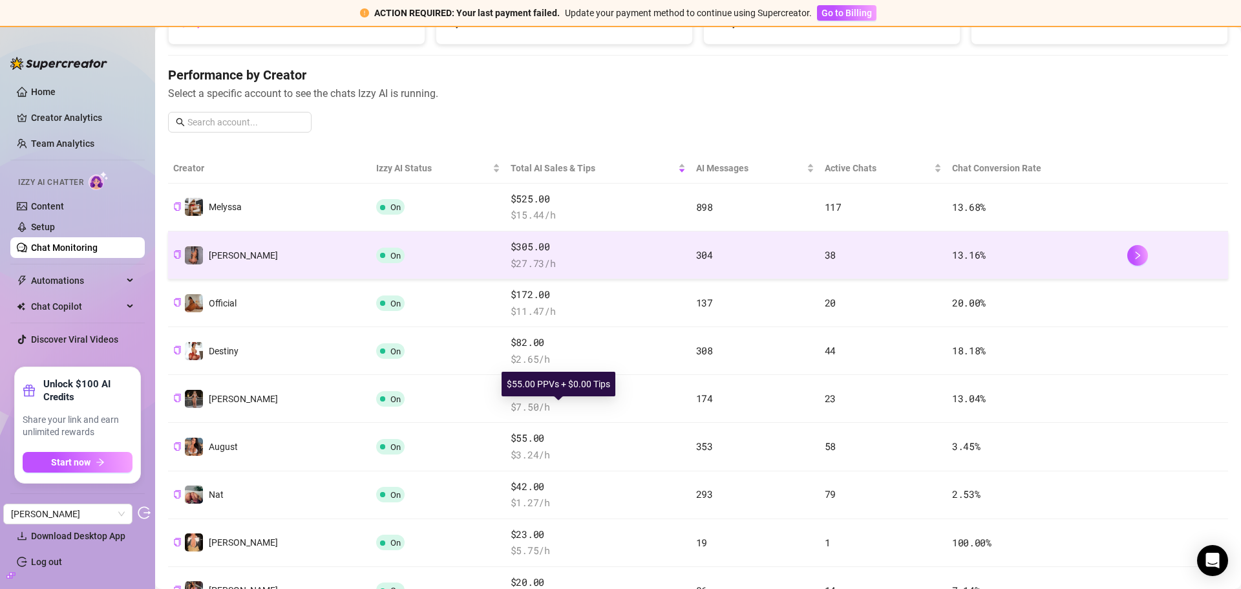
scroll to position [129, 0]
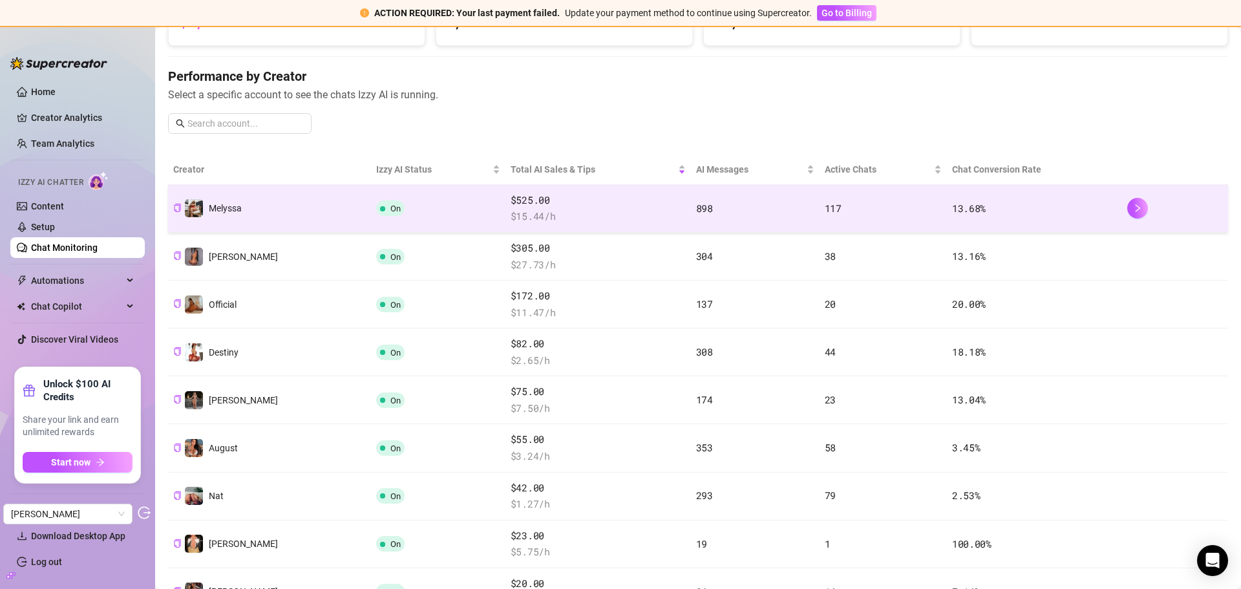
click at [744, 216] on td "898" at bounding box center [755, 209] width 129 height 48
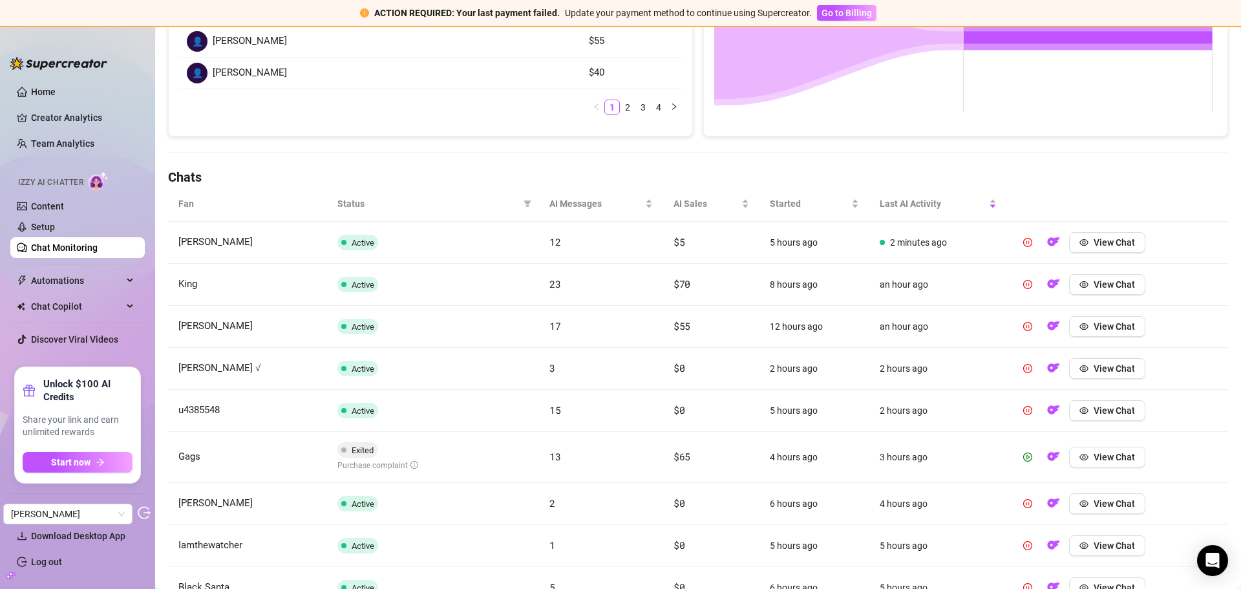
scroll to position [142, 0]
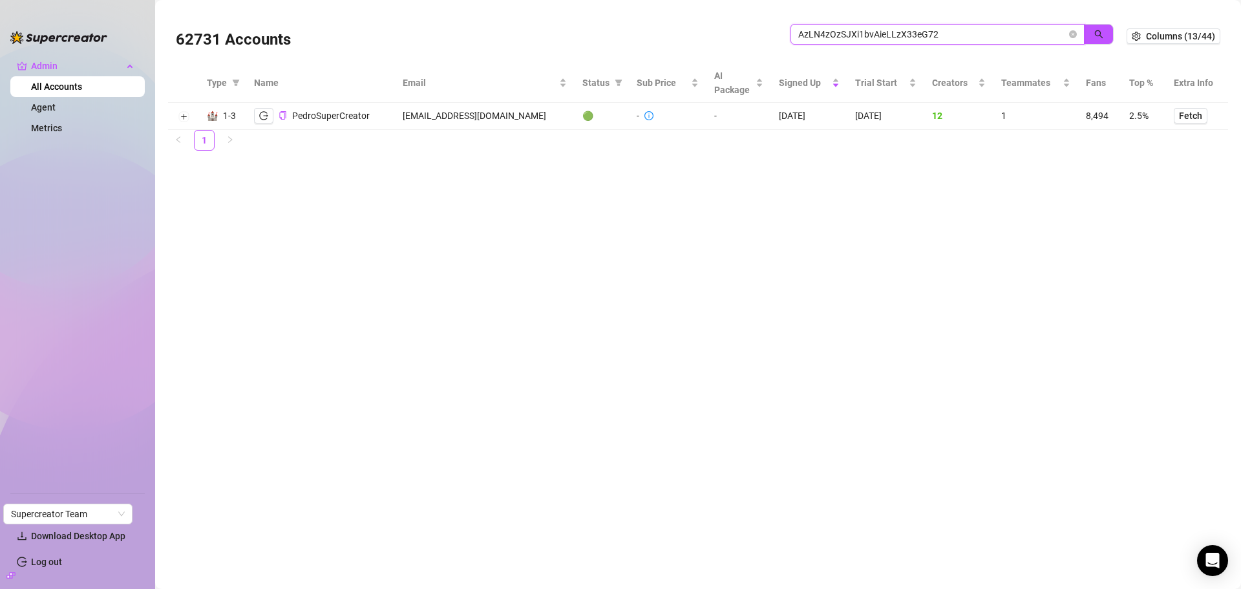
drag, startPoint x: 960, startPoint y: 32, endPoint x: 786, endPoint y: 32, distance: 174.6
click at [786, 32] on div "62731 Accounts AzLN4zOzSJXi1bvAieLLzX33eG72" at bounding box center [651, 36] width 951 height 44
paste input "[EMAIL_ADDRESS][DOMAIN_NAME]"
click at [1097, 31] on icon "search" at bounding box center [1099, 34] width 8 height 8
type input "[EMAIL_ADDRESS][DOMAIN_NAME]"
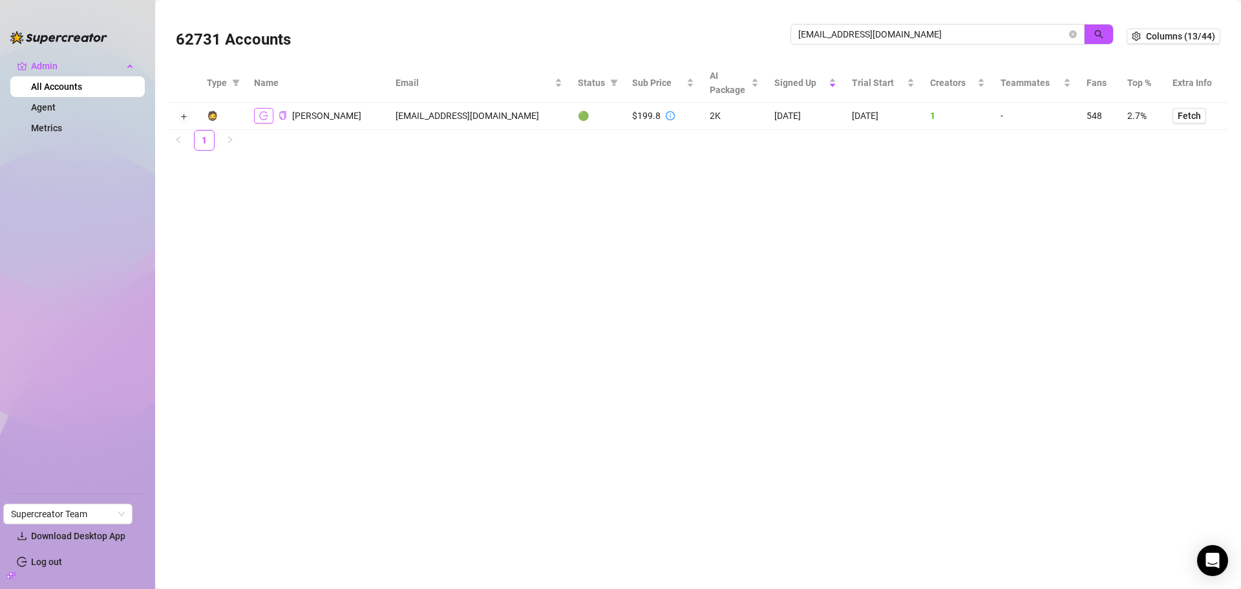
click at [267, 114] on icon "logout" at bounding box center [263, 115] width 9 height 9
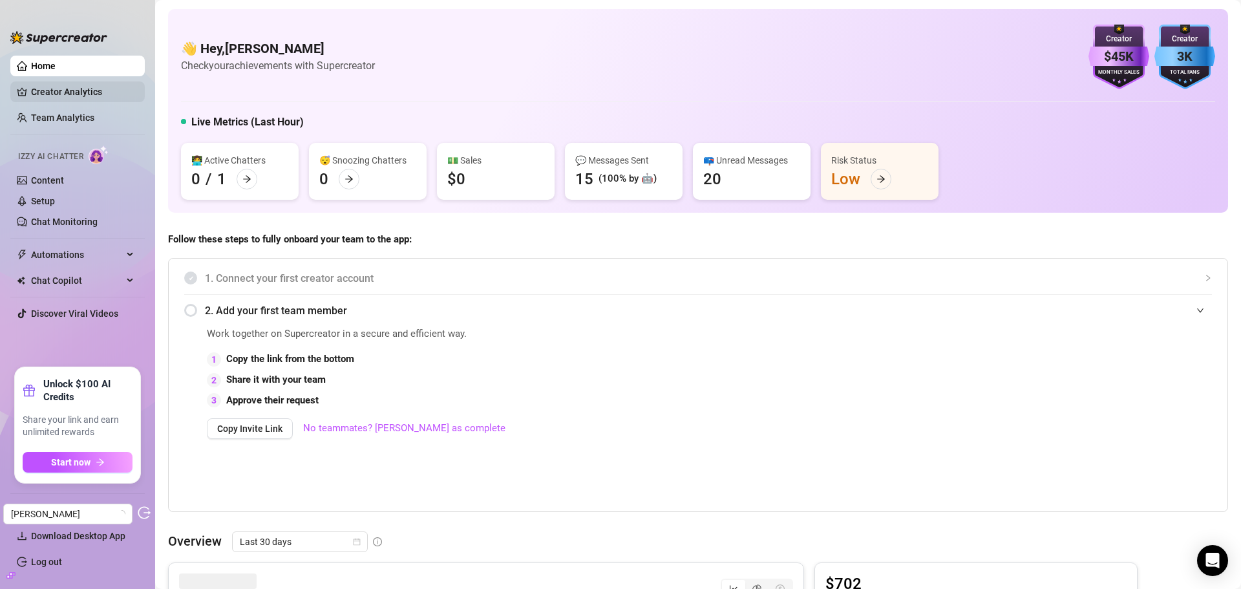
click at [61, 96] on link "Creator Analytics" at bounding box center [82, 91] width 103 height 21
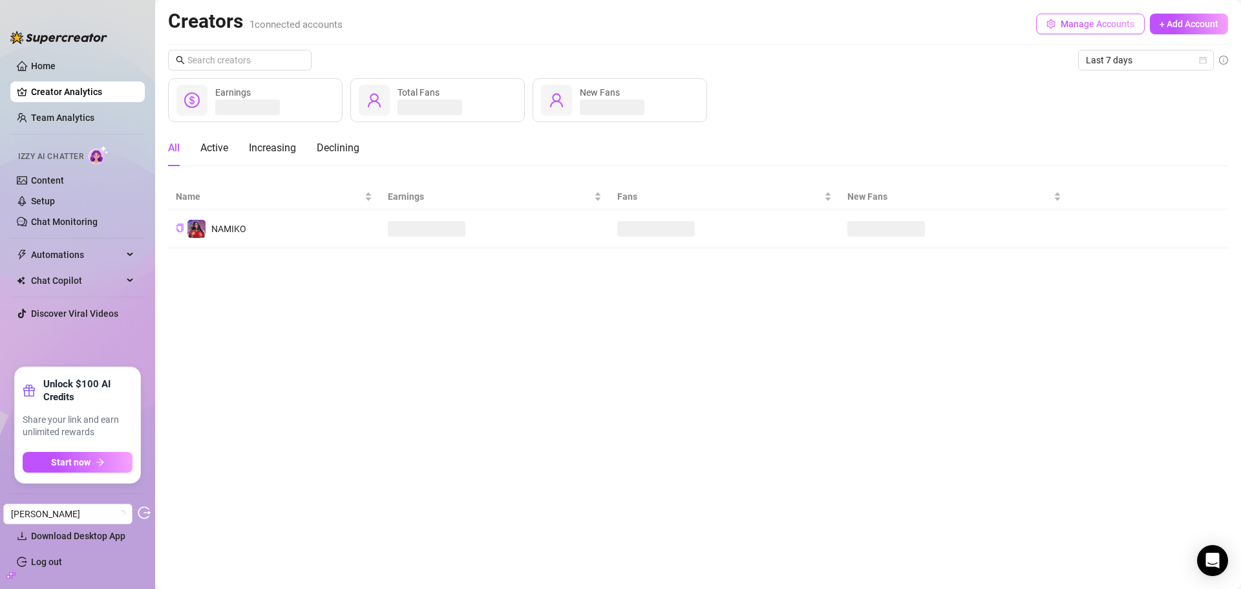
click at [1080, 19] on span "Manage Accounts" at bounding box center [1098, 24] width 74 height 10
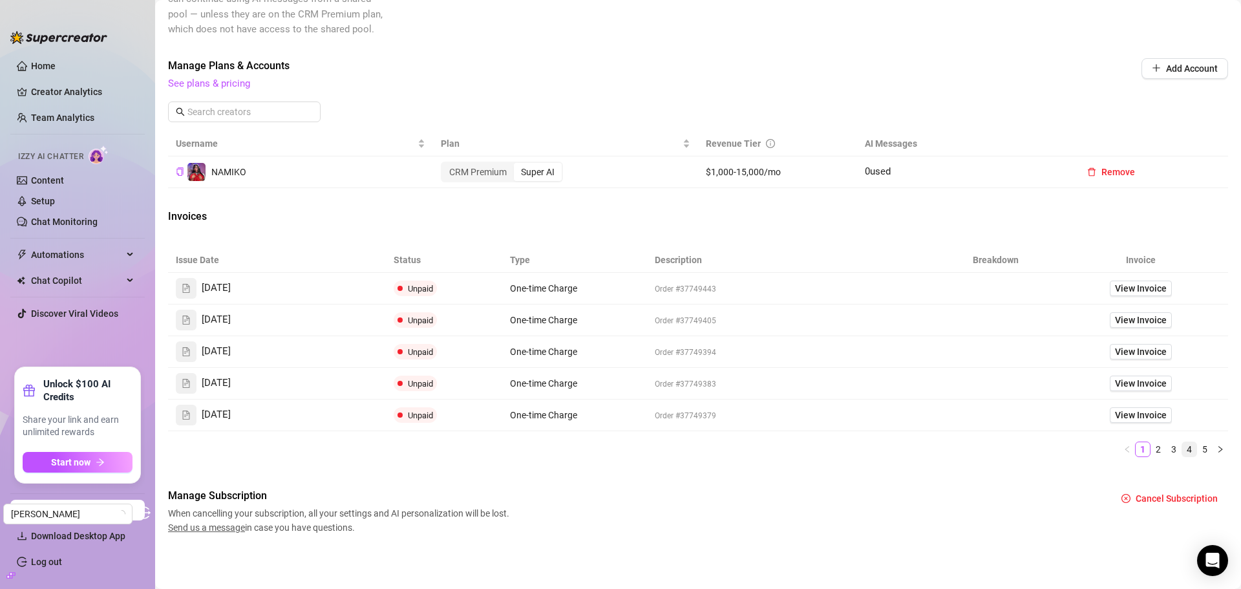
scroll to position [345, 0]
click at [1152, 444] on link "2" at bounding box center [1159, 449] width 14 height 14
click at [1139, 321] on span "View Invoice" at bounding box center [1141, 320] width 52 height 14
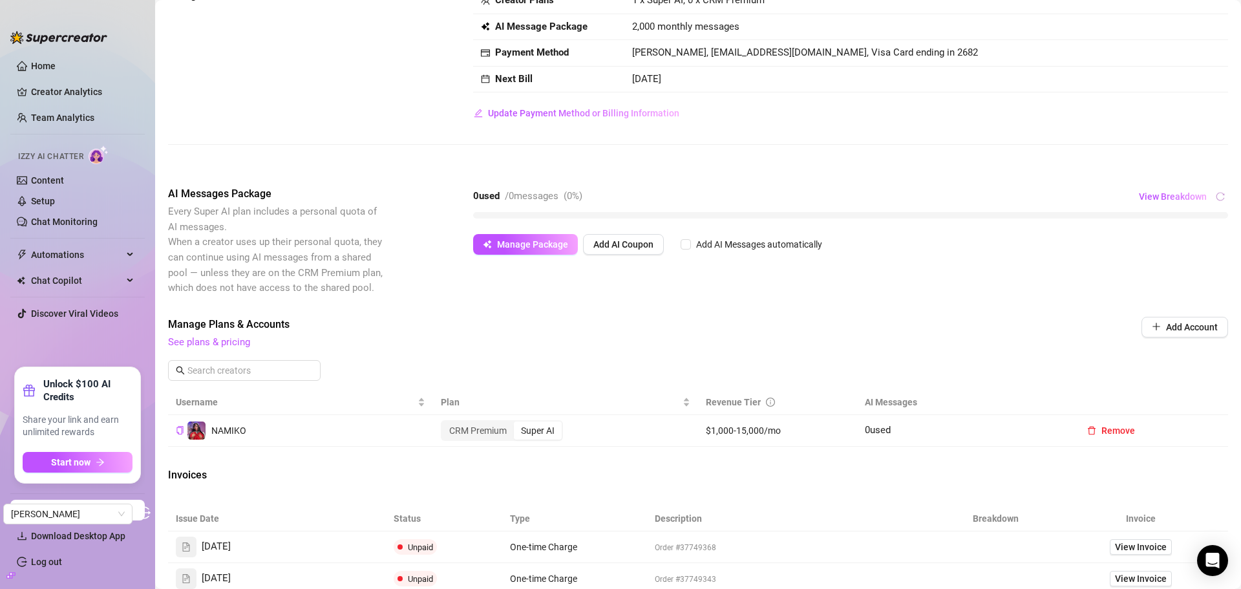
scroll to position [0, 0]
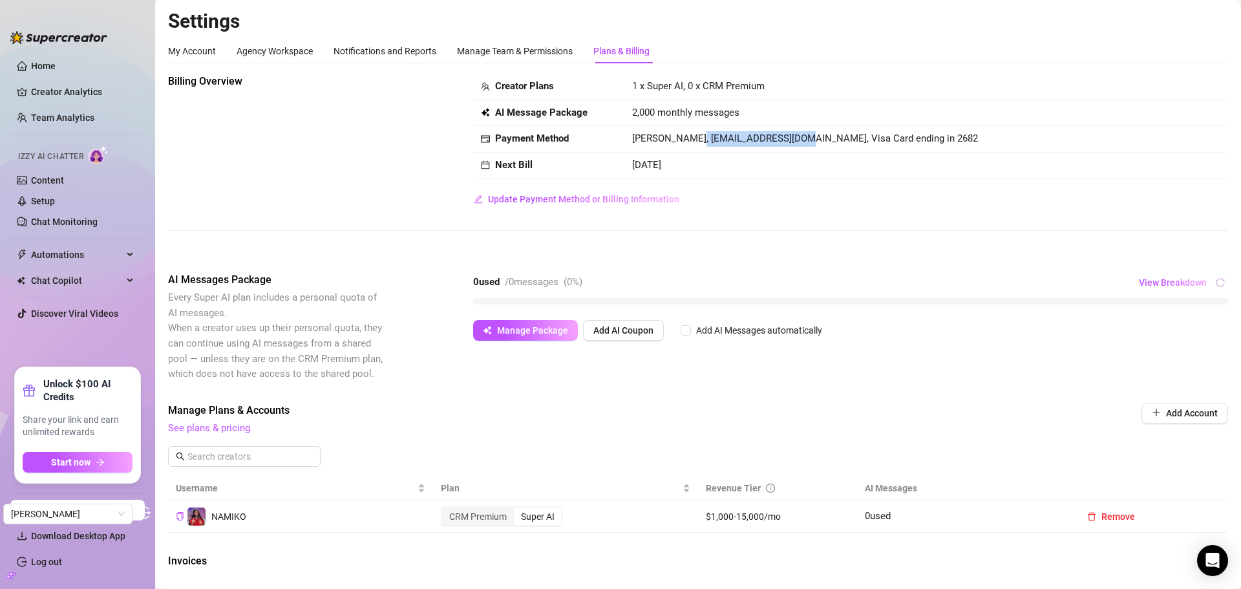
drag, startPoint x: 788, startPoint y: 138, endPoint x: 680, endPoint y: 139, distance: 108.0
click at [680, 139] on span "Kiani Ortiz, nodanamiko@gmail.com, Visa Card ending in 2682" at bounding box center [805, 139] width 346 height 12
copy span "nodanamiko@gmail.com,"
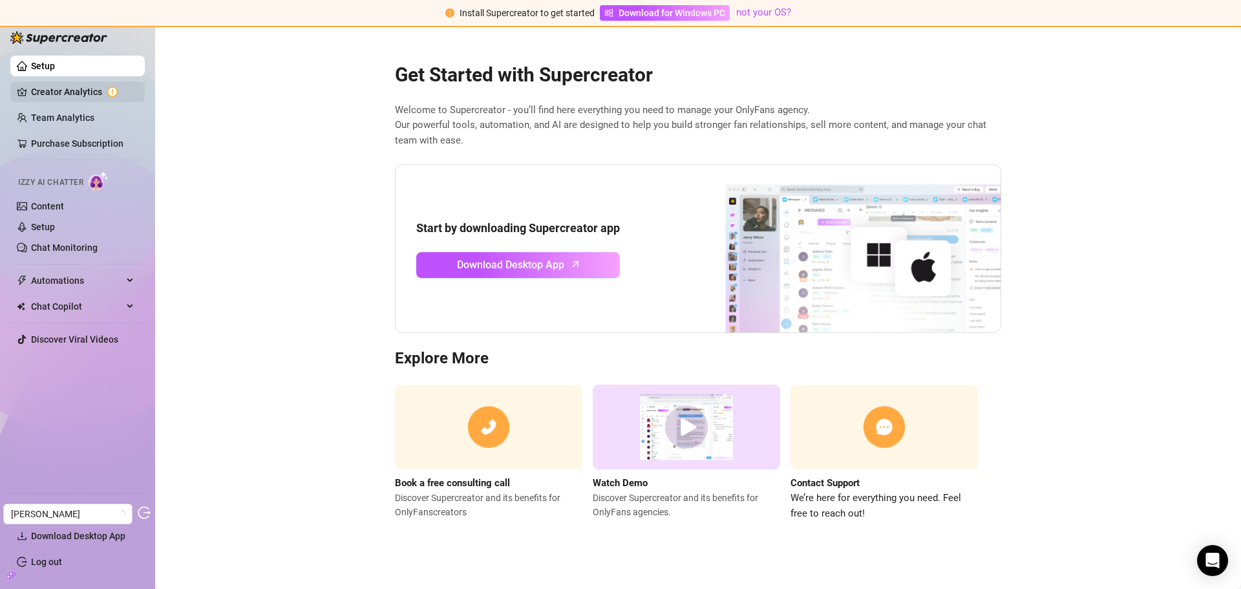
click at [63, 94] on link "Creator Analytics" at bounding box center [82, 91] width 103 height 21
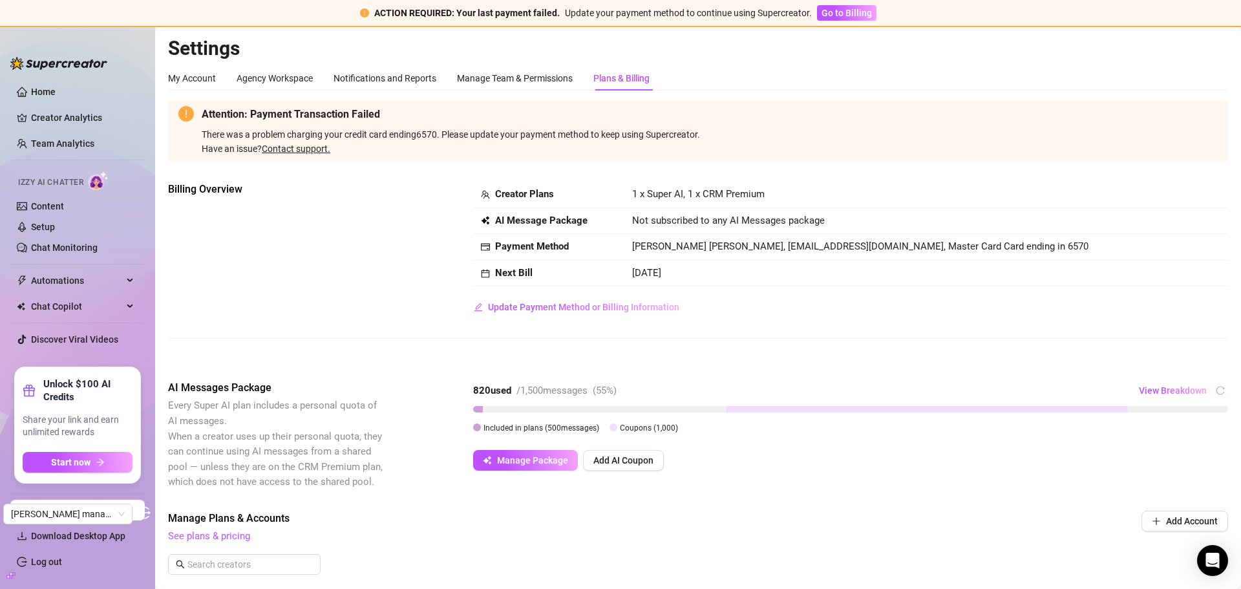
scroll to position [421, 0]
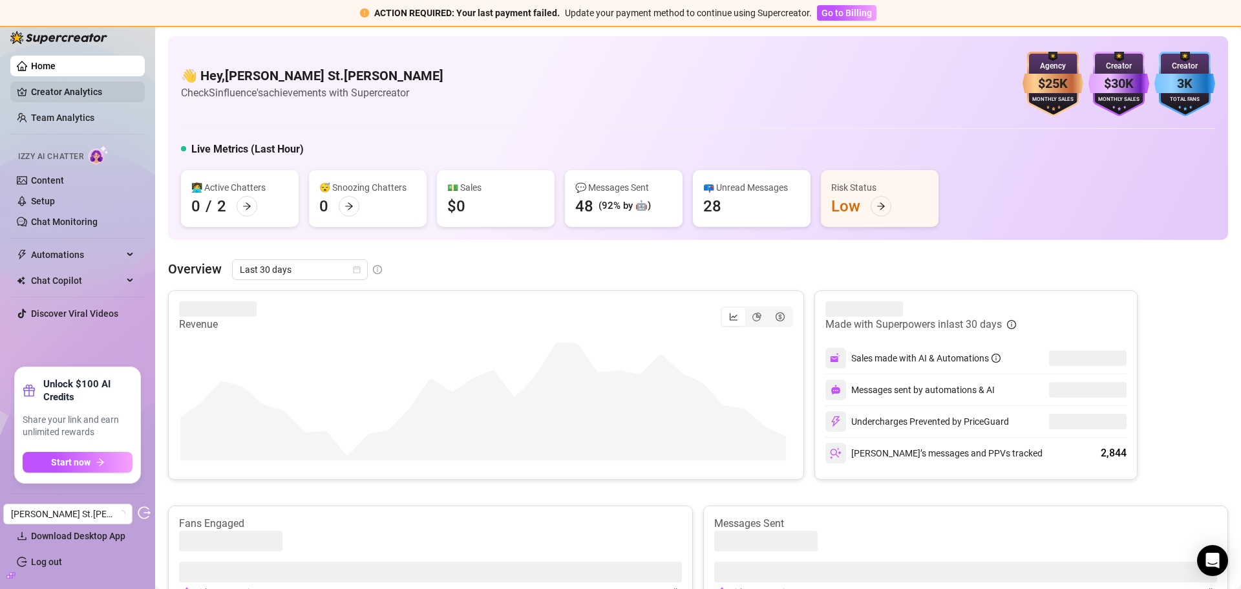
click at [70, 96] on link "Creator Analytics" at bounding box center [82, 91] width 103 height 21
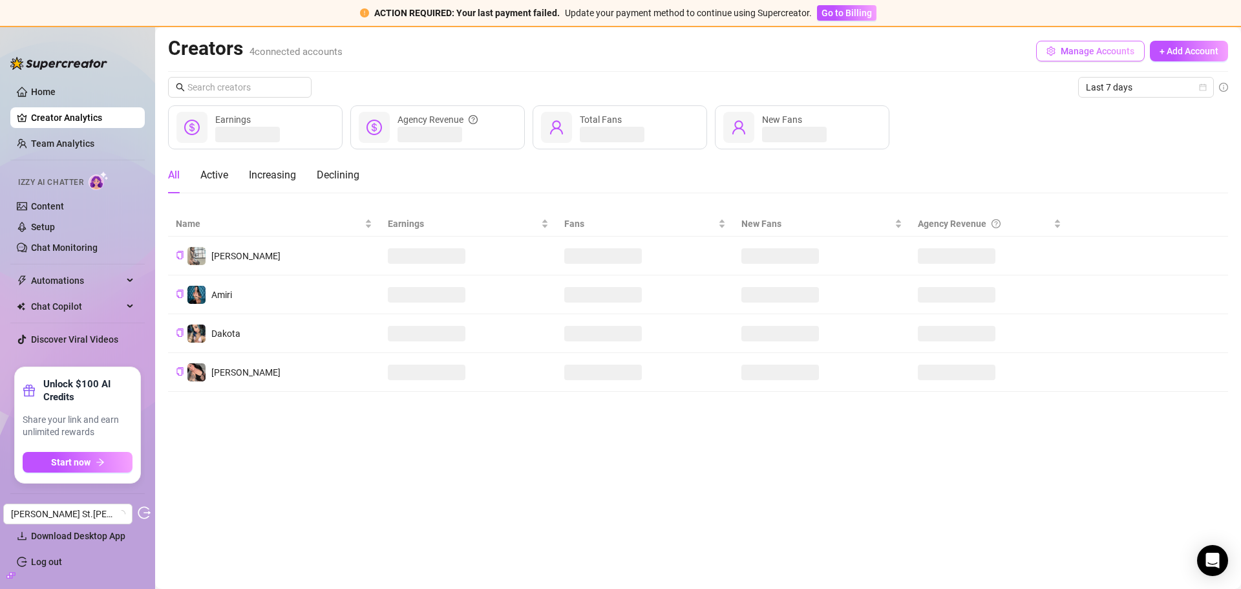
click at [1101, 47] on span "Manage Accounts" at bounding box center [1098, 51] width 74 height 10
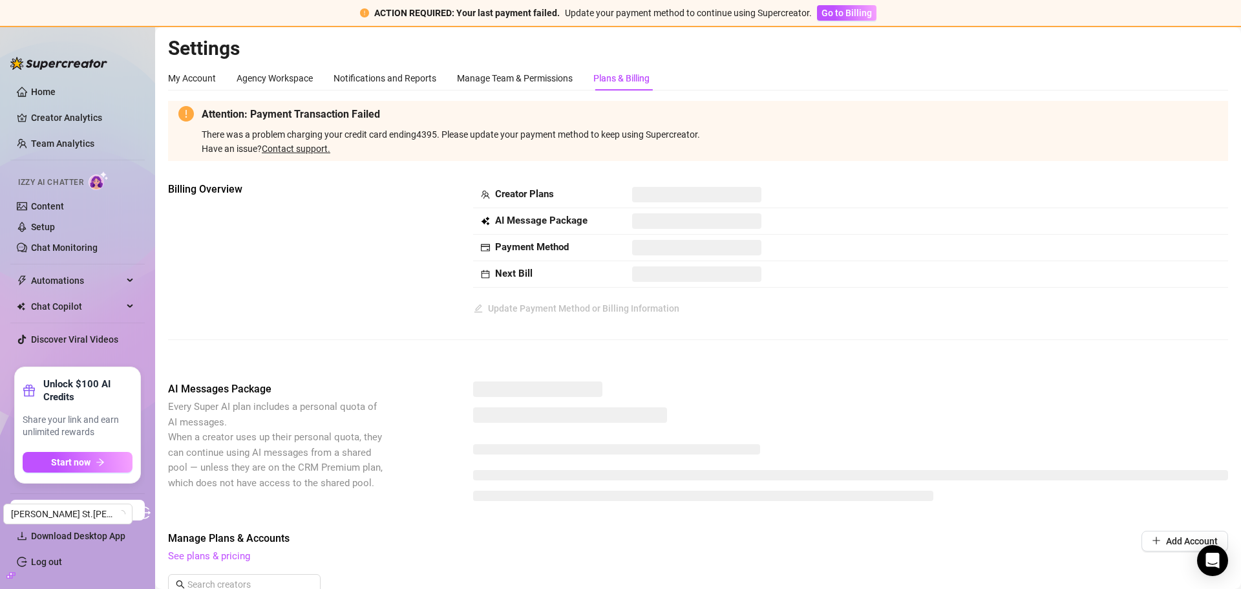
click at [647, 83] on div "Plans & Billing" at bounding box center [622, 78] width 56 height 14
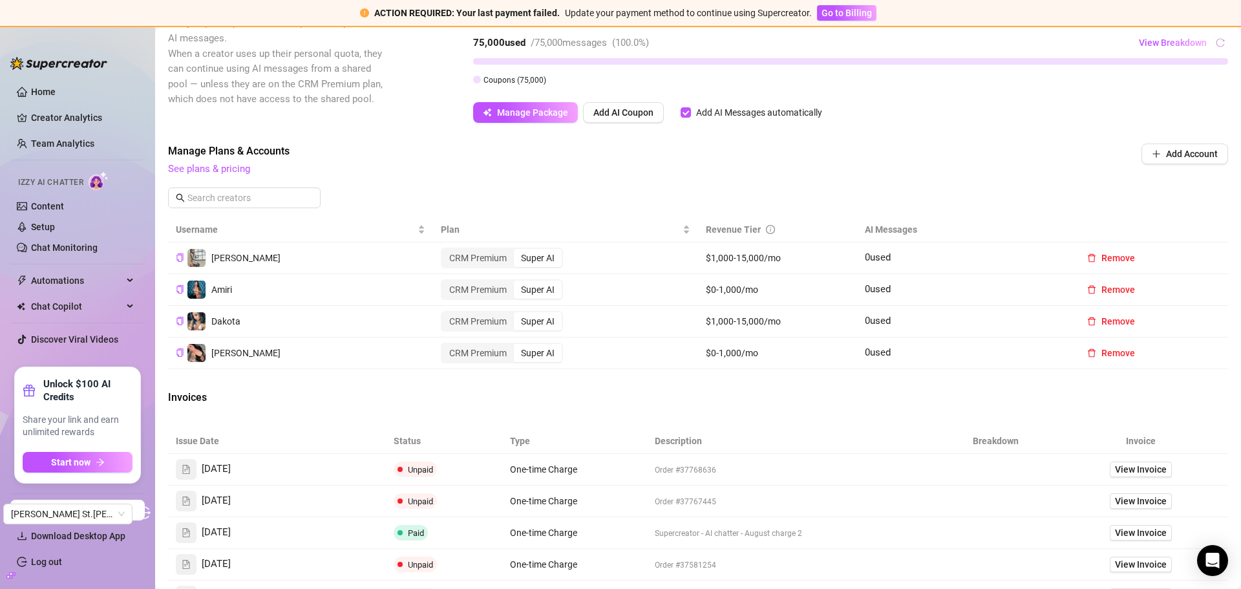
scroll to position [564, 0]
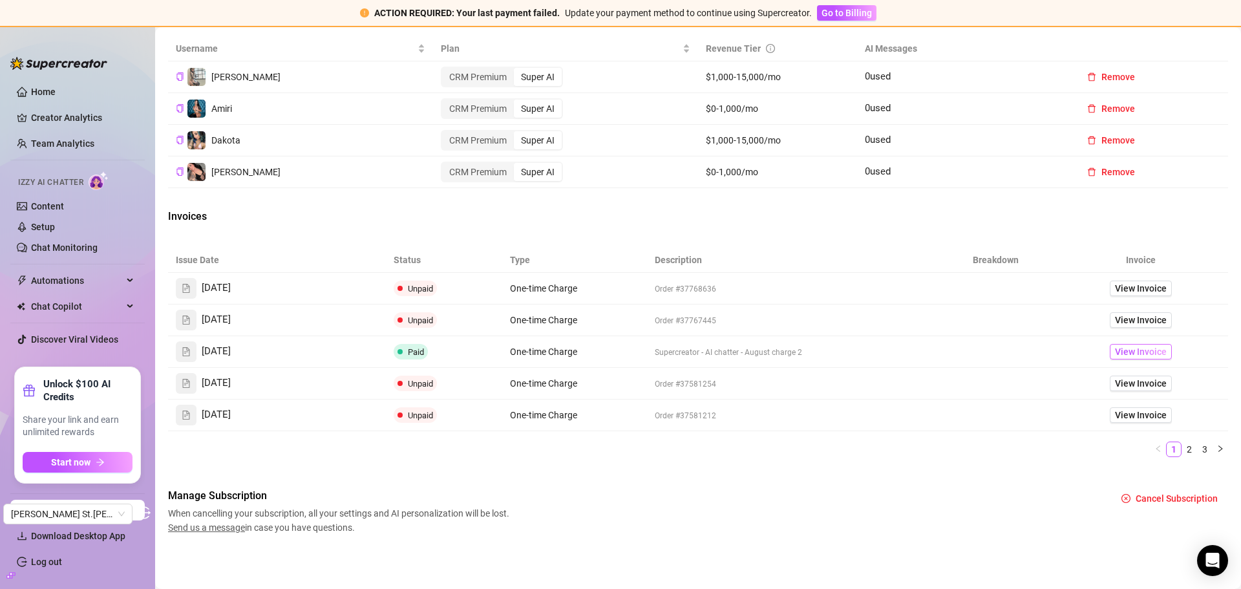
click at [1128, 354] on span "View Invoice" at bounding box center [1141, 352] width 52 height 14
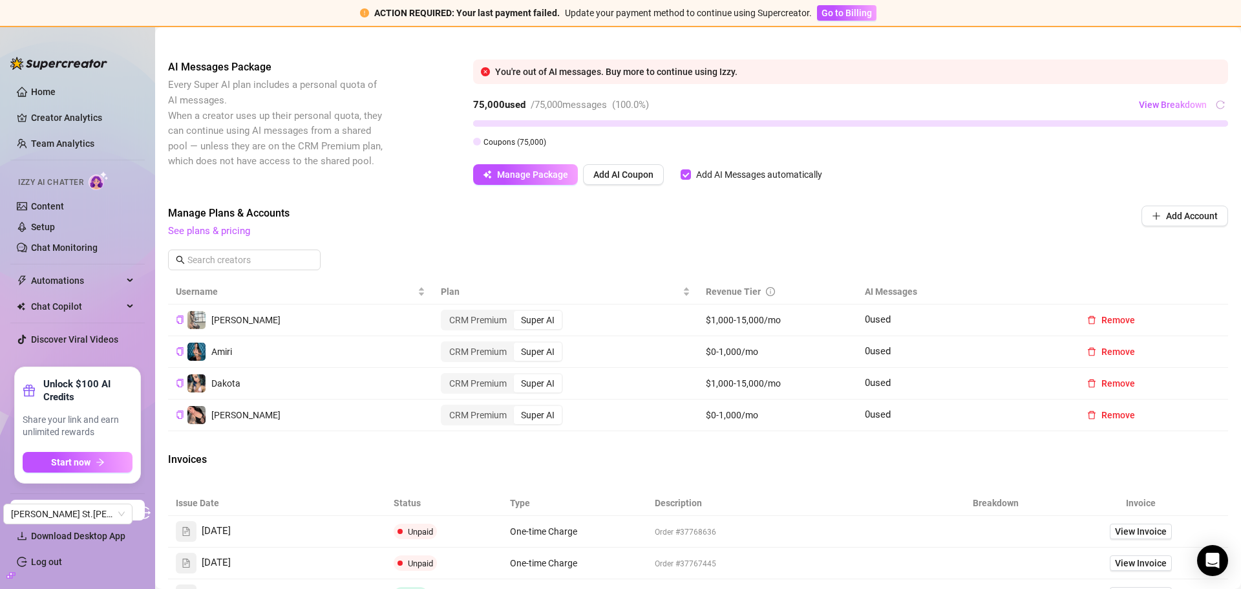
scroll to position [111, 0]
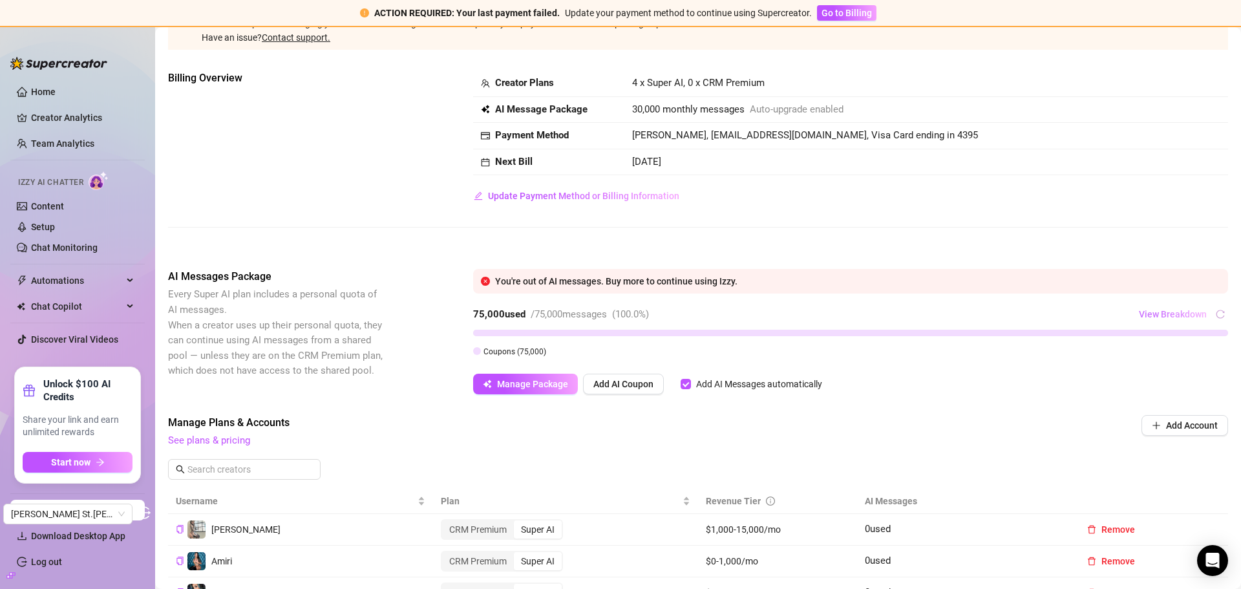
click at [1189, 314] on span "View Breakdown" at bounding box center [1173, 314] width 68 height 10
click at [1128, 271] on div "You're out of AI messages. Buy more to continue using Izzy." at bounding box center [850, 281] width 755 height 25
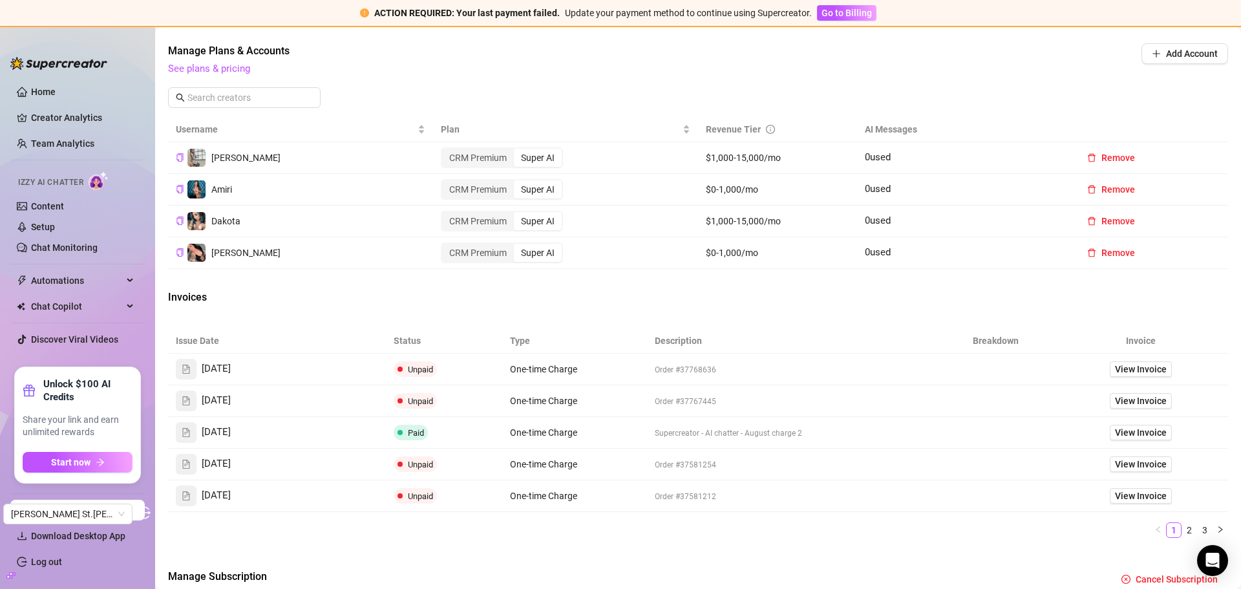
scroll to position [564, 0]
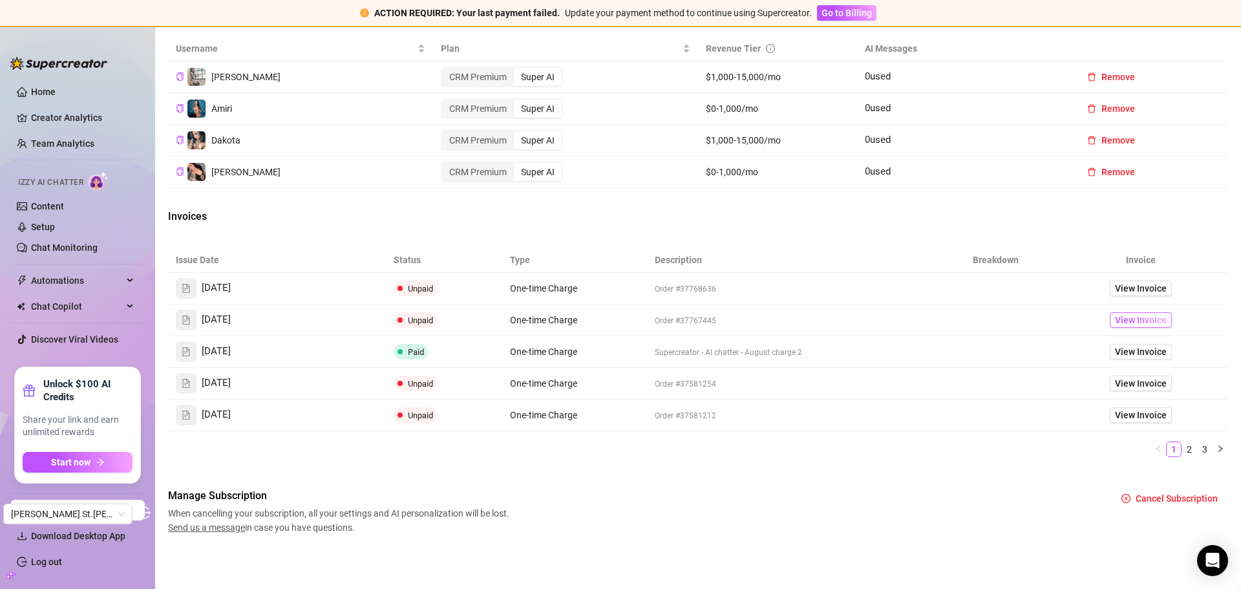
click at [1137, 323] on span "View Invoice" at bounding box center [1141, 320] width 52 height 14
click at [1183, 449] on link "2" at bounding box center [1190, 449] width 14 height 14
click at [1167, 447] on link "1" at bounding box center [1174, 449] width 14 height 14
click at [1183, 453] on link "2" at bounding box center [1190, 449] width 14 height 14
click at [1198, 452] on link "3" at bounding box center [1205, 449] width 14 height 14
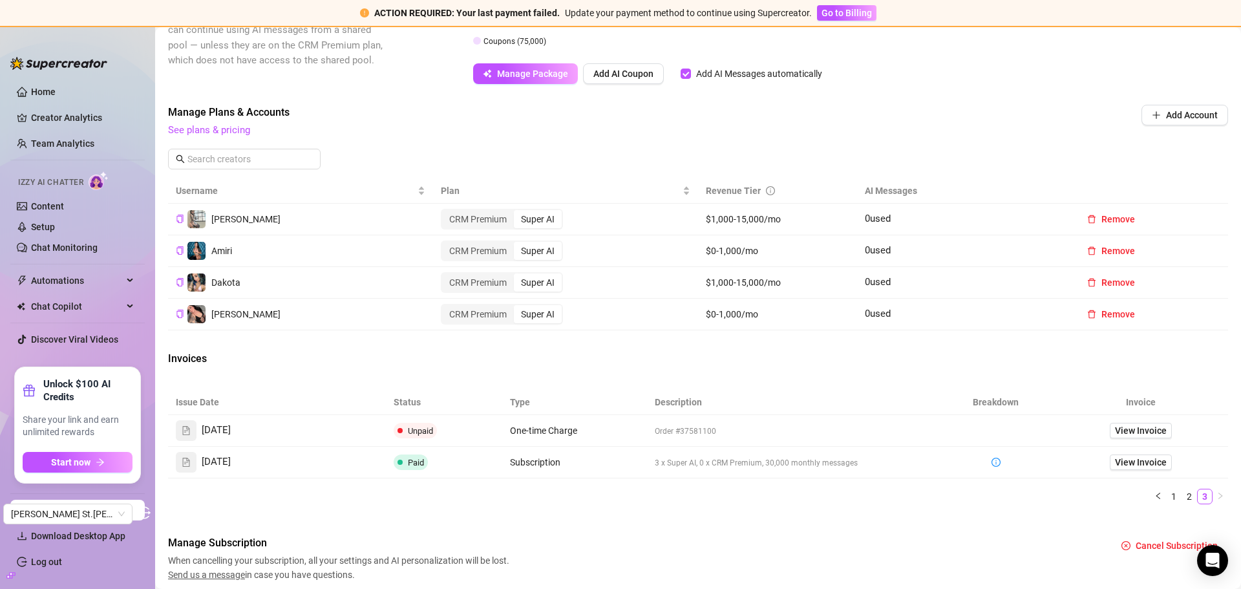
scroll to position [469, 0]
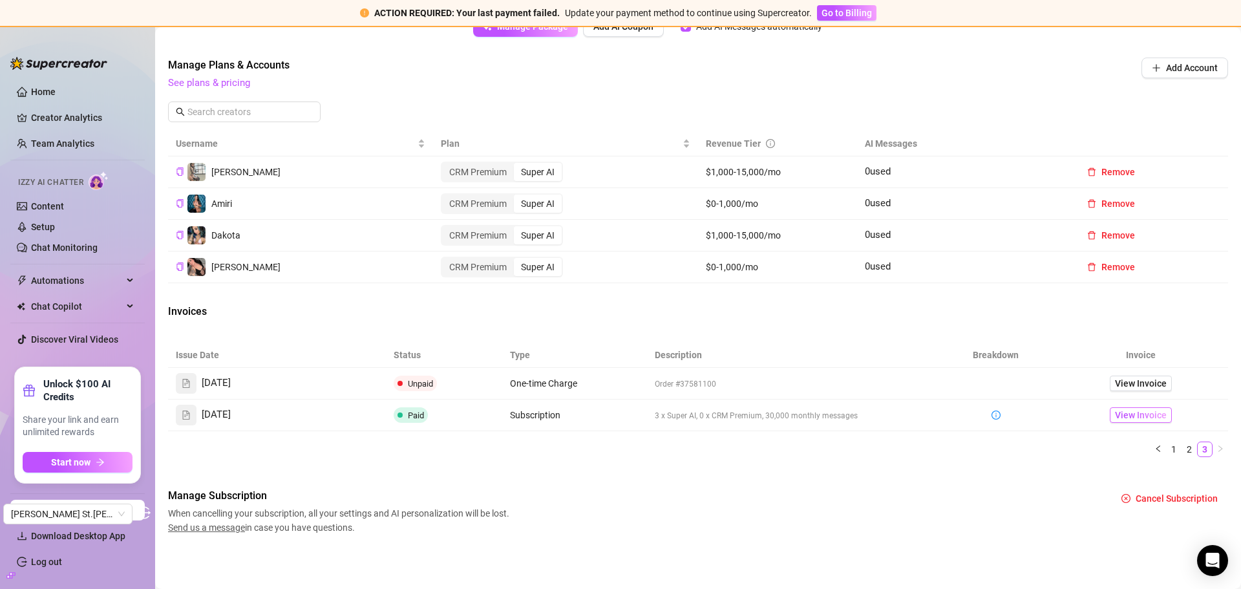
click at [1128, 418] on span "View Invoice" at bounding box center [1141, 415] width 52 height 14
click at [1183, 445] on link "2" at bounding box center [1190, 449] width 14 height 14
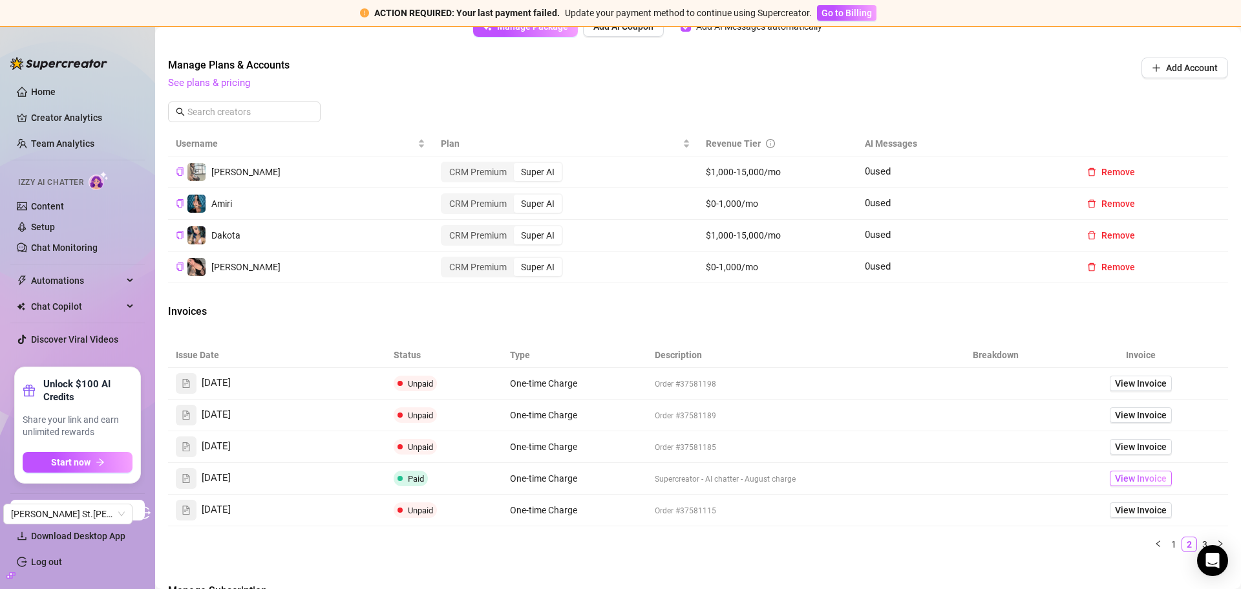
click at [1138, 476] on span "View Invoice" at bounding box center [1141, 478] width 52 height 14
